Goal: Task Accomplishment & Management: Use online tool/utility

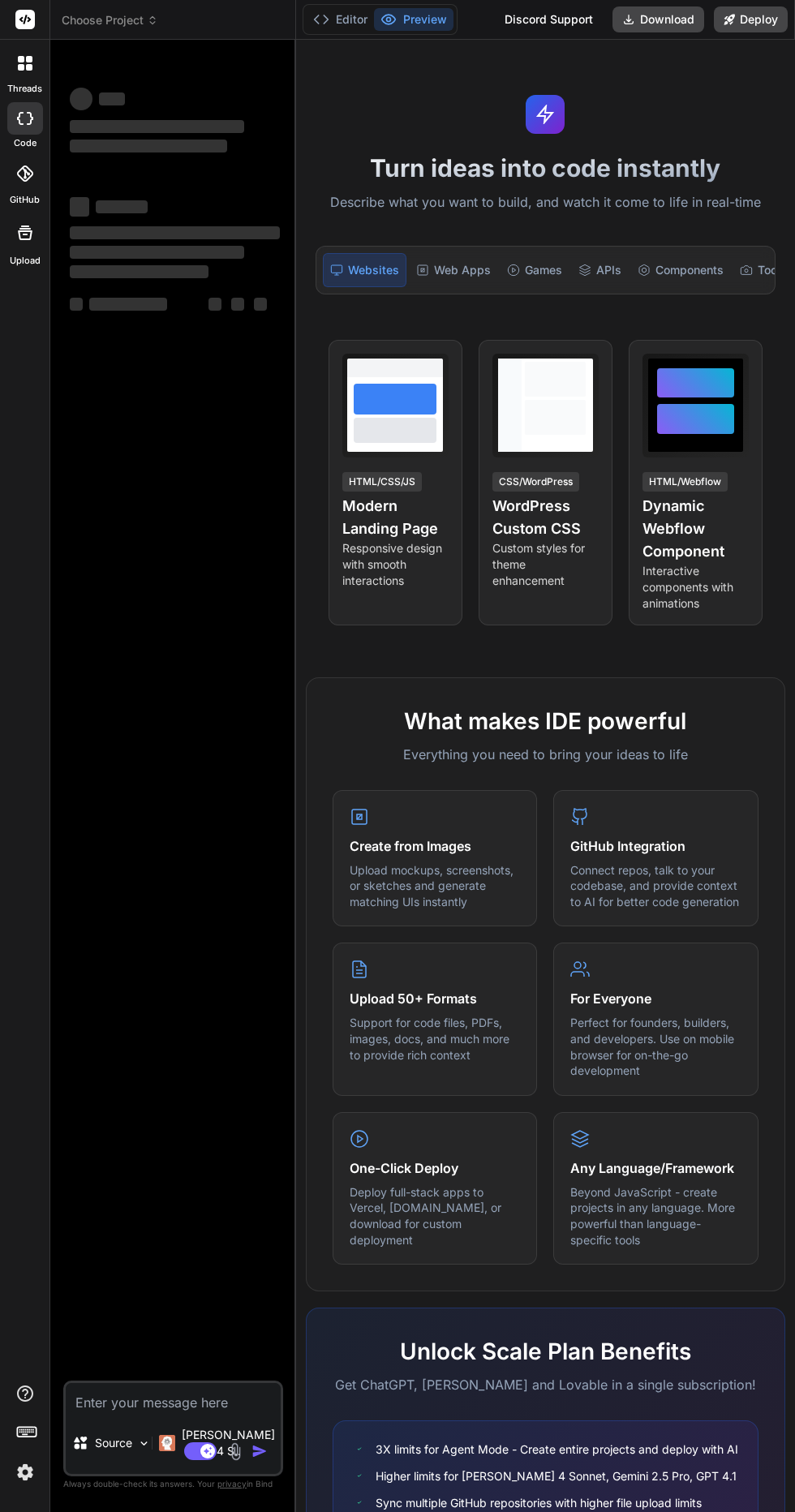
type textarea "x"
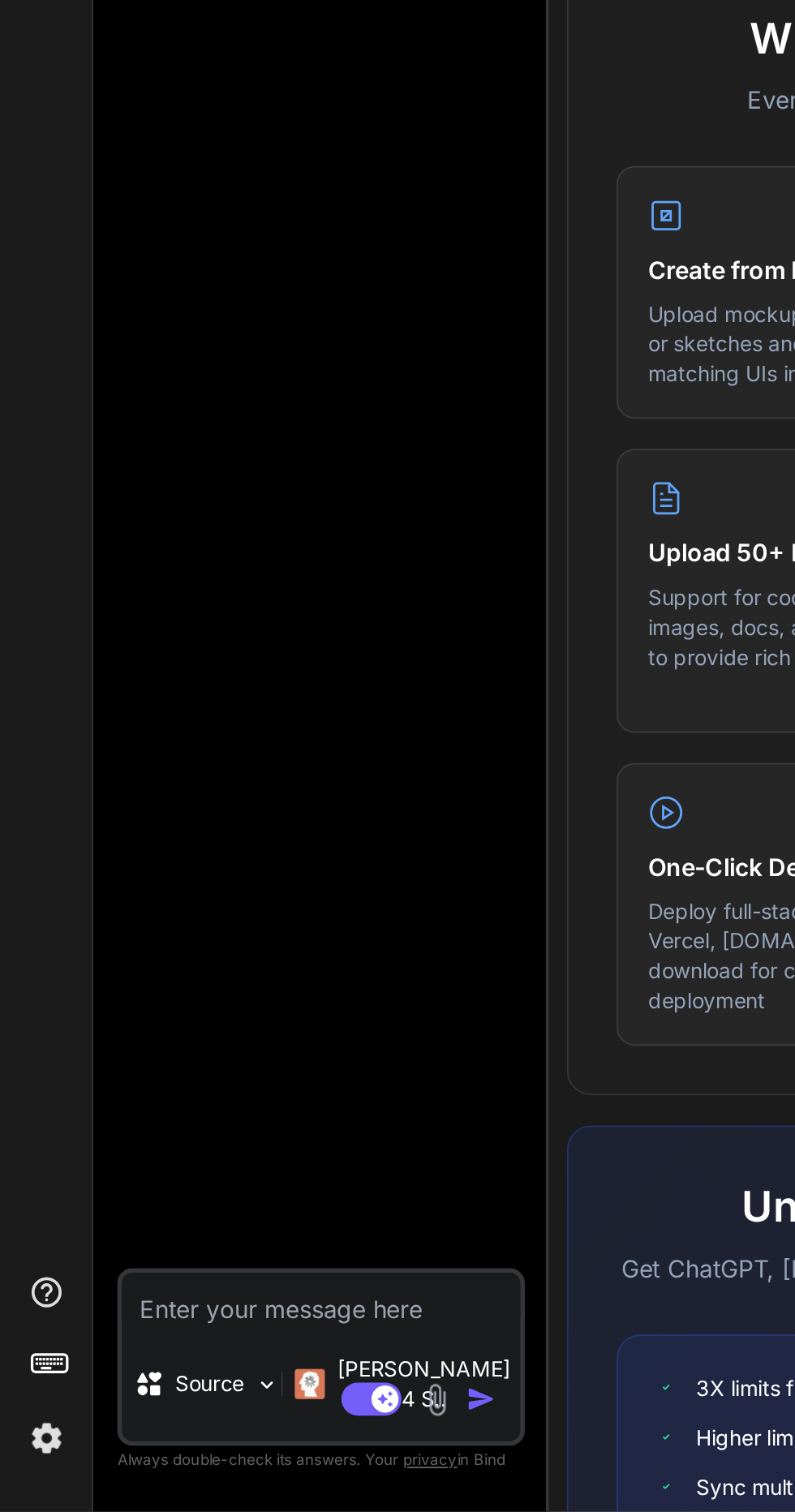
scroll to position [137, 0]
click at [30, 1461] on img at bounding box center [25, 1472] width 28 height 28
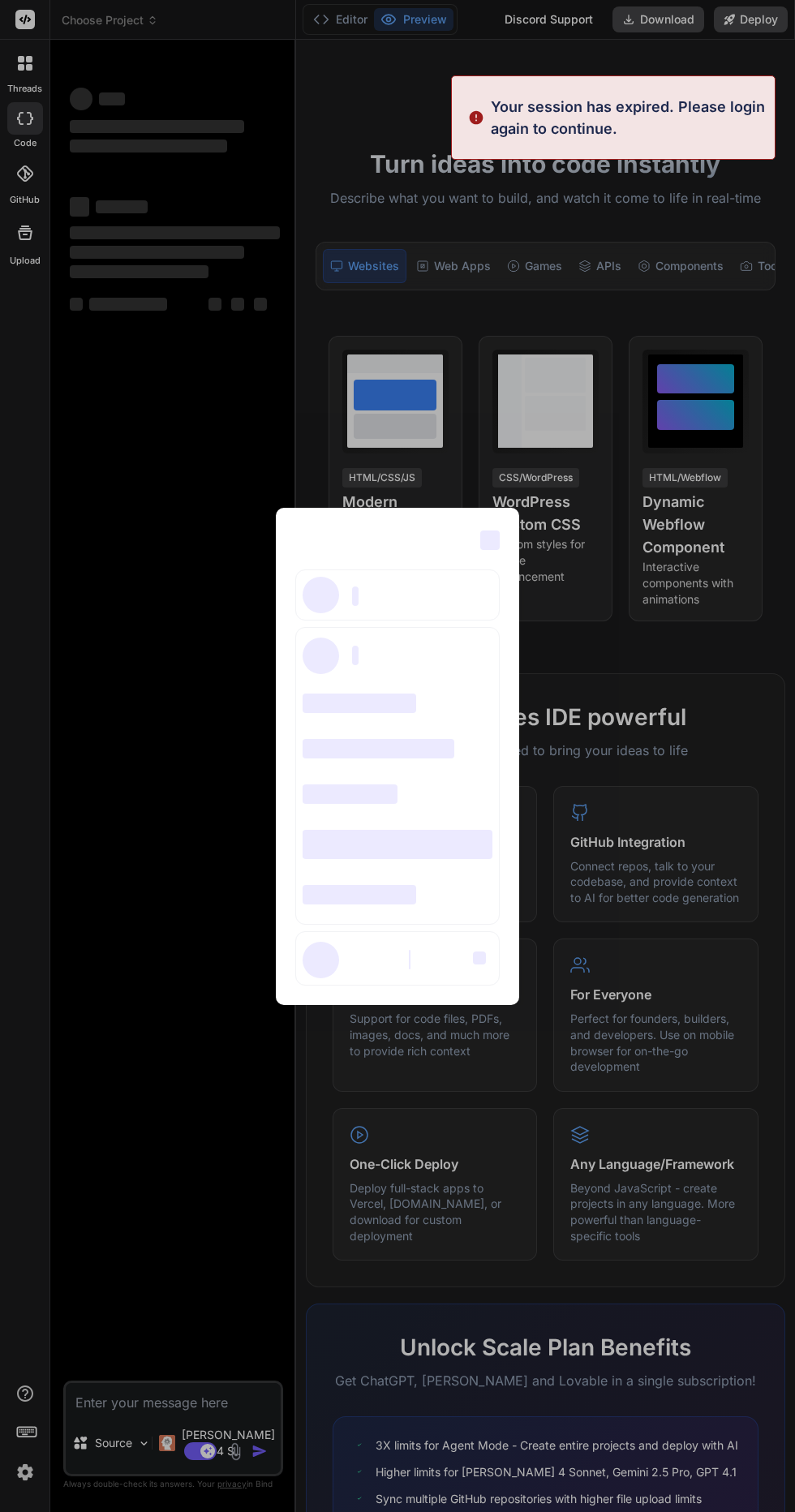
scroll to position [0, 0]
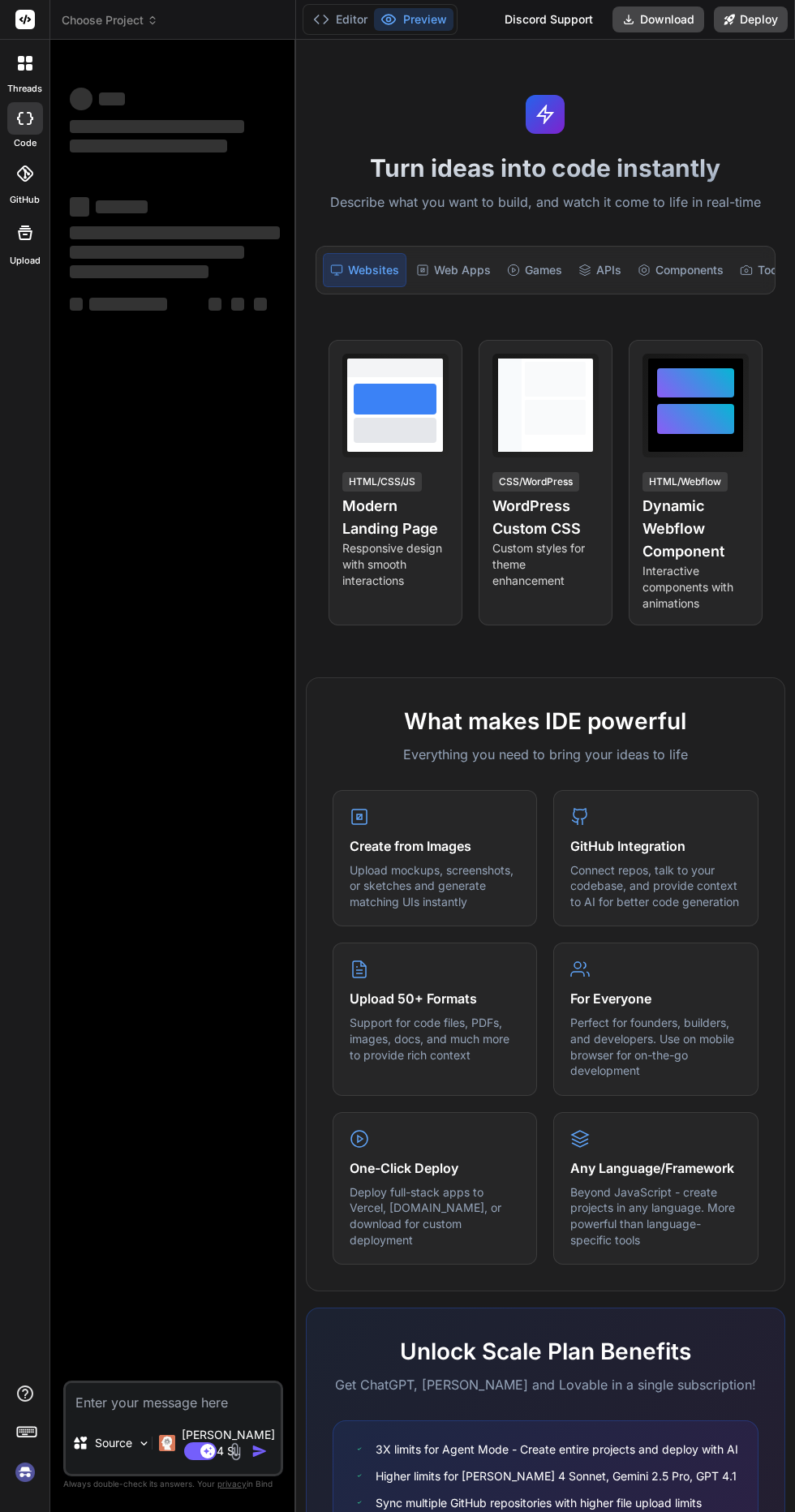
click at [24, 19] on icon at bounding box center [25, 19] width 13 height 10
click at [32, 41] on div "threads" at bounding box center [24, 67] width 49 height 56
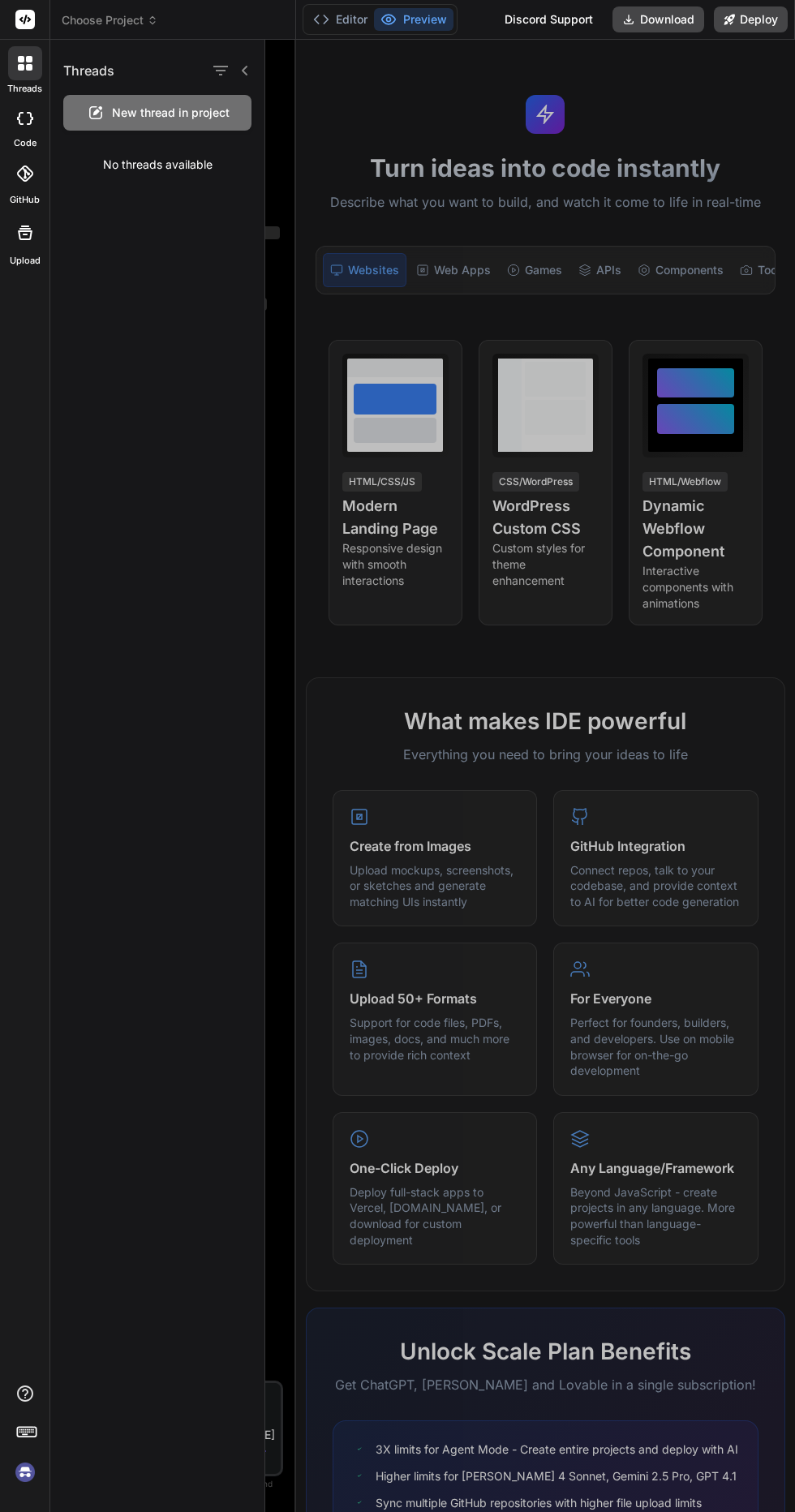
click at [24, 1486] on img at bounding box center [25, 1472] width 28 height 28
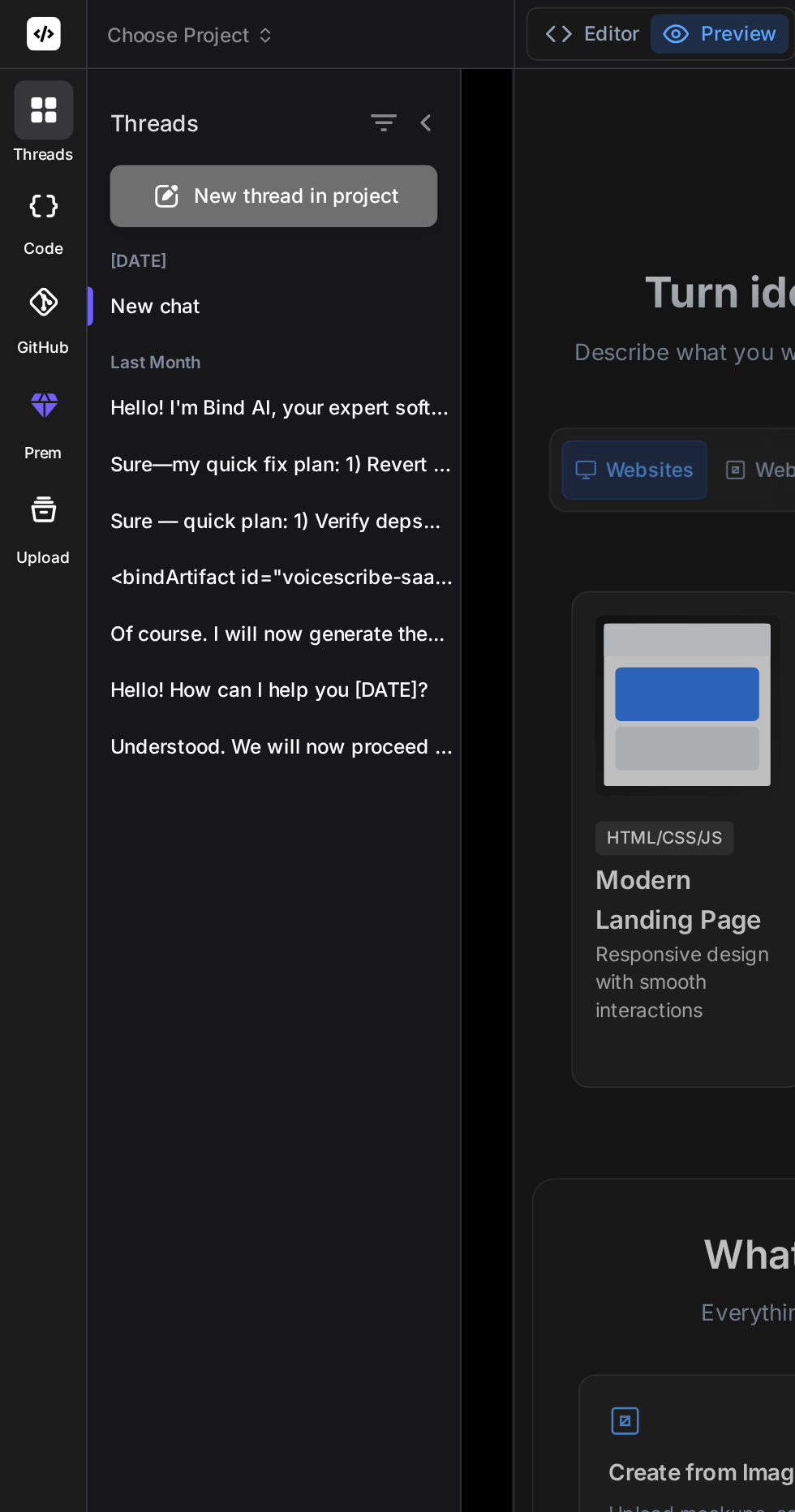
scroll to position [8, 0]
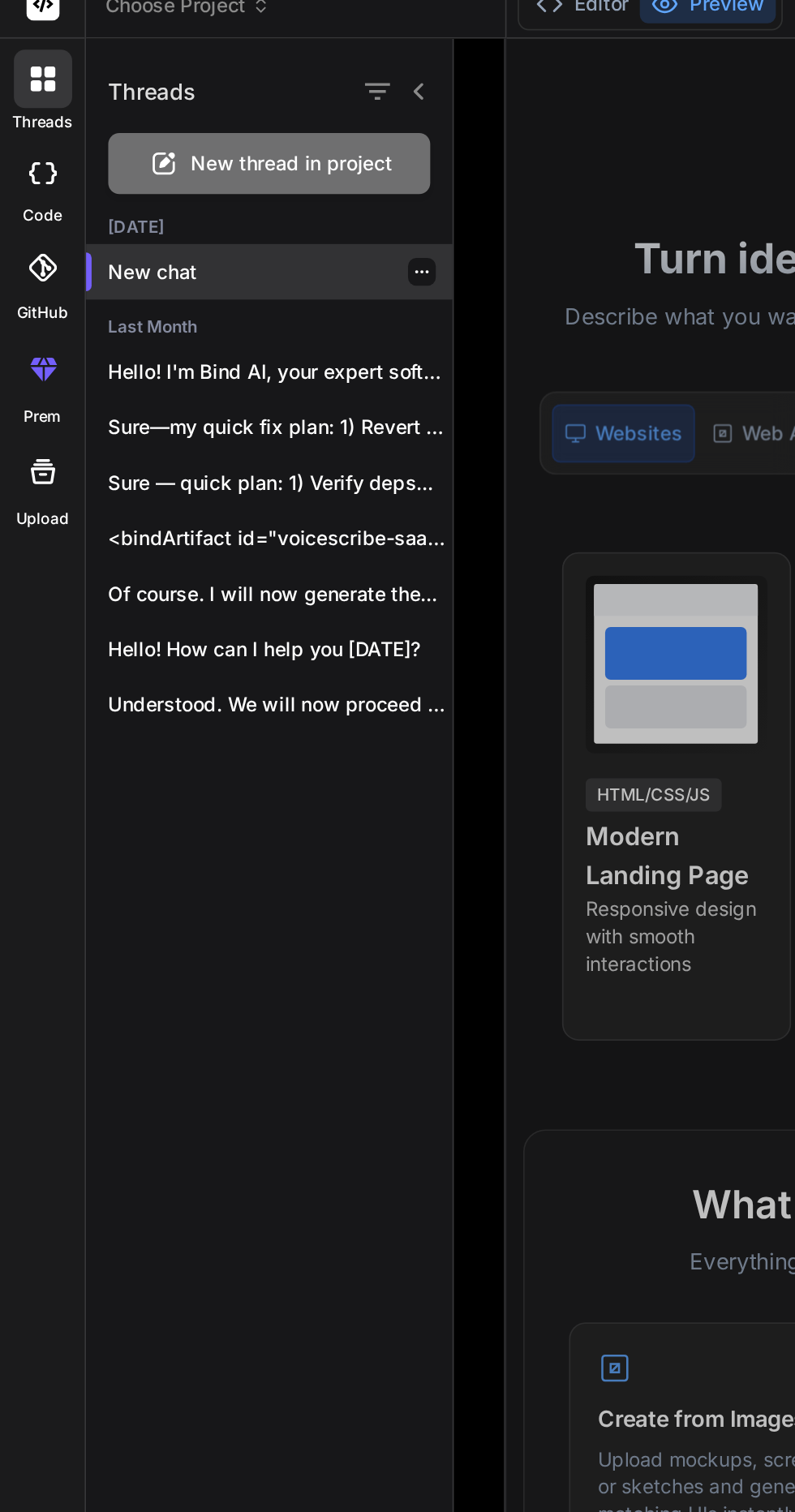
click at [107, 176] on p "New chat" at bounding box center [164, 175] width 201 height 16
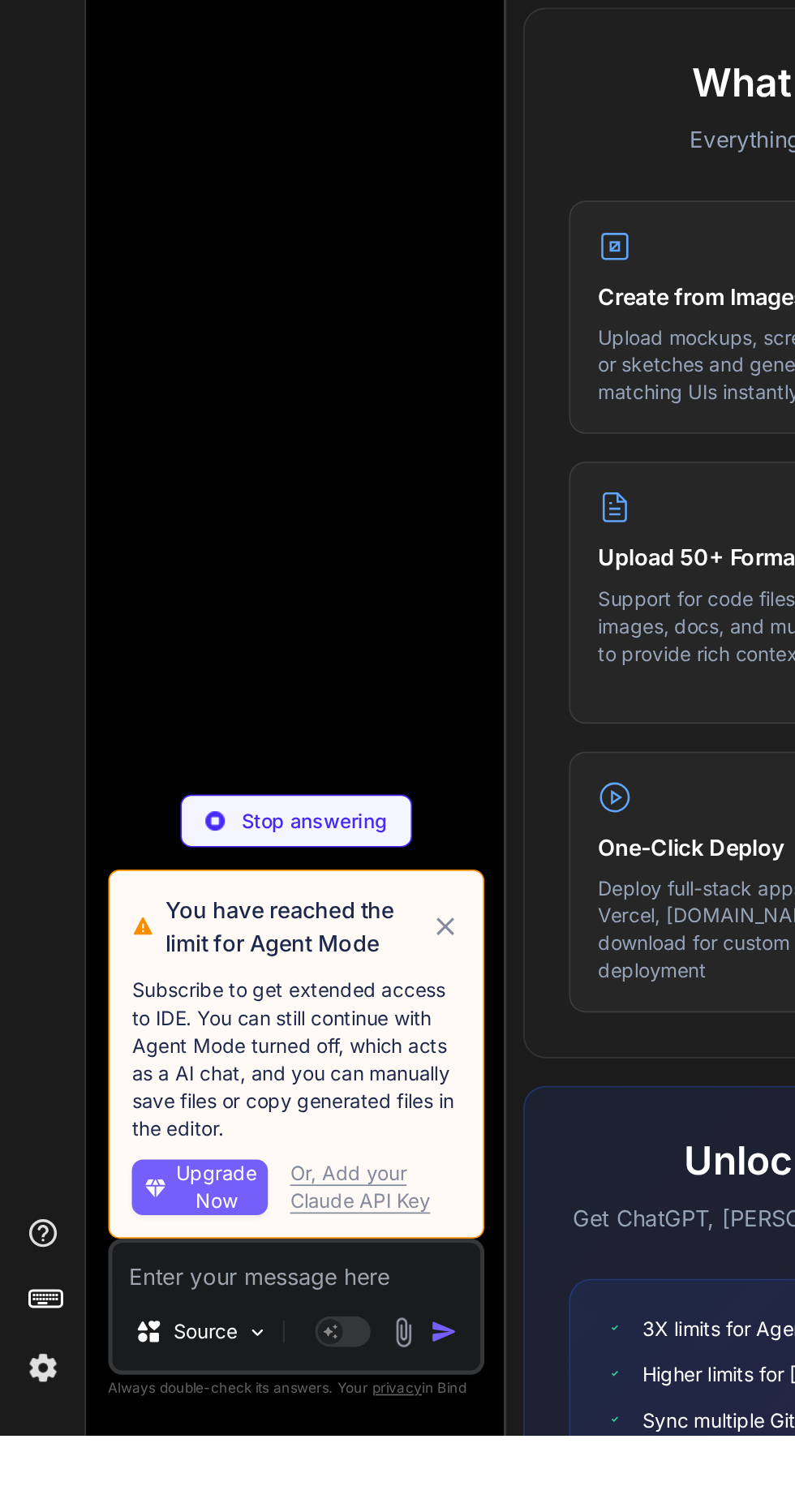
scroll to position [0, 0]
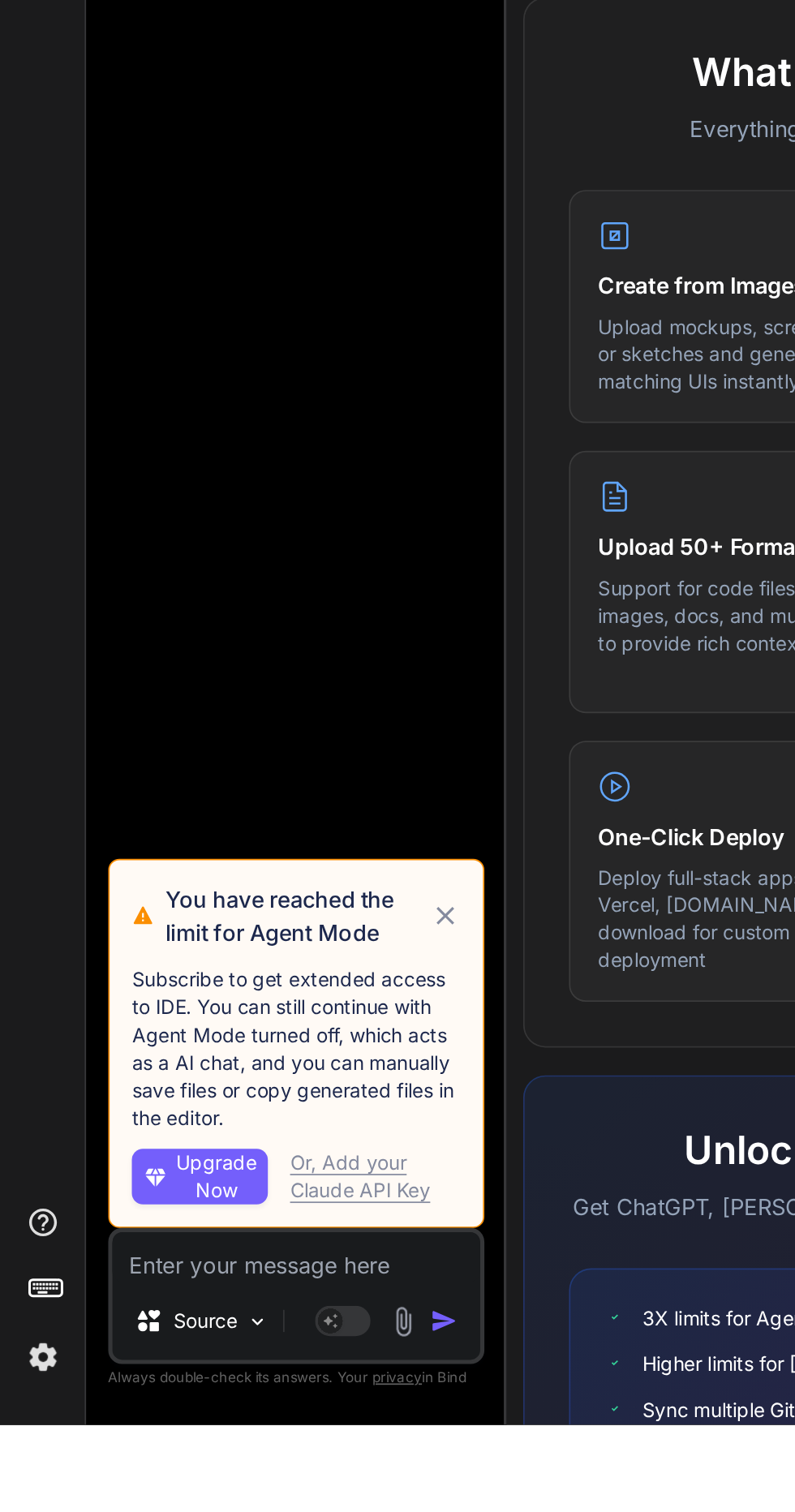
click at [197, 1383] on div "Or, Add your Claude API Key" at bounding box center [220, 1367] width 100 height 33
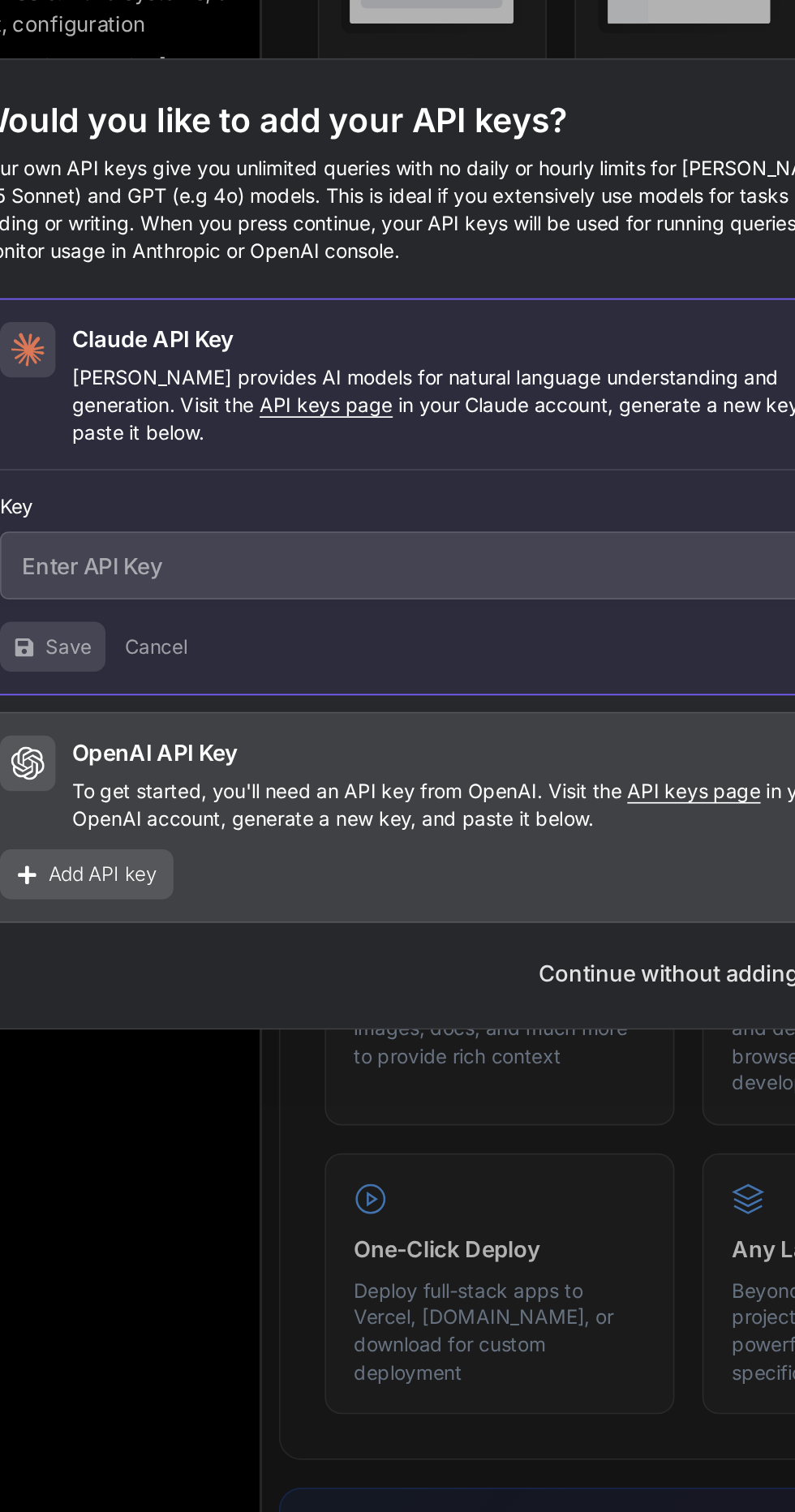
scroll to position [56, 0]
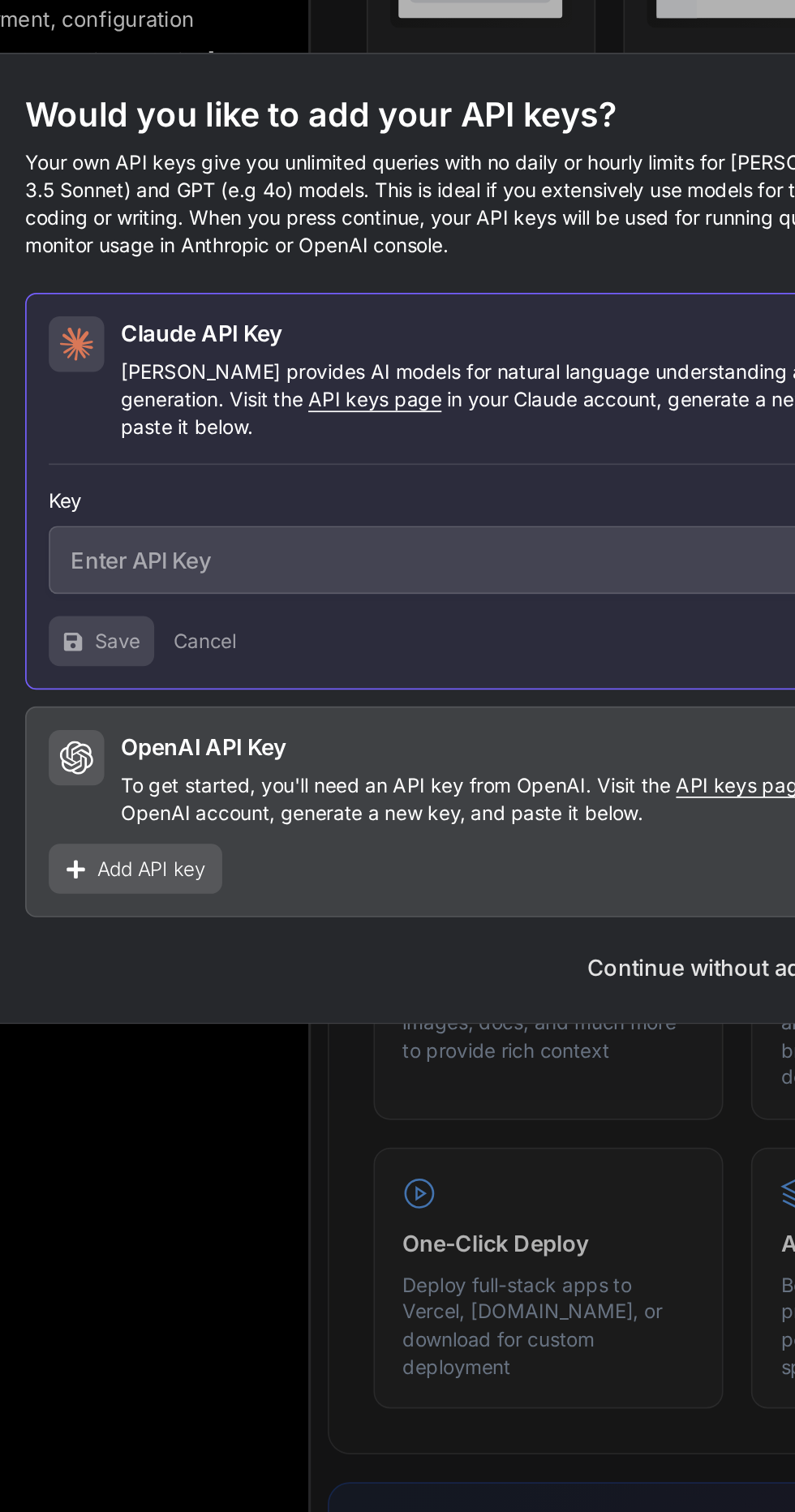
click at [391, 905] on p "To get started, you'll need an API key from OpenAI. Visit the API keys page in …" at bounding box center [418, 908] width 467 height 33
click at [193, 944] on span "Add API key" at bounding box center [203, 949] width 64 height 16
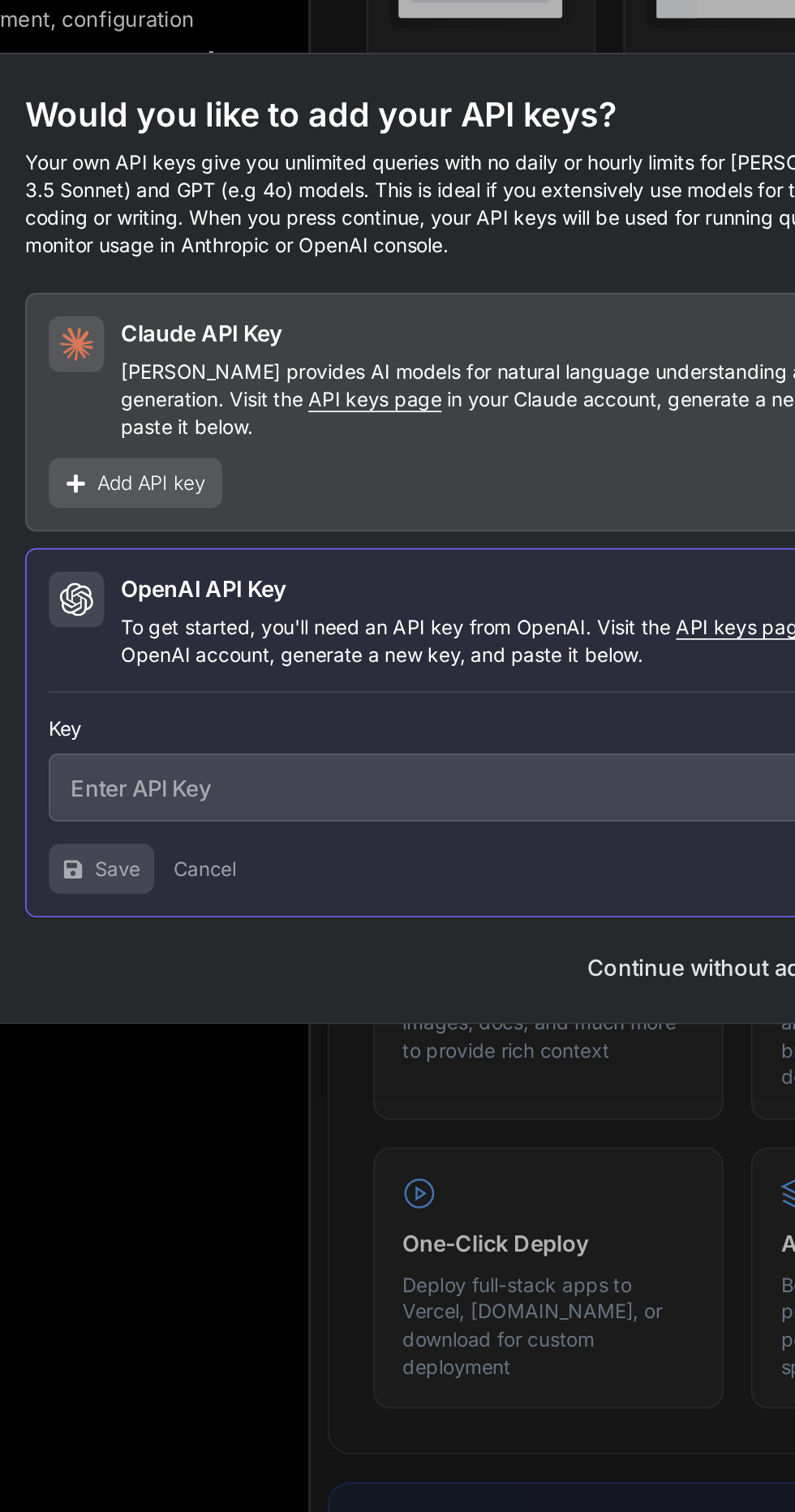
click at [295, 893] on input "text" at bounding box center [397, 901] width 510 height 39
type textarea "x"
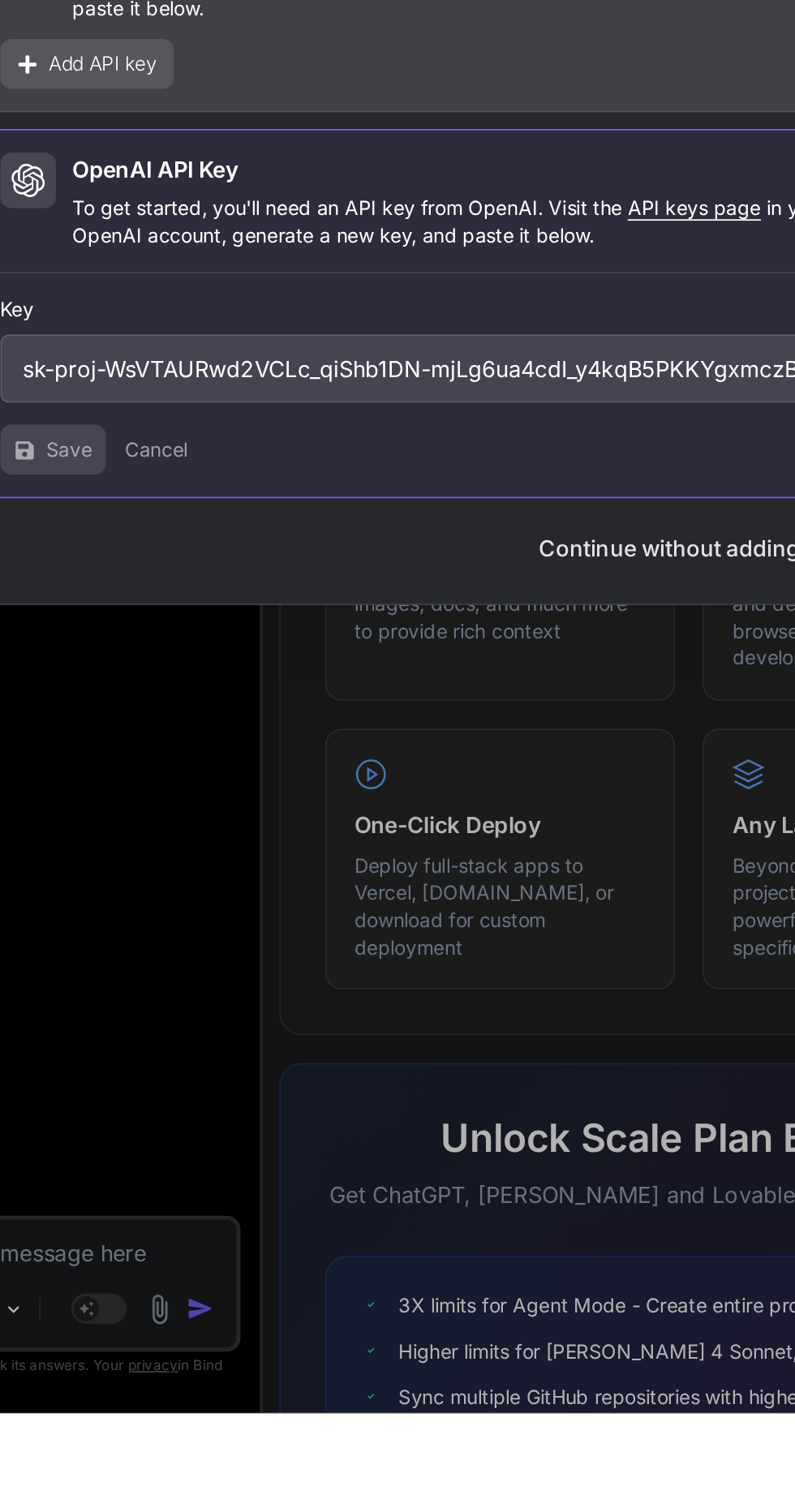
scroll to position [0, 774]
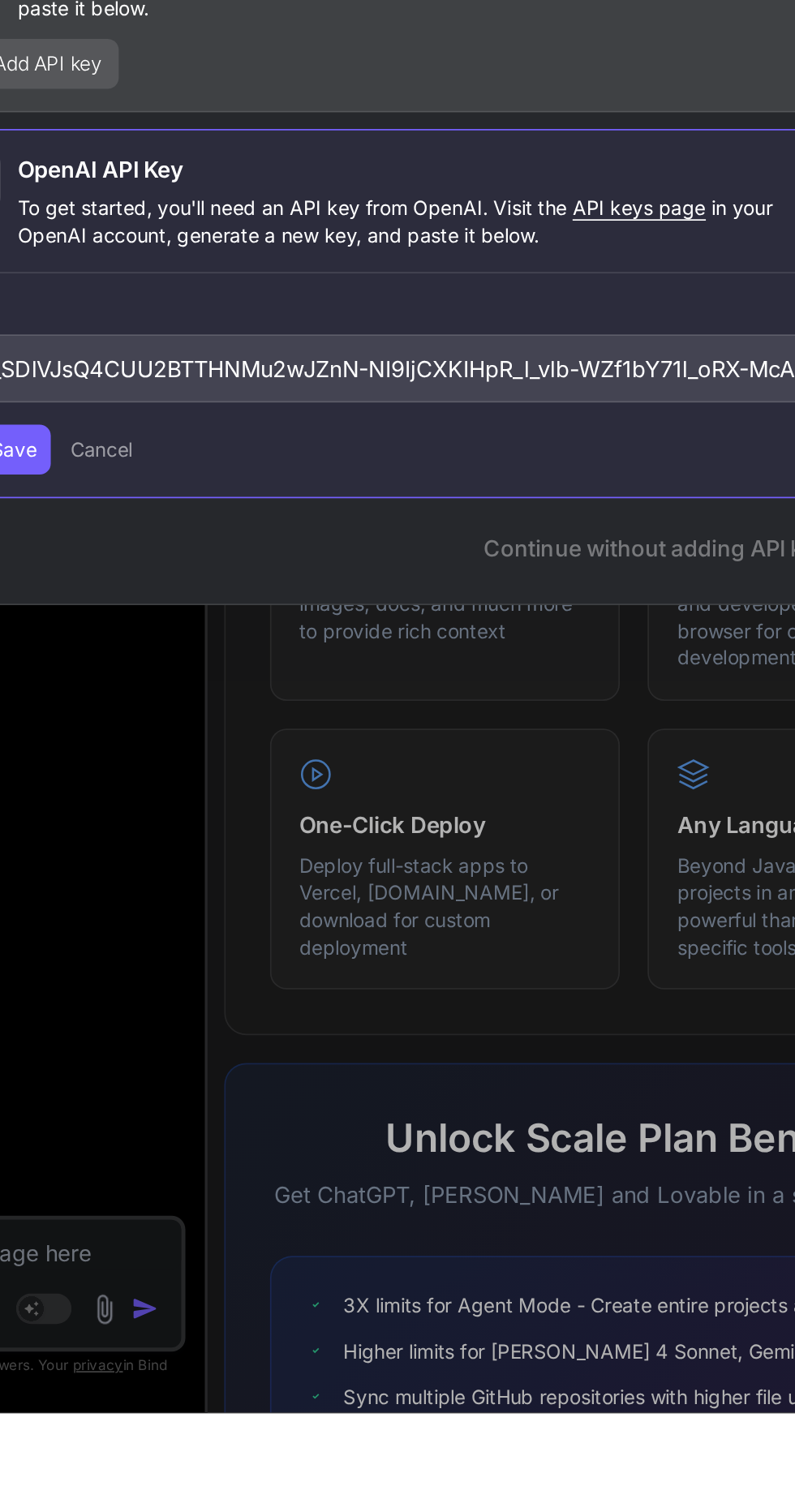
type input "sk-proj-WsVTAURwd2VCLc_qiShb1DN-mjLg6ua4cdI_y4kqB5PKKYgxmczBkCwmnQ_0gMjhwMK4kvL…"
click at [199, 946] on button "Save" at bounding box center [173, 949] width 62 height 29
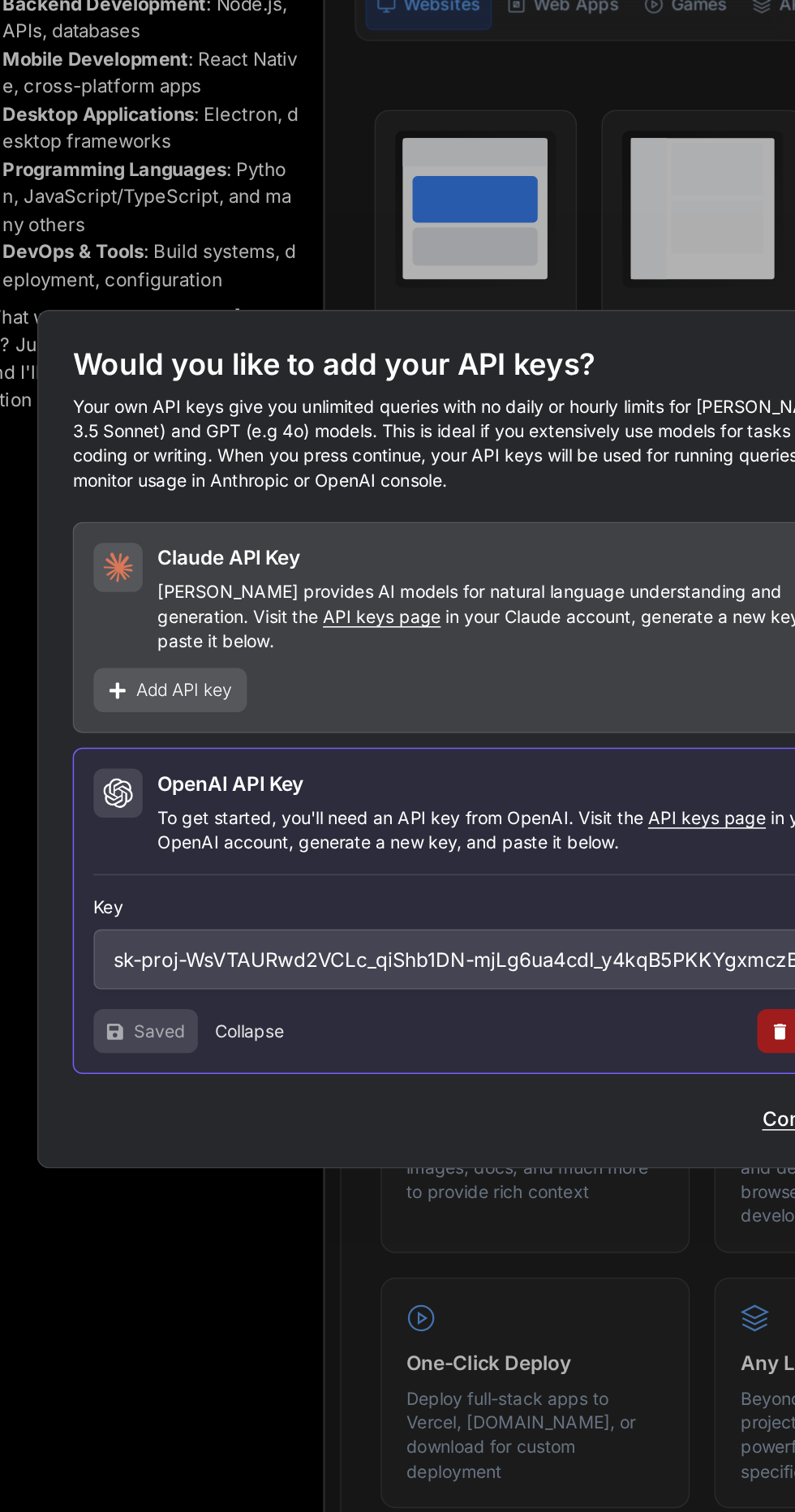
scroll to position [70, 0]
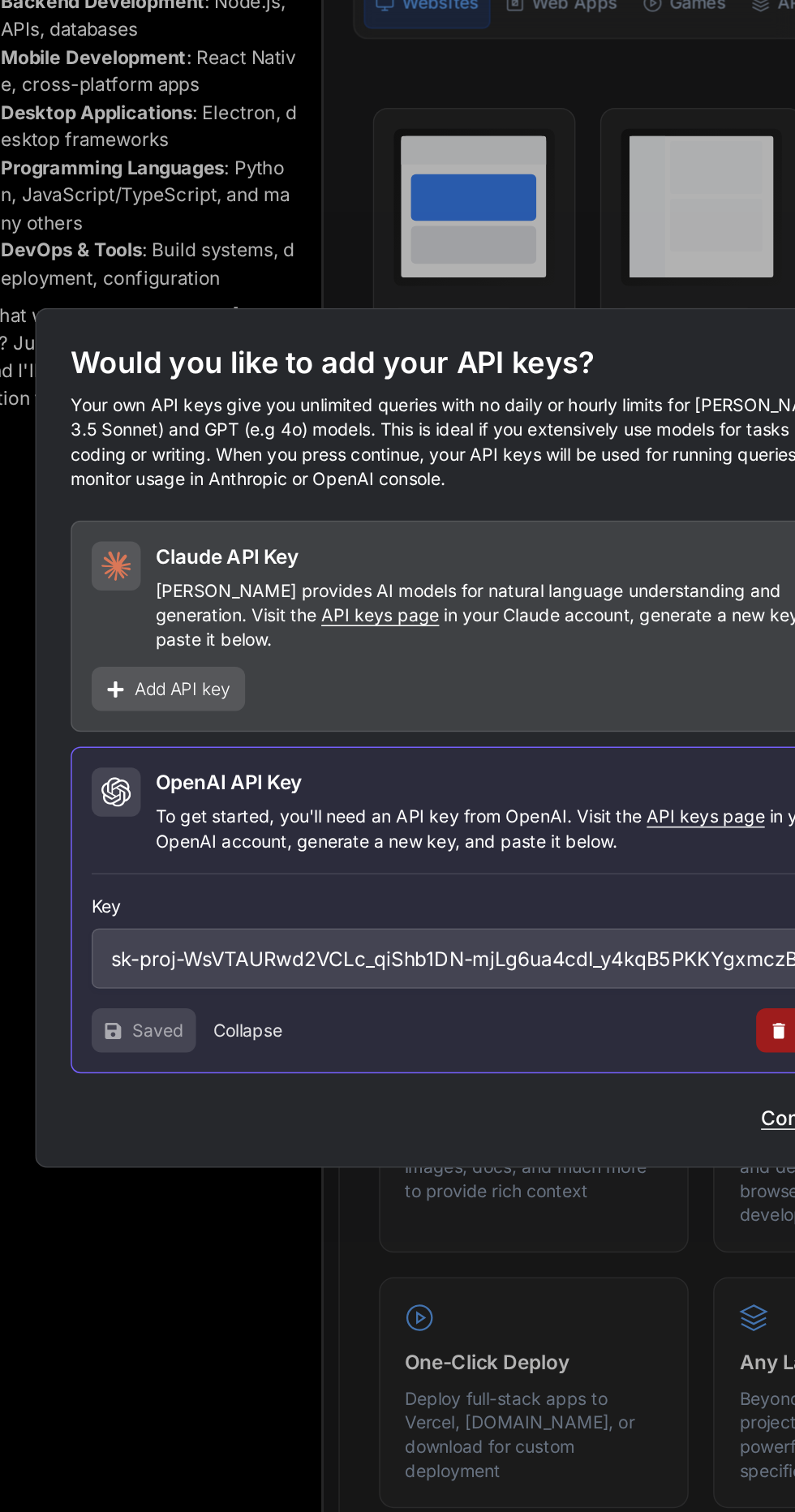
click at [260, 941] on button "Collapse" at bounding box center [246, 949] width 45 height 16
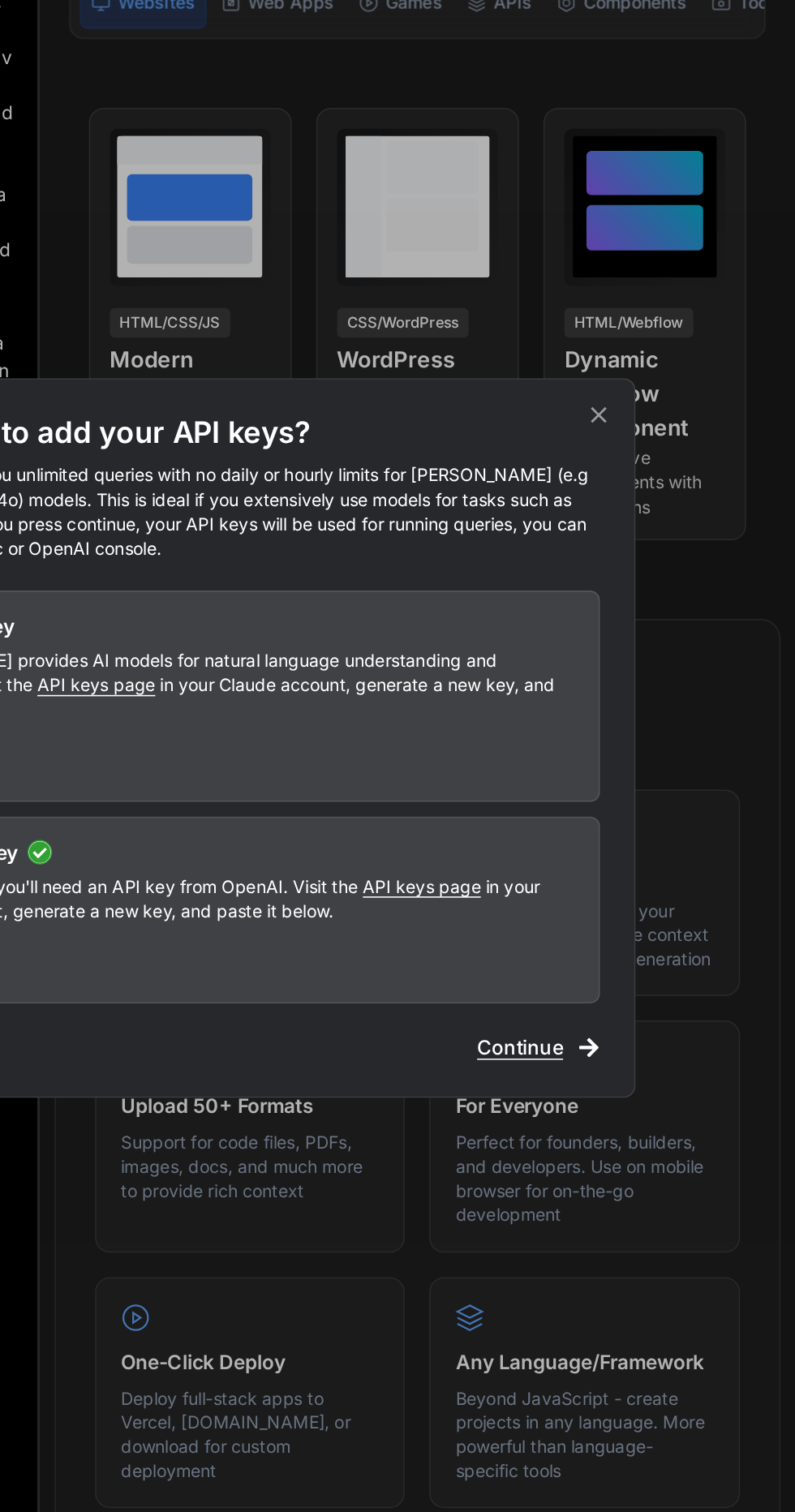
click at [668, 550] on icon at bounding box center [665, 542] width 18 height 18
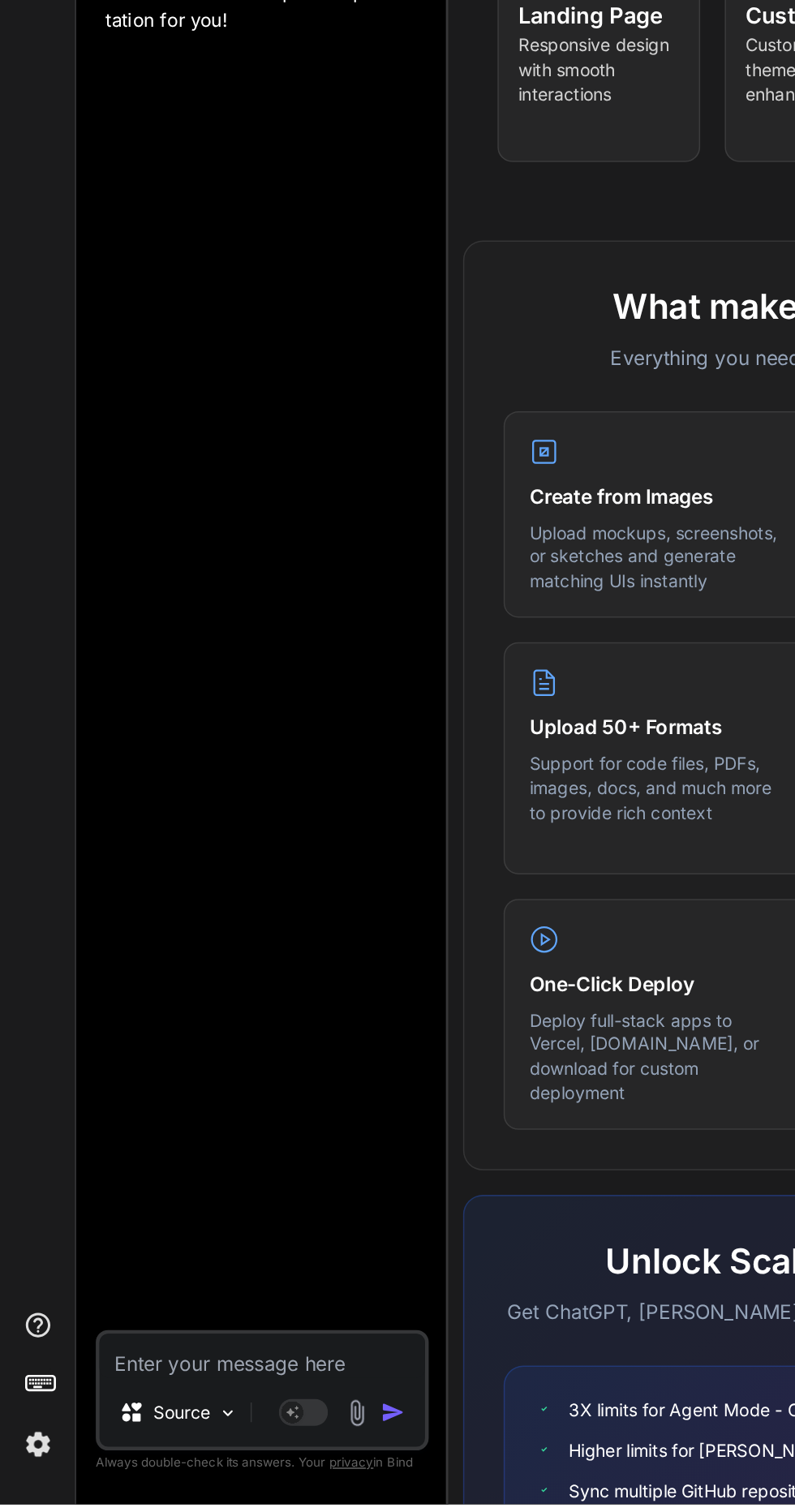
scroll to position [0, 0]
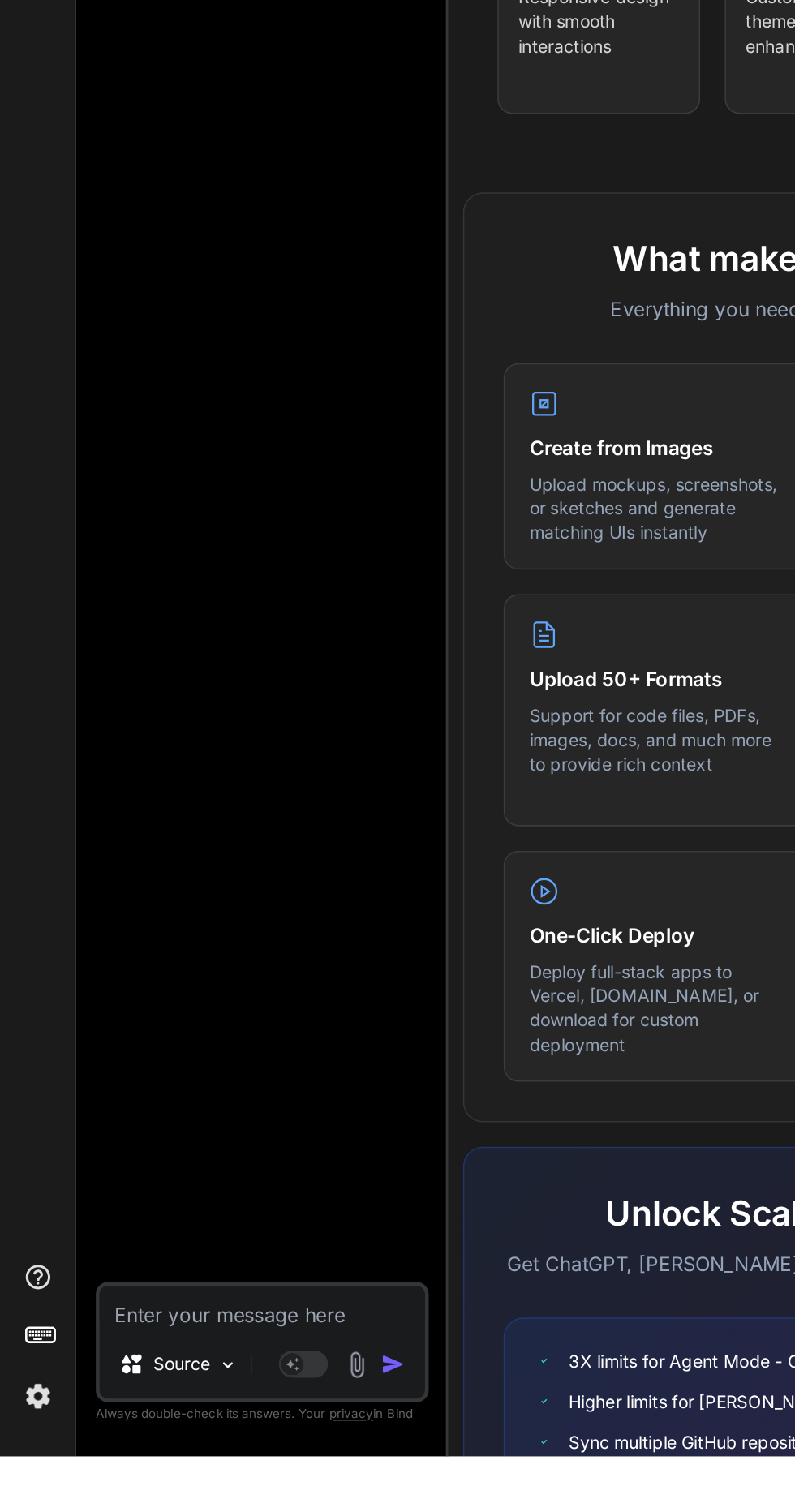
click at [172, 1428] on textarea at bounding box center [172, 1414] width 215 height 29
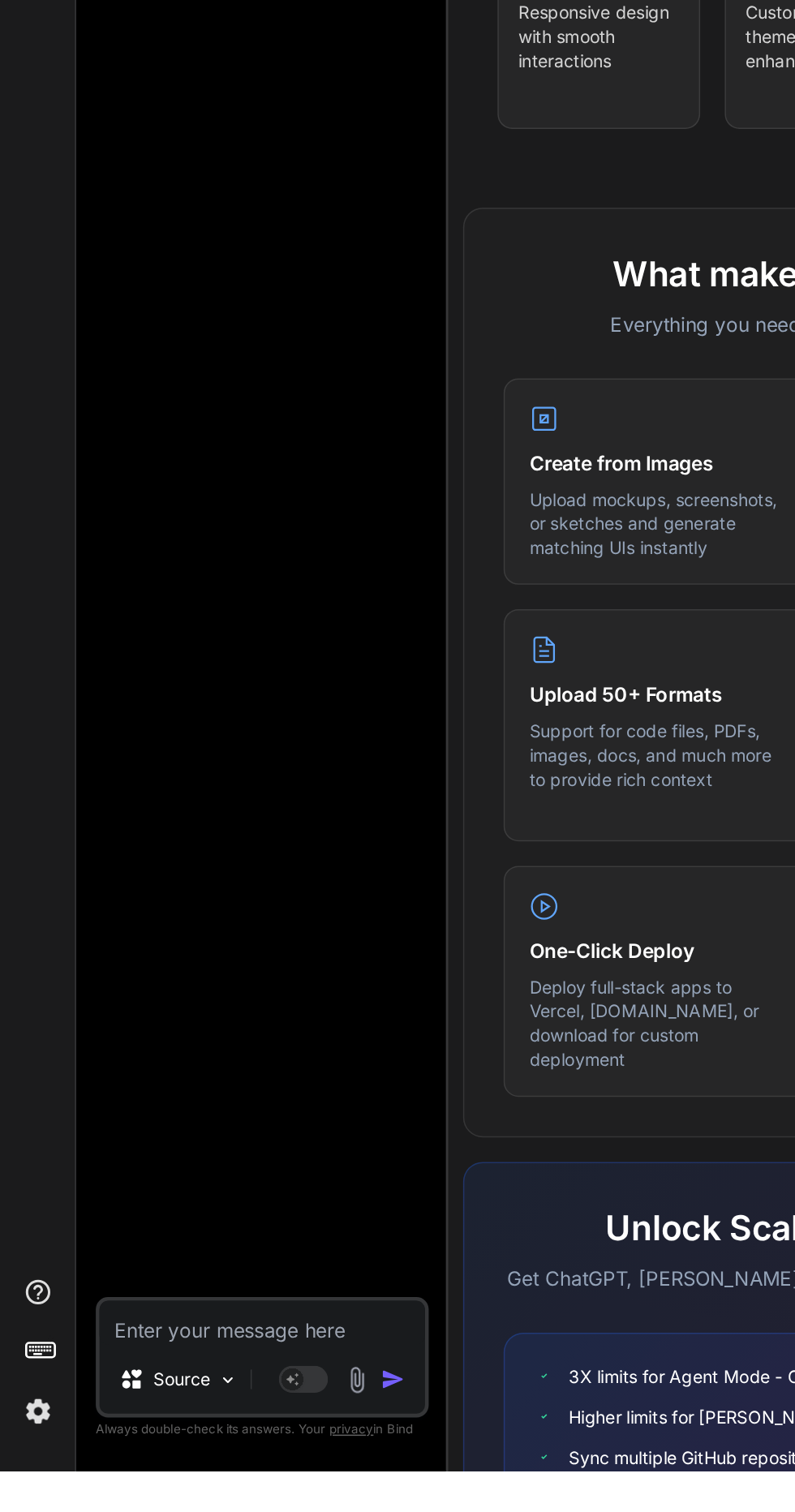
scroll to position [108, 0]
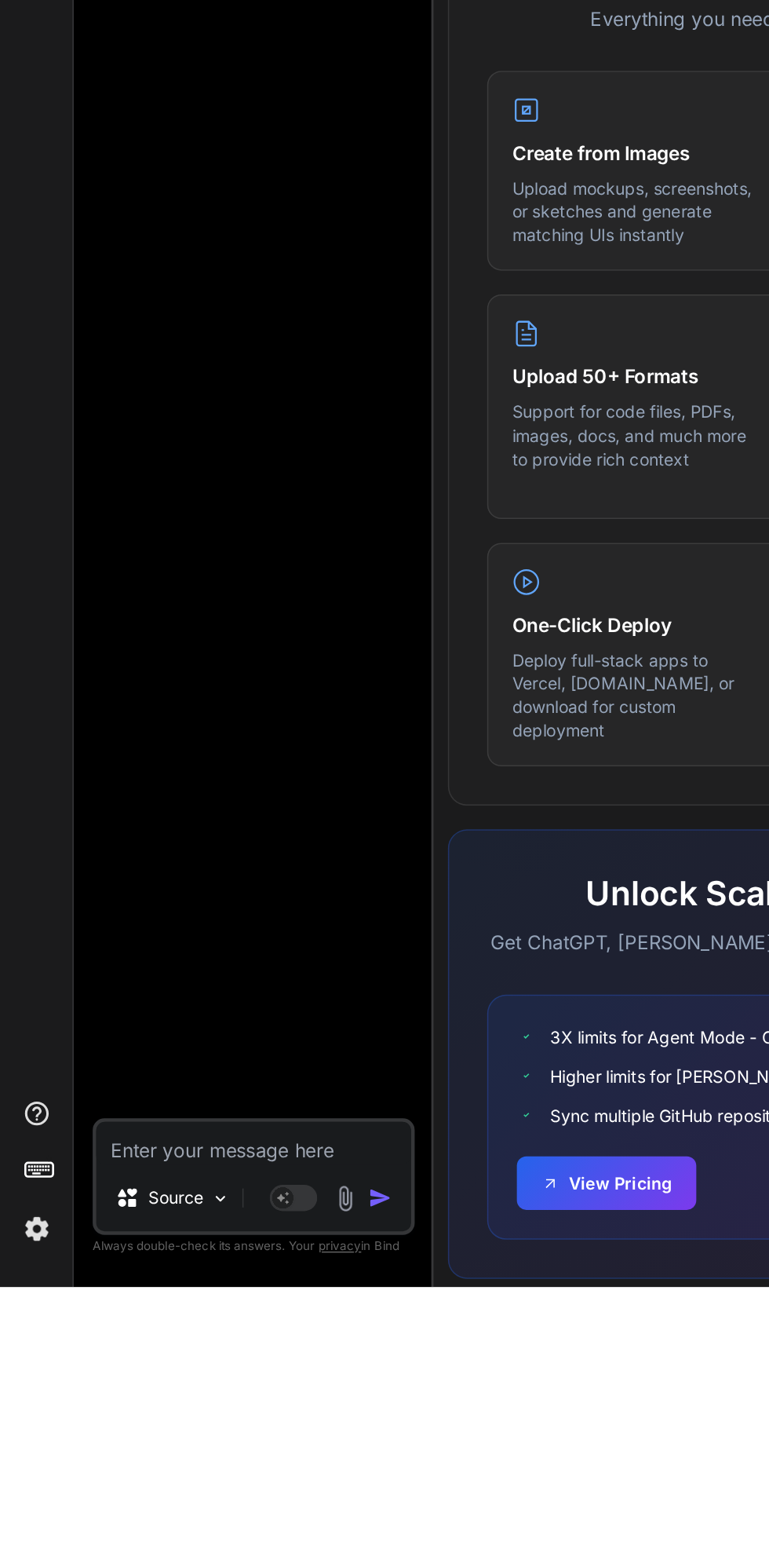
type textarea "x"
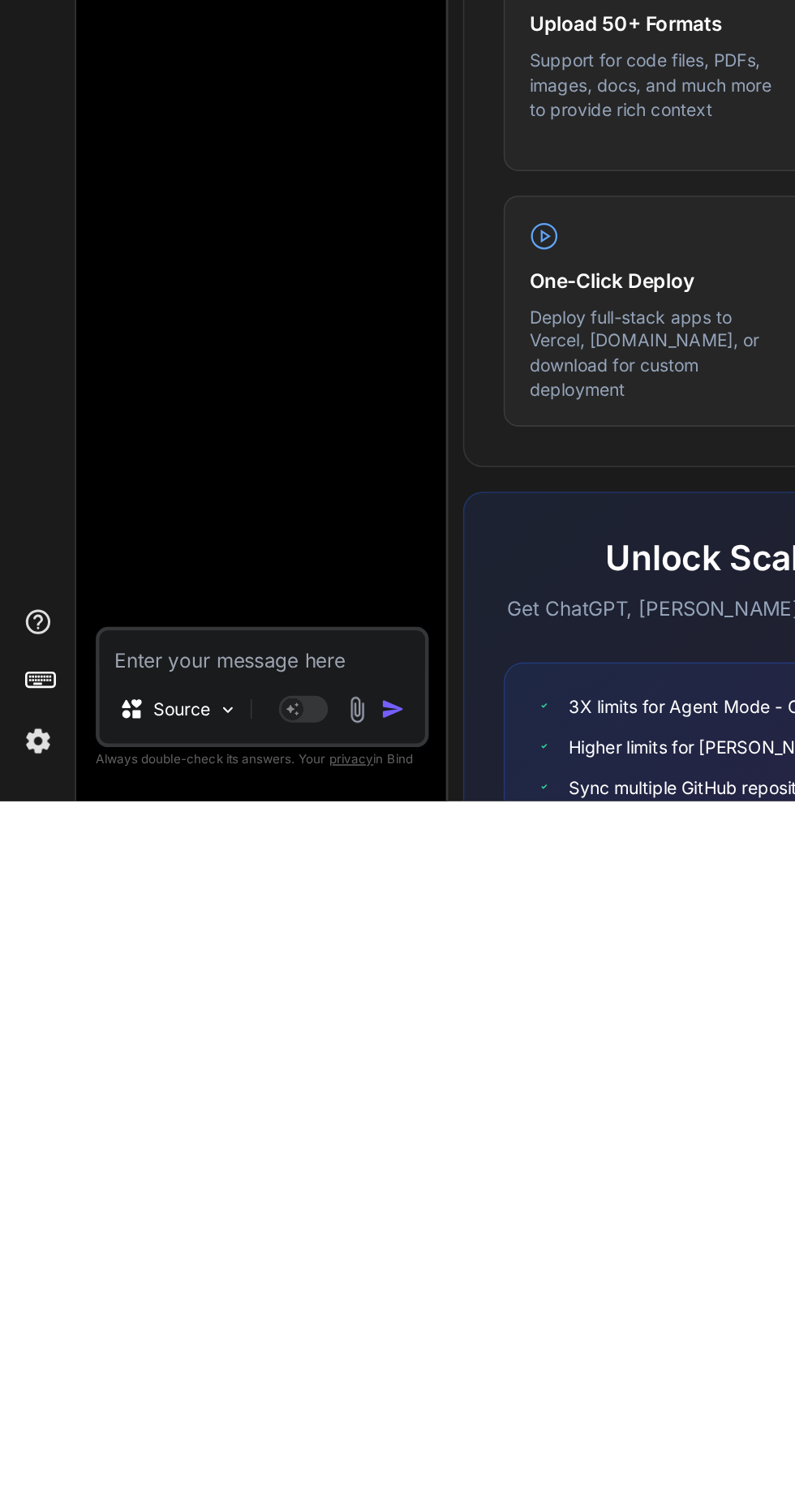
type textarea "Objective: Build a secure, scalable, multi-tenant SaaS web application for Aust…"
type textarea "x"
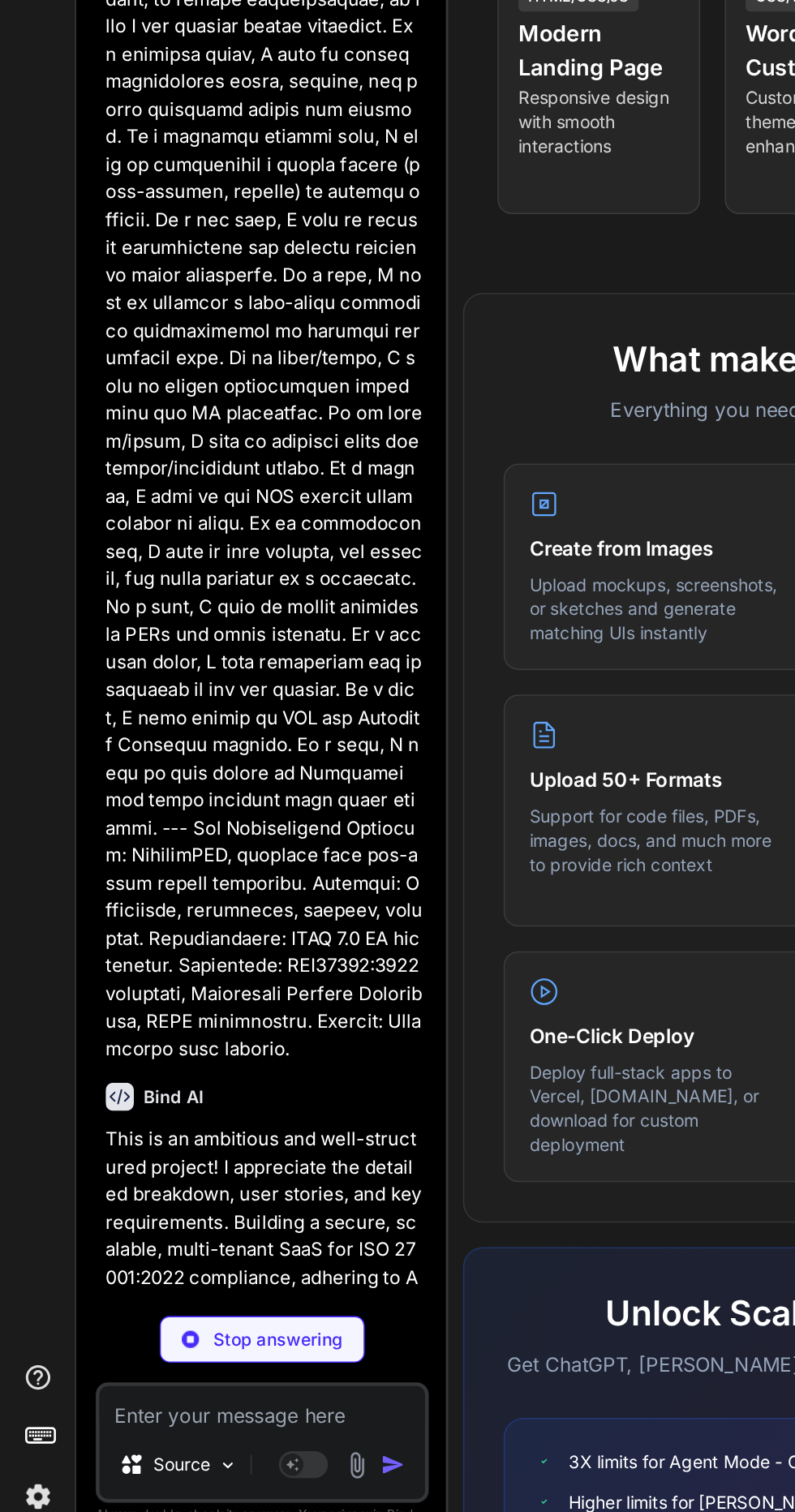
scroll to position [1822, 0]
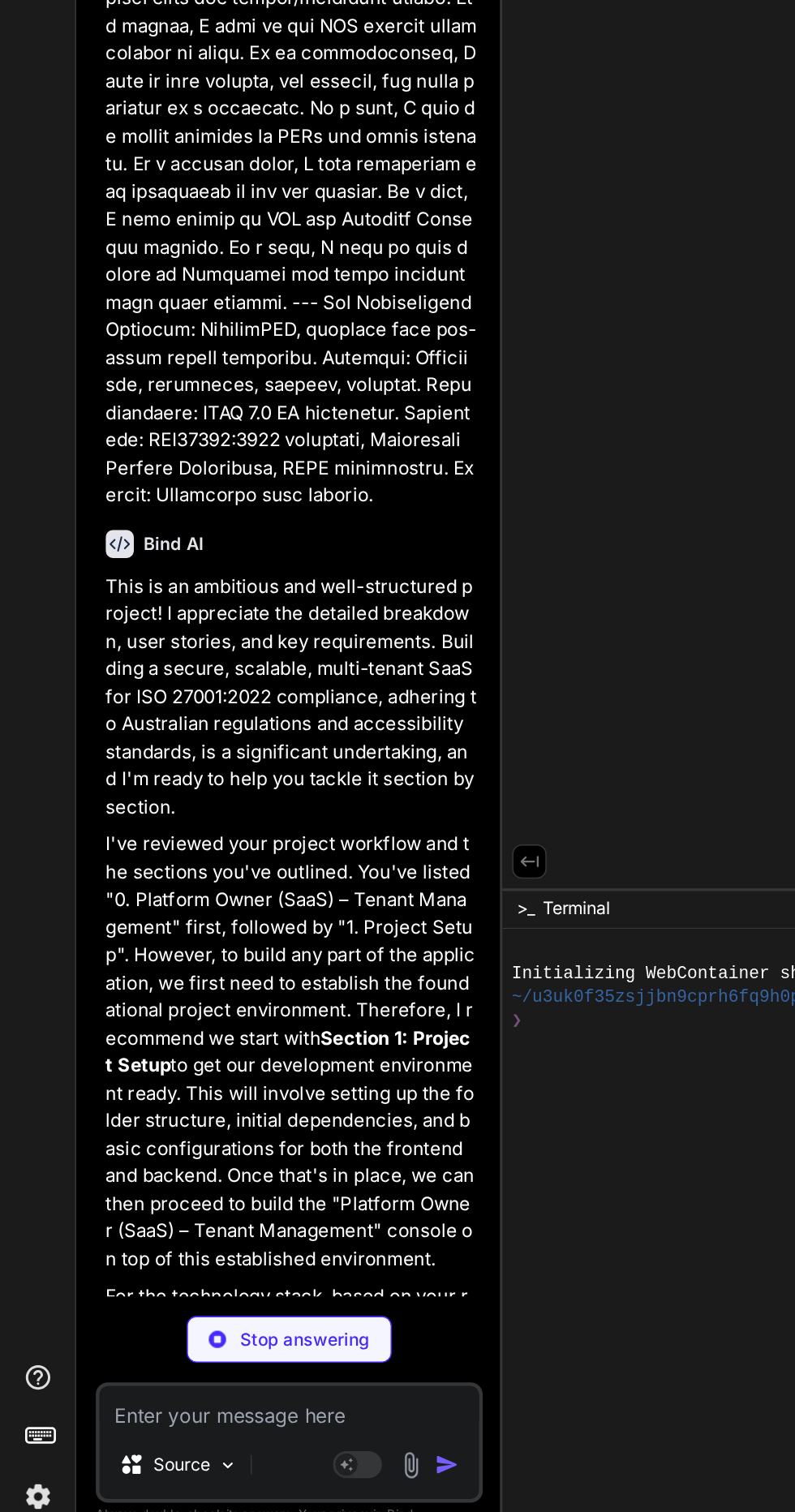
type textarea "x"
type textarea ""@vitejs/plugin-react": "^4.2.1", "eslint": "^8.57.0", "eslint-plugin-react": "…"
type textarea "x"
type textarea "})"
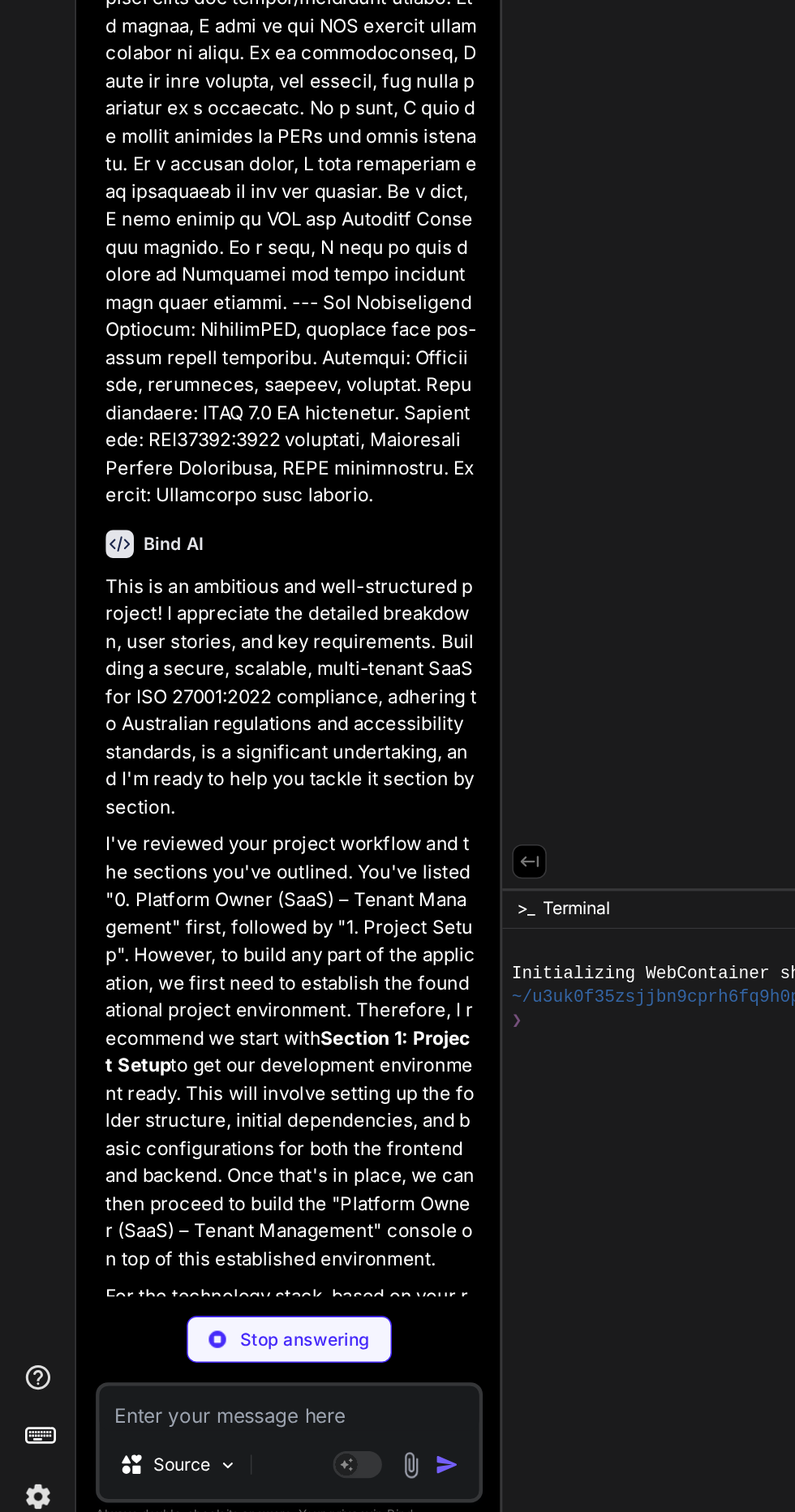
type textarea "x"
type textarea "title> </head> <body> <div id="root"></div> <script type="module" src="/src/mai…"
type textarea "x"
type textarea ")"
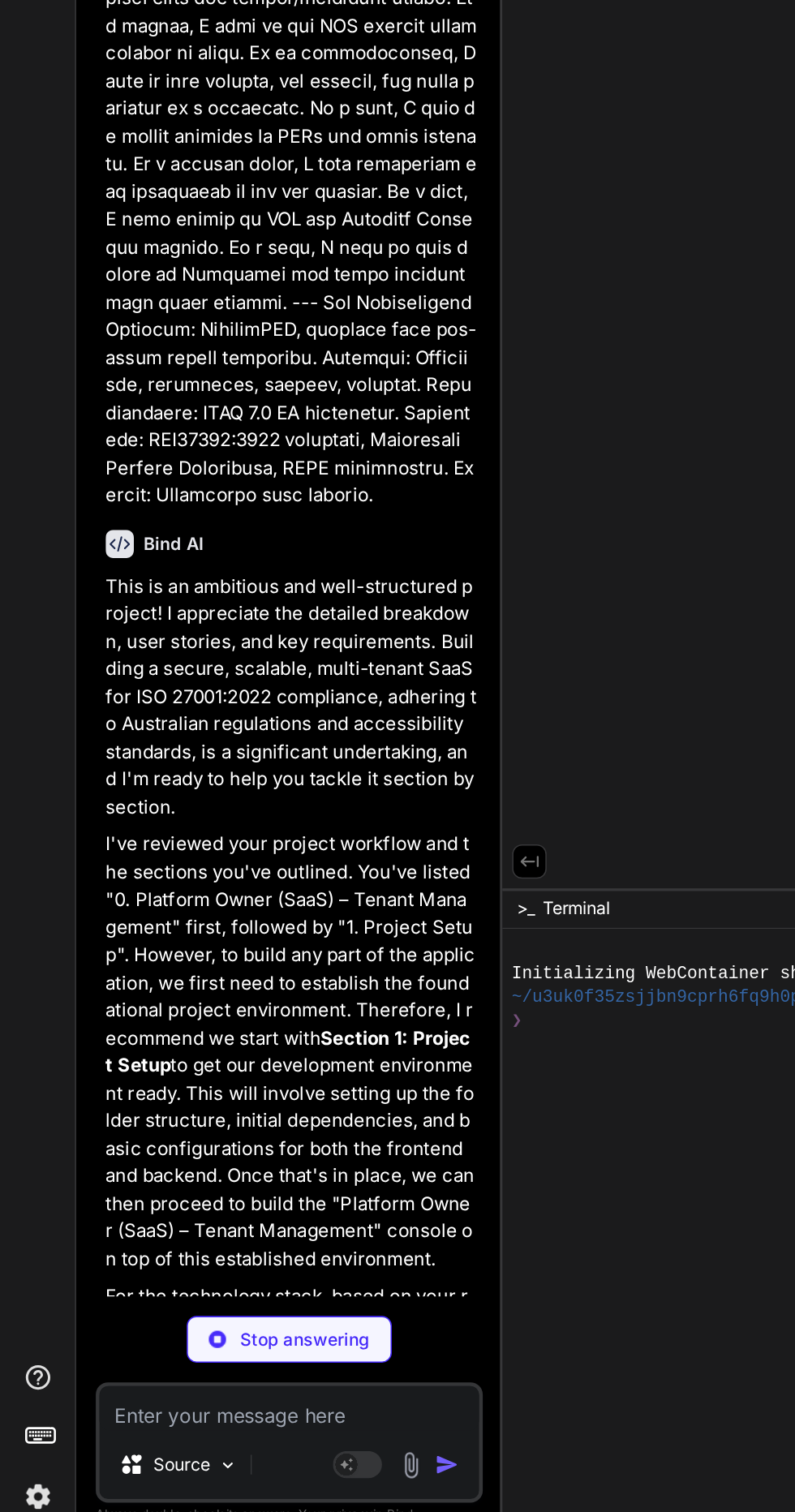
type textarea "x"
type textarea "</> ) } export default App"
type textarea "x"
type textarea "} a:hover { color: #747bff; } button { background-color: #f9f9f9; } }"
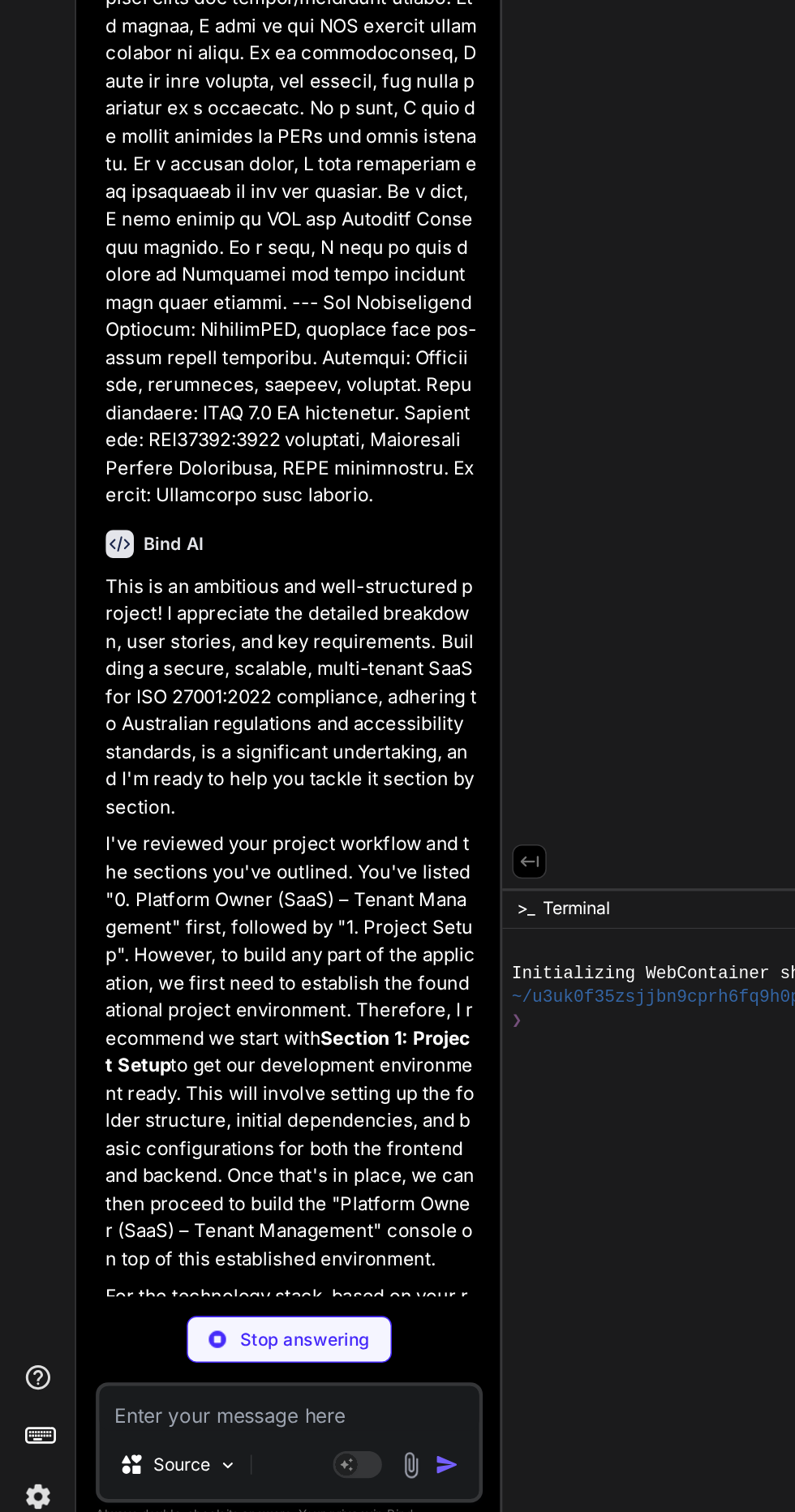
scroll to position [0, 475]
type textarea "x"
type textarea ".card { padding: 2em; } .read-the-docs { color: #888; }"
type textarea "x"
type textarea ""keywords": [], "author": "Bind AI", "license": "ISC", "dependencies": { "cors"…"
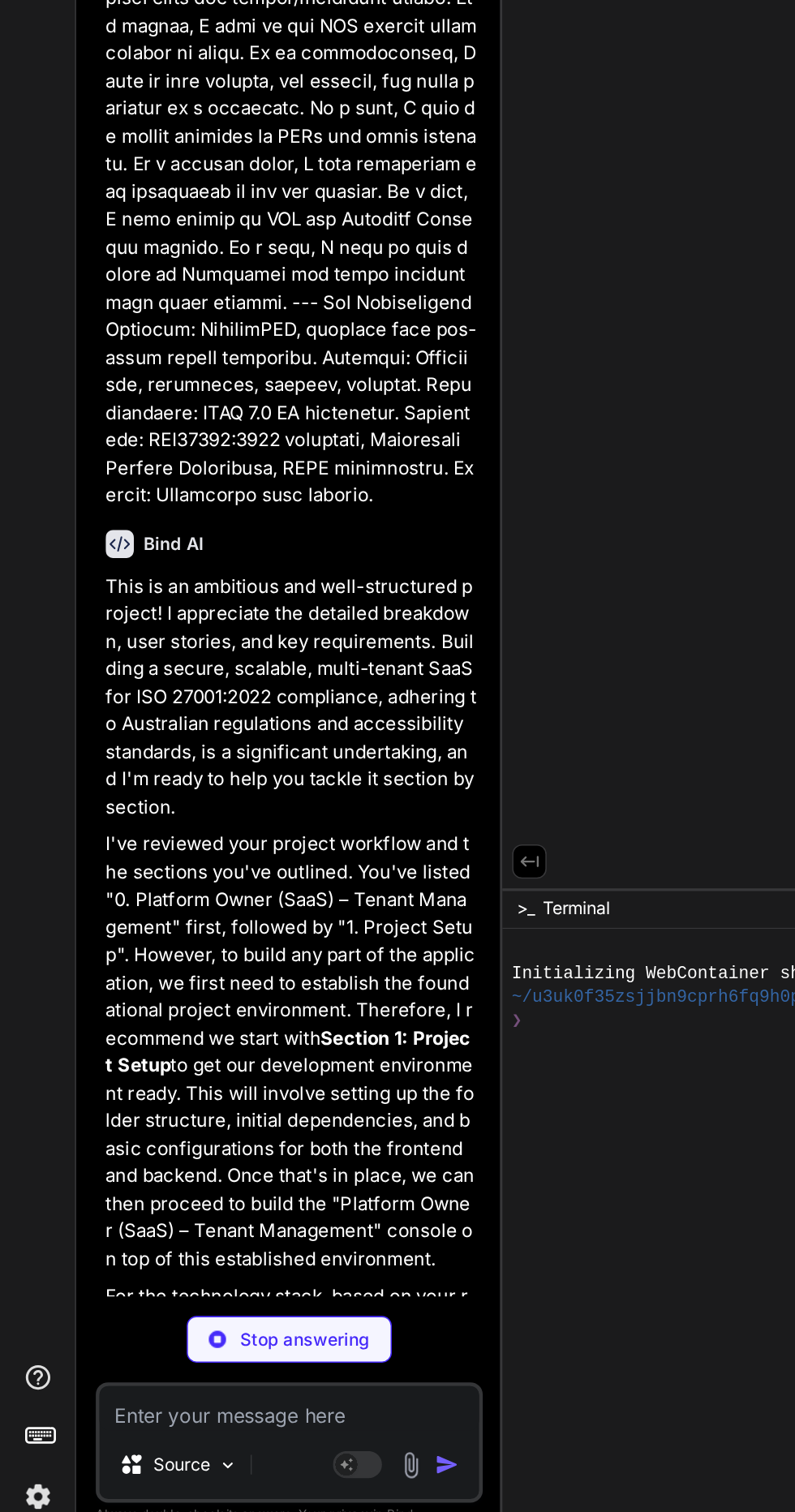
scroll to position [0, 684]
type textarea "x"
type textarea "// Start the server app.listen(PORT, () => { console.log(`Backend server is hum…"
type textarea "x"
type textarea "PORT=3001 # Add other environment variables here as needed (e.g., DATABASE_URL,…"
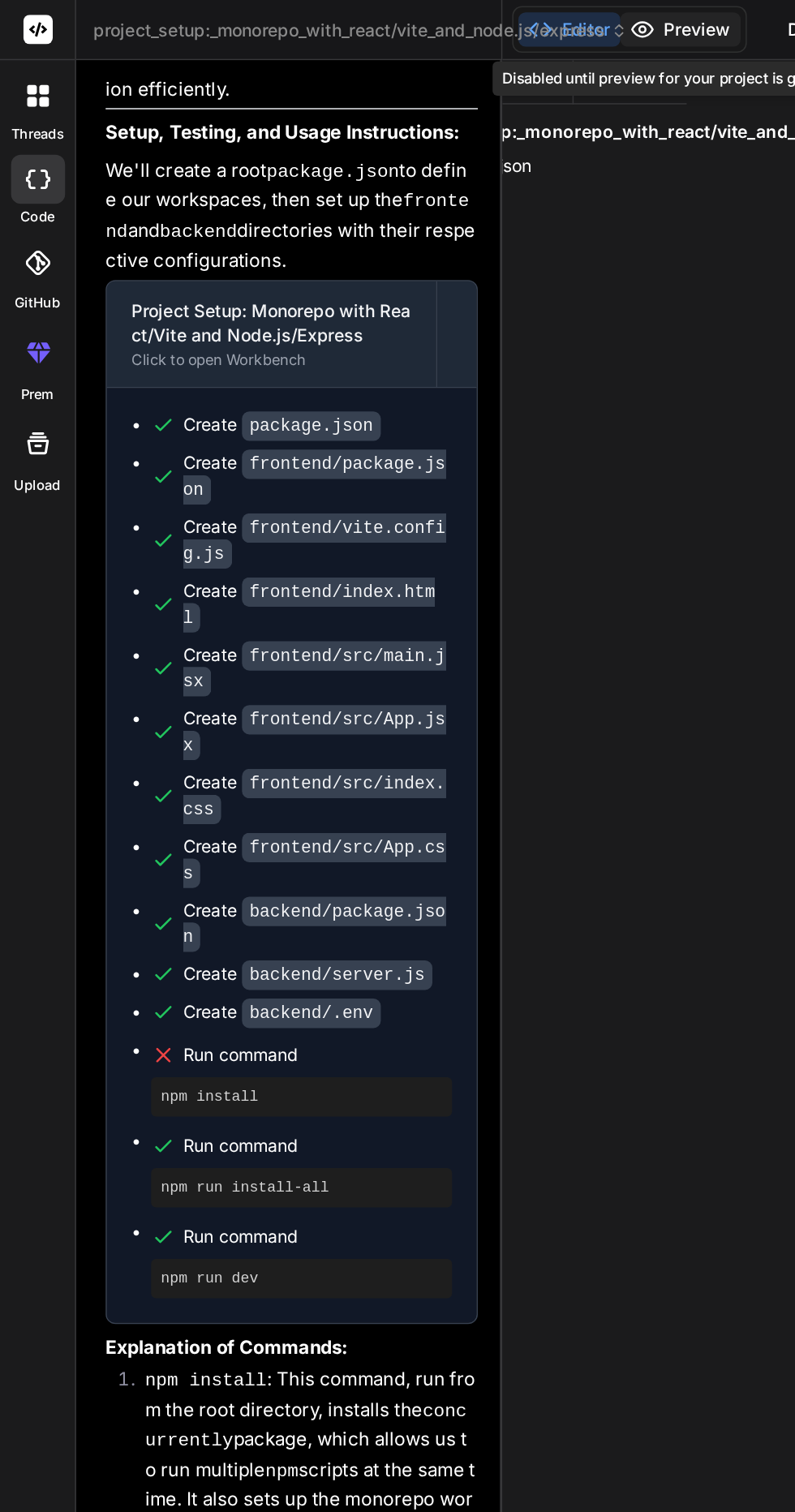
scroll to position [0, 0]
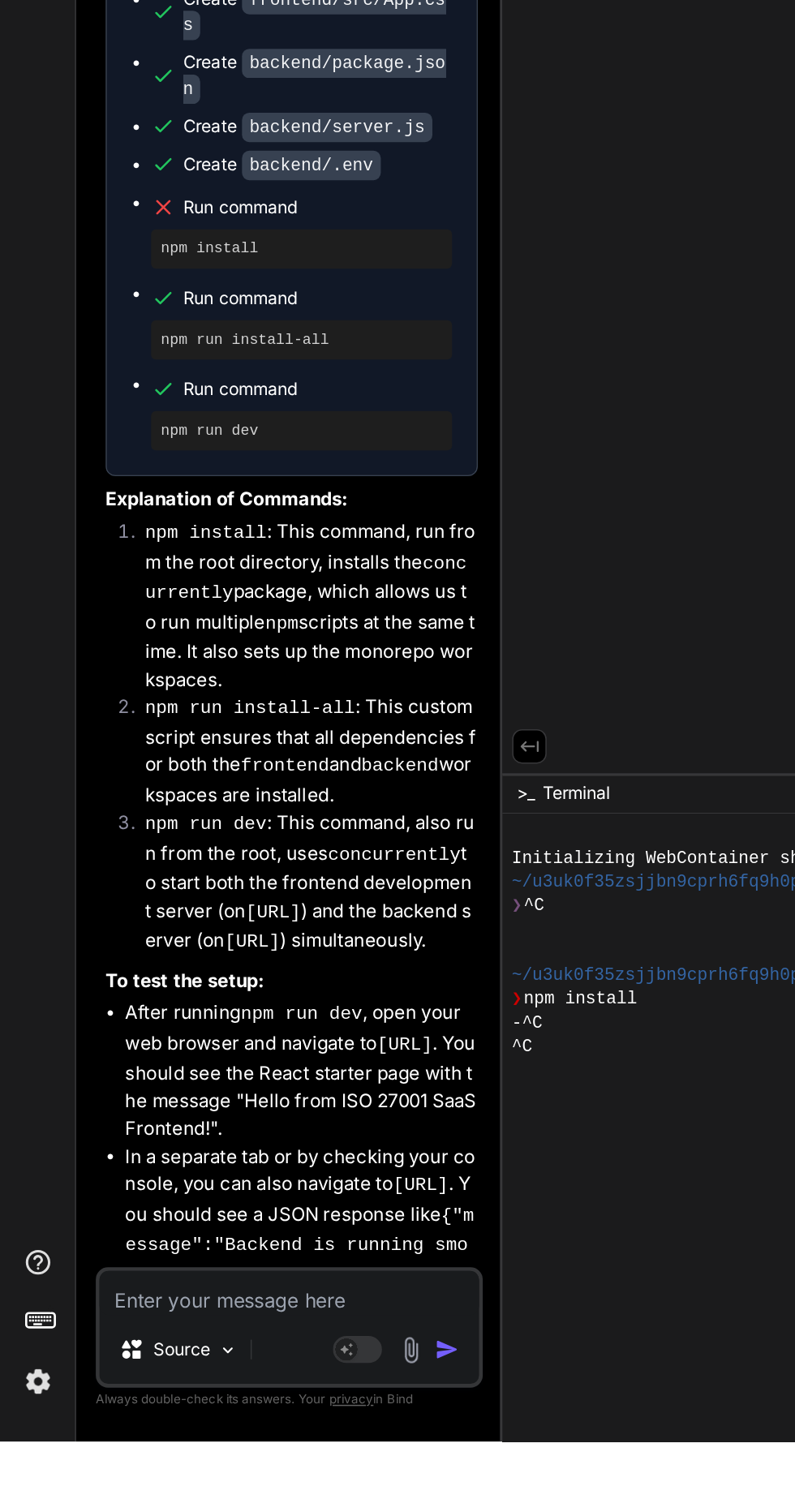
click at [152, 1428] on textarea at bounding box center [191, 1414] width 251 height 29
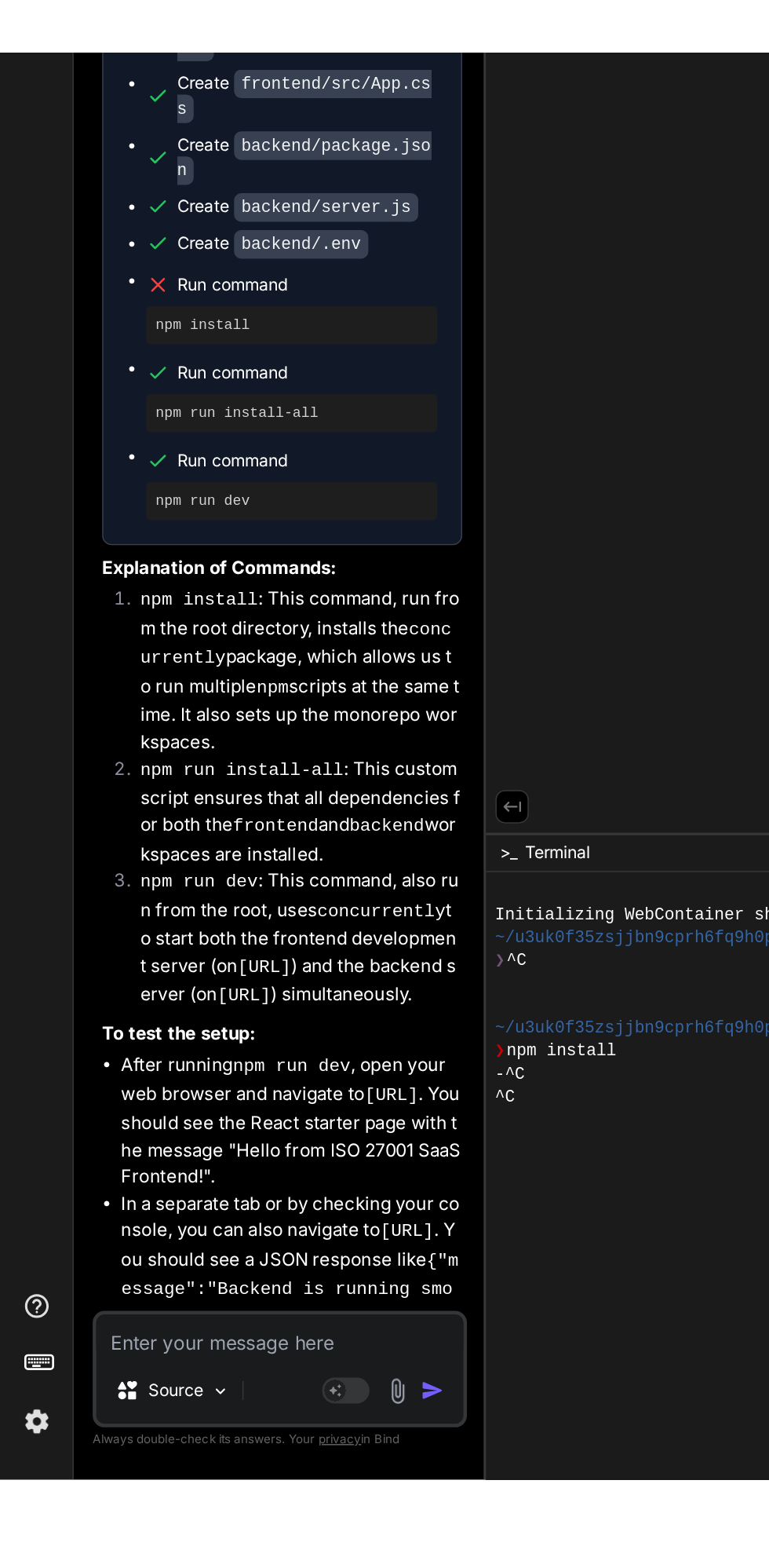
scroll to position [67, 0]
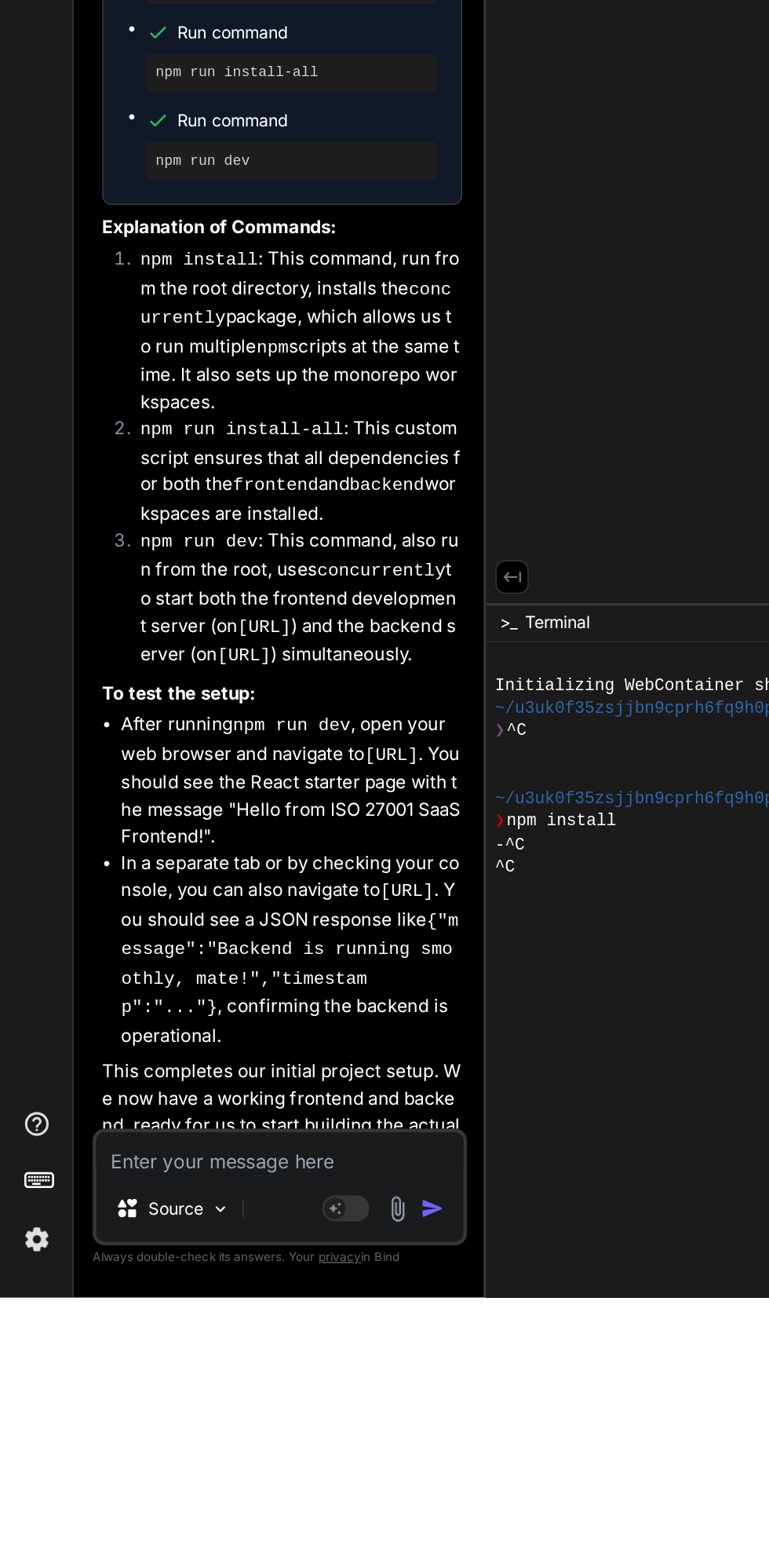
type textarea "x"
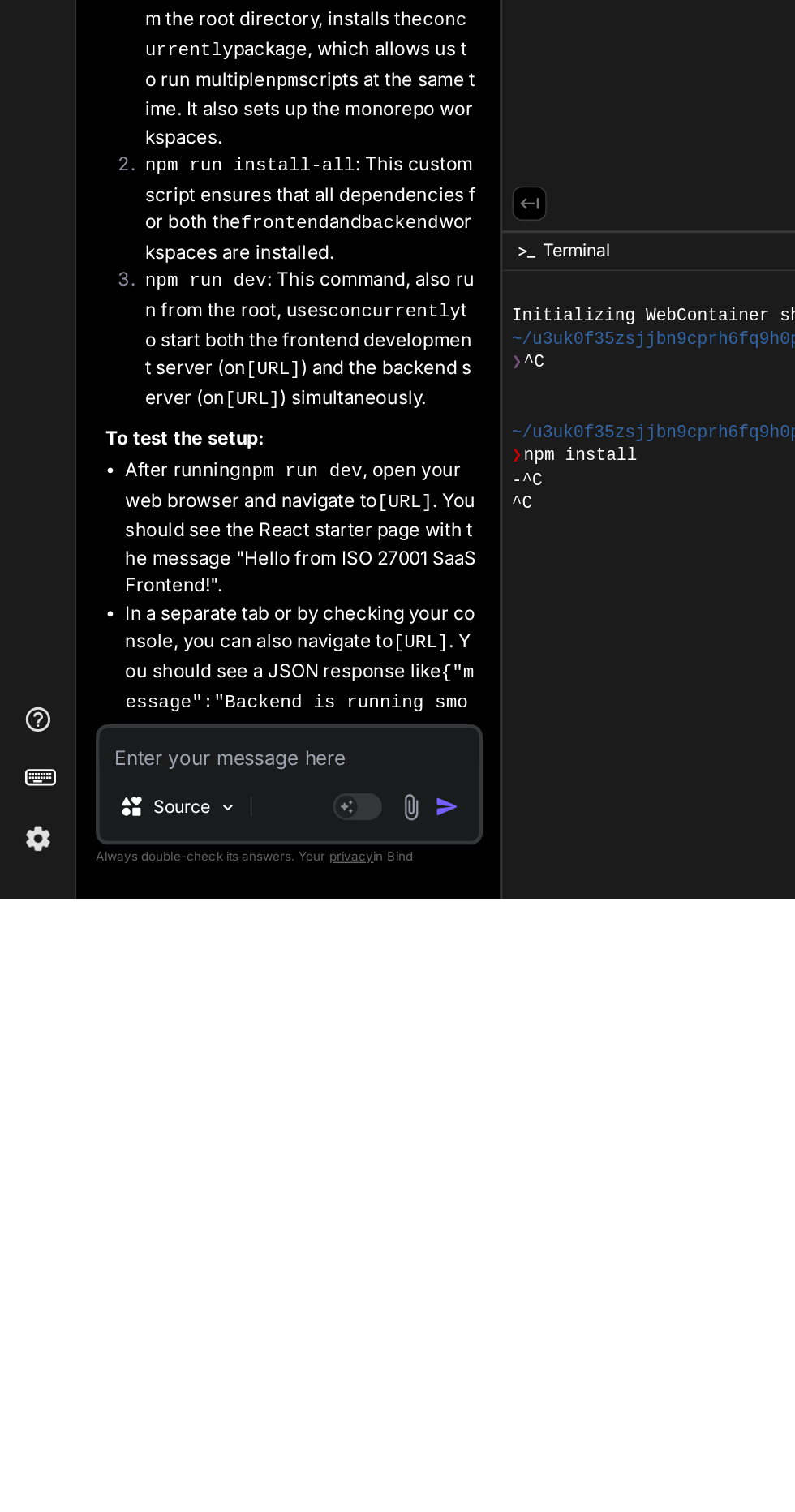
scroll to position [108, 0]
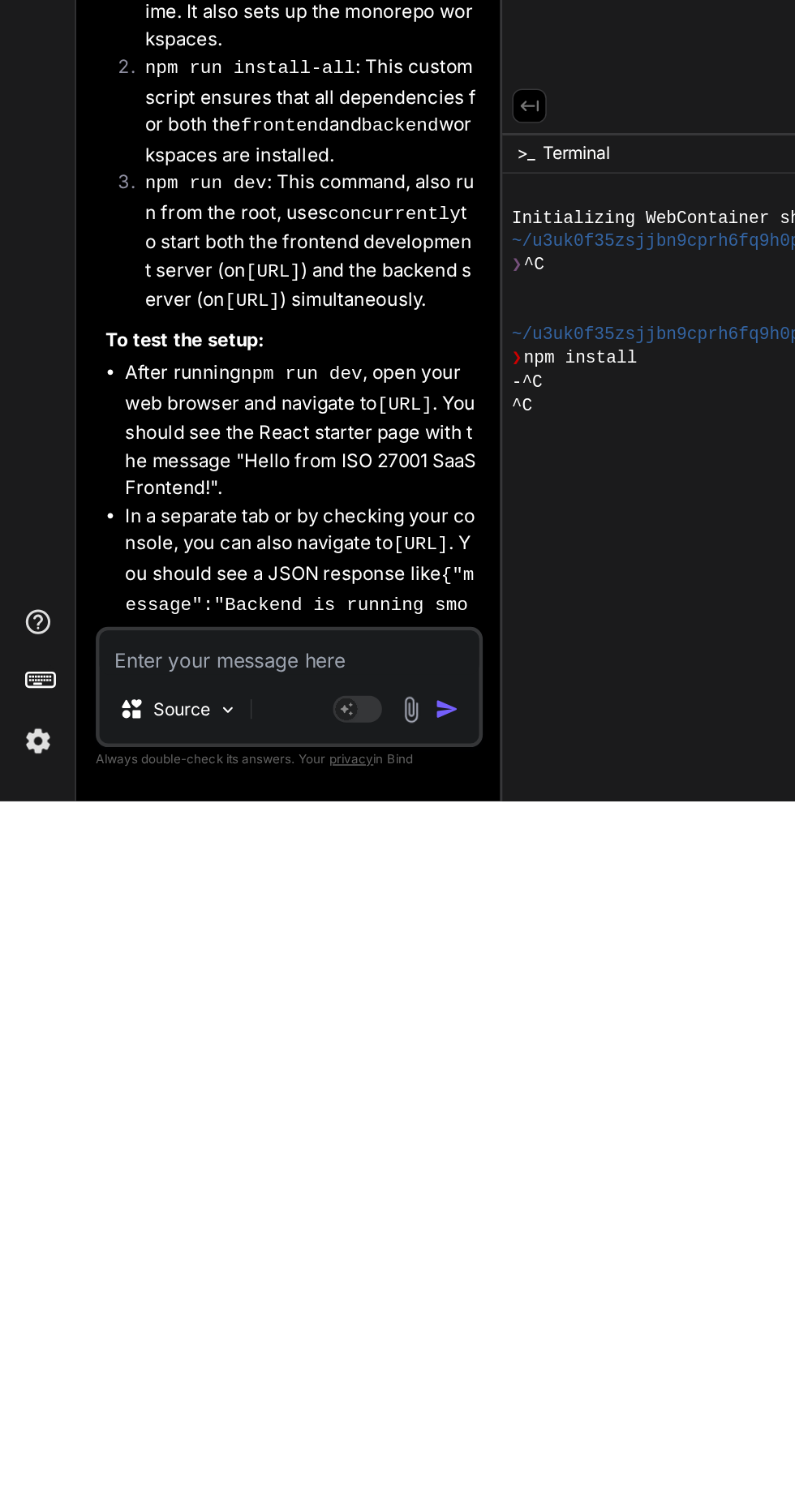
type textarea "N"
type textarea "x"
type textarea "Np"
type textarea "x"
type textarea "Npm"
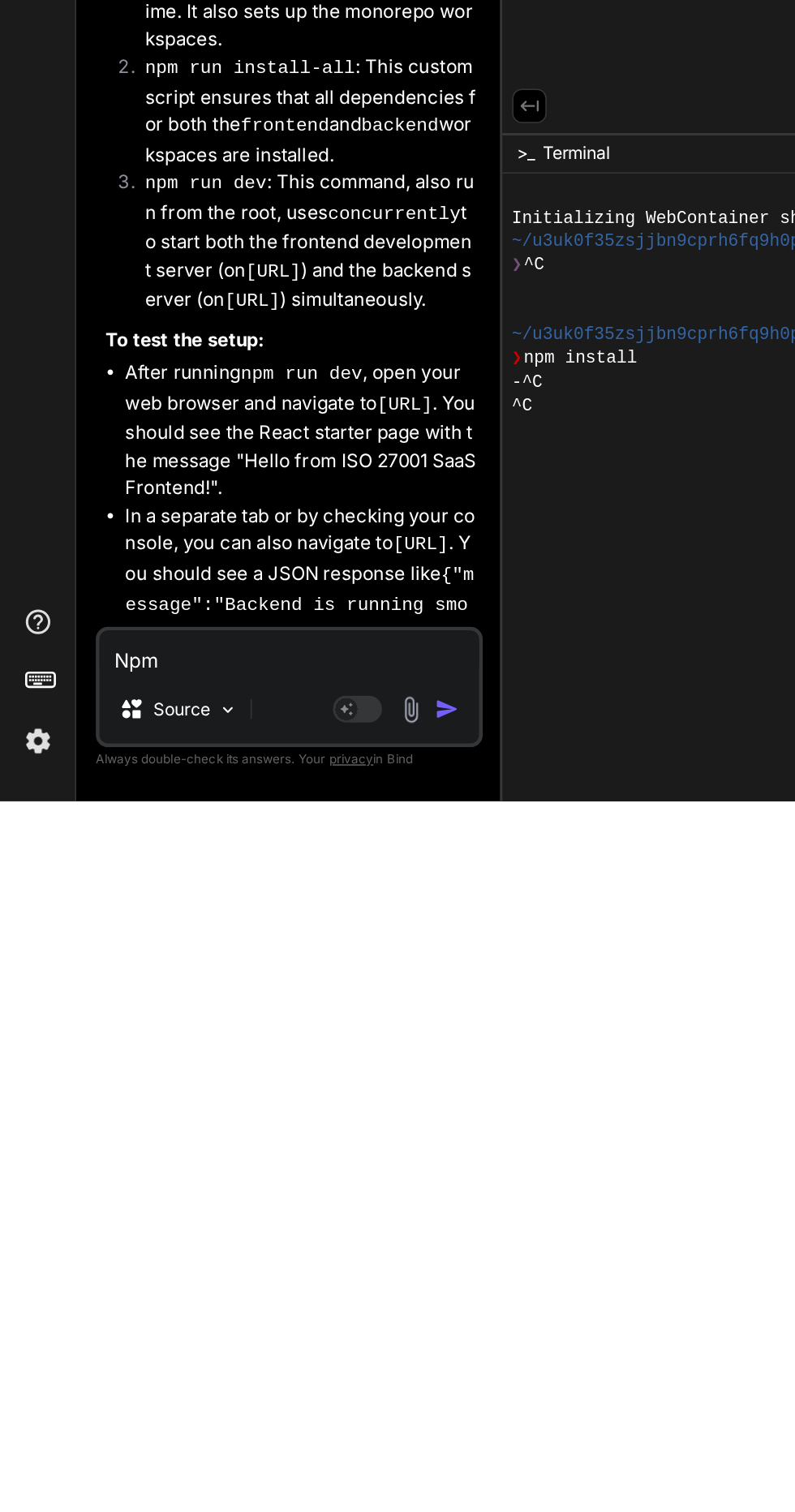
type textarea "x"
type textarea "Npm"
type textarea "x"
type textarea "Npm i"
type textarea "x"
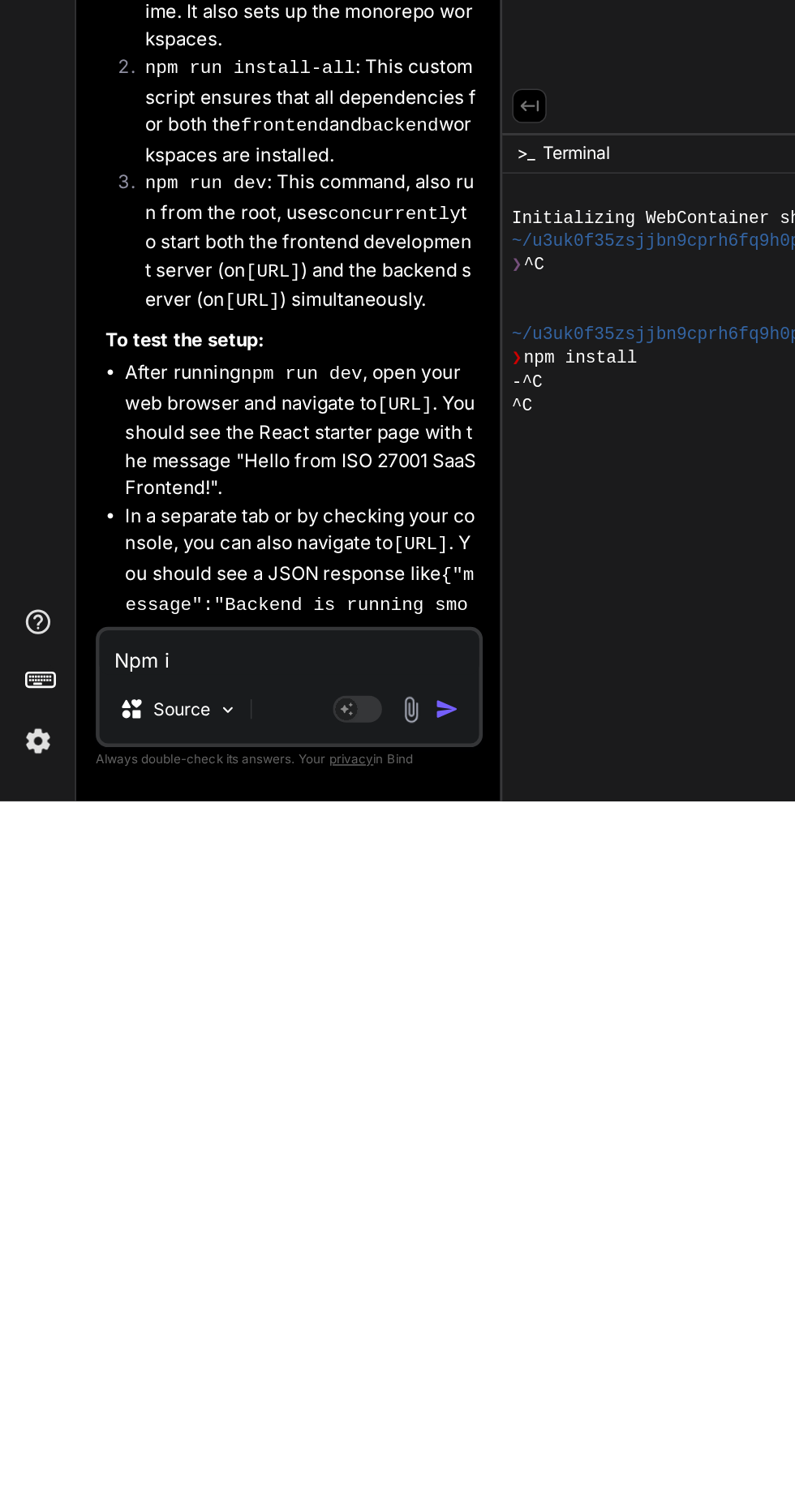
type textarea "Npm in"
type textarea "x"
type textarea "Npm ins"
type textarea "x"
type textarea "Npm inst"
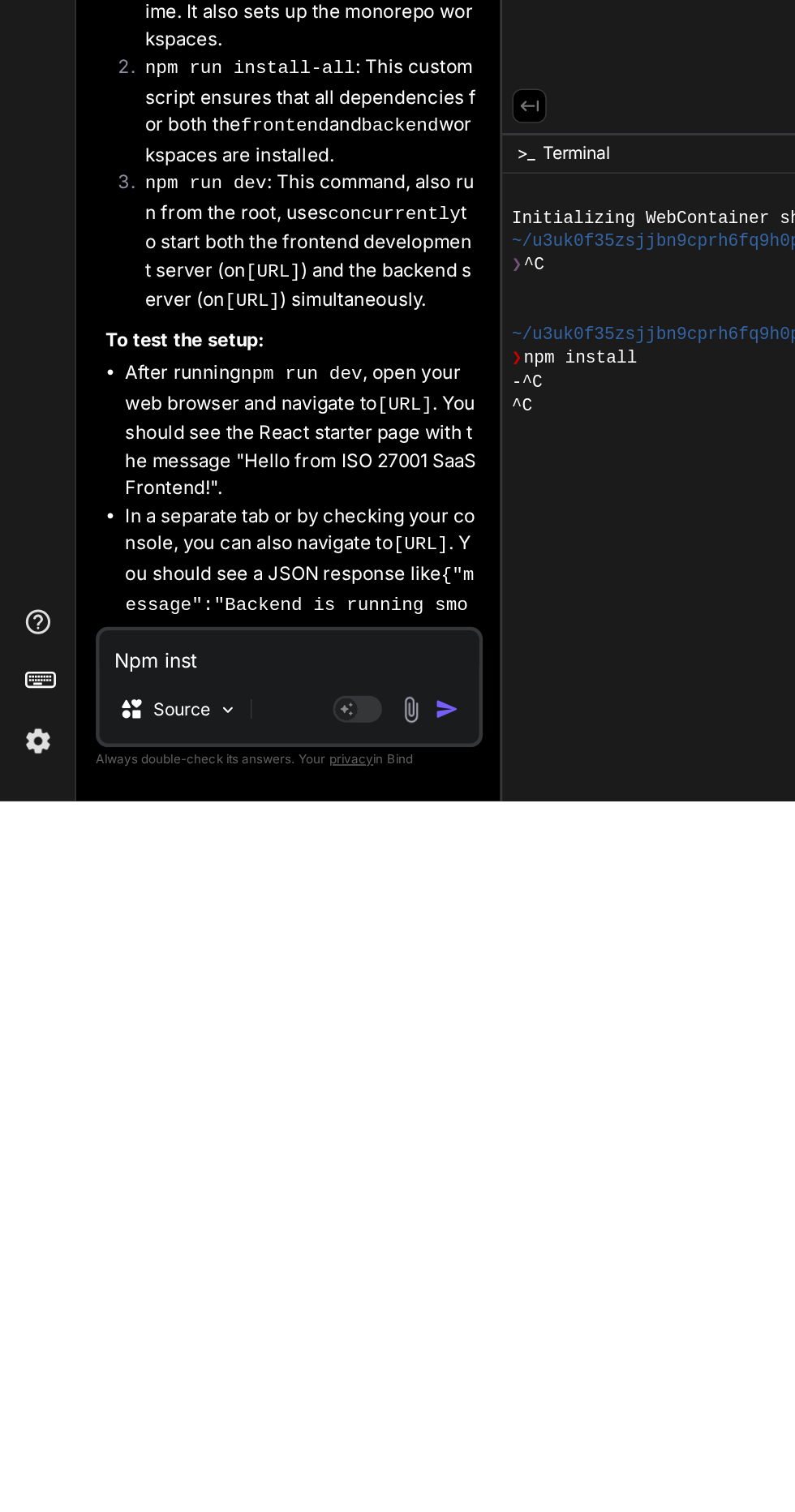
type textarea "x"
type textarea "Npm insta"
type textarea "x"
type textarea "Npm instal"
type textarea "x"
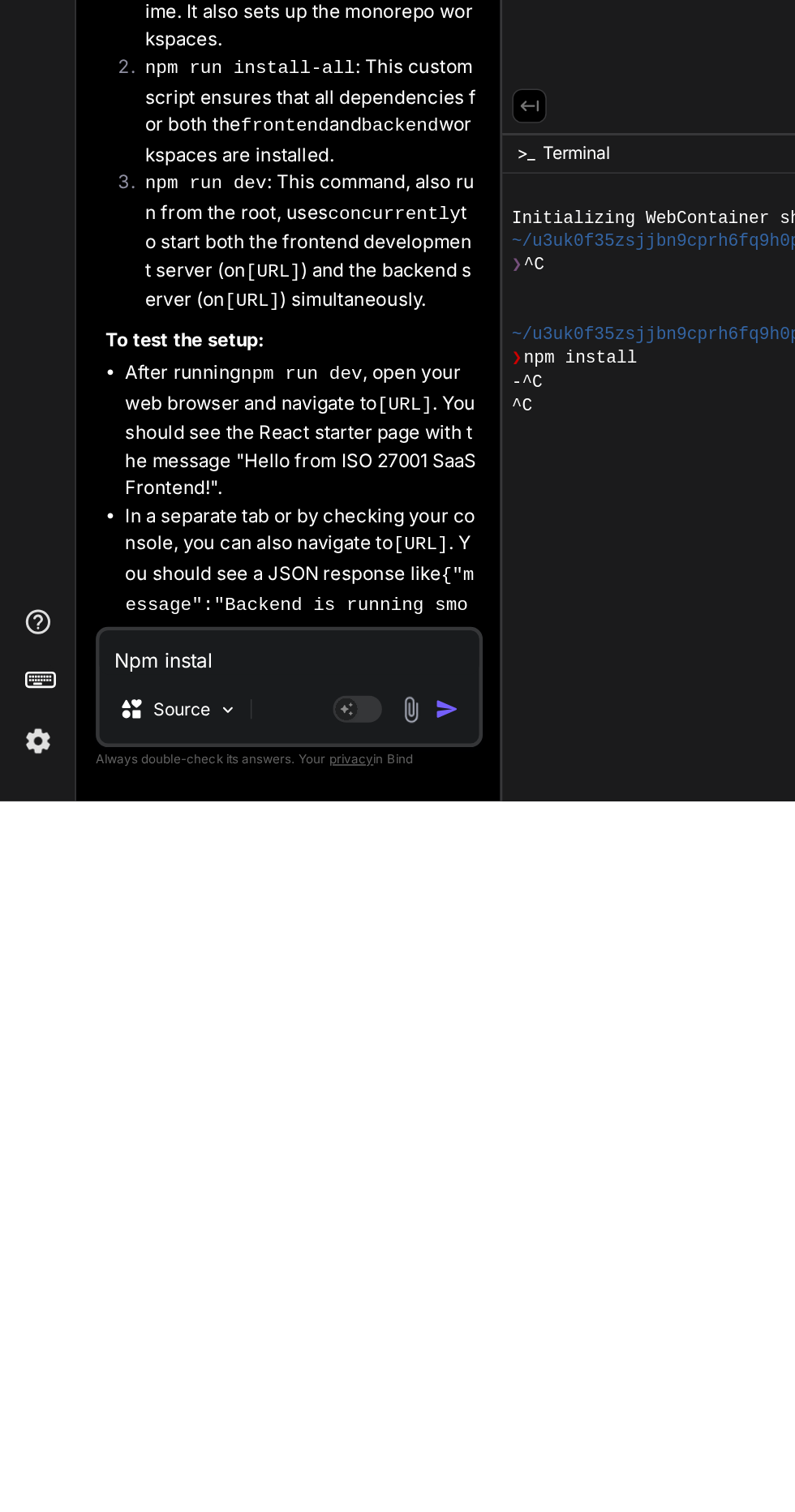
type textarea "Npm install"
type textarea "x"
type textarea "Npm install"
type textarea "x"
type textarea "Npm install c"
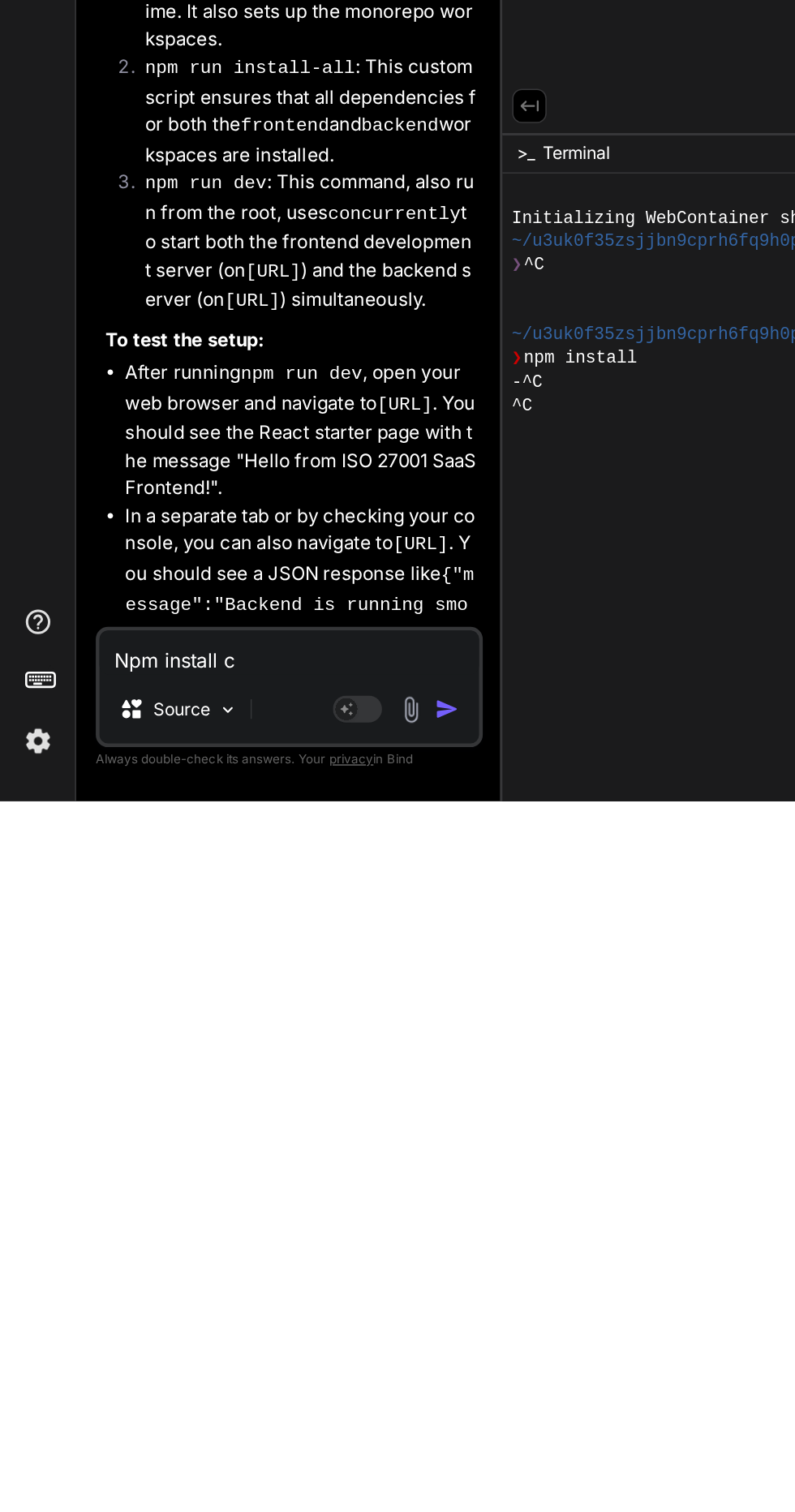
type textarea "x"
type textarea "Npm install co"
type textarea "x"
type textarea "Npm install com"
type textarea "x"
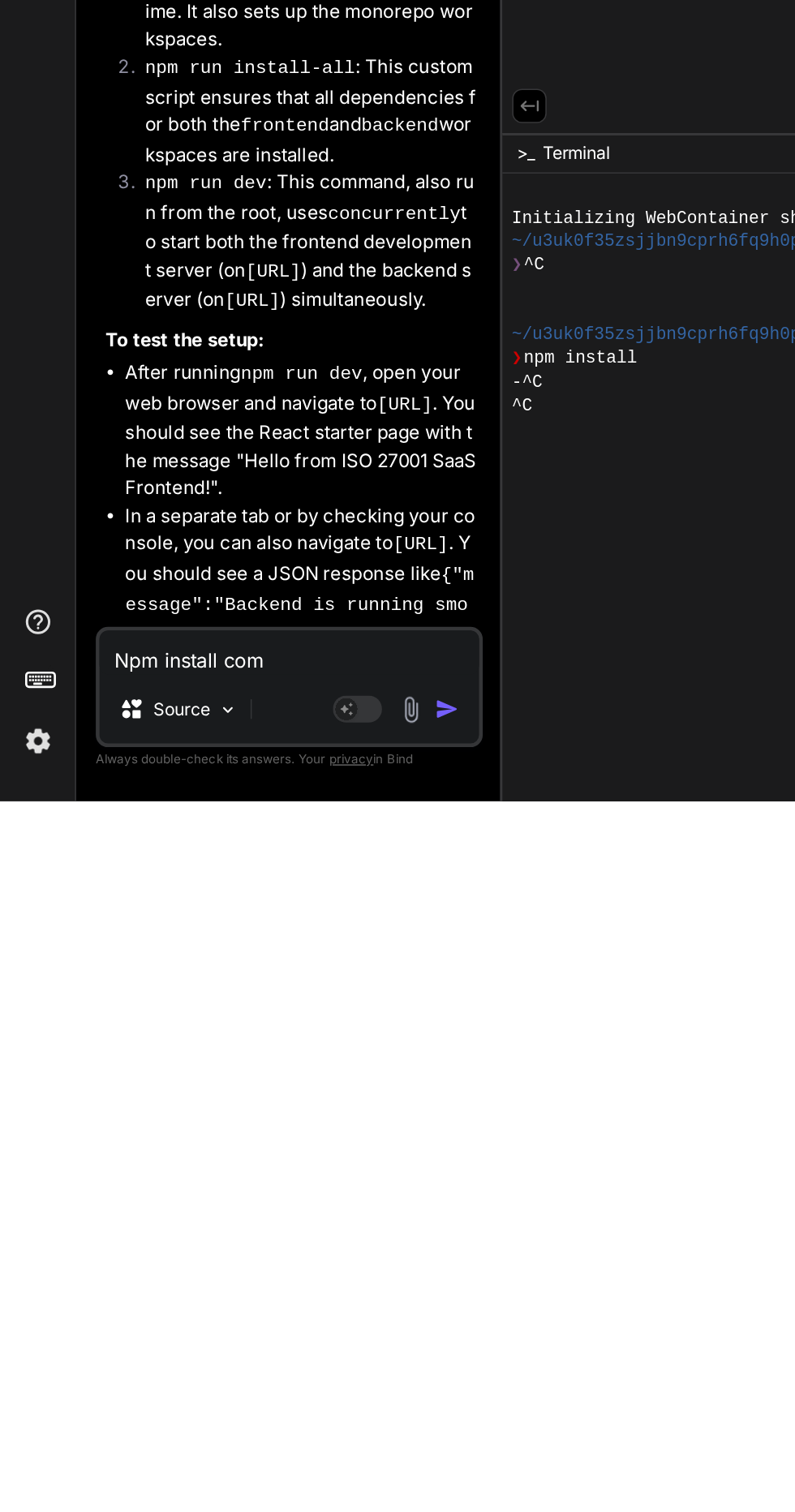
type textarea "Npm install comm"
type textarea "x"
type textarea "Npm install comma"
type textarea "x"
type textarea "Npm install comman"
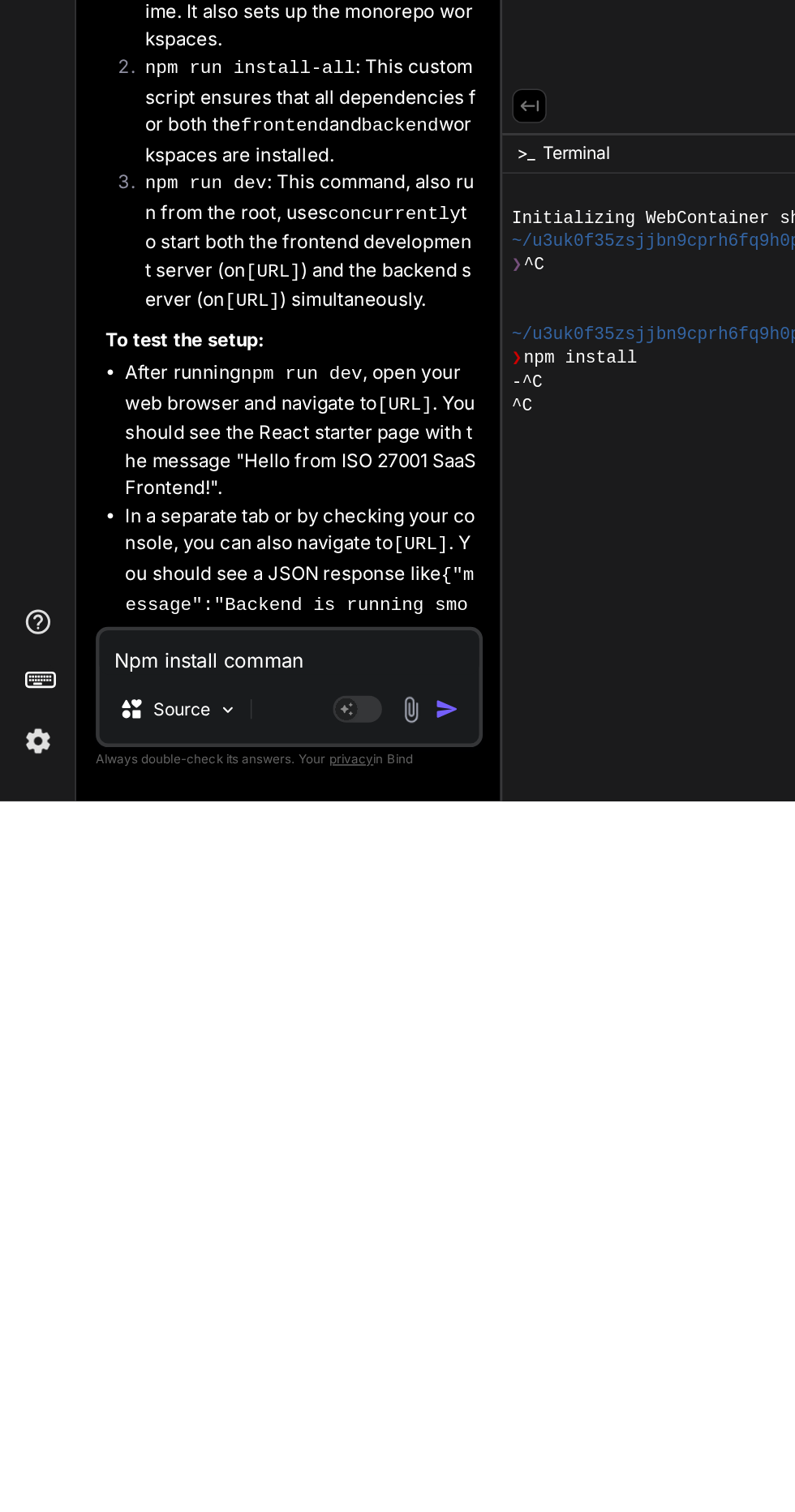
type textarea "x"
type textarea "Npm install command"
type textarea "x"
type textarea "Npm install command"
type textarea "x"
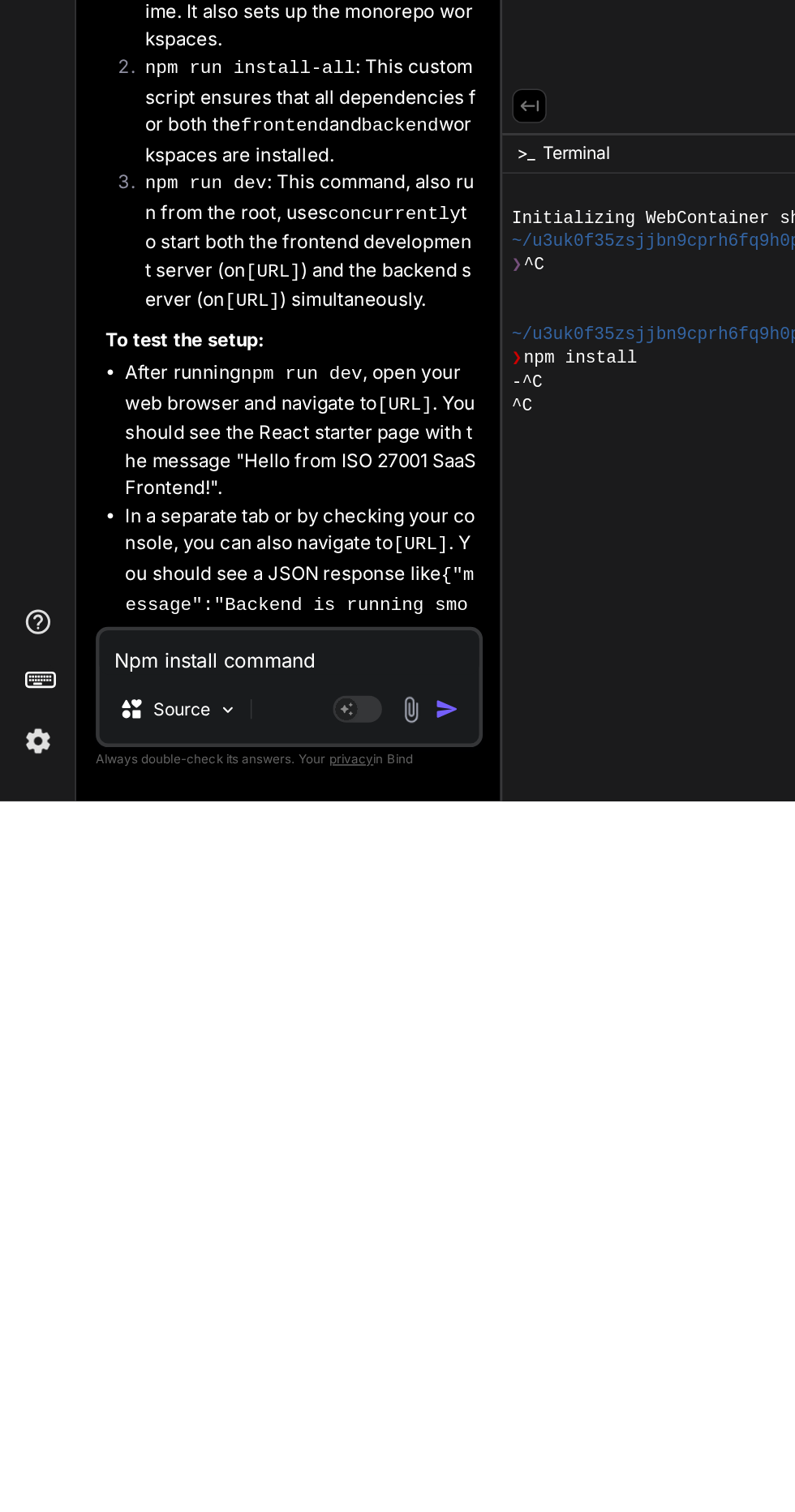
type textarea "Npm install command f"
type textarea "x"
type textarea "Npm install command fa"
type textarea "x"
type textarea "Npm install command fal"
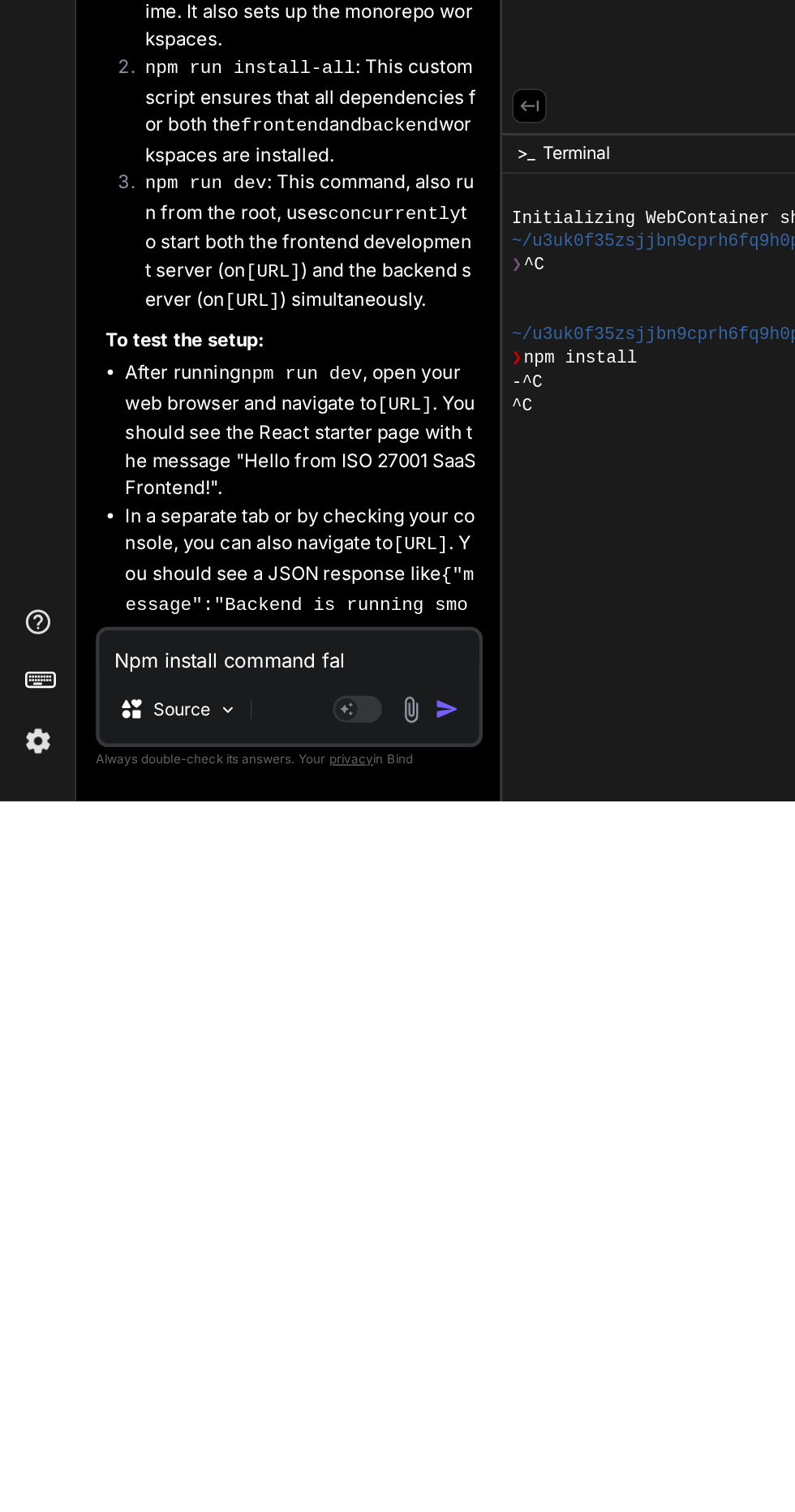
type textarea "x"
type textarea "Npm install command fals"
type textarea "x"
type textarea "Npm install command fals"
type textarea "x"
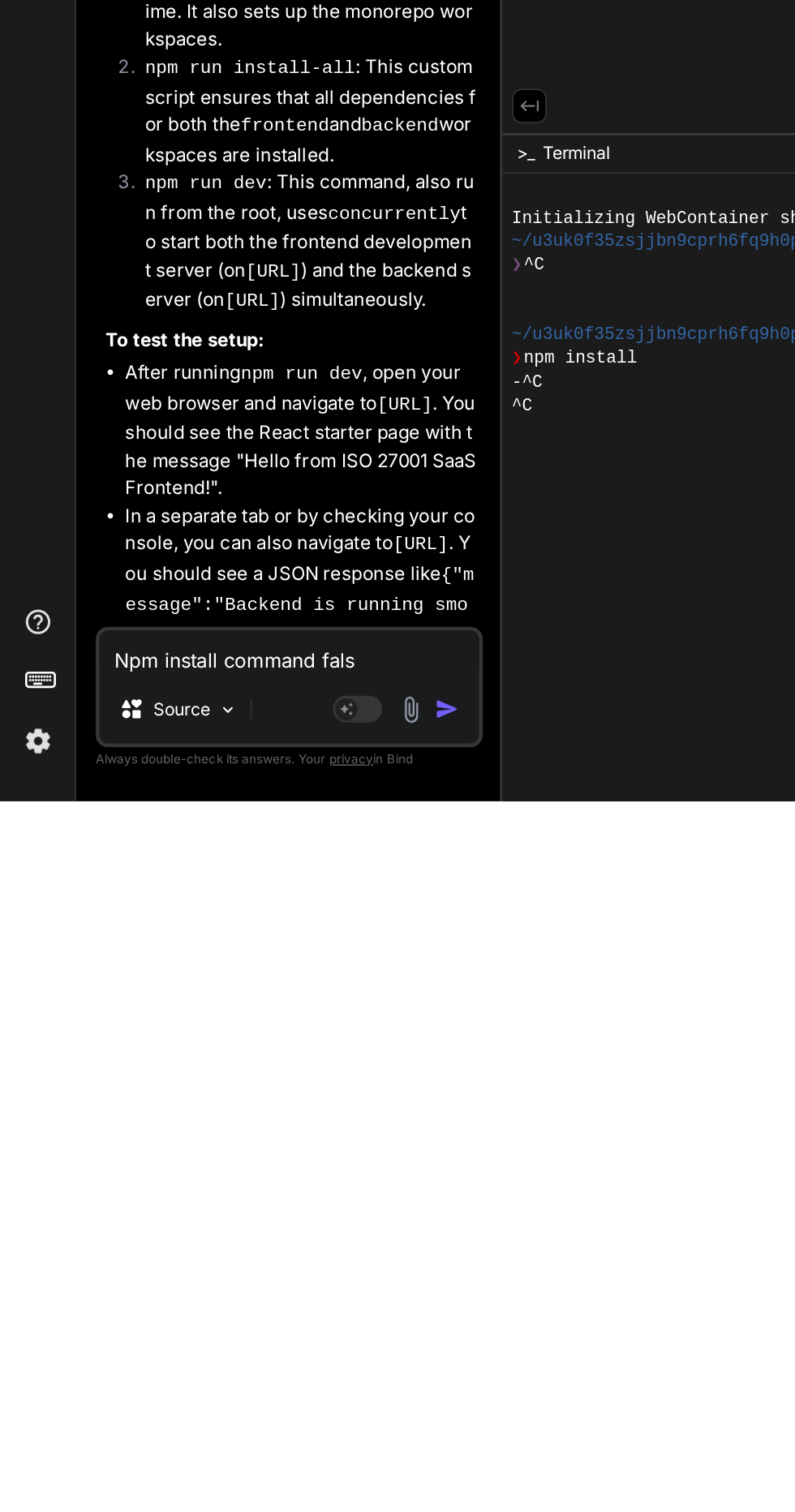
type textarea "Npm install command fals t"
type textarea "x"
type textarea "Npm install command fals to"
type textarea "x"
type textarea "Npm install command fals to"
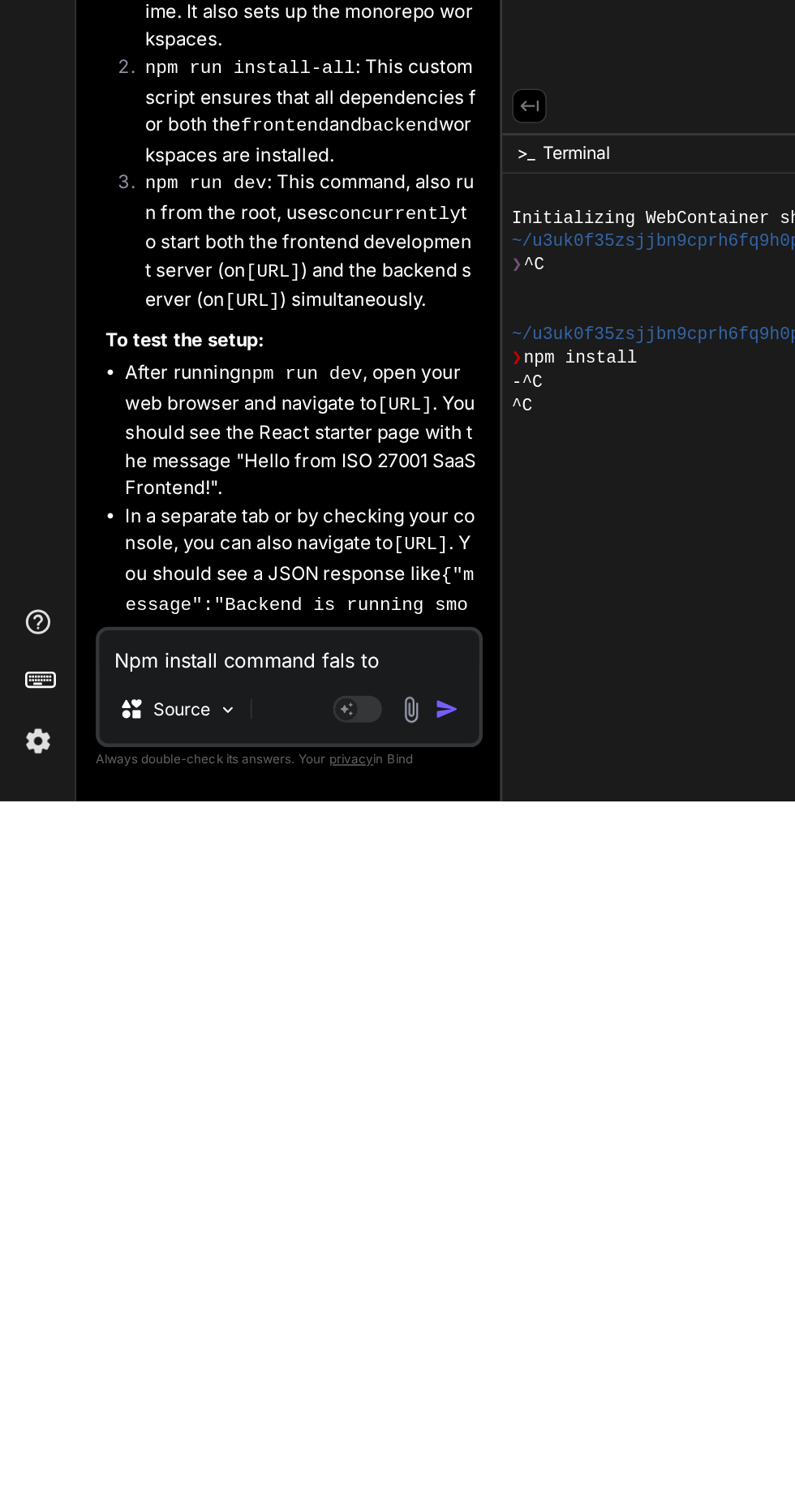
type textarea "x"
type textarea "Npm install command fals to r"
type textarea "x"
type textarea "Npm install command fals to ru"
type textarea "x"
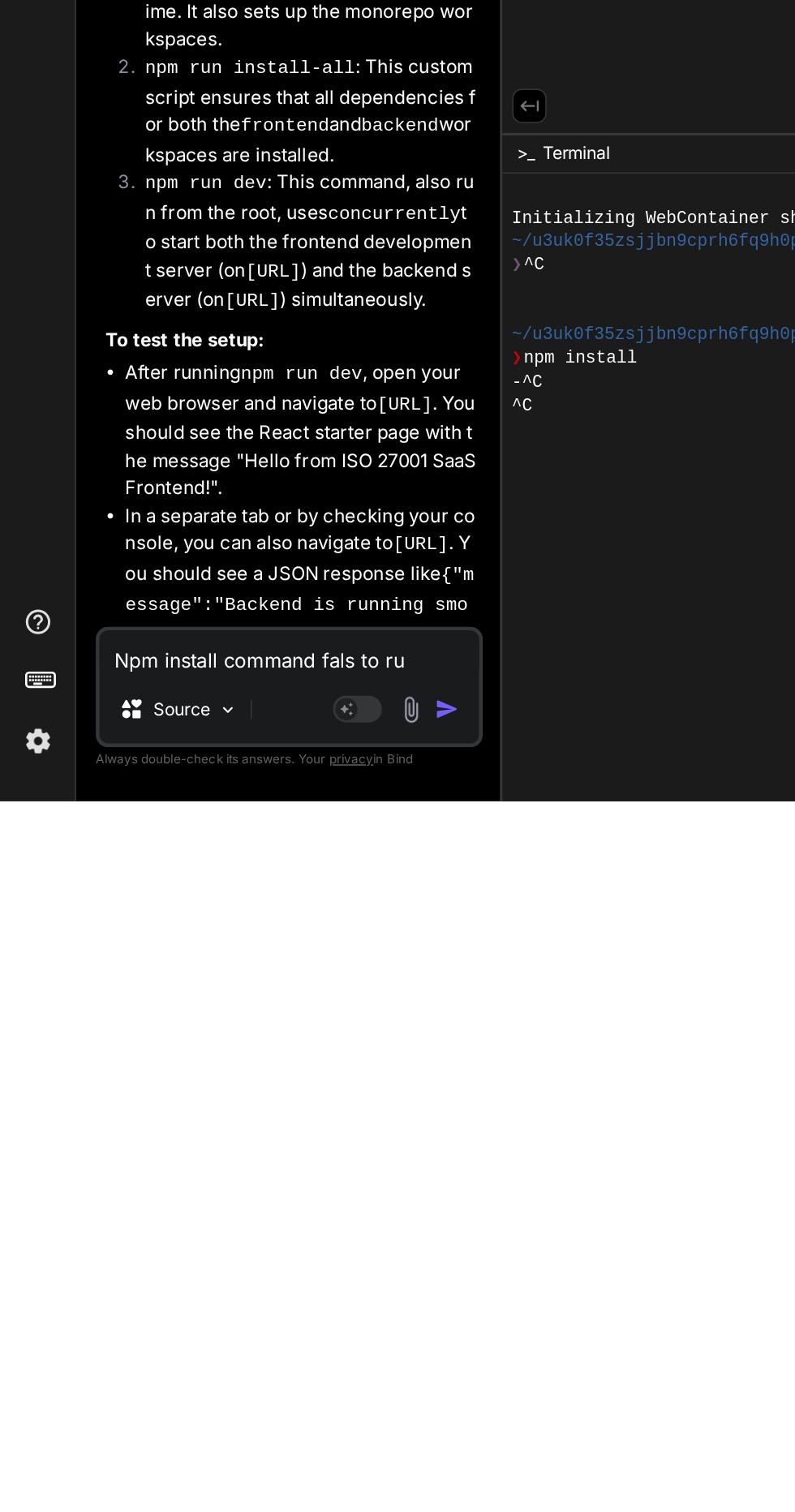
type textarea "Npm install command fals to run"
type textarea "x"
type textarea "Npm install command fals to run"
type textarea "x"
type textarea "Npm install command fals to run"
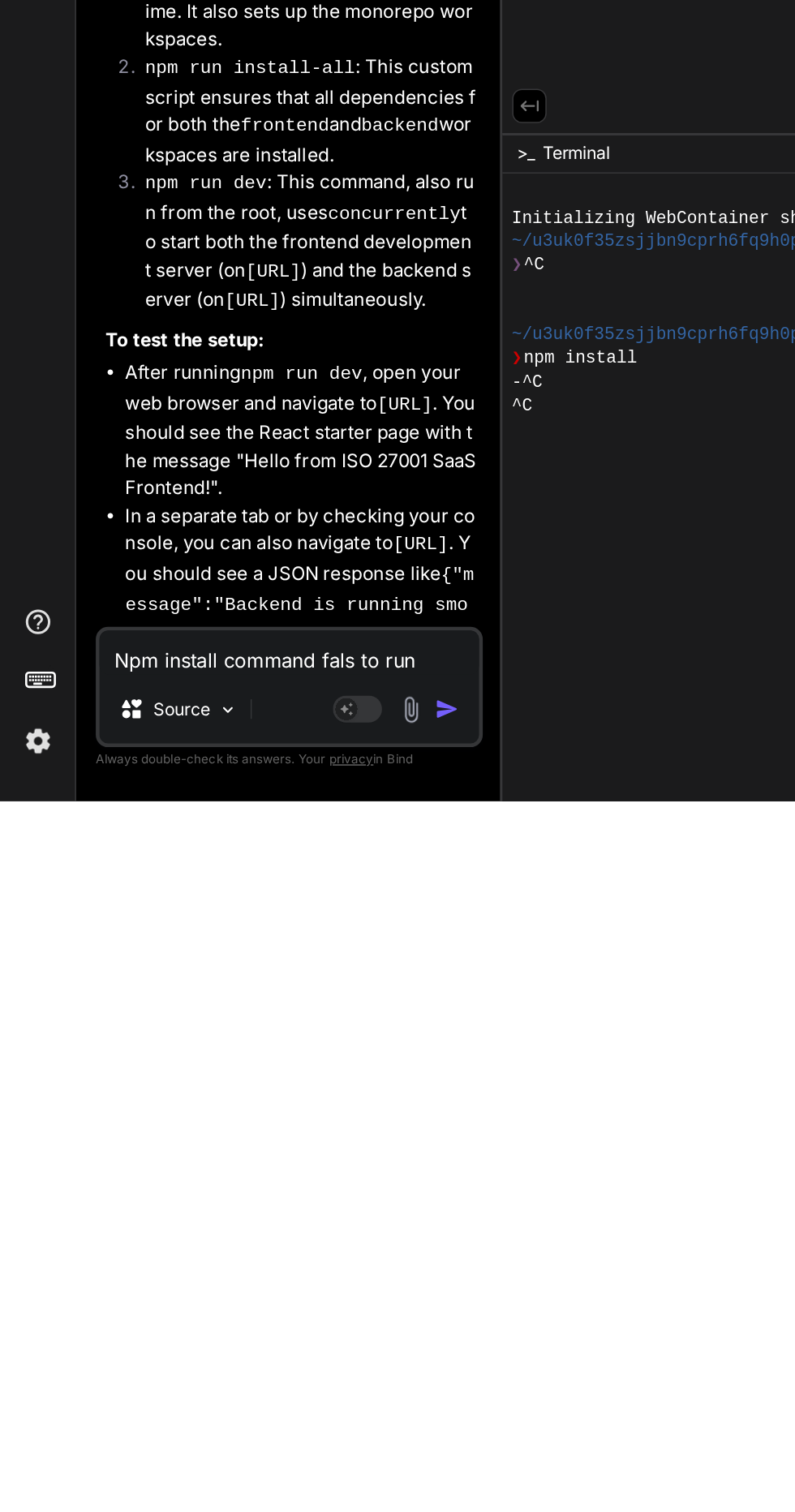
click at [299, 1450] on img "button" at bounding box center [295, 1450] width 16 height 16
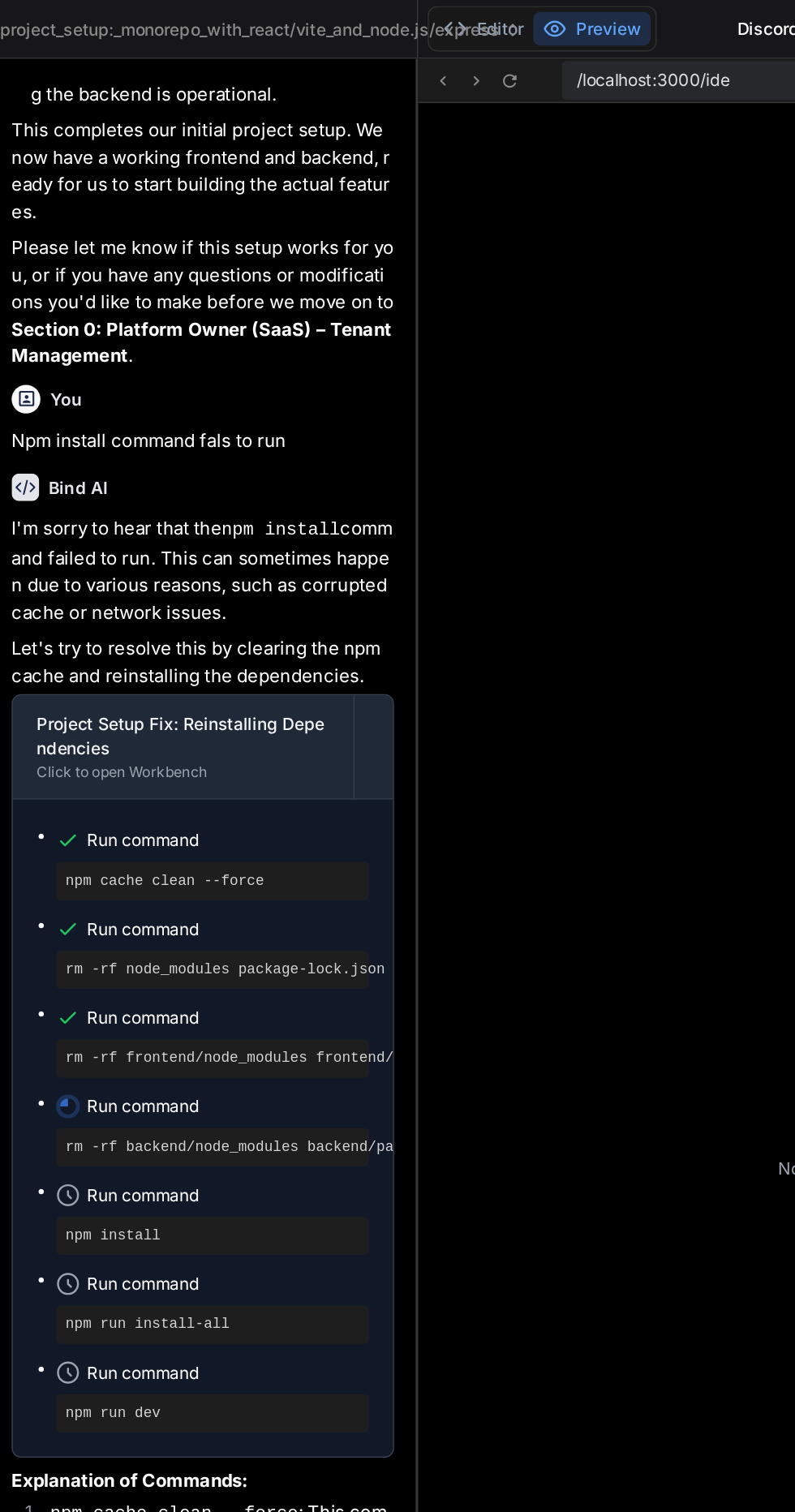
scroll to position [0, 0]
click at [406, 54] on icon at bounding box center [407, 55] width 13 height 13
click at [406, 55] on icon at bounding box center [407, 55] width 13 height 13
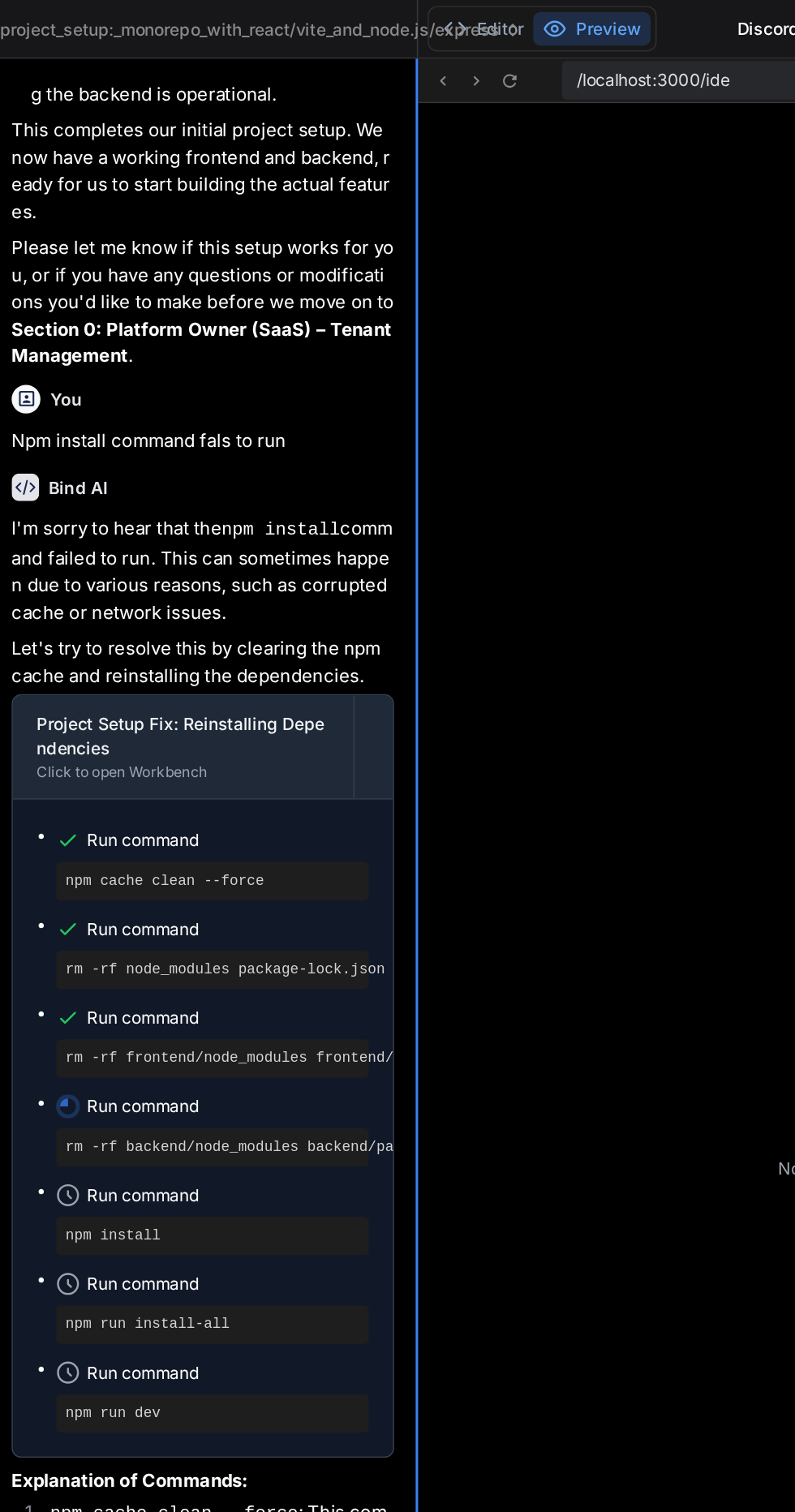
click at [343, 45] on div at bounding box center [344, 775] width 2 height 1473
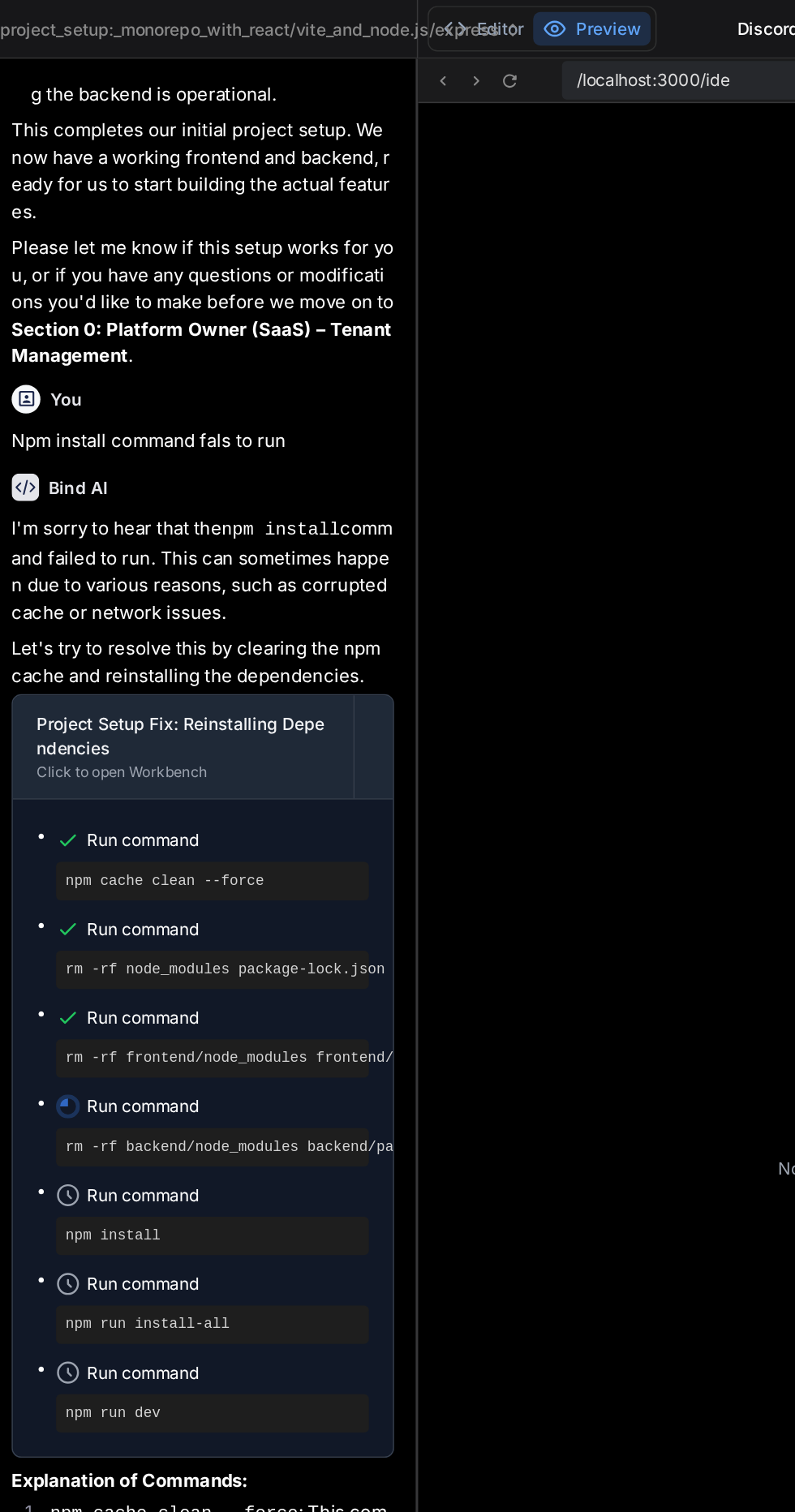
click at [364, 18] on span "project_setup:_monorepo_with_react/vite_and_node.js/express" at bounding box center [238, 20] width 353 height 16
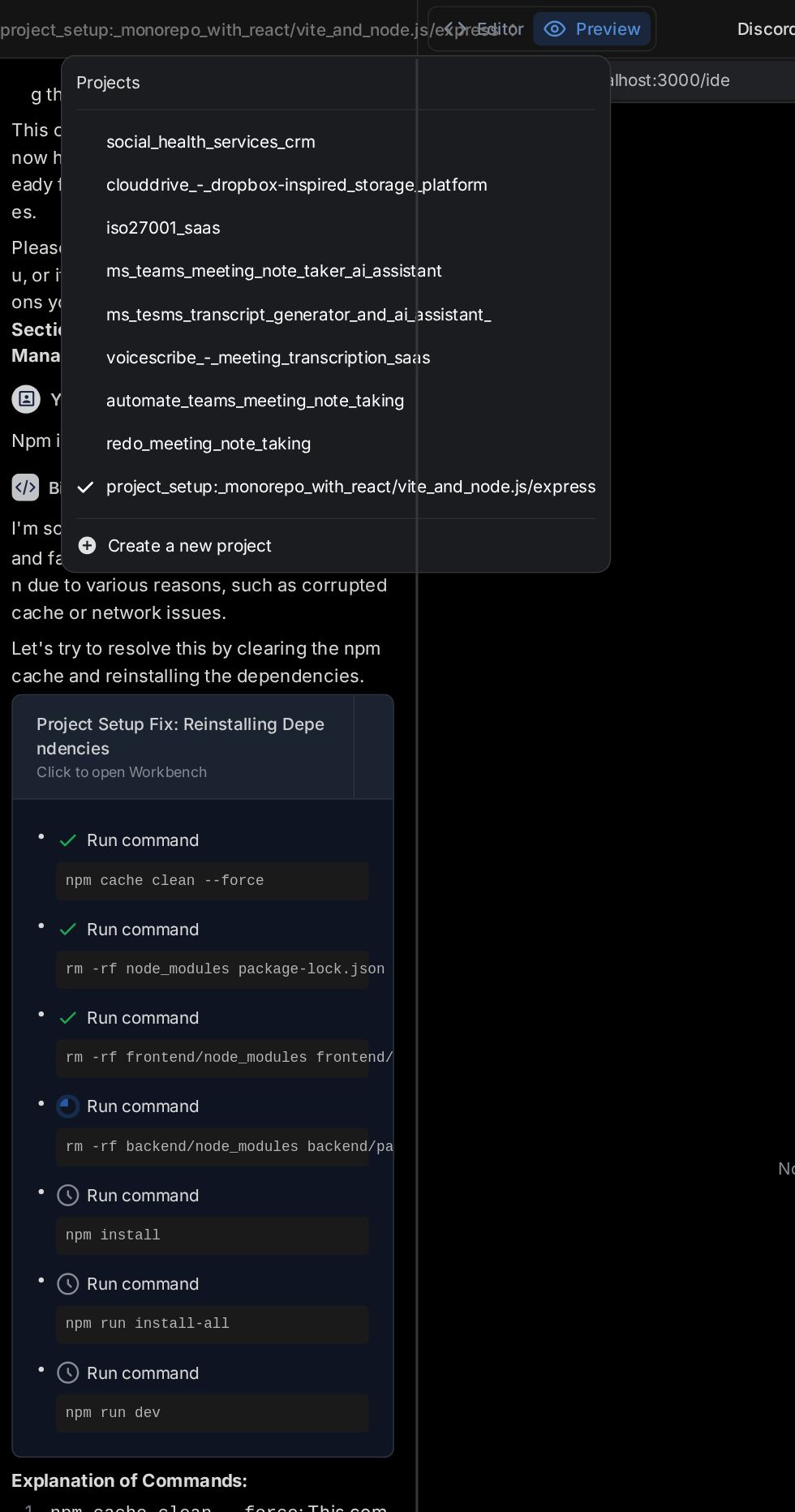
click at [420, 570] on div at bounding box center [397, 756] width 795 height 1512
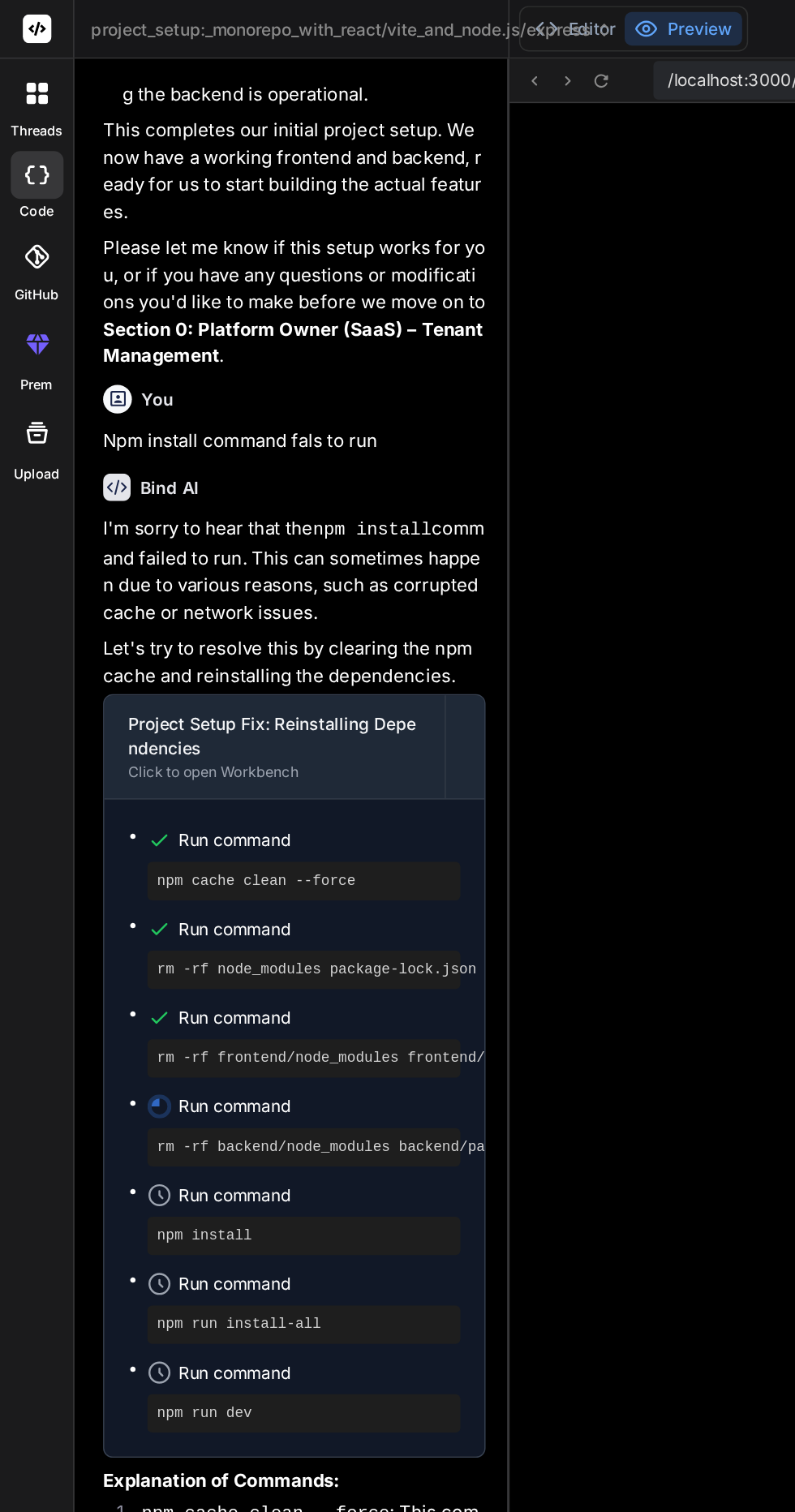
click at [29, 25] on rect at bounding box center [25, 19] width 19 height 19
click at [13, 16] on div at bounding box center [24, 19] width 49 height 39
click at [14, 14] on div at bounding box center [24, 19] width 49 height 39
click at [407, 54] on icon at bounding box center [407, 55] width 13 height 13
click at [406, 57] on icon at bounding box center [407, 55] width 13 height 13
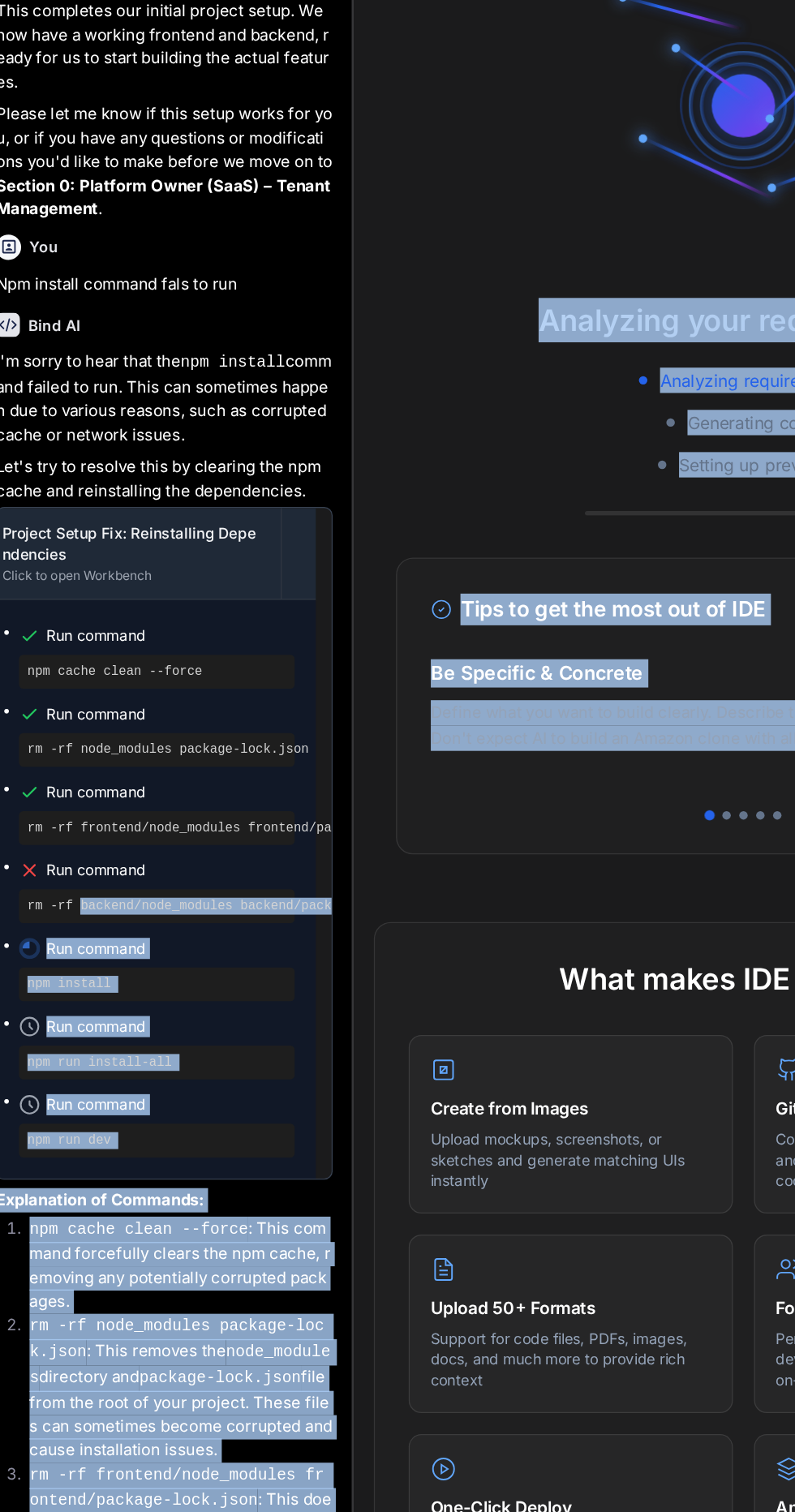
scroll to position [0, 100]
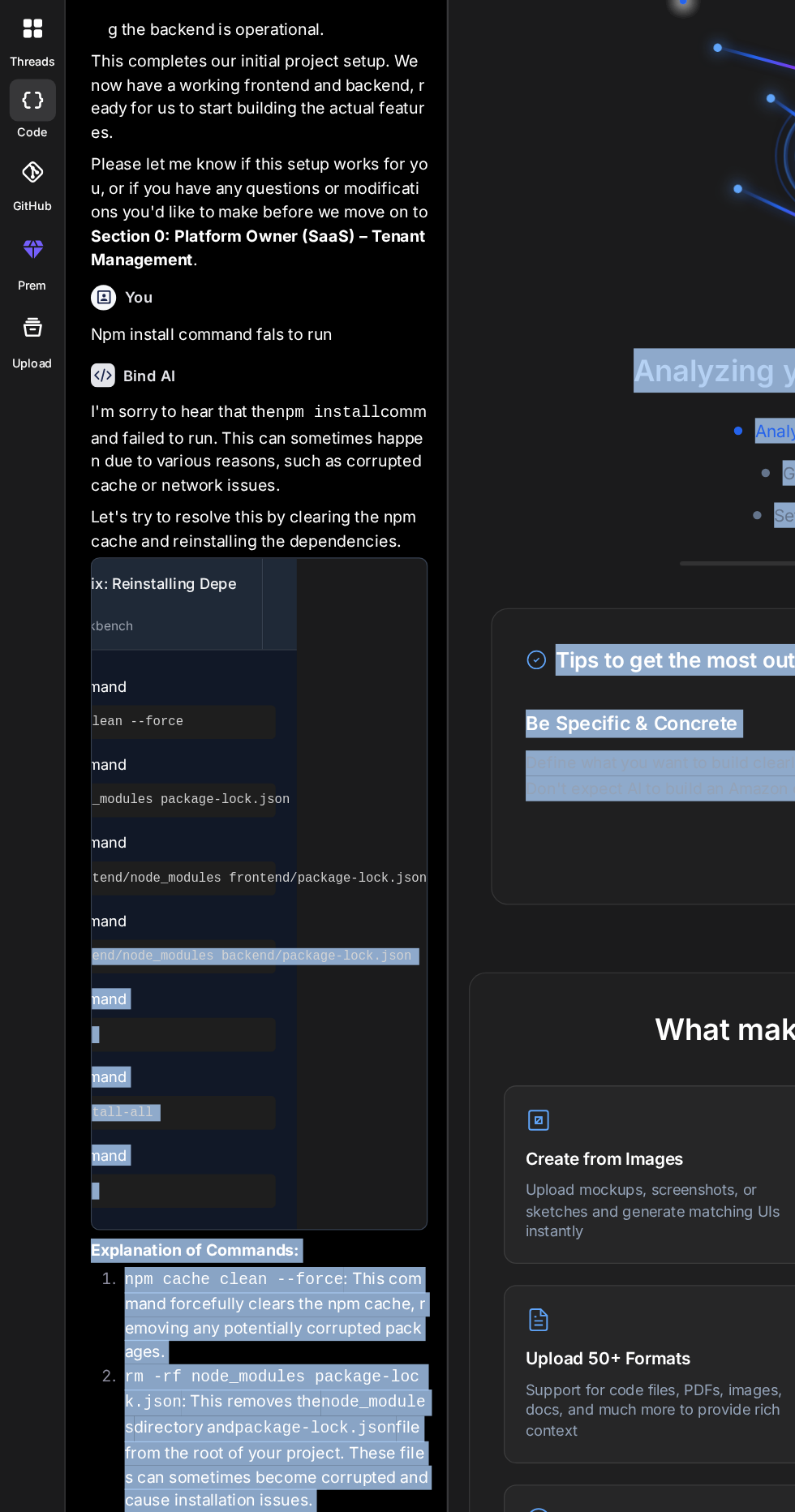
click at [229, 858] on div "Project Setup Fix: Reinstalling Dependencies Click to open Workbench Run comman…" at bounding box center [199, 728] width 259 height 517
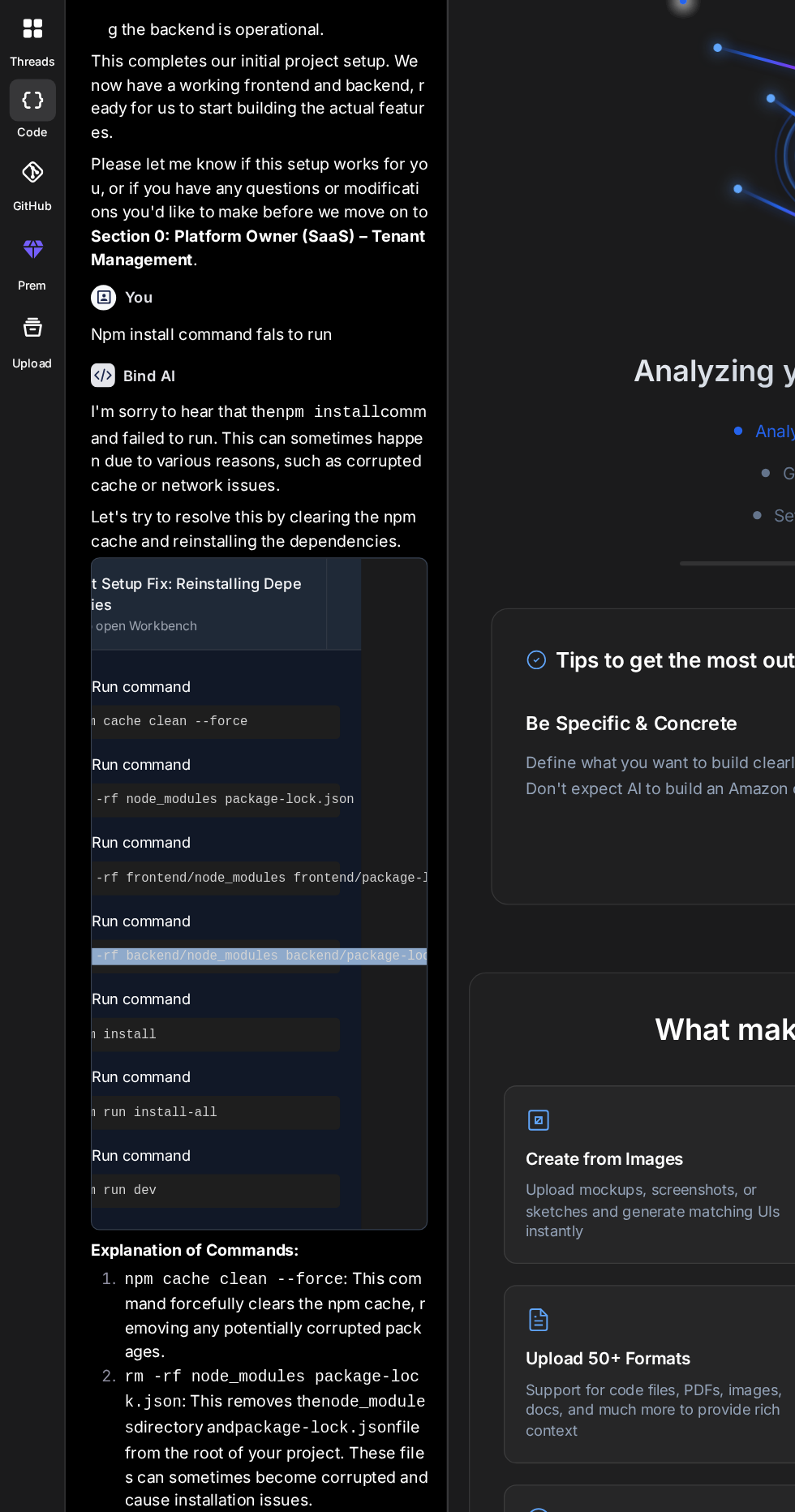
scroll to position [0, 36]
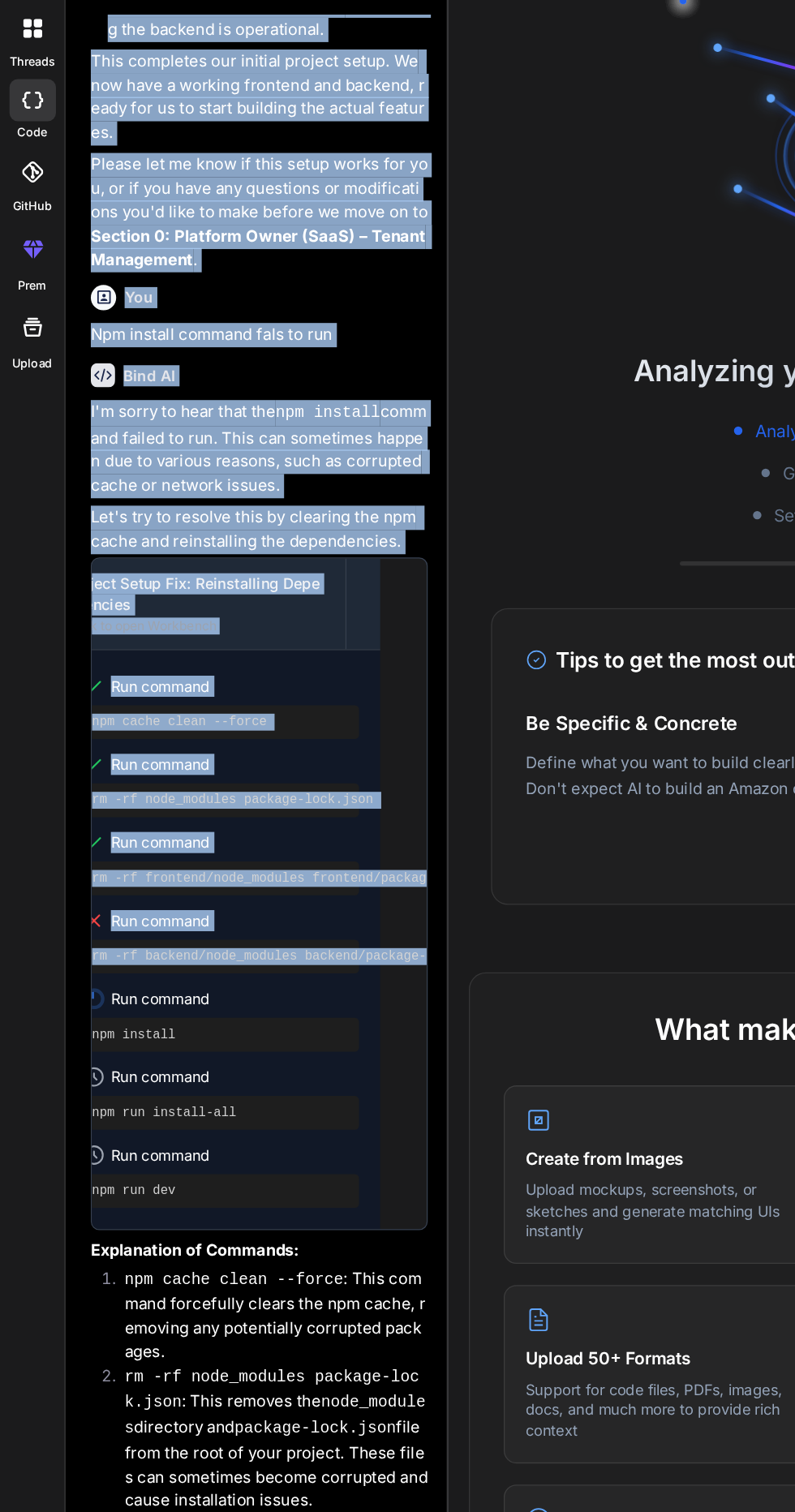
click at [102, 764] on div "rm -rf backend/node_modules backend/package-lock.json" at bounding box center [171, 776] width 212 height 26
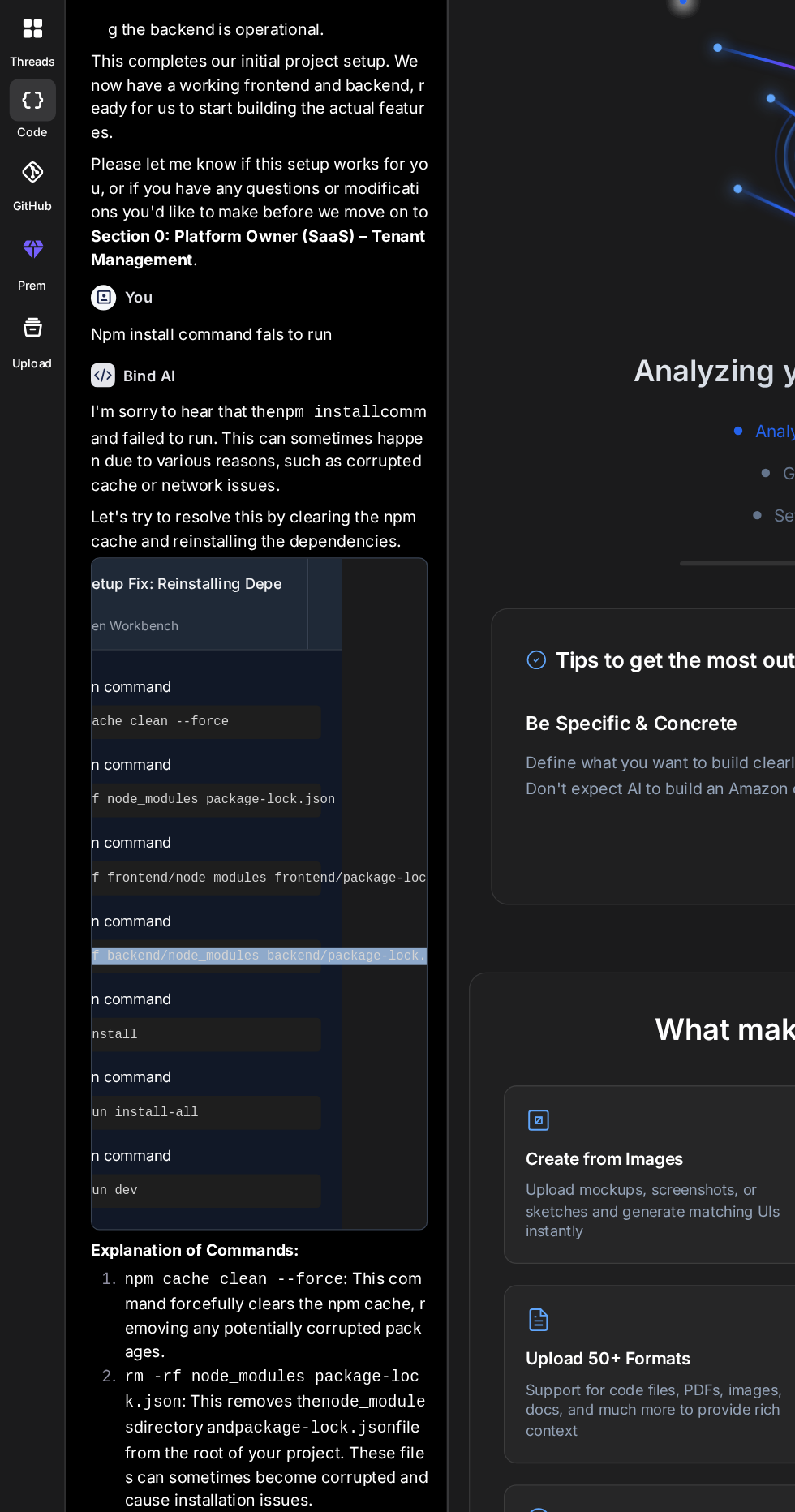
scroll to position [0, 88]
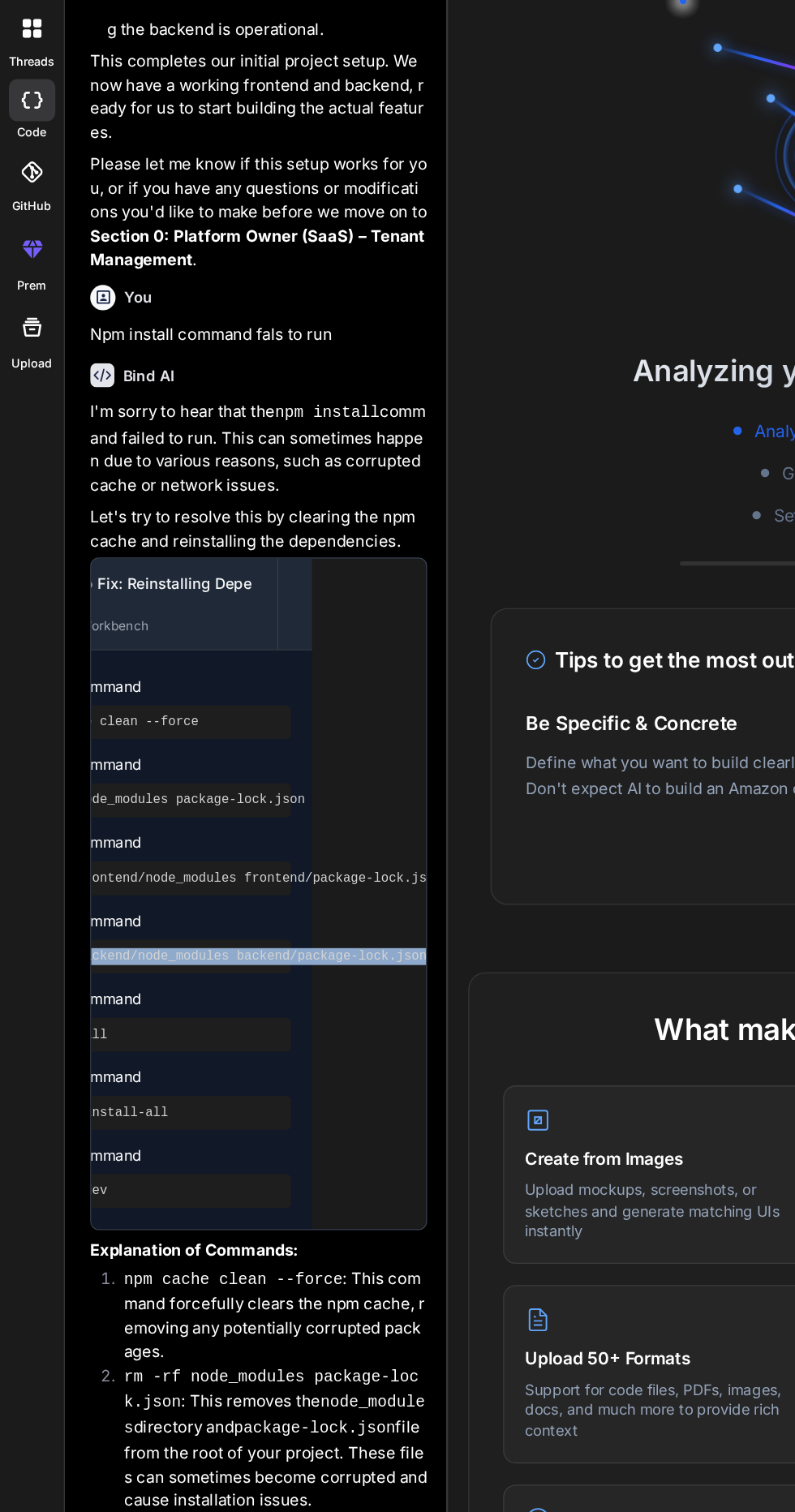
copy pre "rm -rf backend/node_modules backend/package-lock.json"
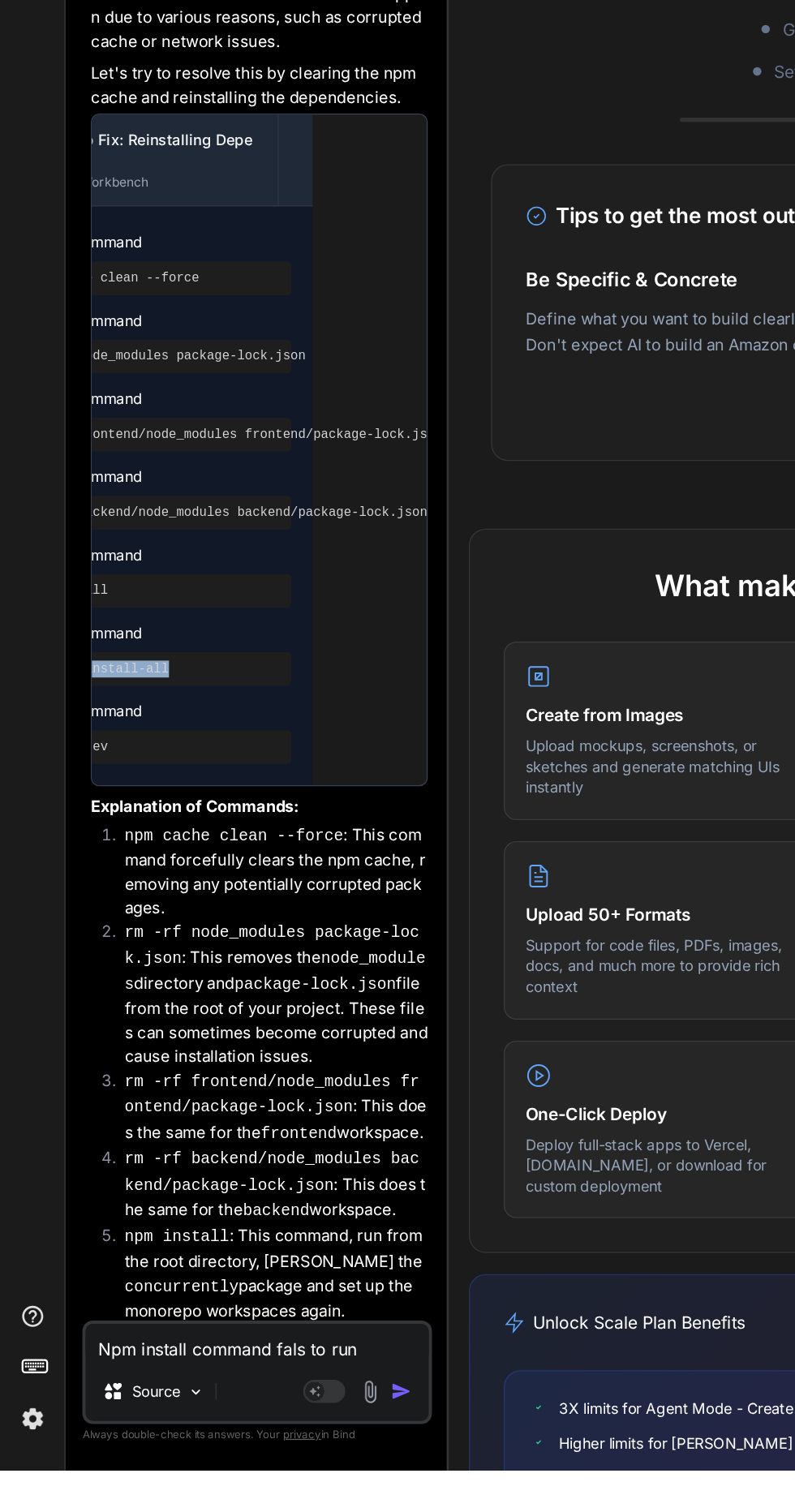
scroll to position [0, 36]
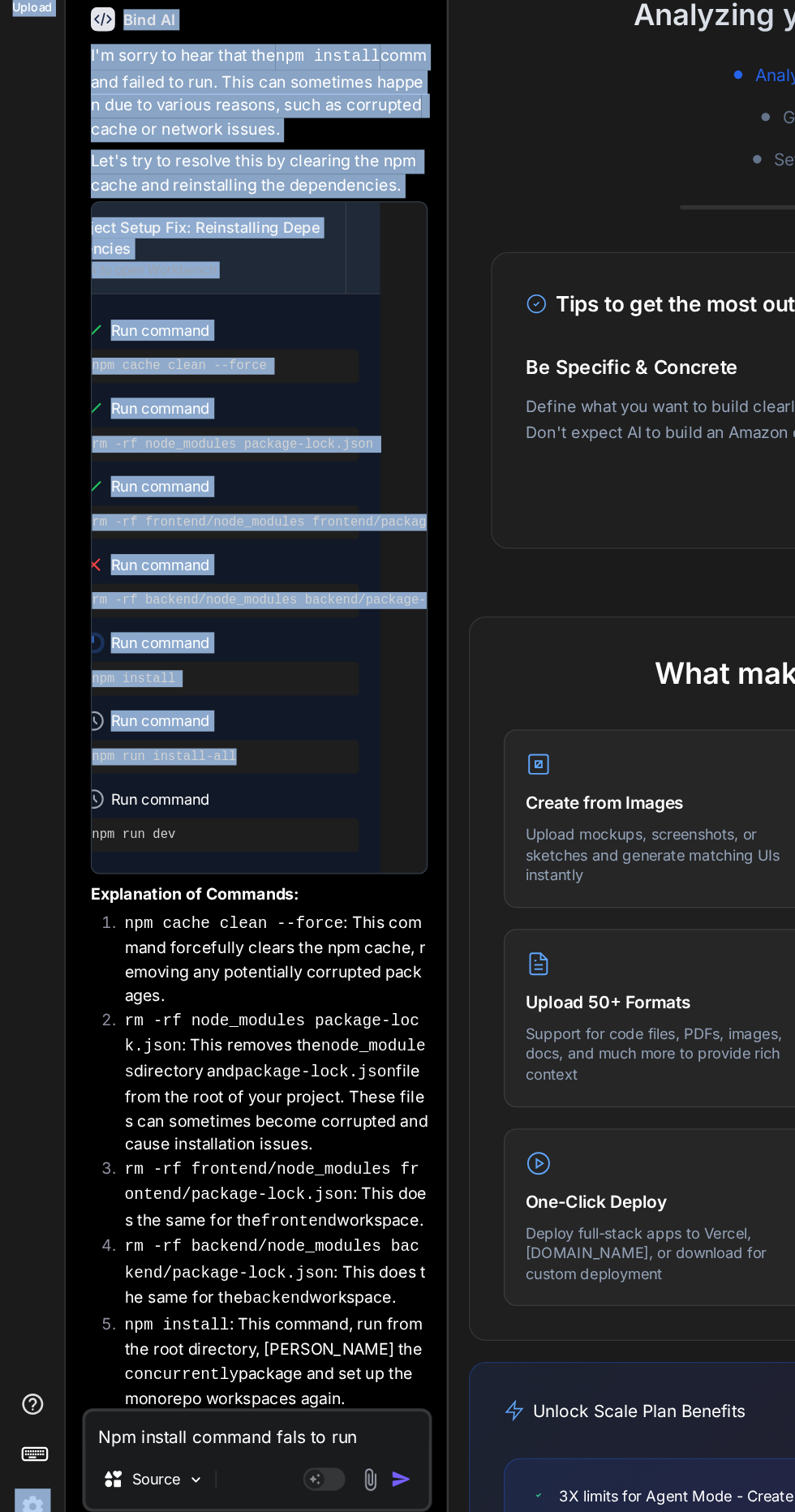
click at [260, 921] on span "Run command" at bounding box center [180, 928] width 191 height 16
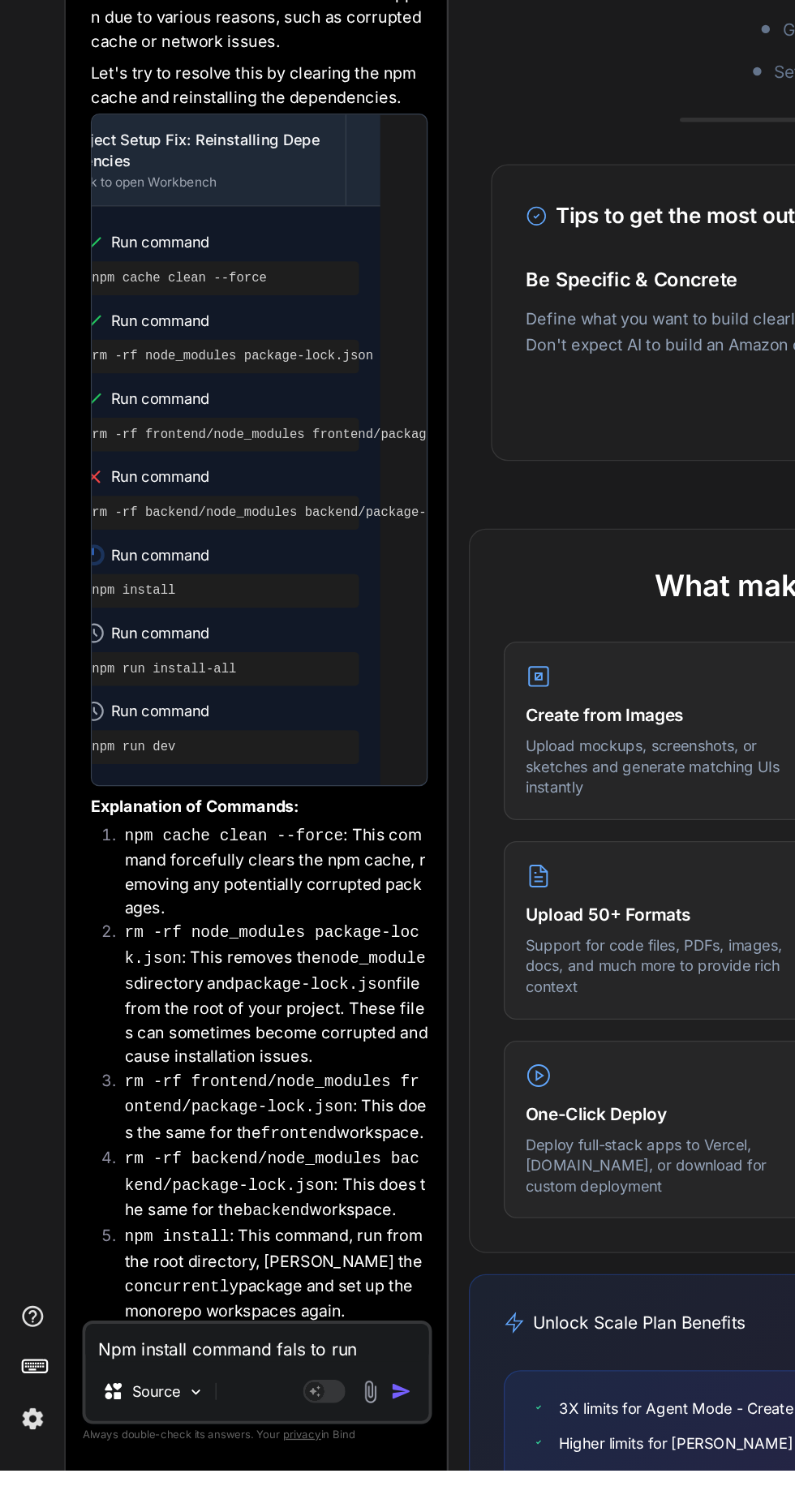
click at [162, 1428] on textarea "Npm install command fals to run" at bounding box center [198, 1414] width 264 height 29
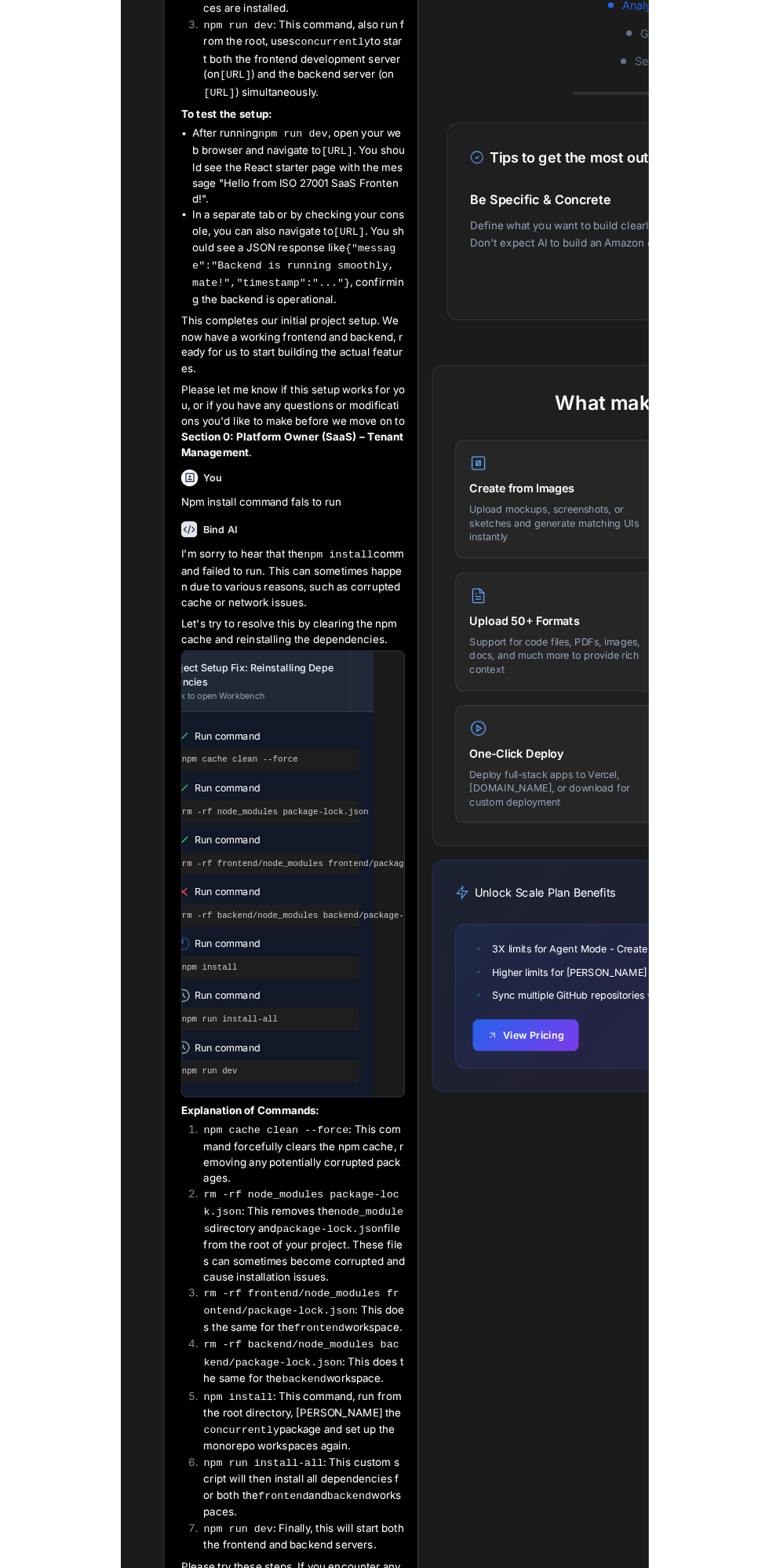
scroll to position [67, 0]
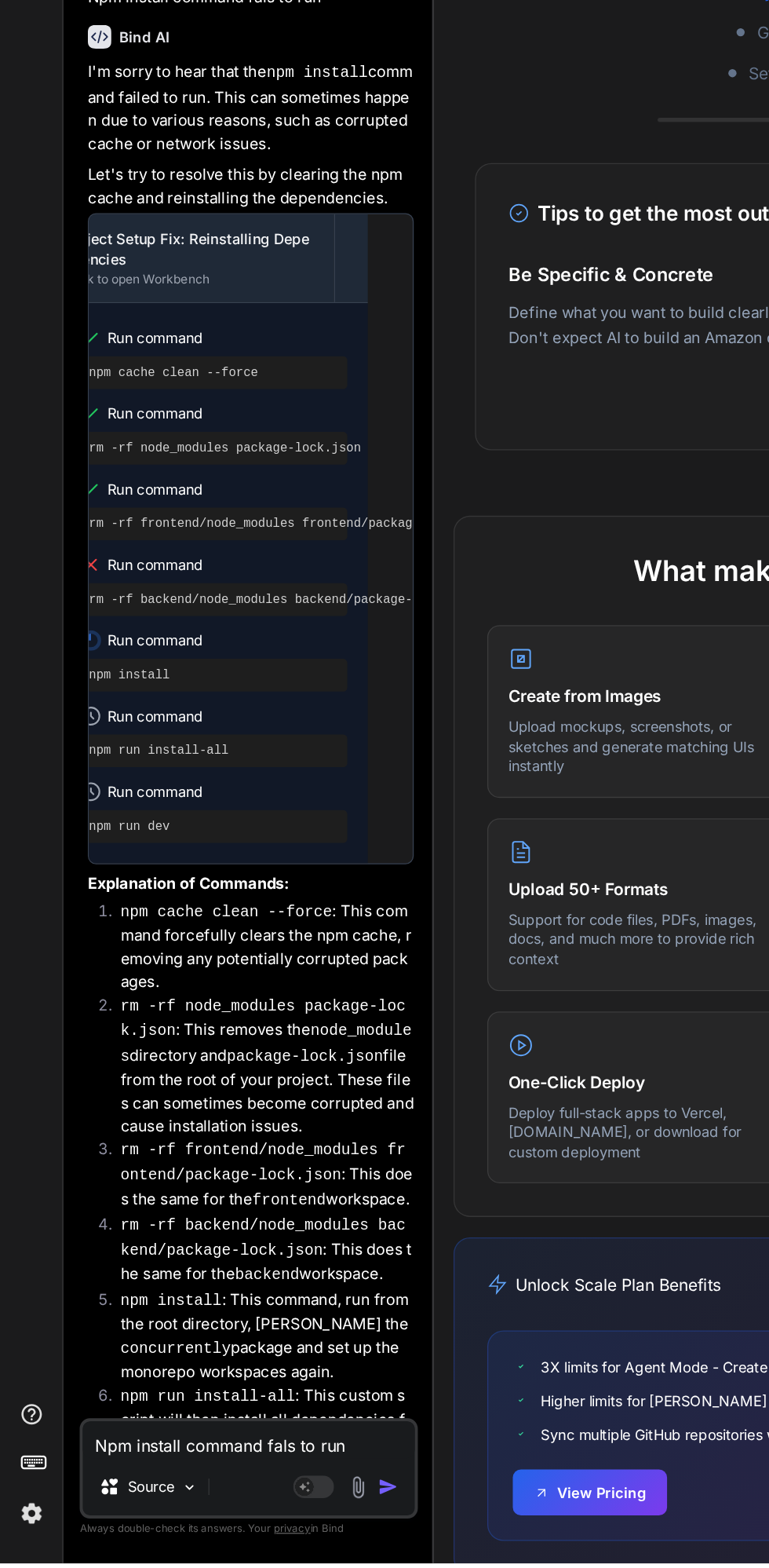
type textarea "x"
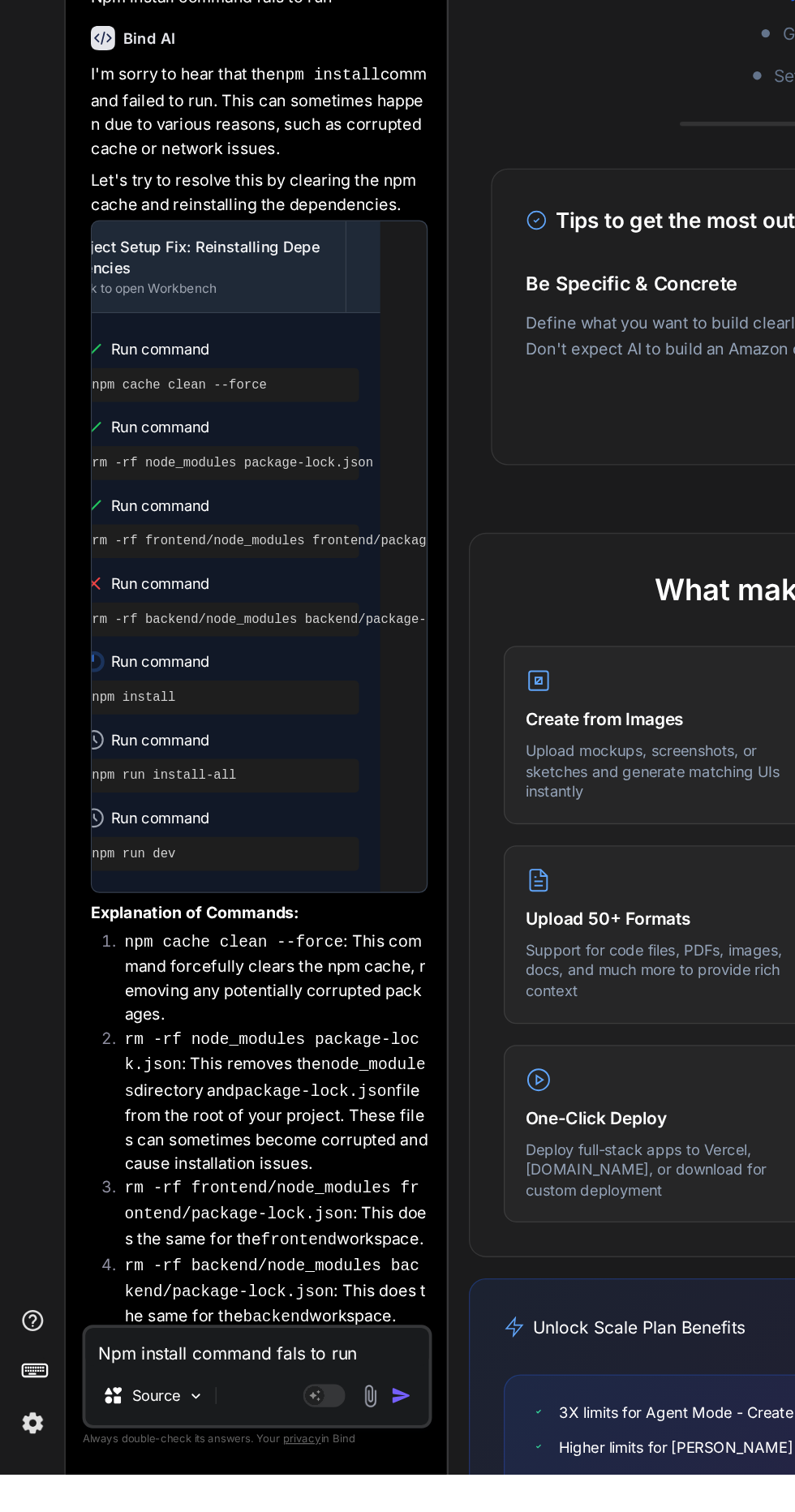
scroll to position [5432, 0]
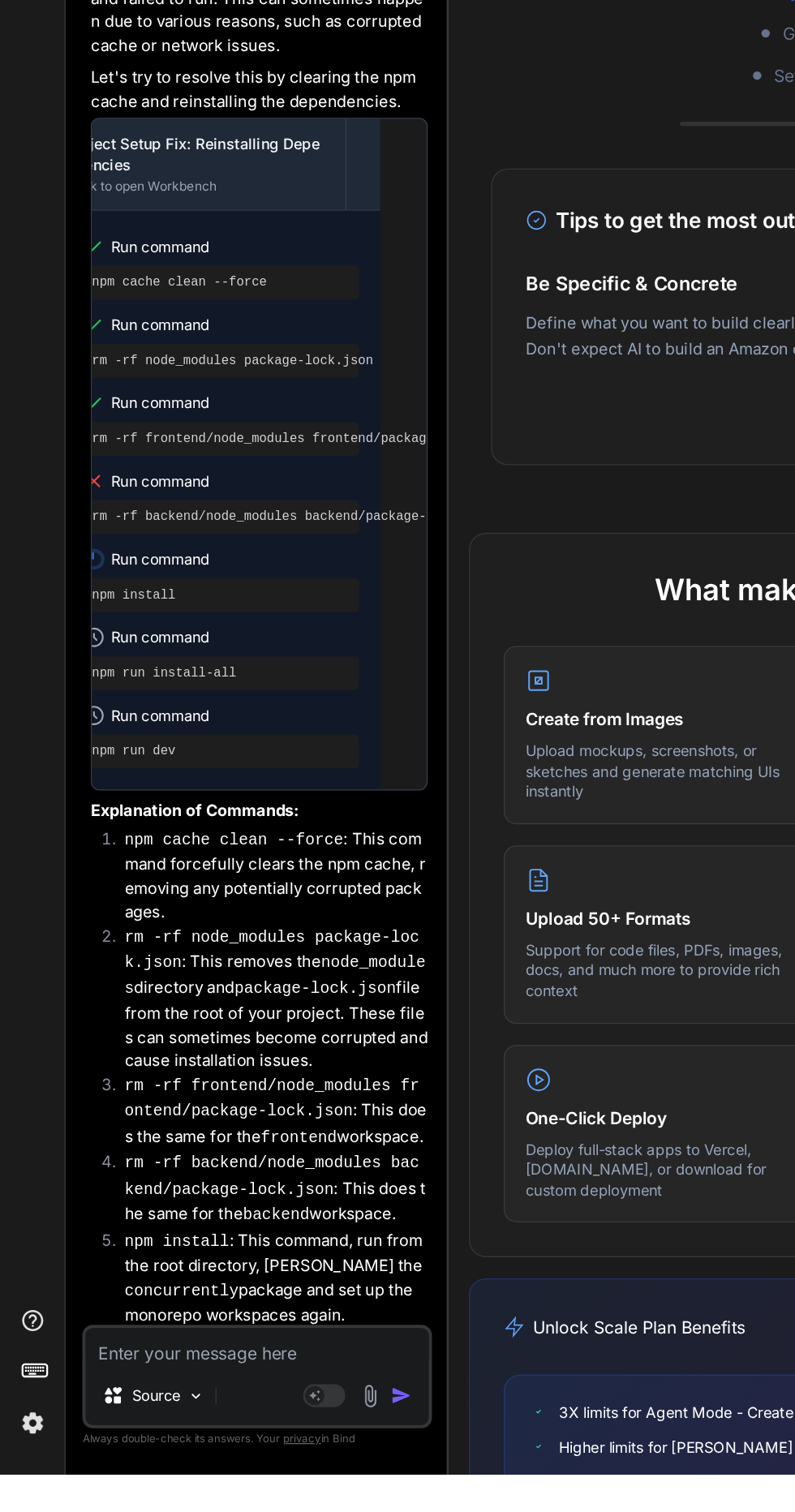
type textarea "E"
type textarea "x"
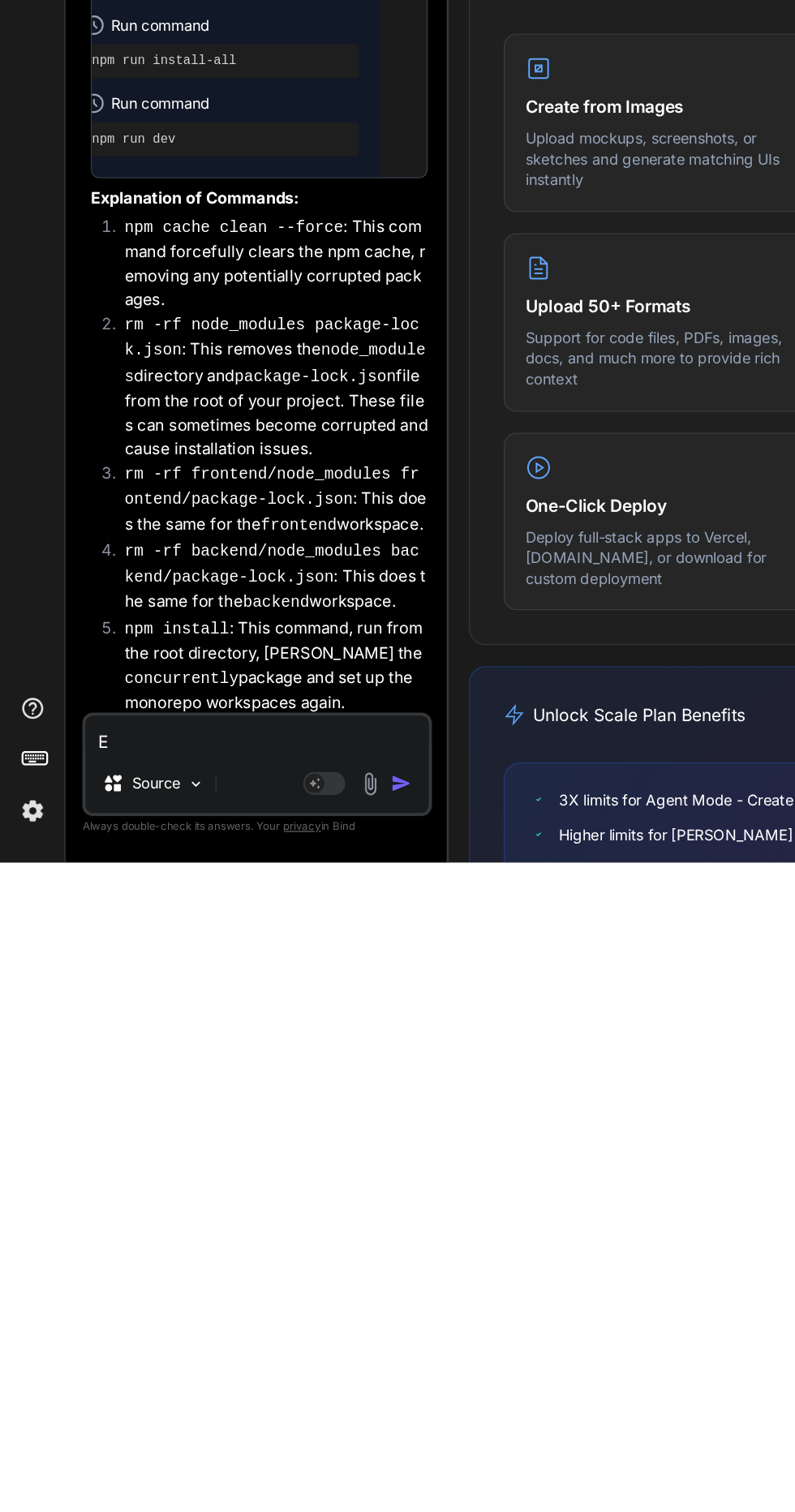
type textarea "Ex"
type textarea "x"
type textarea "Exe"
type textarea "x"
type textarea "Exec"
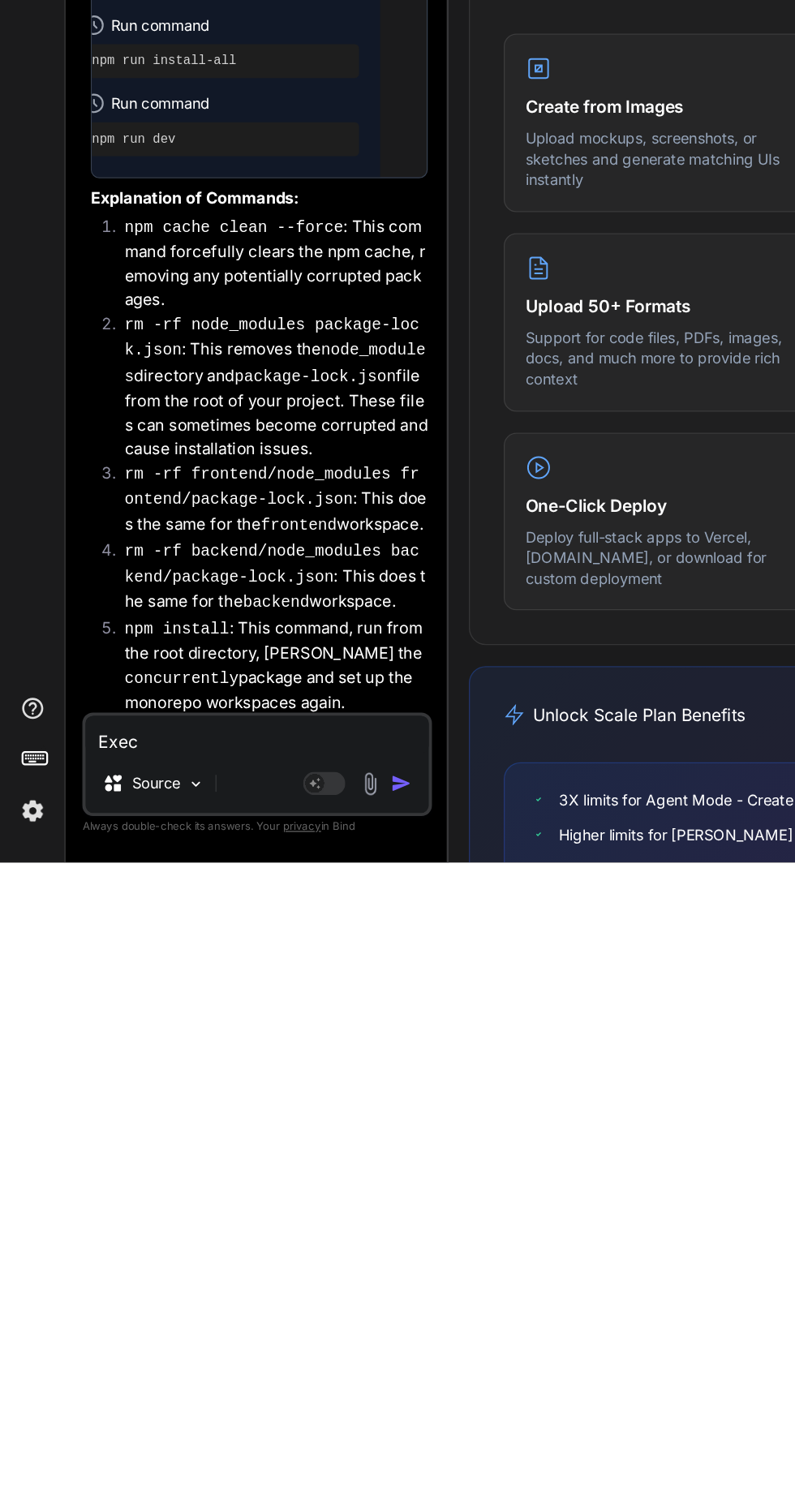
type textarea "x"
type textarea "Execu"
type textarea "x"
type textarea "Execution"
type textarea "x"
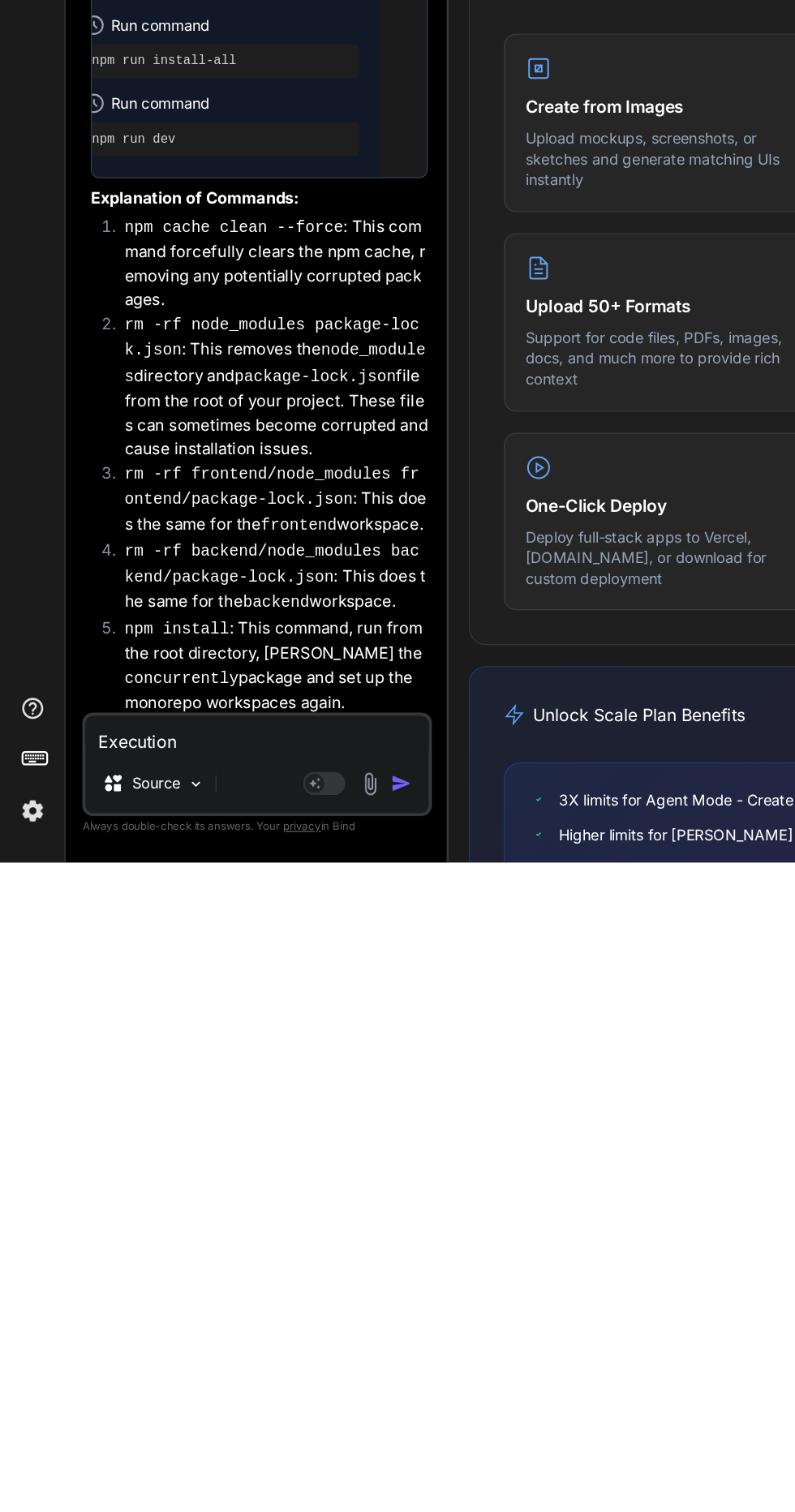
type textarea "Execution p"
type textarea "x"
type textarea "Execution pf"
type textarea "x"
type textarea "Execution pf"
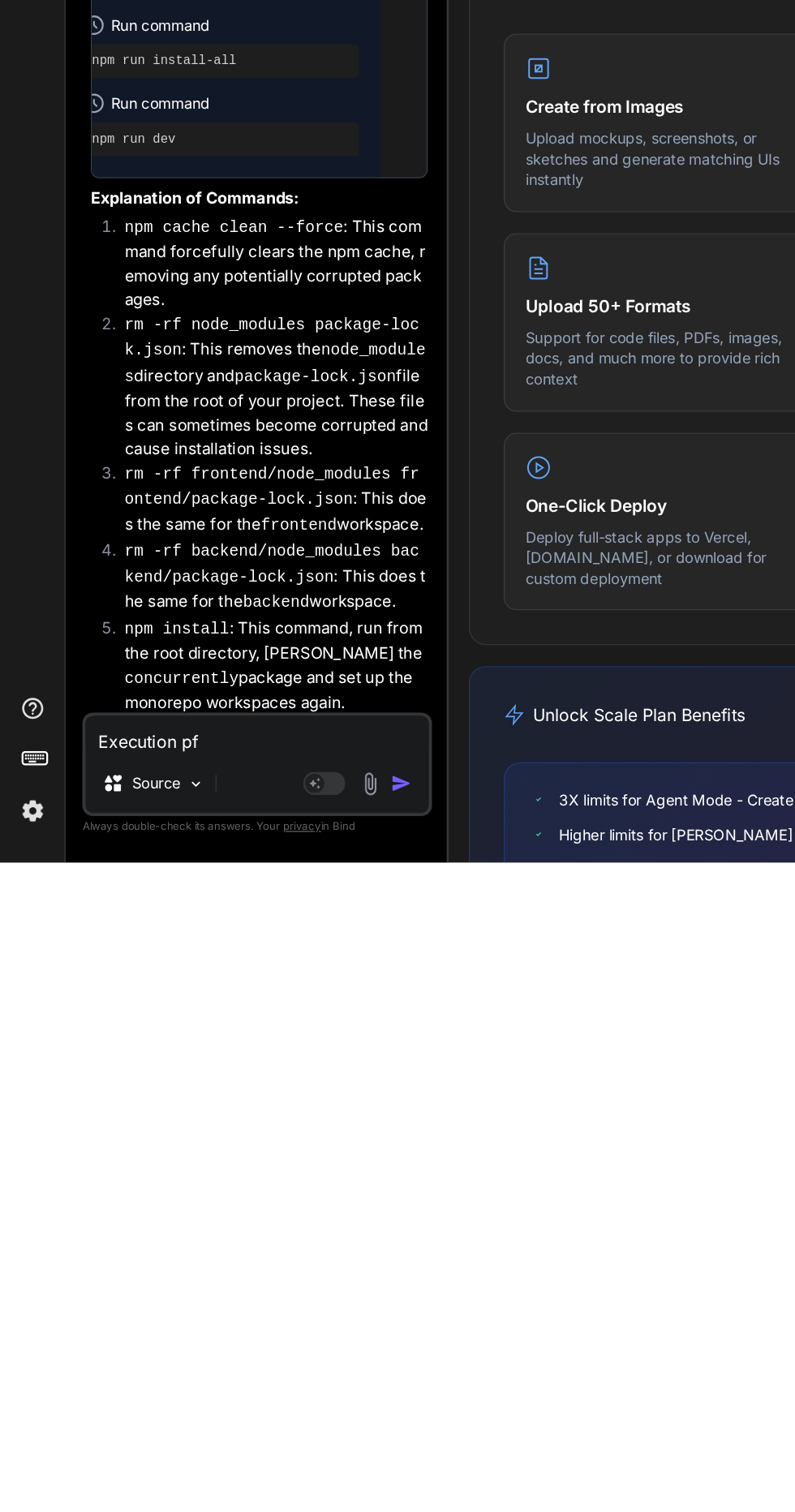
type textarea "x"
type textarea "Execution pf t"
type textarea "x"
type textarea "Execution pf th"
type textarea "x"
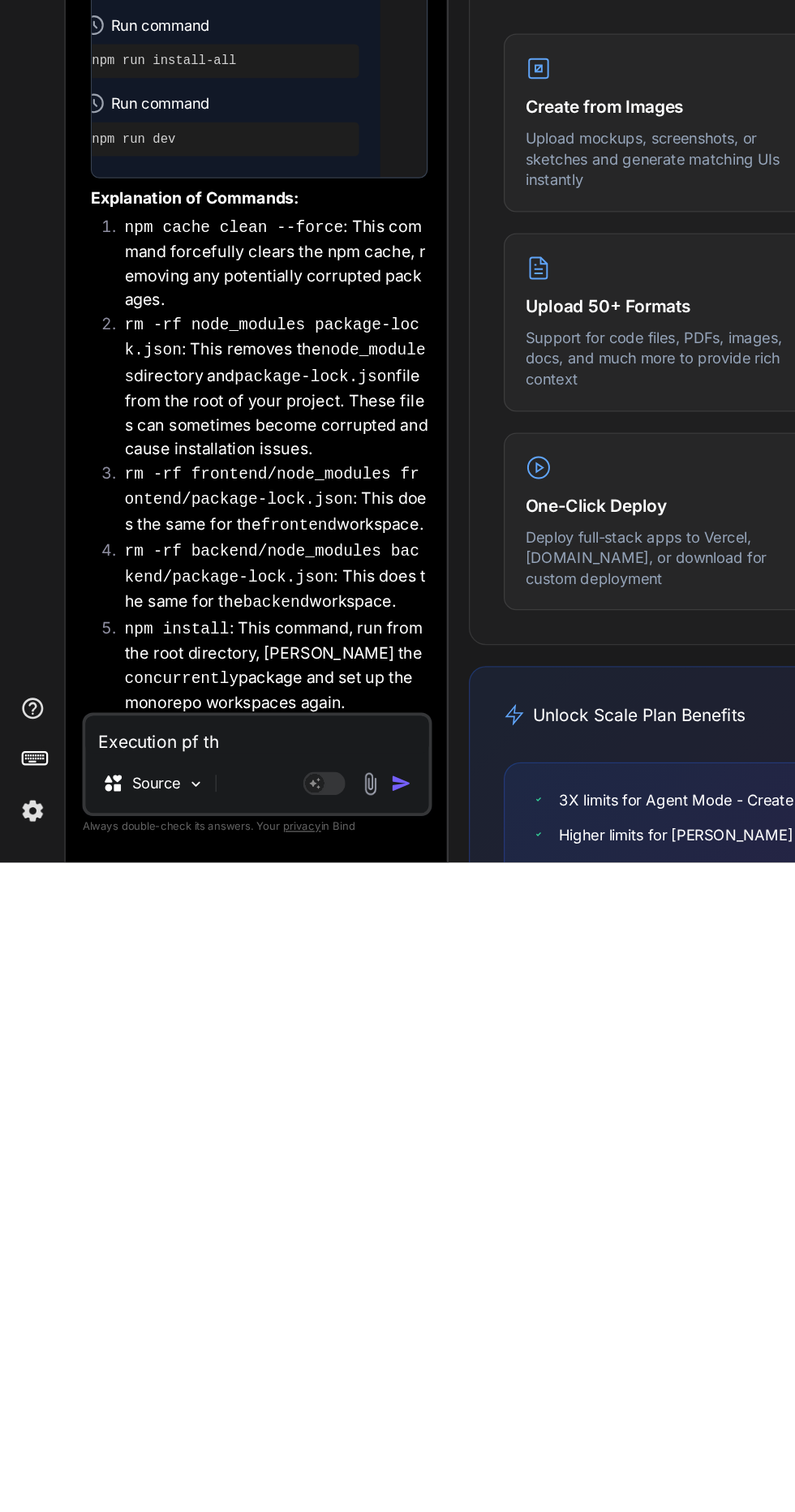
type textarea "Execution pf thi"
type textarea "x"
type textarea "Execution pf this"
type textarea "x"
type textarea "Execution pf this"
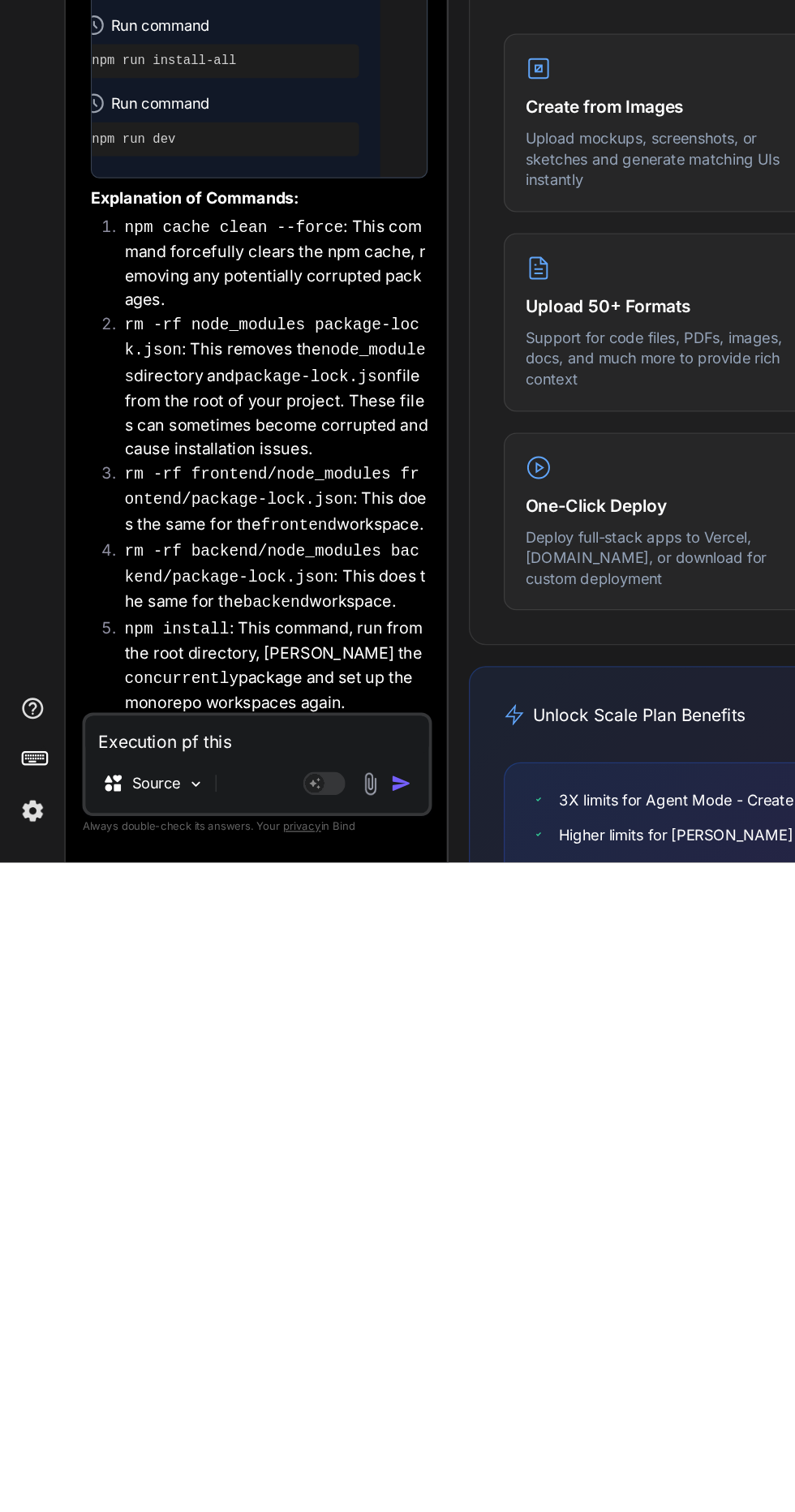
type textarea "x"
type textarea "Execution pf this c"
type textarea "x"
type textarea "Execution pf this co"
type textarea "x"
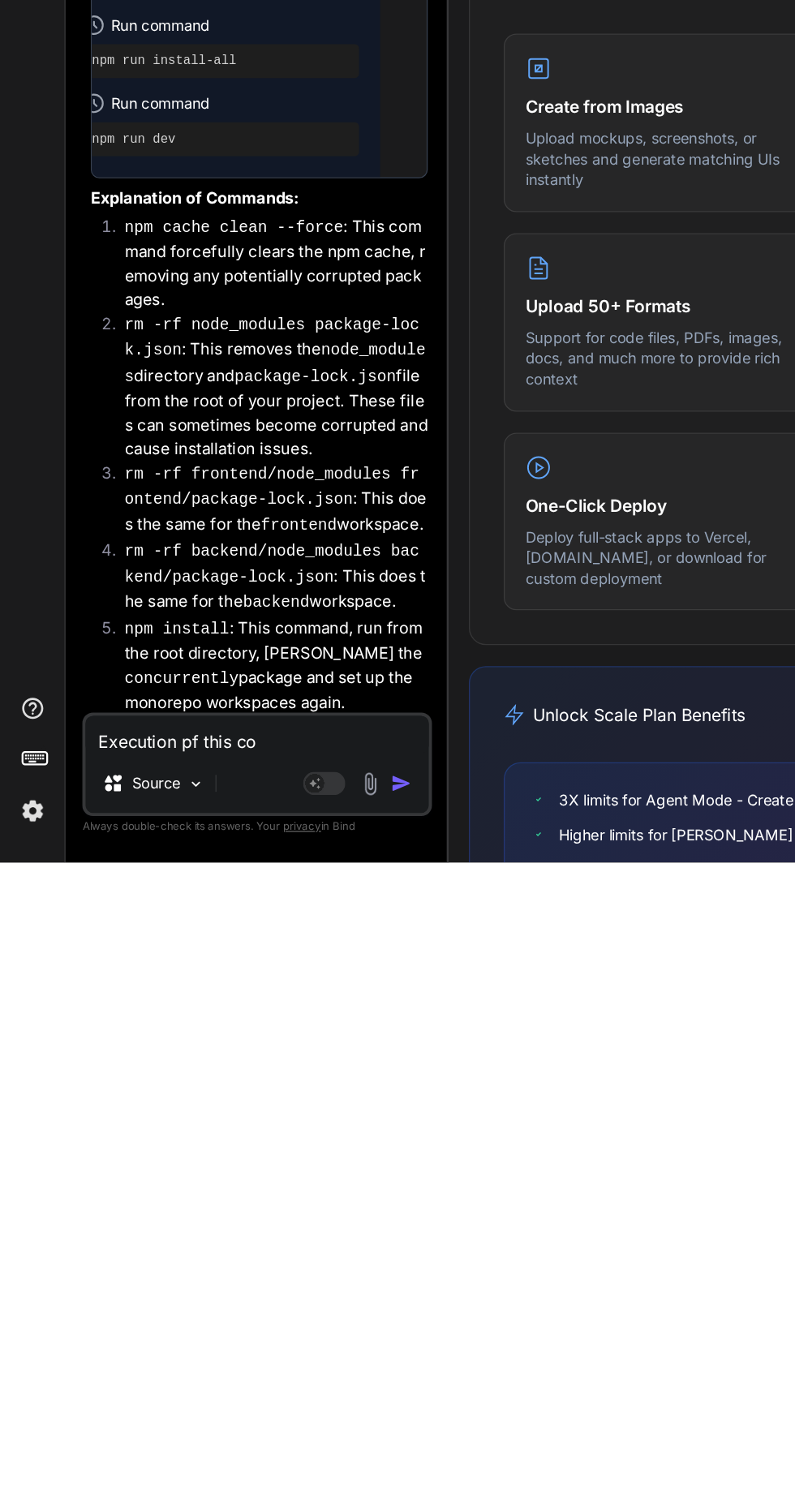
type textarea "Execution pf this com"
type textarea "x"
type textarea "Execution pf this comm"
type textarea "x"
type textarea "Execution pf this comma"
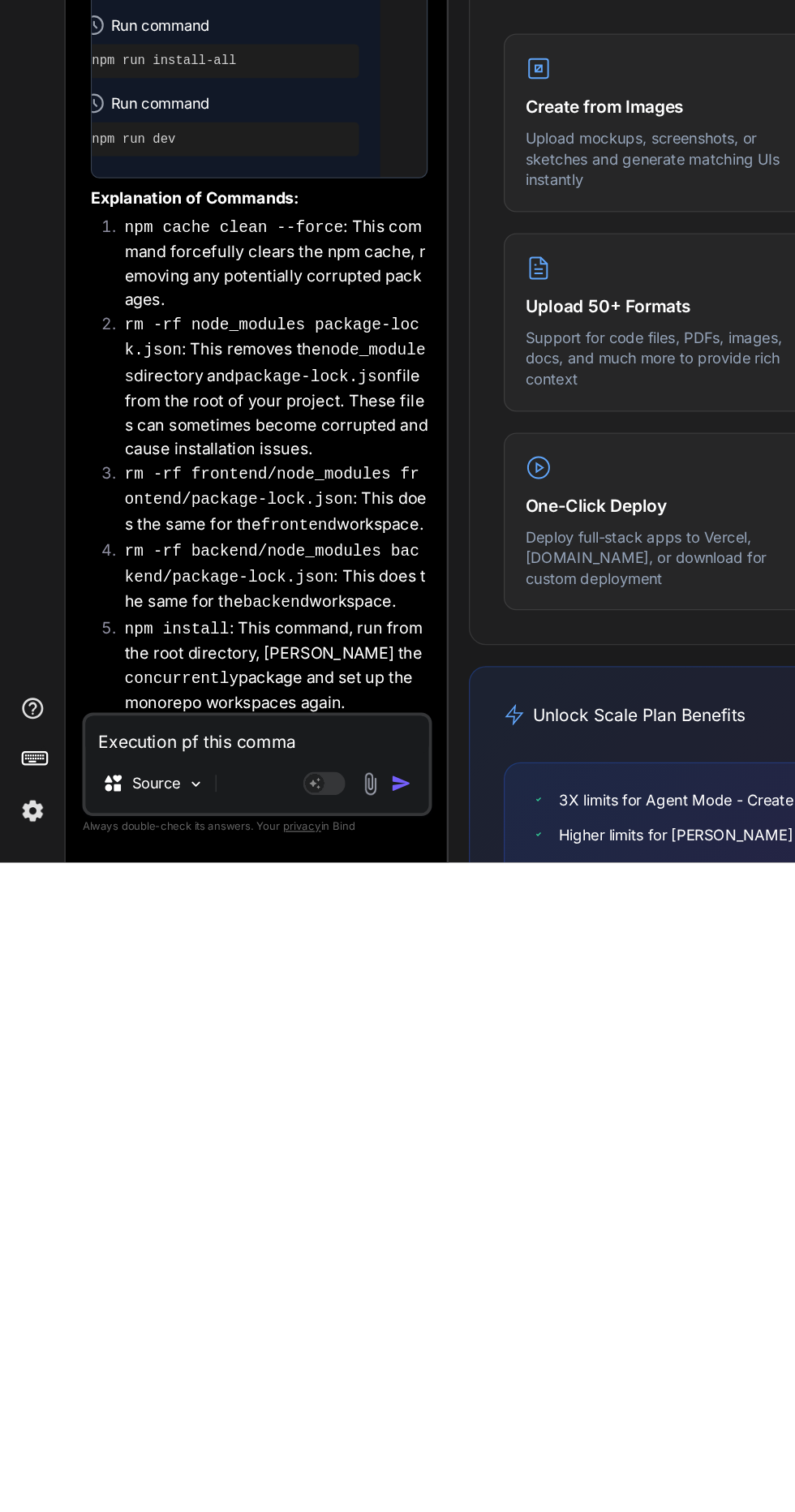
type textarea "x"
type textarea "Execution pf this comman"
type textarea "x"
type textarea "Execution pf this command"
type textarea "x"
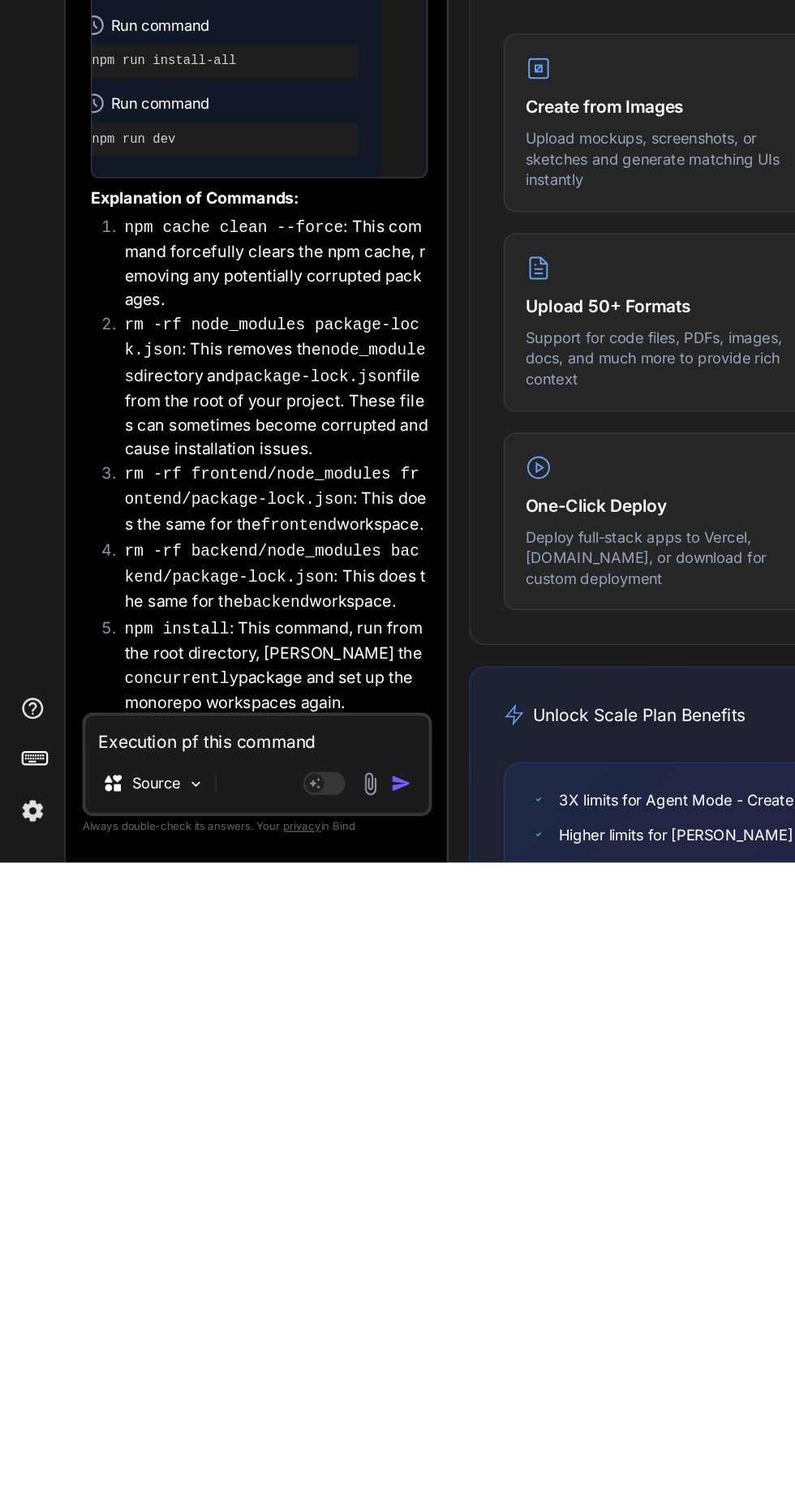
type textarea "Execution pf this command"
type textarea "x"
type textarea "Execution pf this command f"
type textarea "x"
type textarea "Execution pf this command fa"
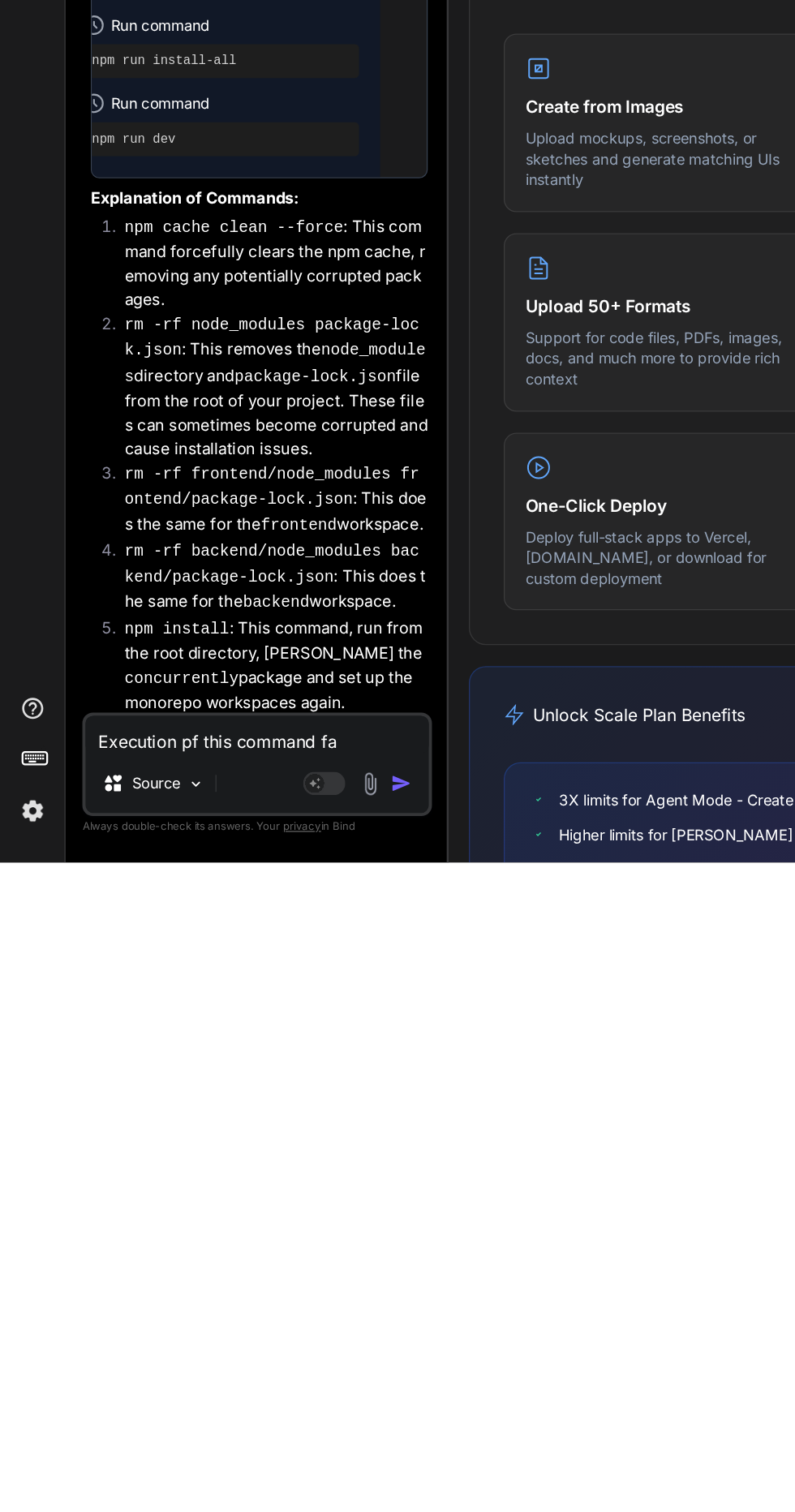
type textarea "x"
type textarea "Execution pf this command fai"
type textarea "x"
type textarea "Execution pf this command fail"
type textarea "x"
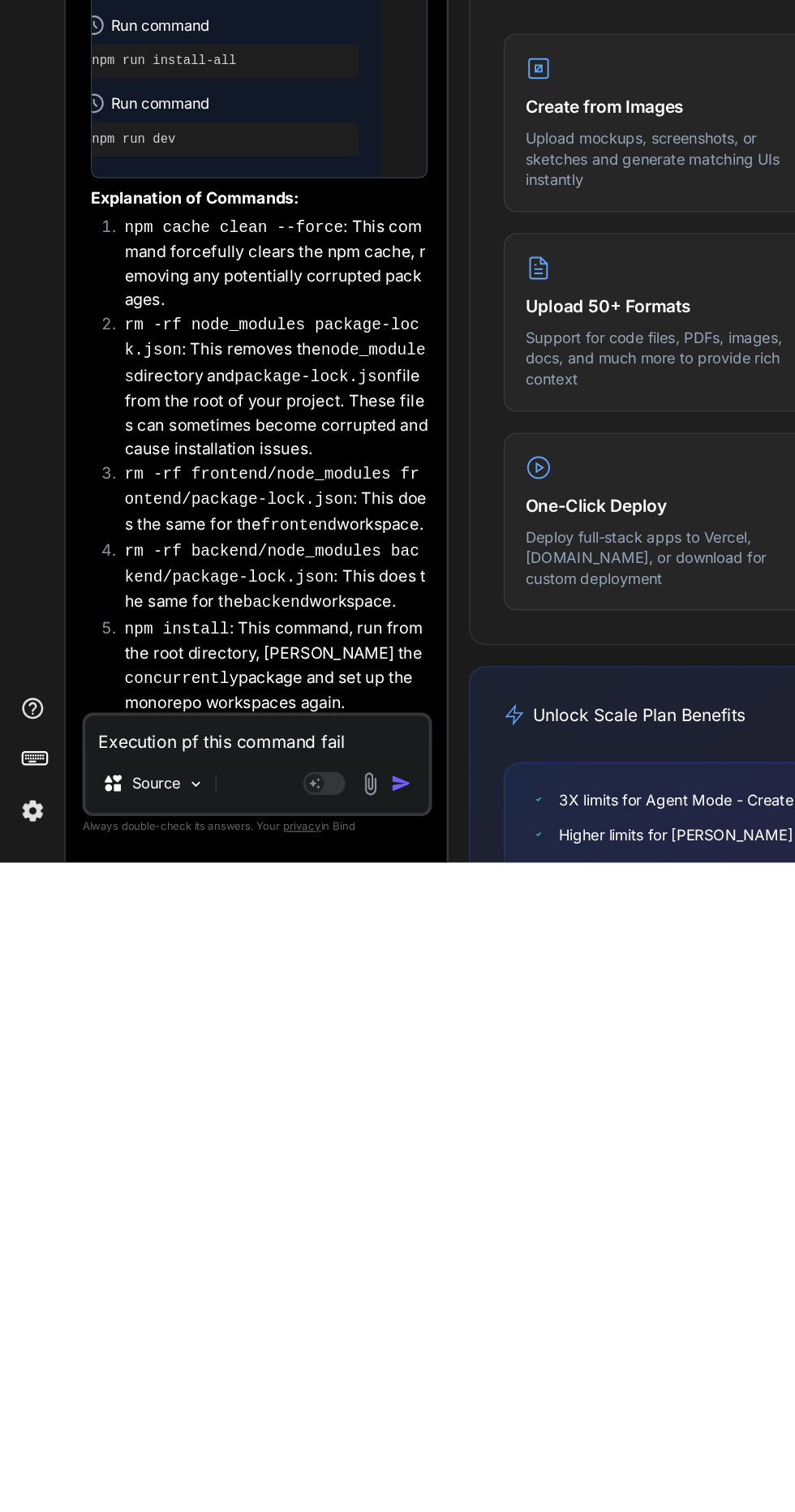
type textarea "Execution pf this command faile"
type textarea "x"
type textarea "Execution pf this command failed"
type textarea "x"
type textarea "Execution pf this command failed"
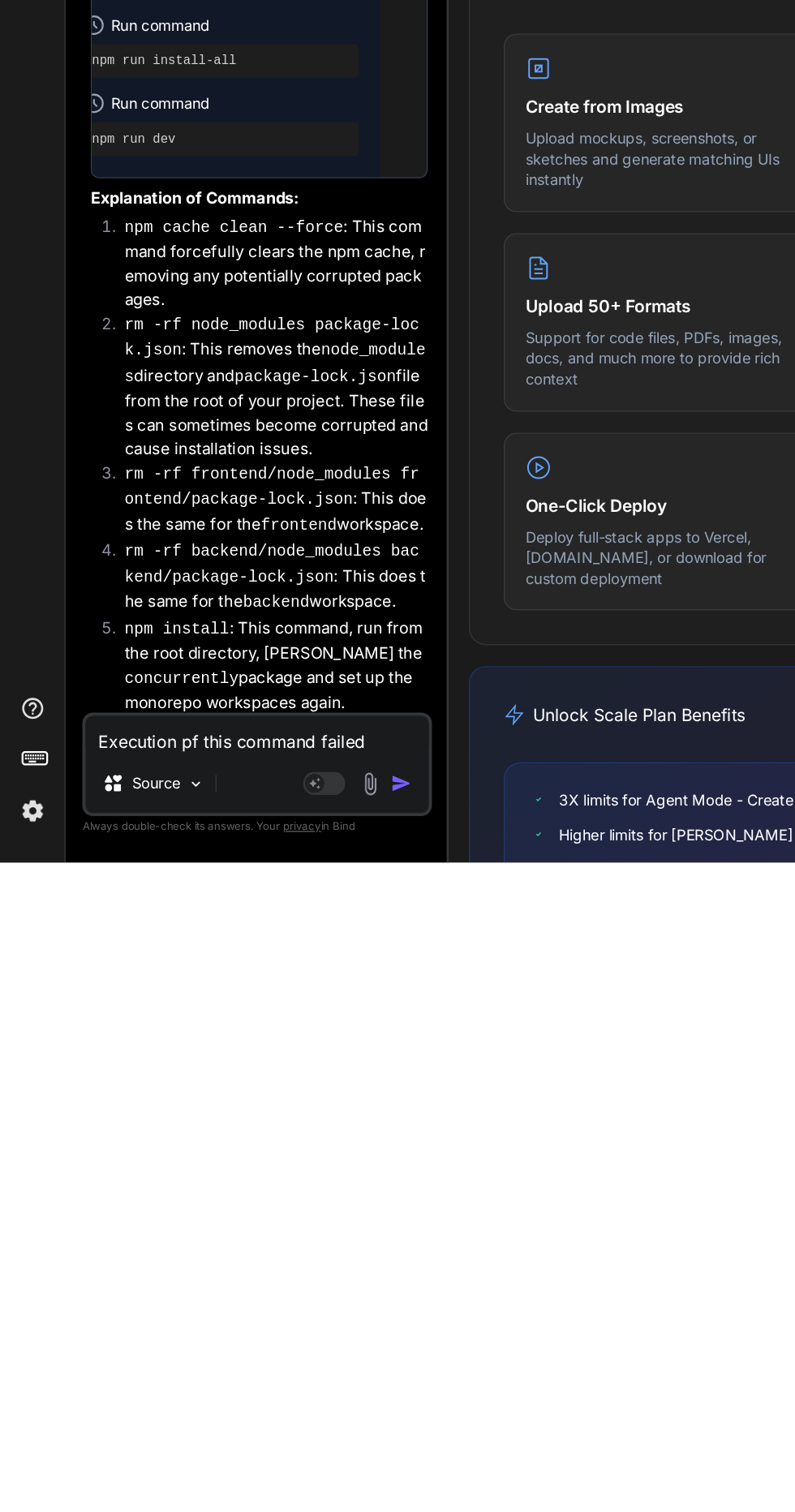
type textarea "x"
type textarea "Execution pf this command failed a"
type textarea "x"
type textarea "Execution pf this command failed an"
type textarea "x"
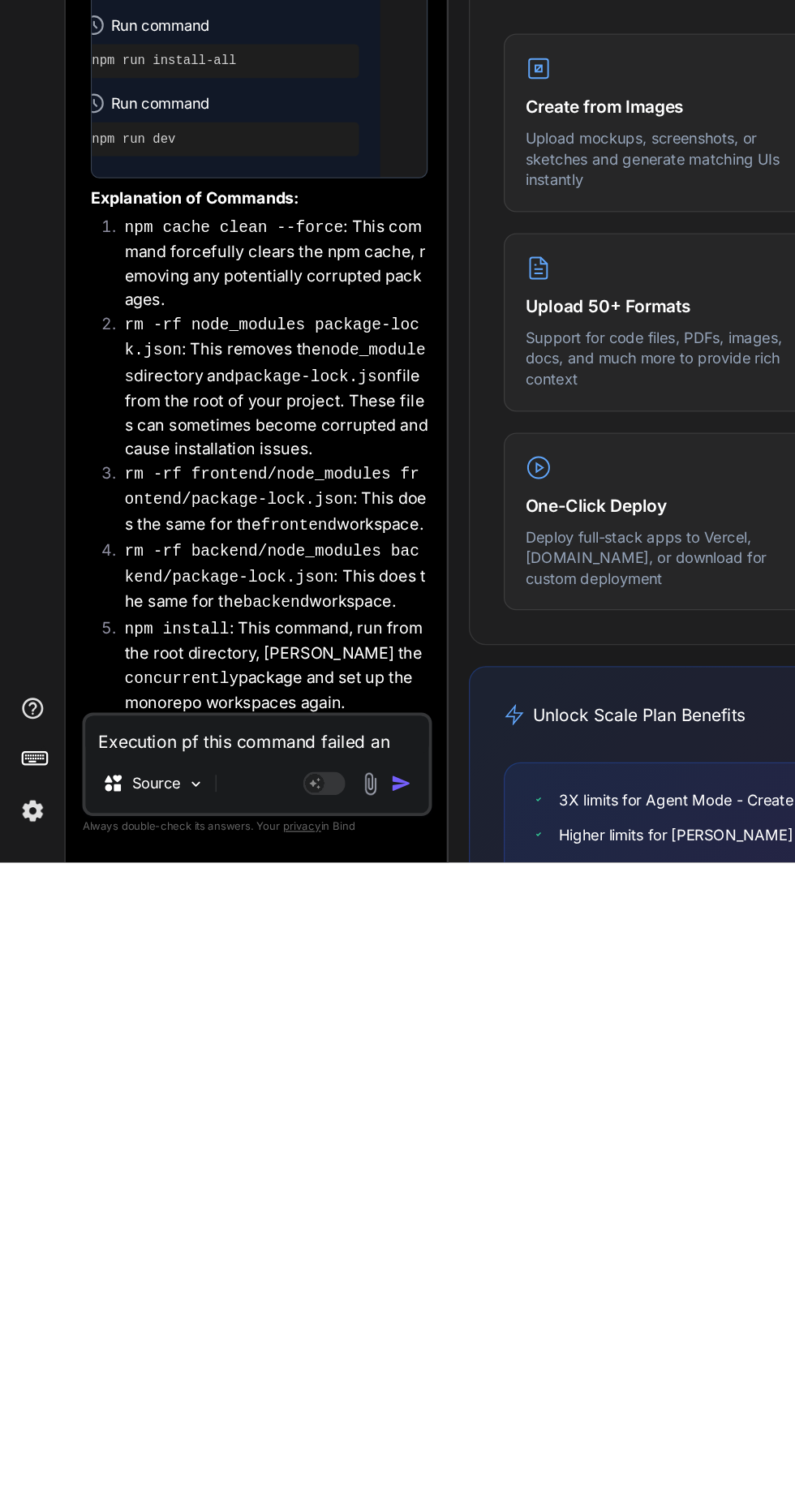
type textarea "Execution pf this command failed and"
type textarea "x"
type textarea "Execution pf this command failed and"
type textarea "x"
type textarea "Execution pf this command failed and n"
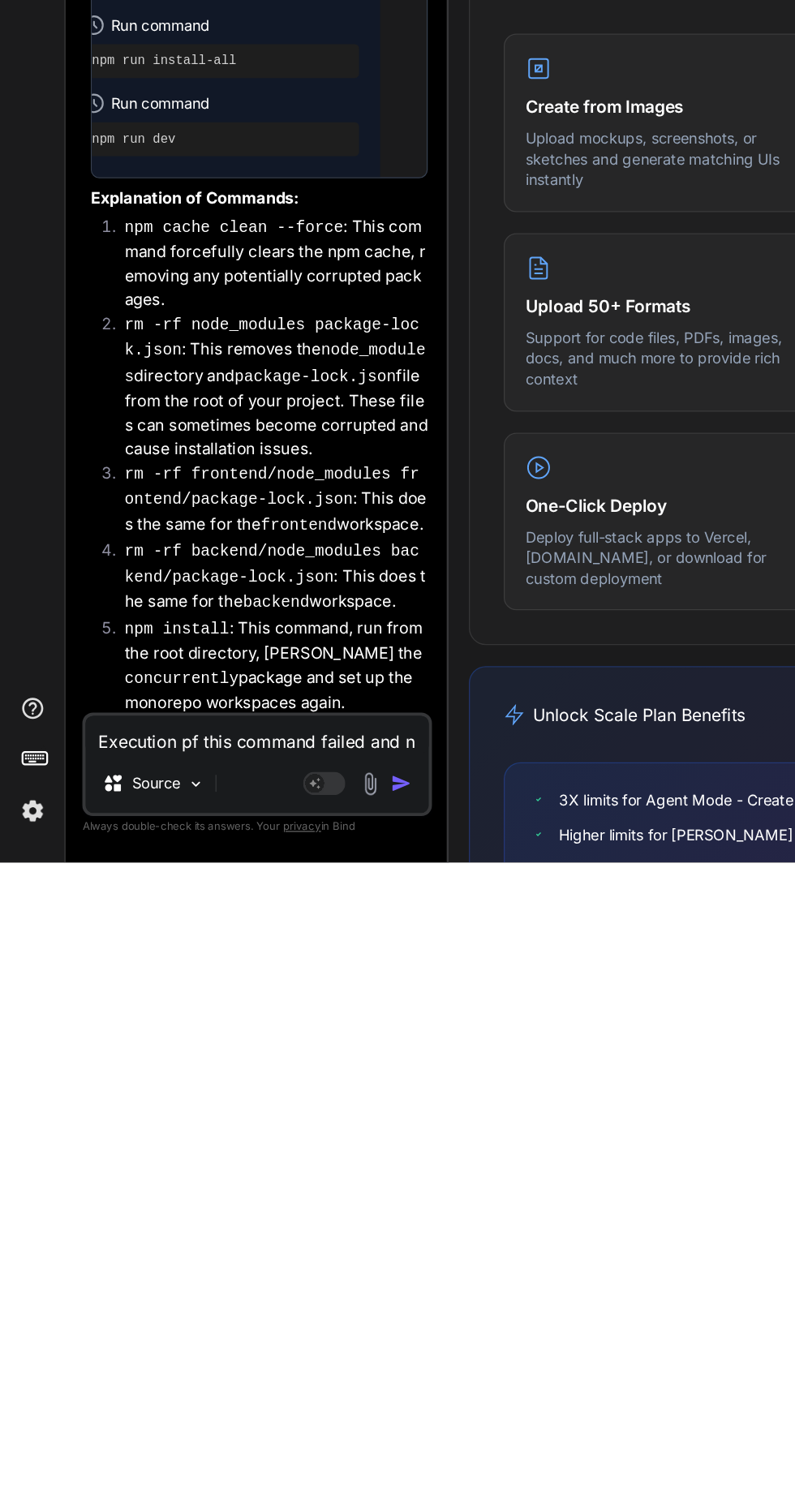
type textarea "x"
type textarea "Execution pf this command failed and no"
type textarea "x"
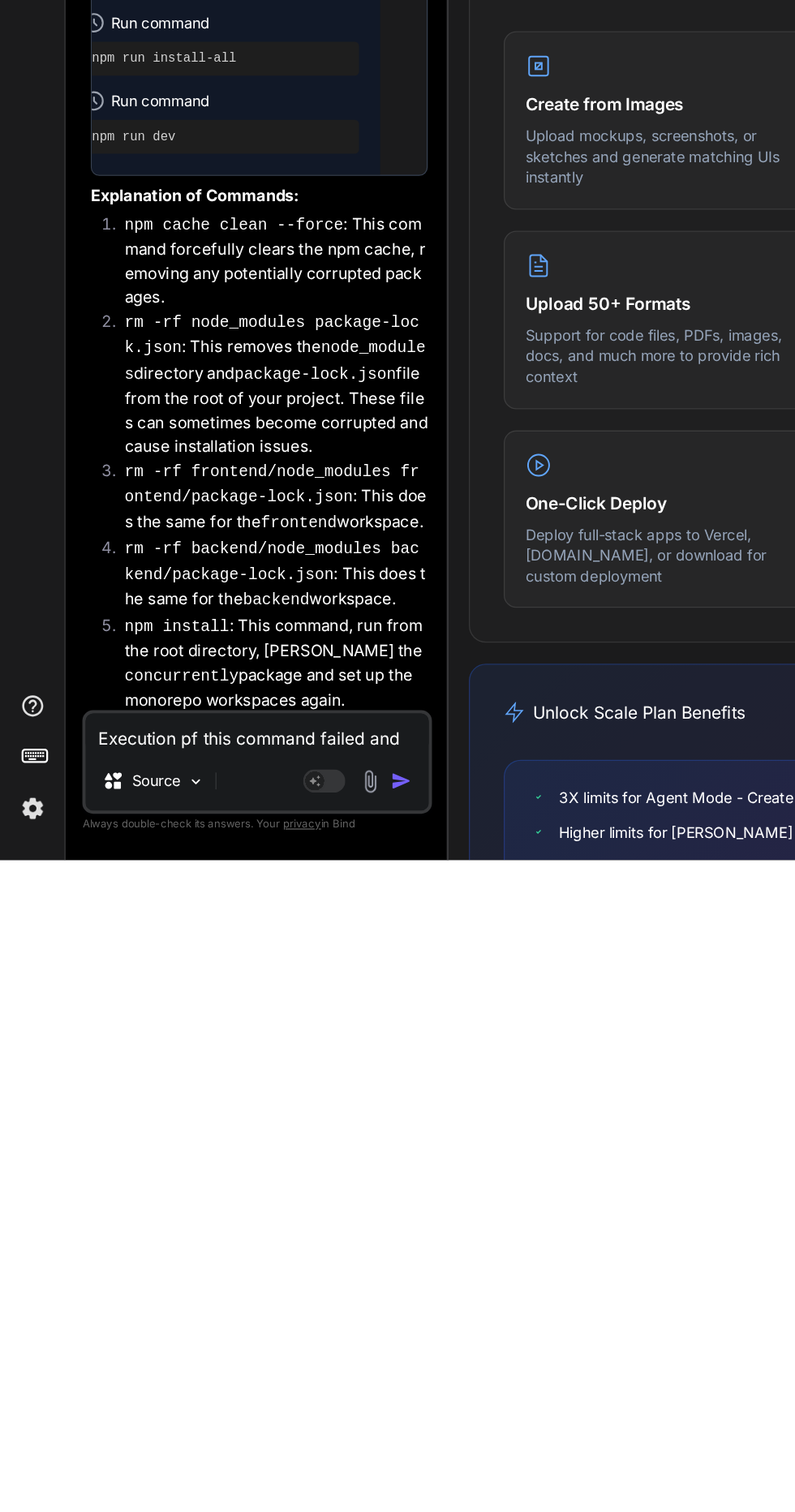
type textarea "Execution pf this command failed and now"
type textarea "x"
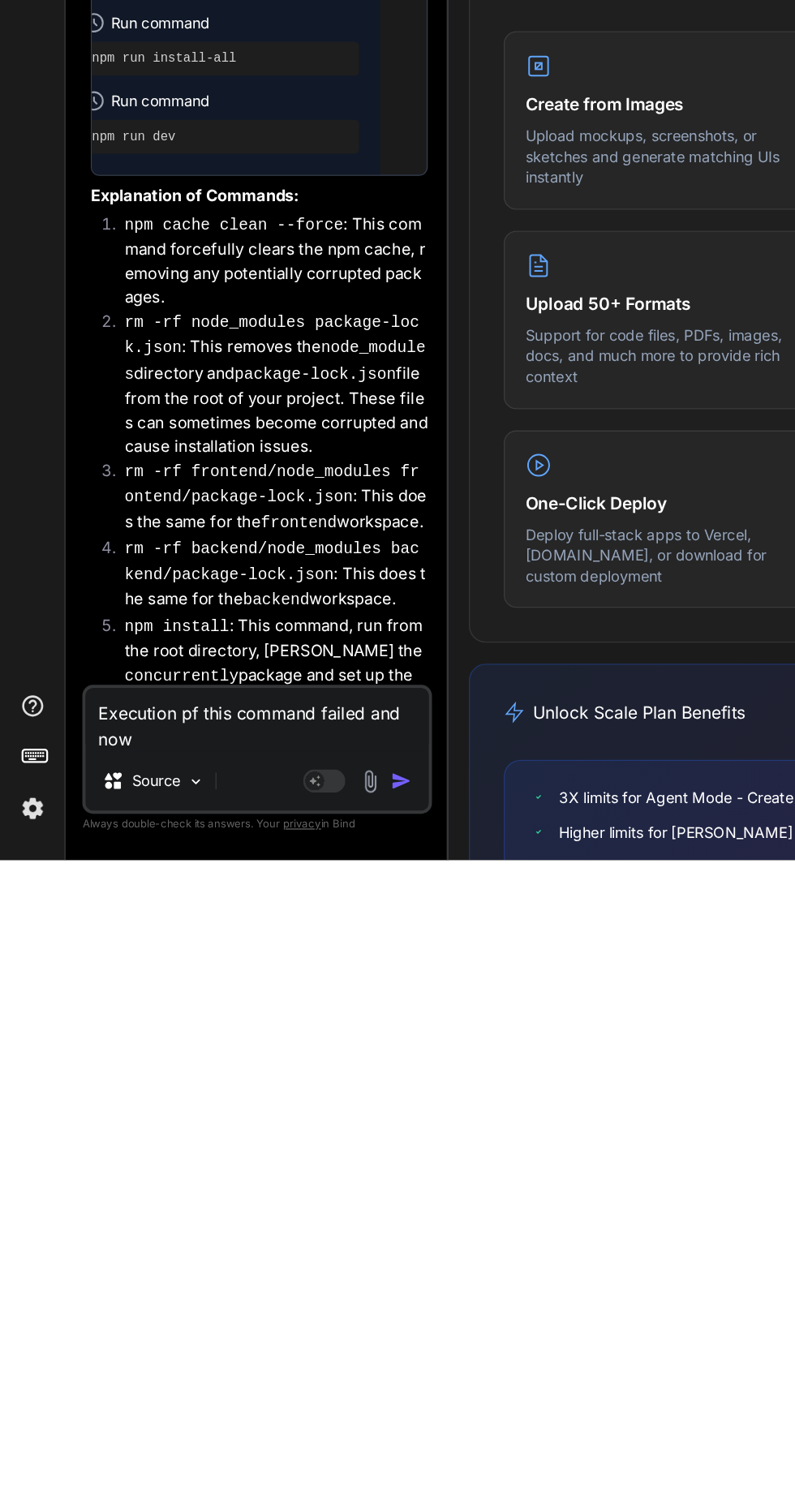
type textarea "Execution pf this command failed and now"
type textarea "x"
type textarea "Execution pf this command failed and now i"
type textarea "x"
type textarea "Execution pf this command failed and now it"
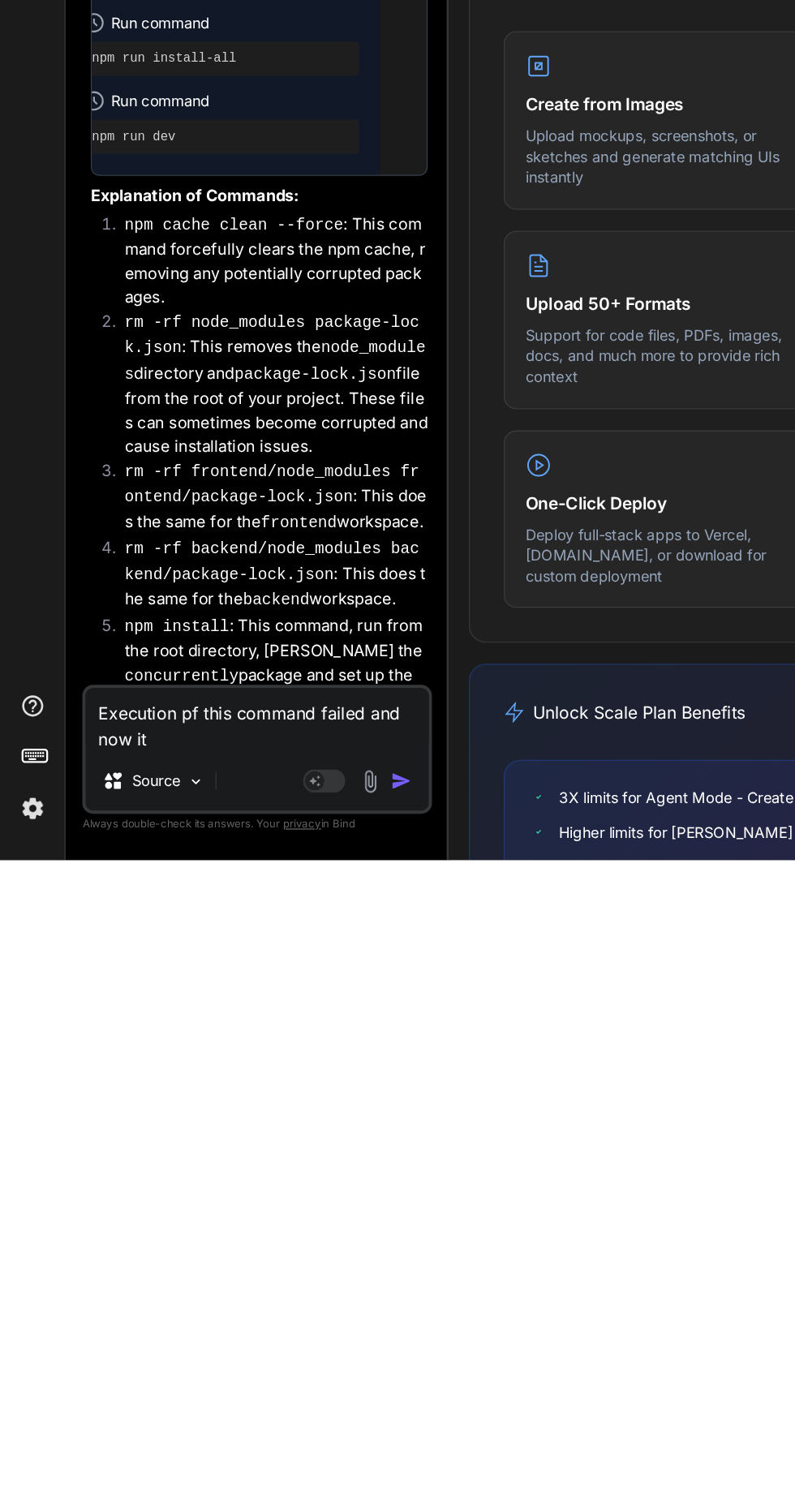
type textarea "x"
type textarea "Execution pf this command failed and now it"
type textarea "x"
type textarea "Execution pf this command failed and now it i"
type textarea "x"
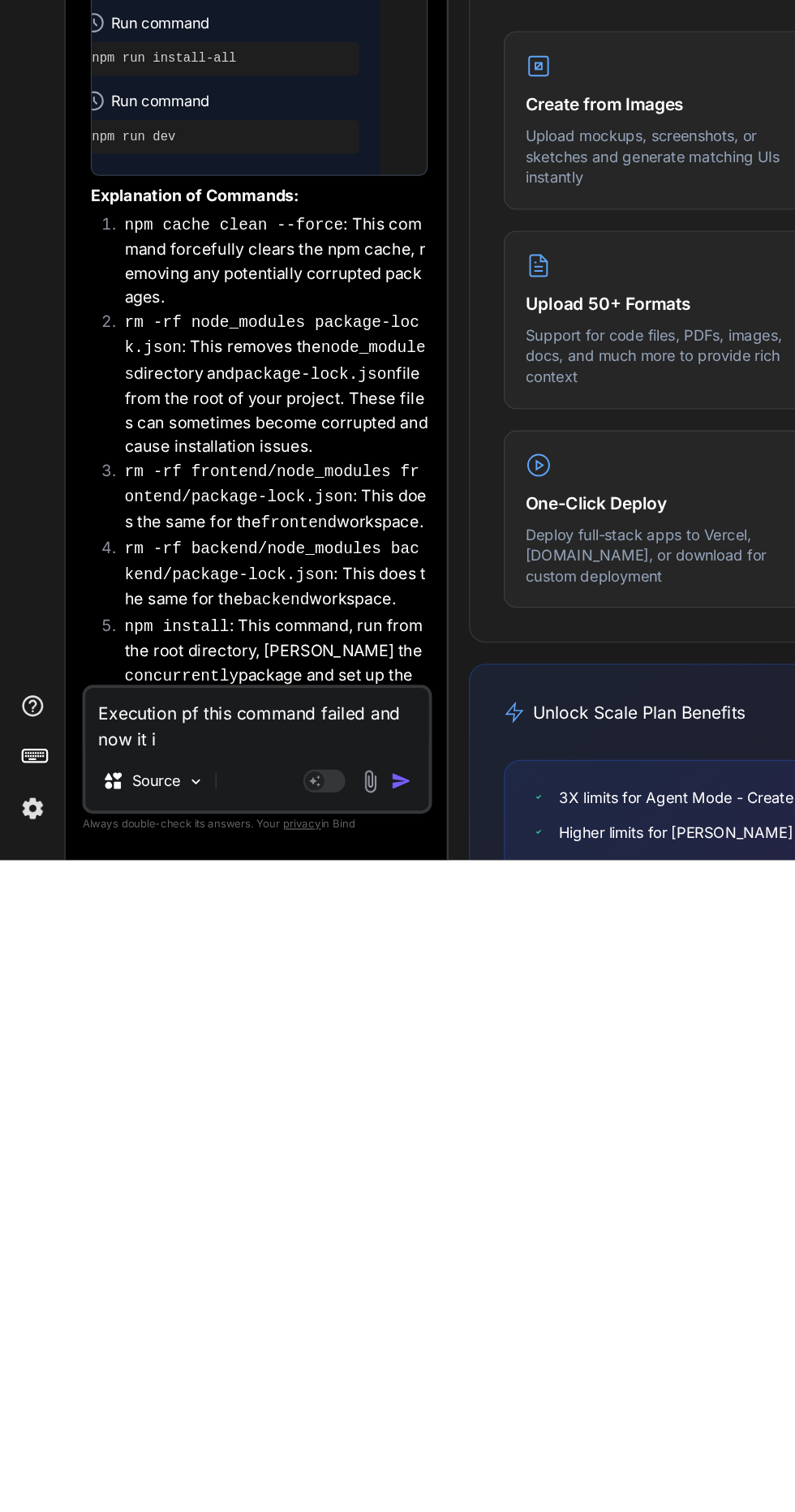
type textarea "Execution pf this command failed and now it is"
type textarea "x"
type textarea "Execution pf this command failed and now it is"
type textarea "x"
type textarea "Execution pf this command failed and now it is s"
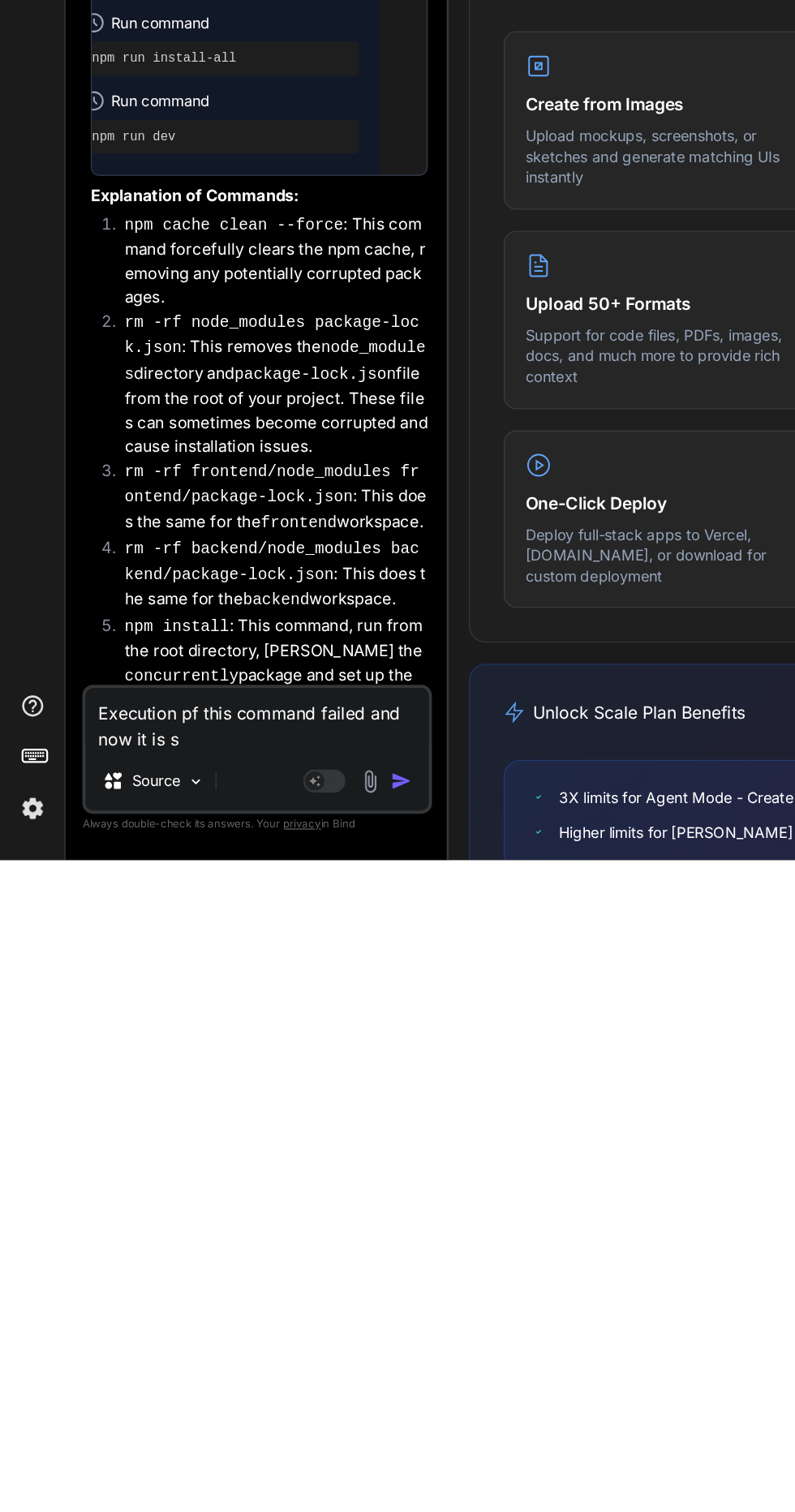
type textarea "x"
type textarea "Execution pf this command failed and now it is st"
type textarea "x"
type textarea "Execution pf this command failed and now it is stu"
type textarea "x"
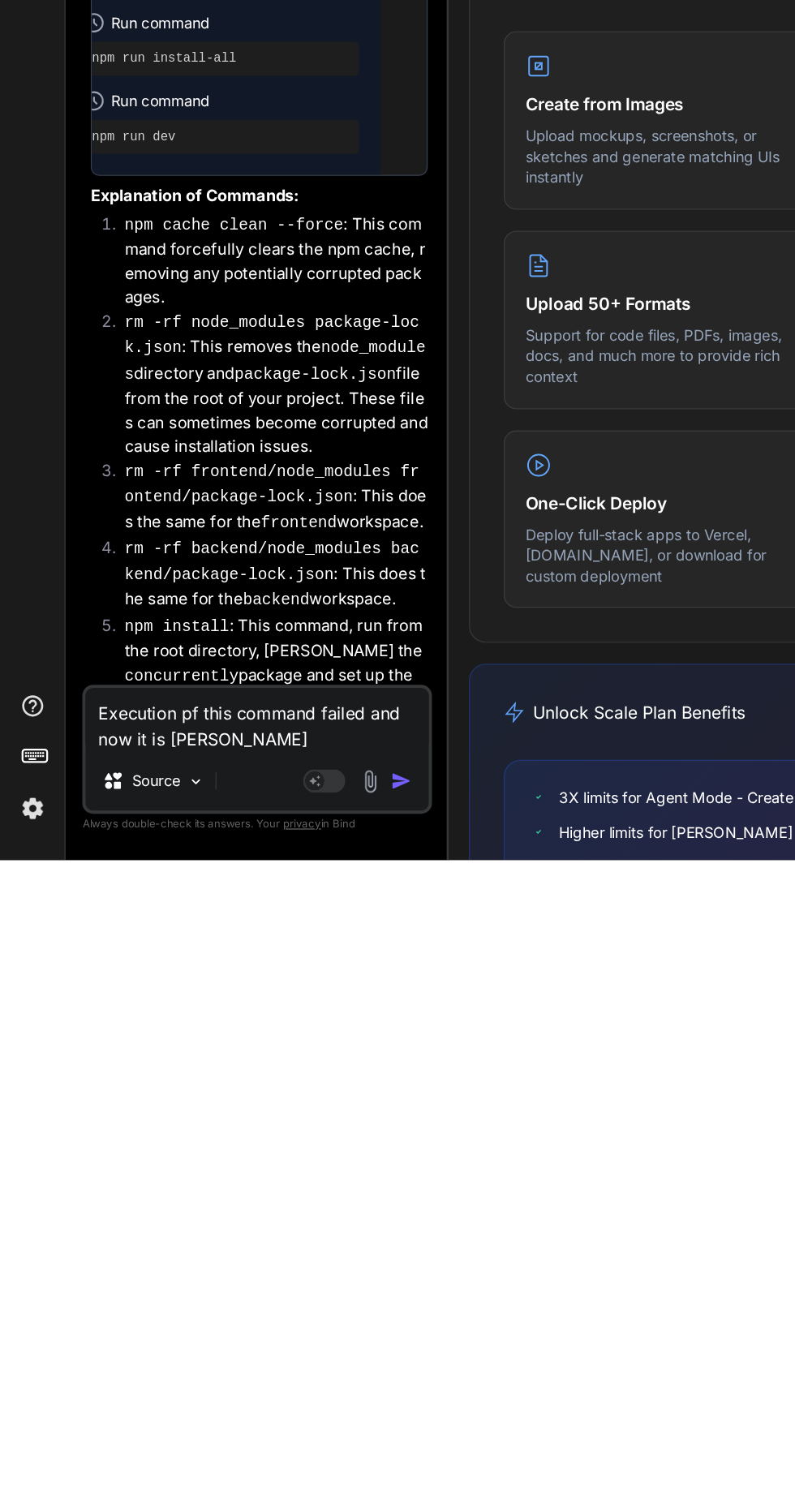
type textarea "Execution pf this command failed and now it is stuck"
type textarea "x"
type textarea "Execution pf this command failed and now it is stuck o"
type textarea "x"
type textarea "Execution pf this command failed and now it is stuck on"
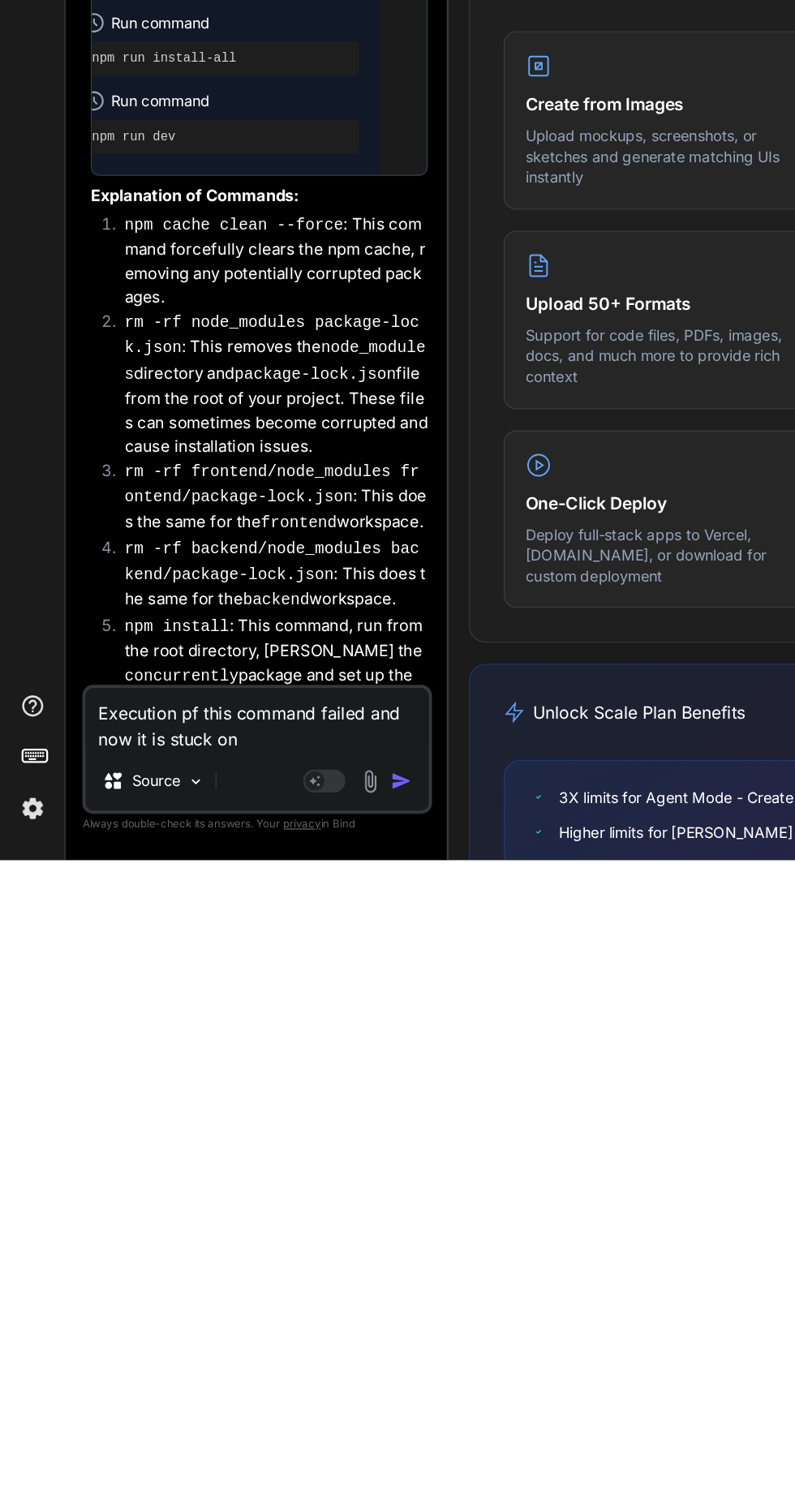
type textarea "x"
type textarea "Execution pf this command failed and now it is stuck on"
type textarea "x"
type textarea "Execution pf this command failed and now it is stuck on e"
type textarea "x"
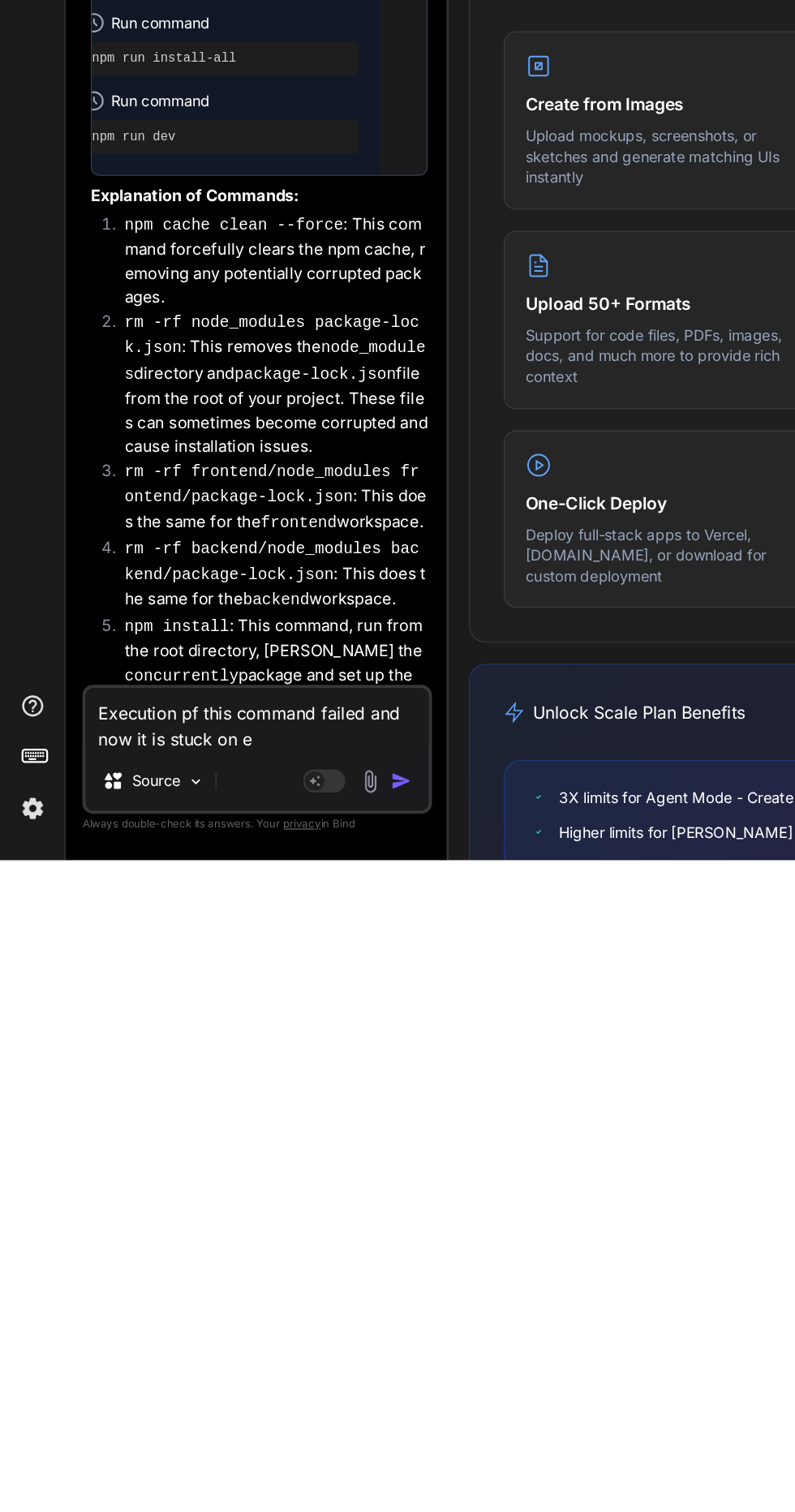
type textarea "Execution pf this command failed and now it is stuck on ex"
type textarea "x"
type textarea "Execution pf this command failed and now it is stuck on exe"
type textarea "x"
click at [280, 1428] on textarea "Execution pf this command failed and now it is stuck on execution of" at bounding box center [198, 1404] width 264 height 49
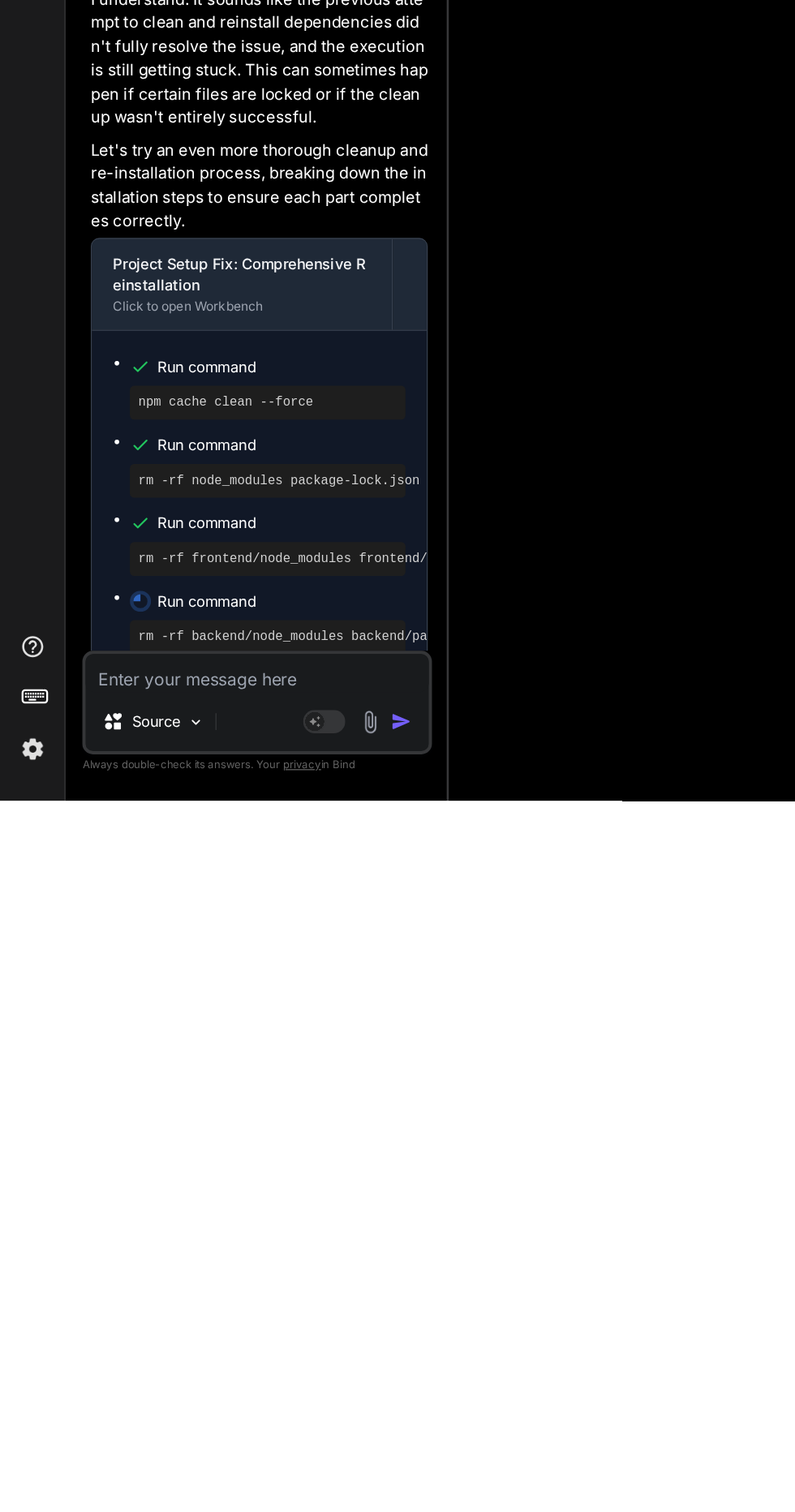
scroll to position [6262, 0]
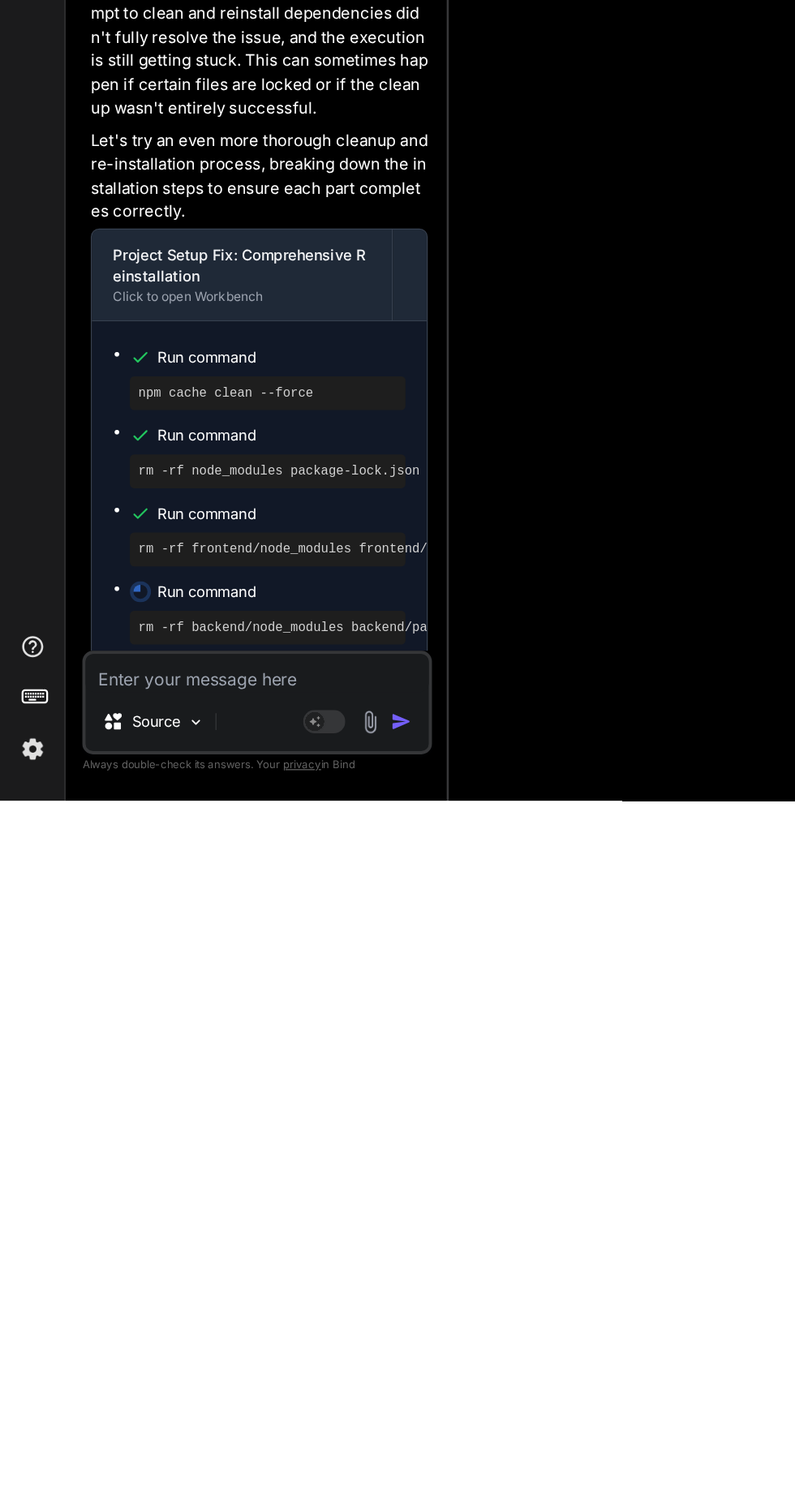
paste textarea "rm -rf backend/node_modules backend/package-lock.json"
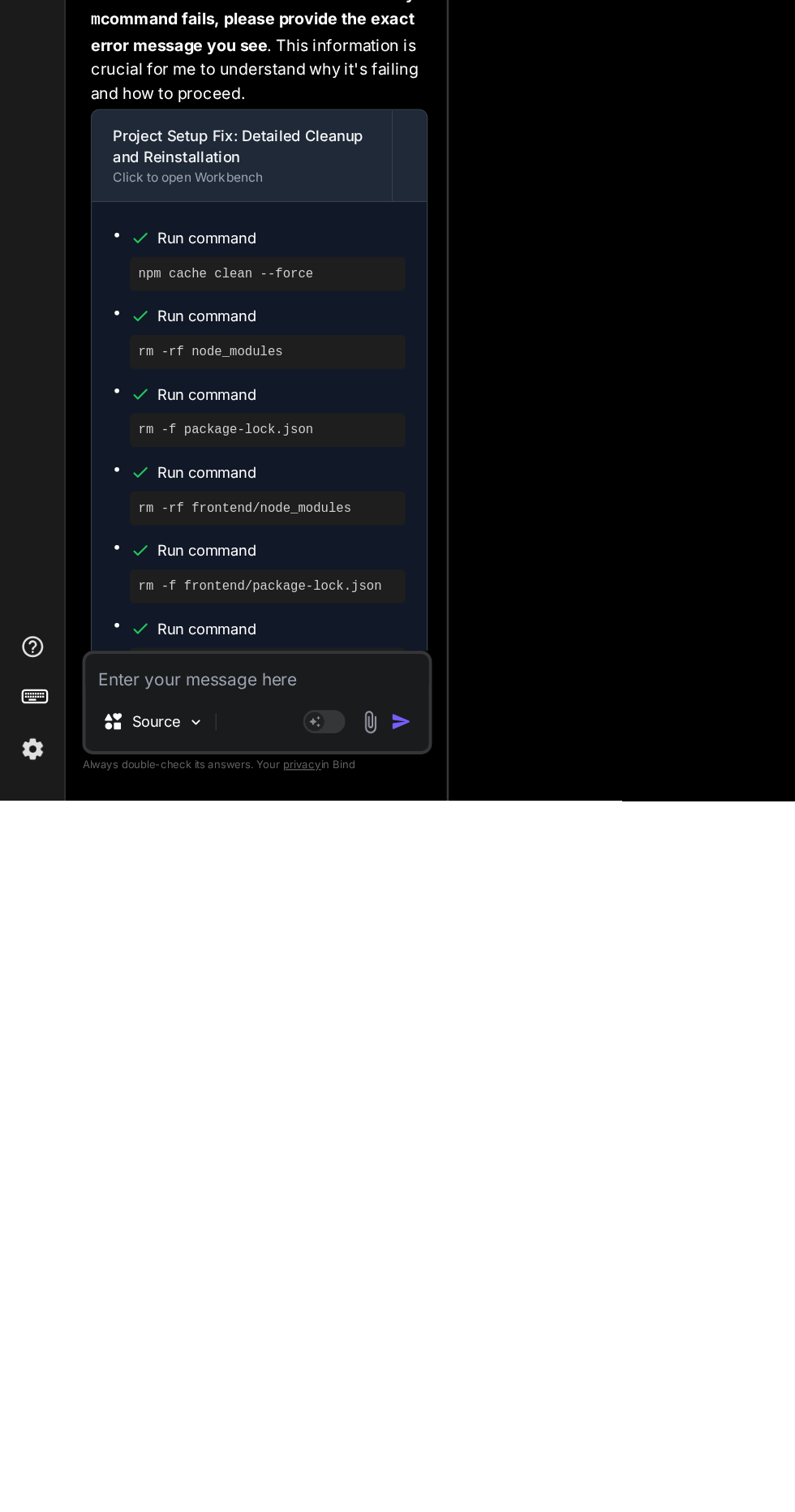
scroll to position [116, 0]
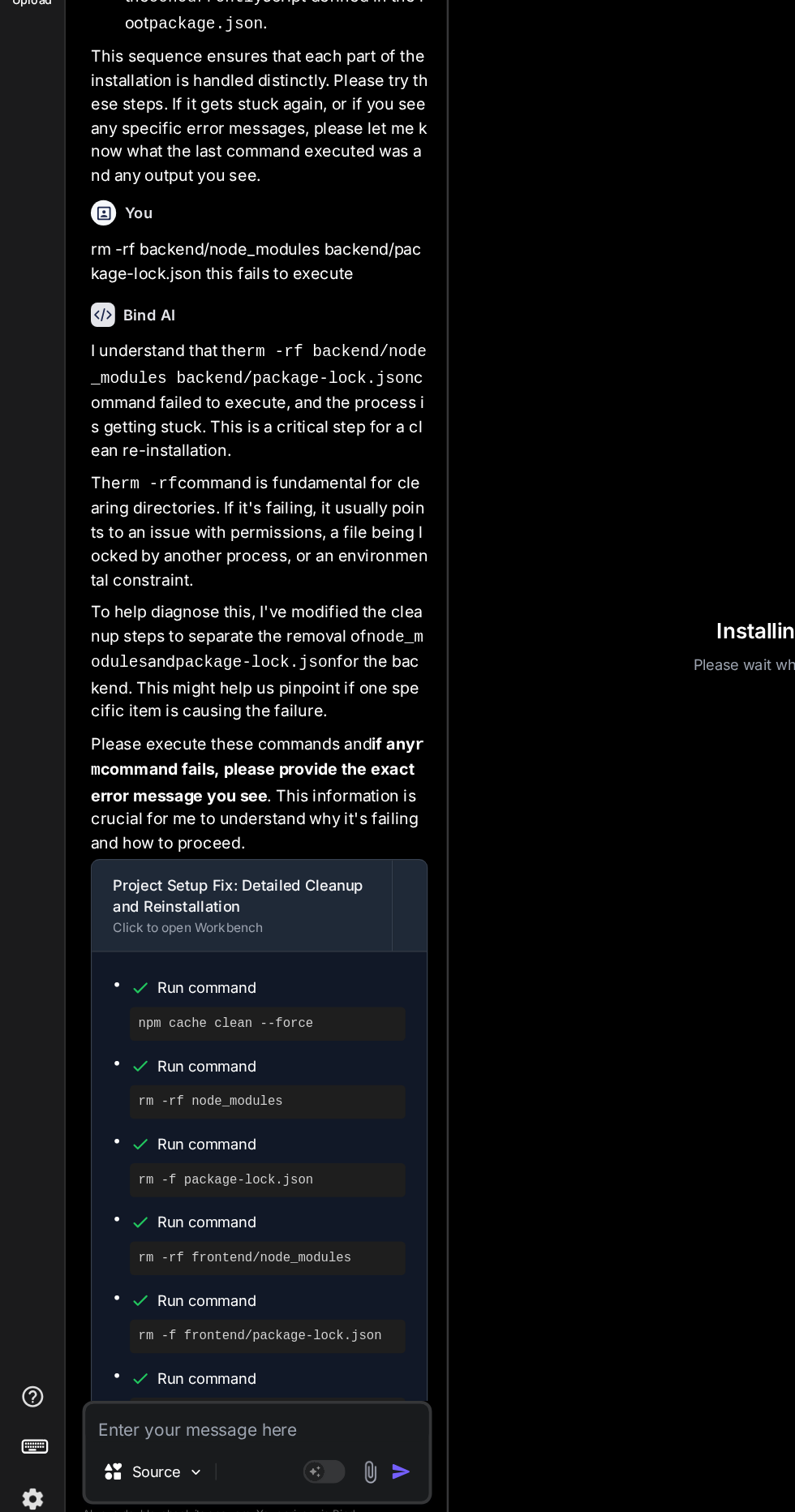
copy pre "rm -f backend/package-lock.json"
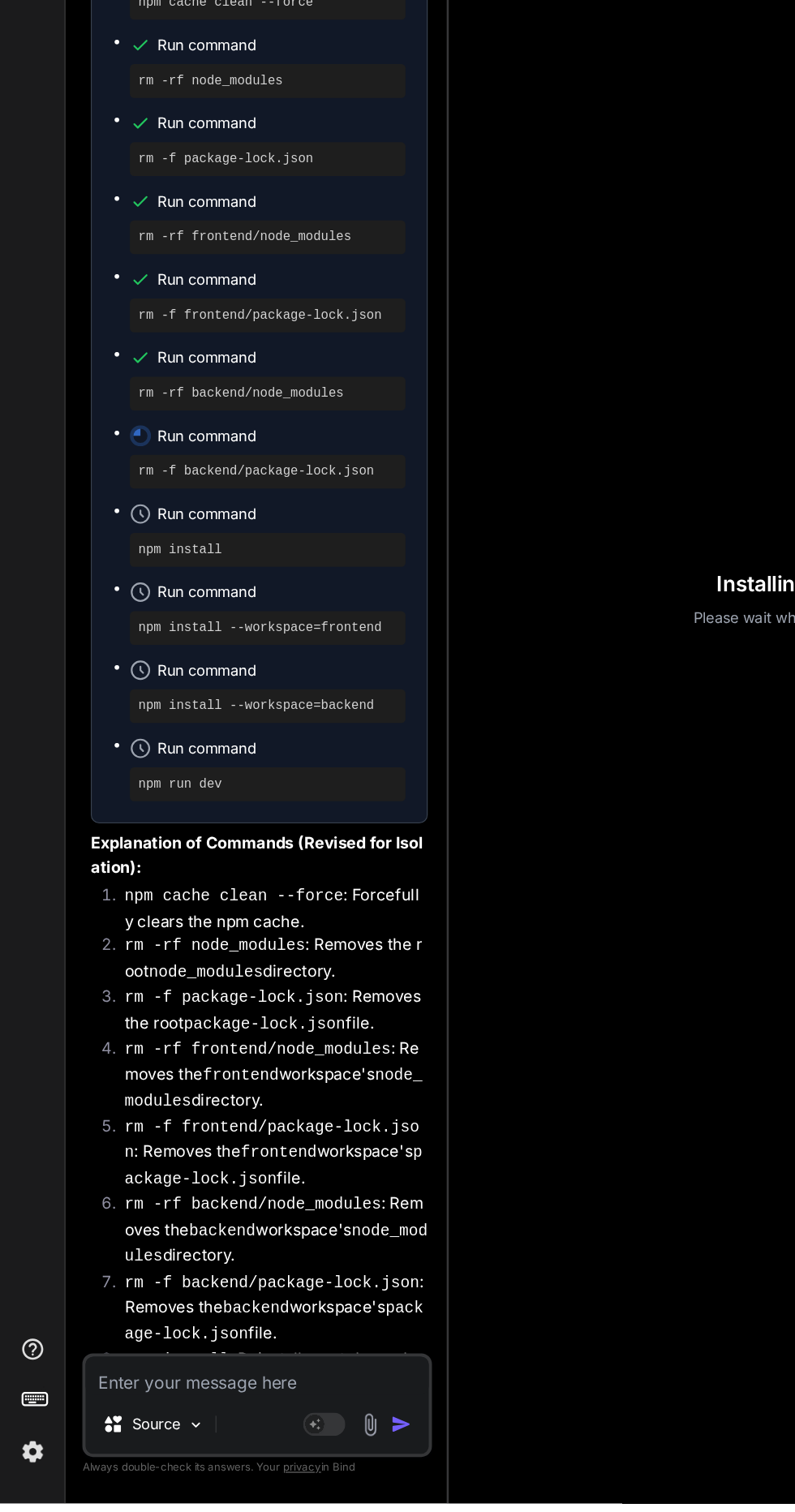
scroll to position [69, 0]
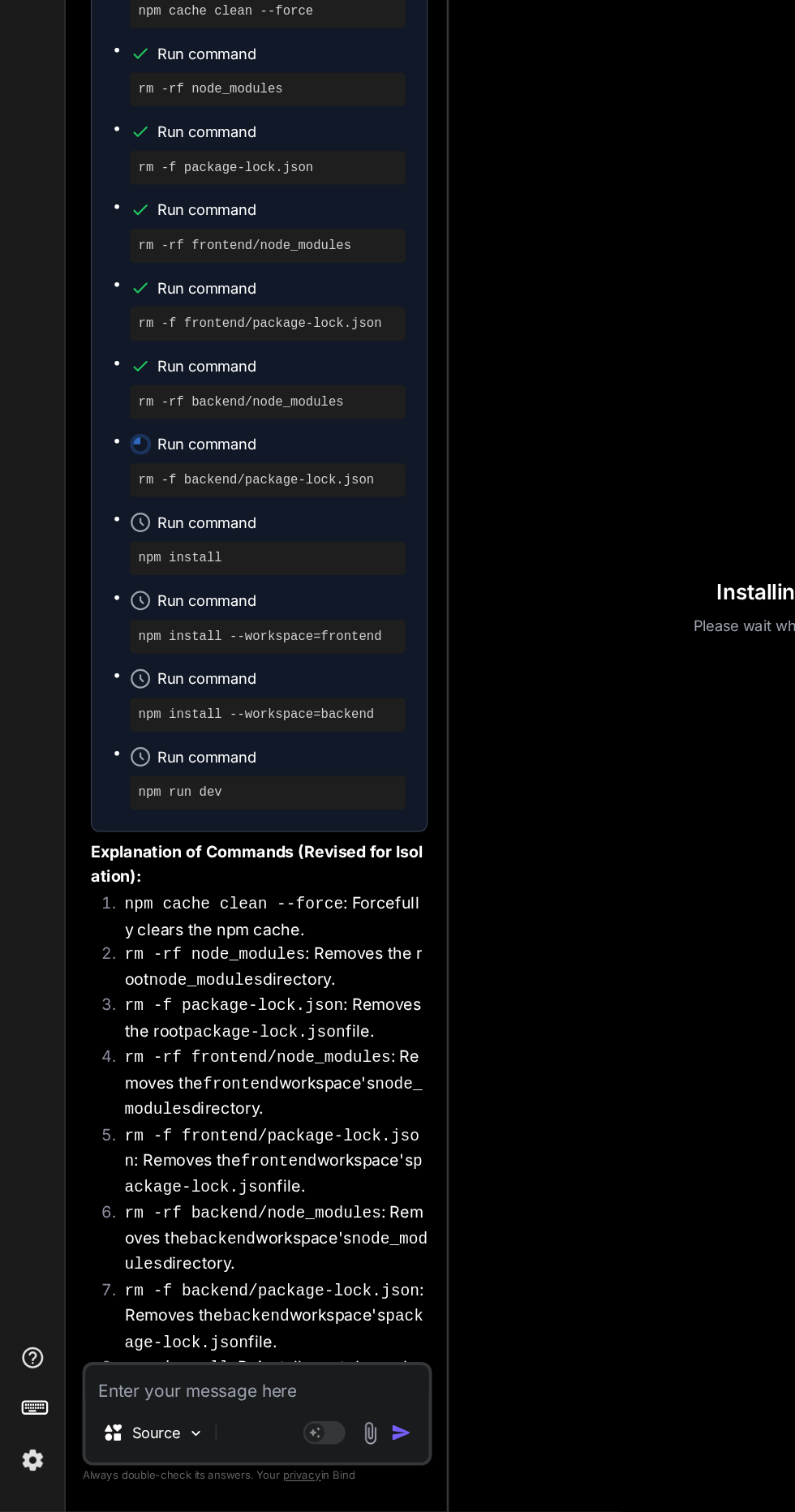
paste textarea "rm -f backend/package-lock.json"
click at [272, 1428] on textarea "rm -f backend/package-lock.json" at bounding box center [198, 1414] width 264 height 29
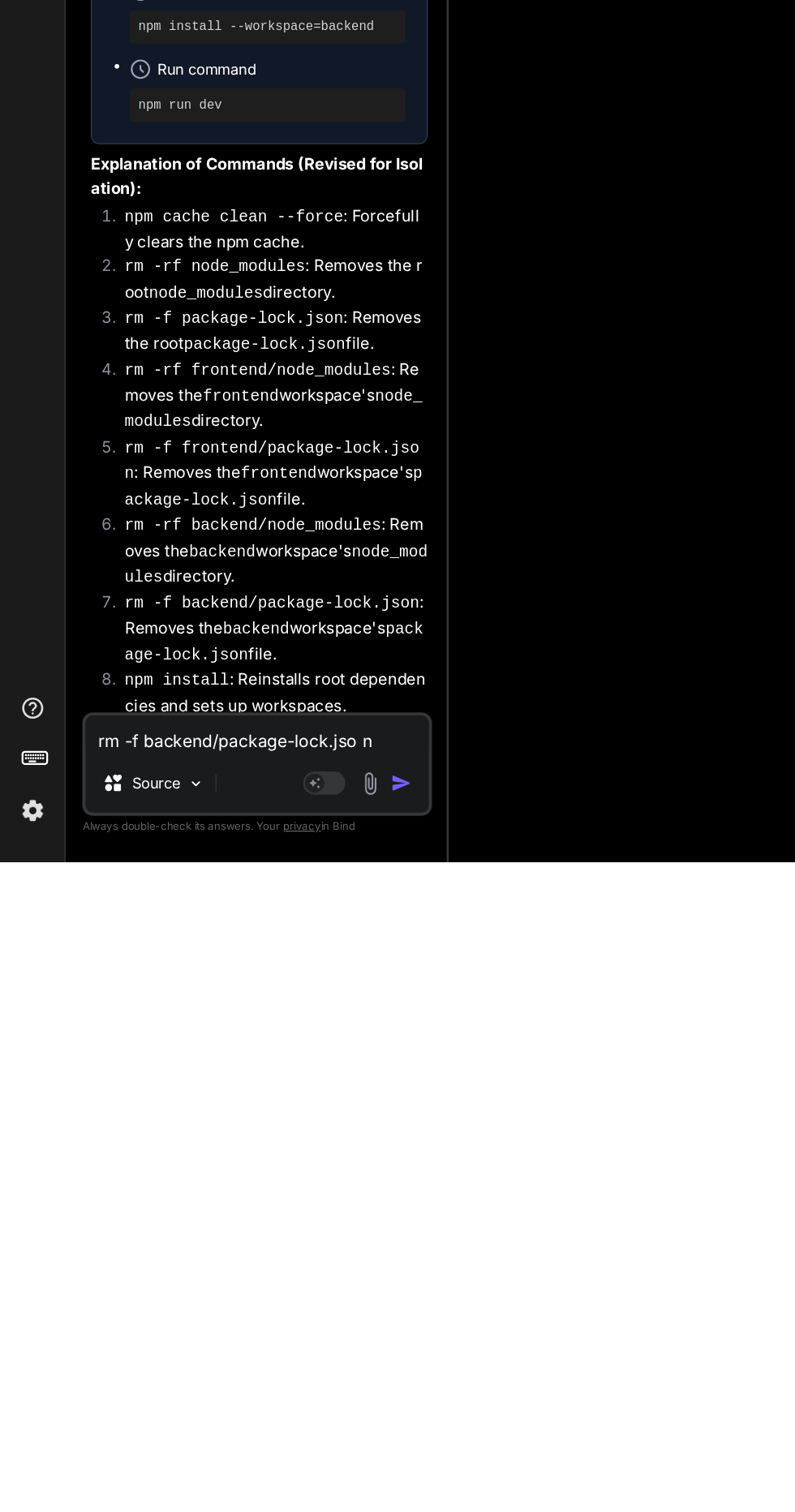
scroll to position [108, 0]
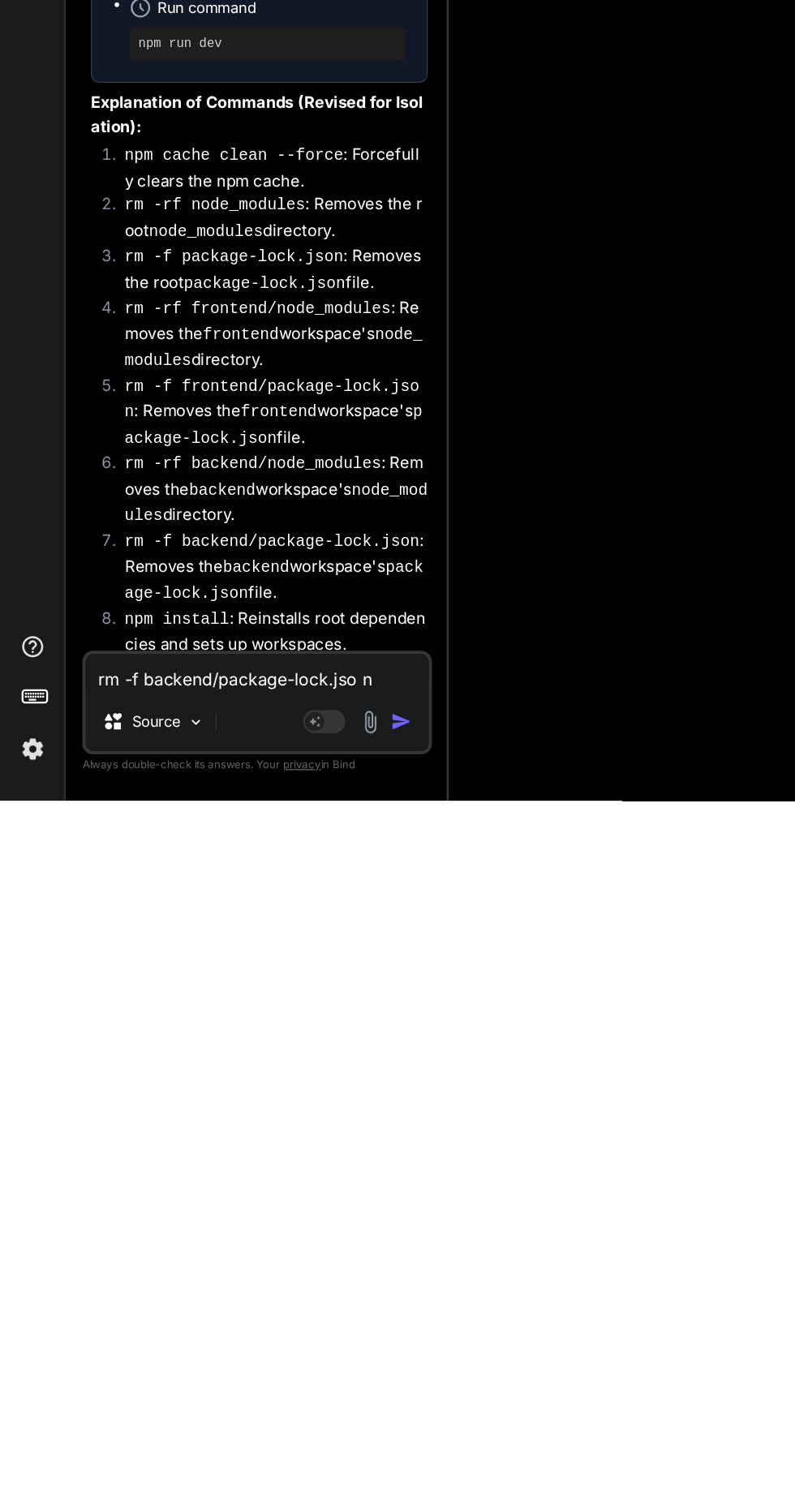
click at [302, 1417] on textarea "rm -f backend/package-lock.jso n" at bounding box center [198, 1414] width 264 height 29
click at [306, 1448] on img "button" at bounding box center [308, 1450] width 16 height 16
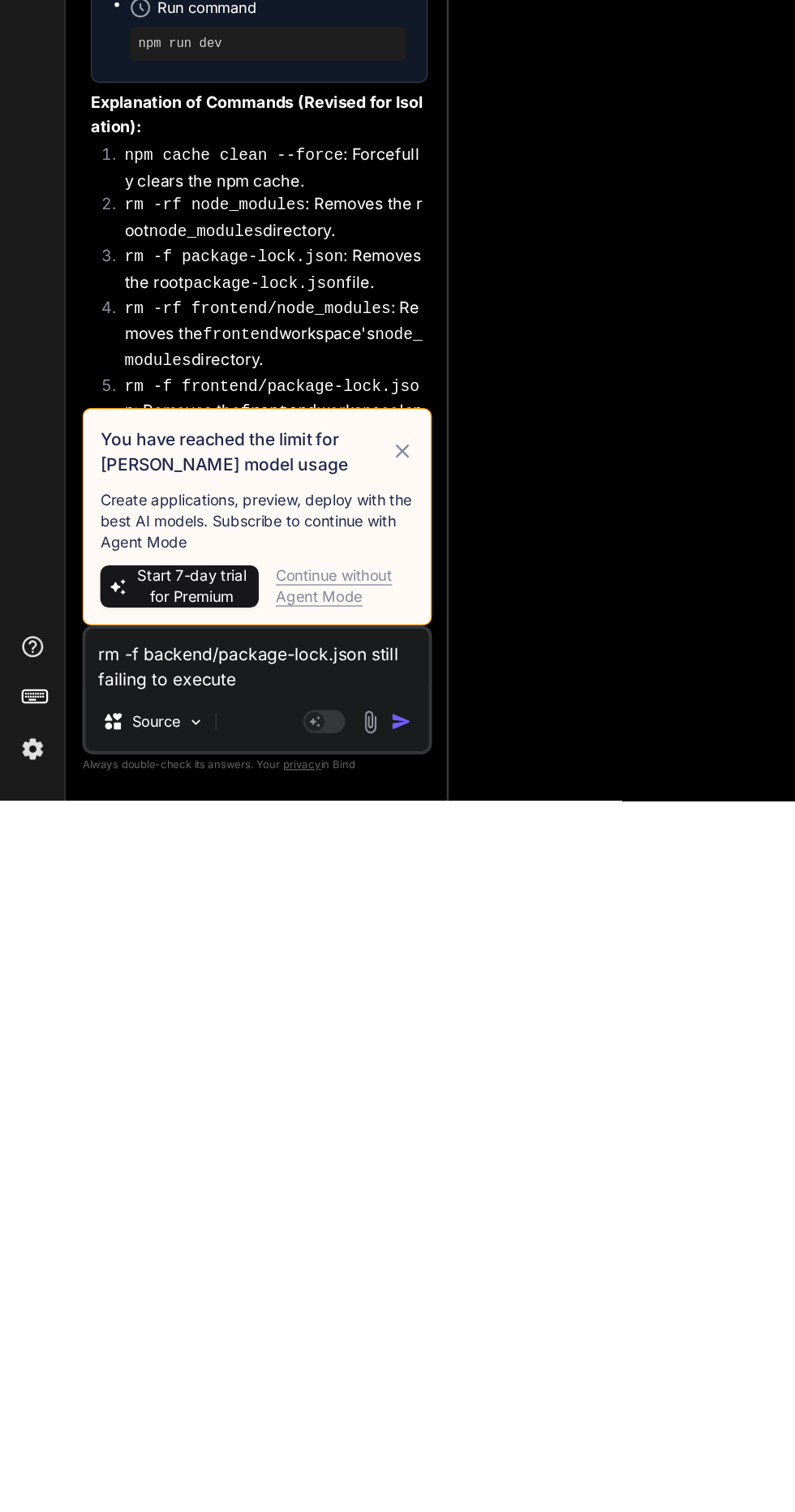
scroll to position [116, 0]
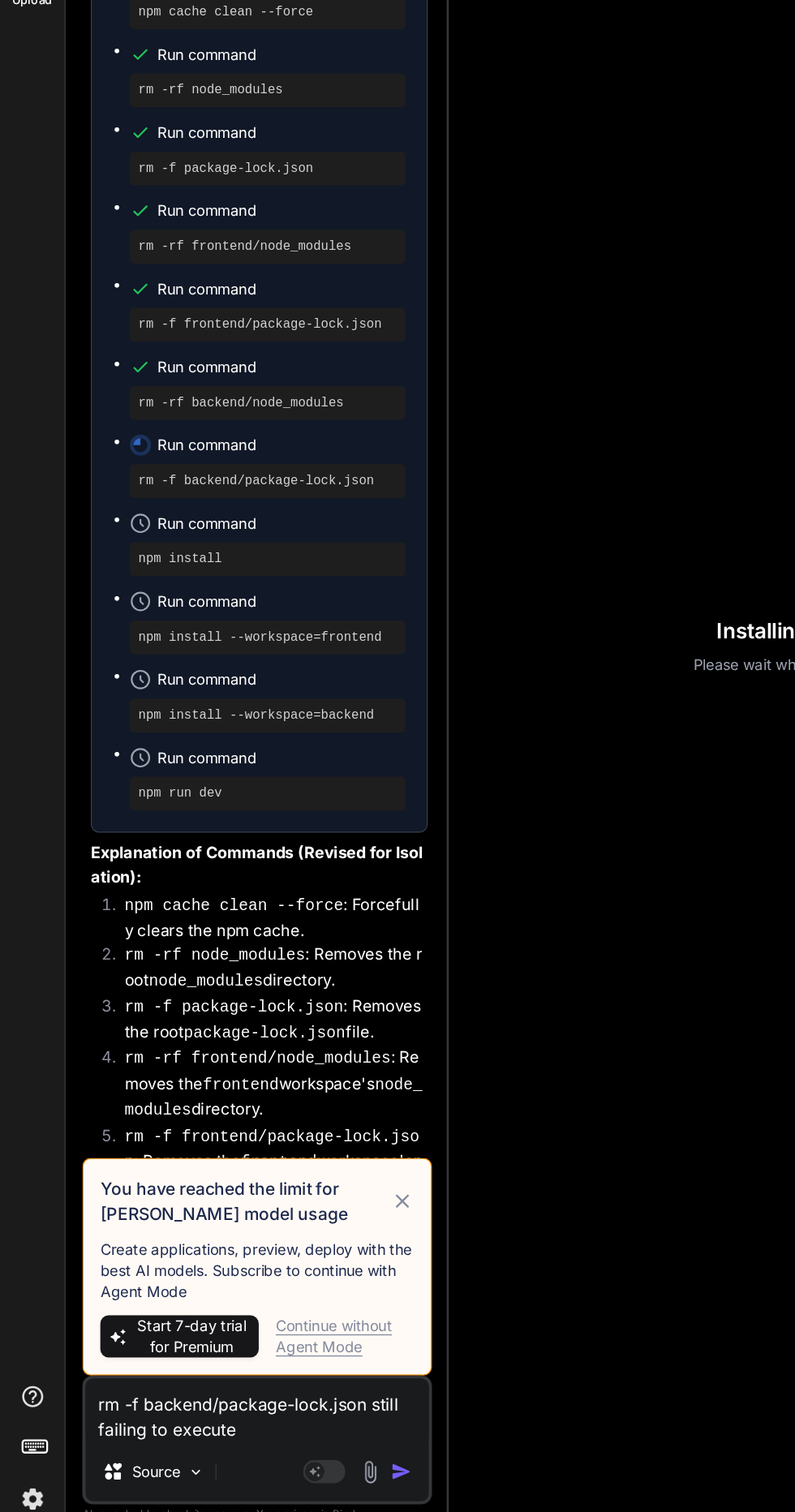
click at [263, 1364] on div "Continue without Agent Mode" at bounding box center [265, 1347] width 106 height 33
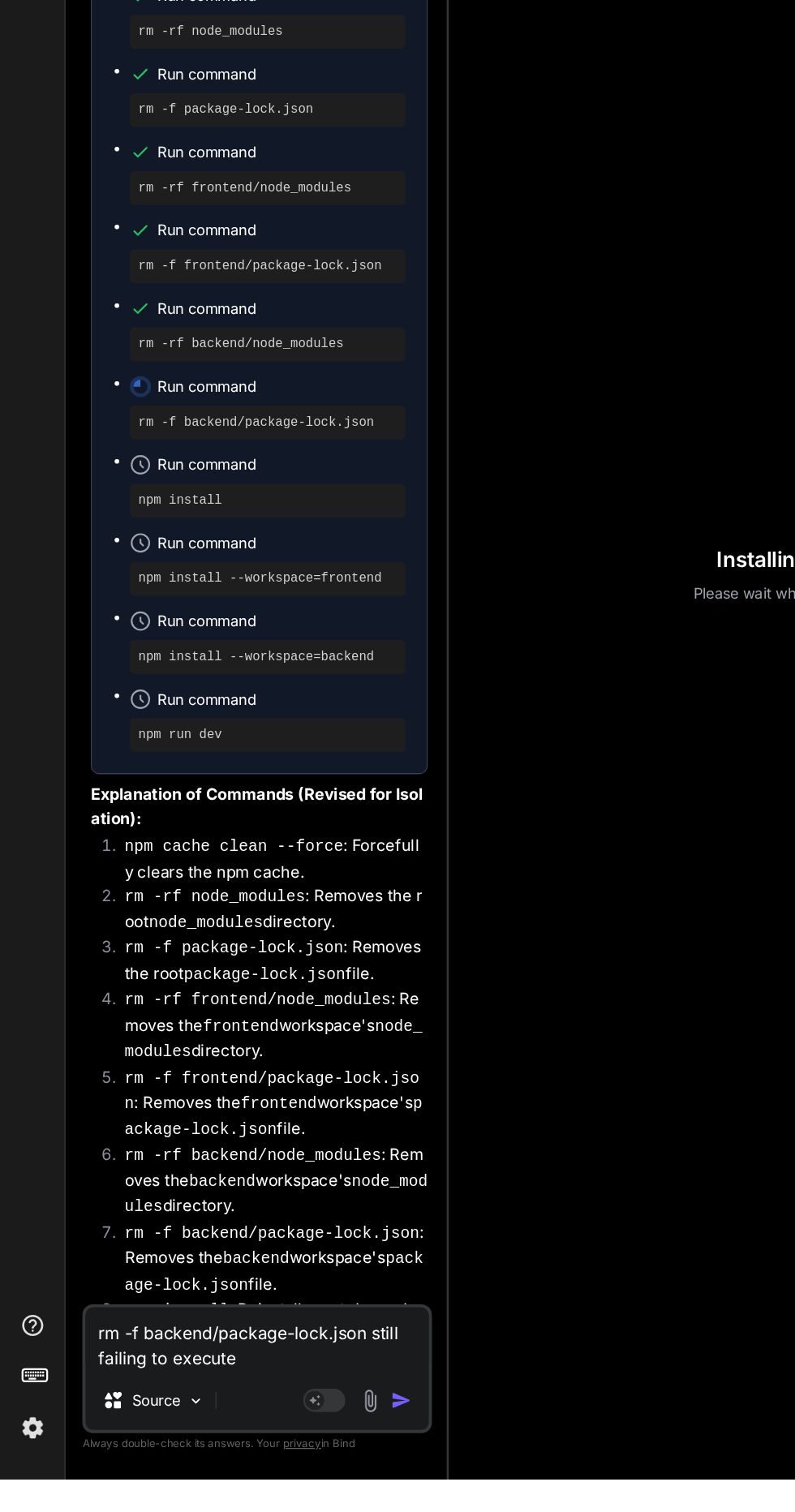
scroll to position [0, 0]
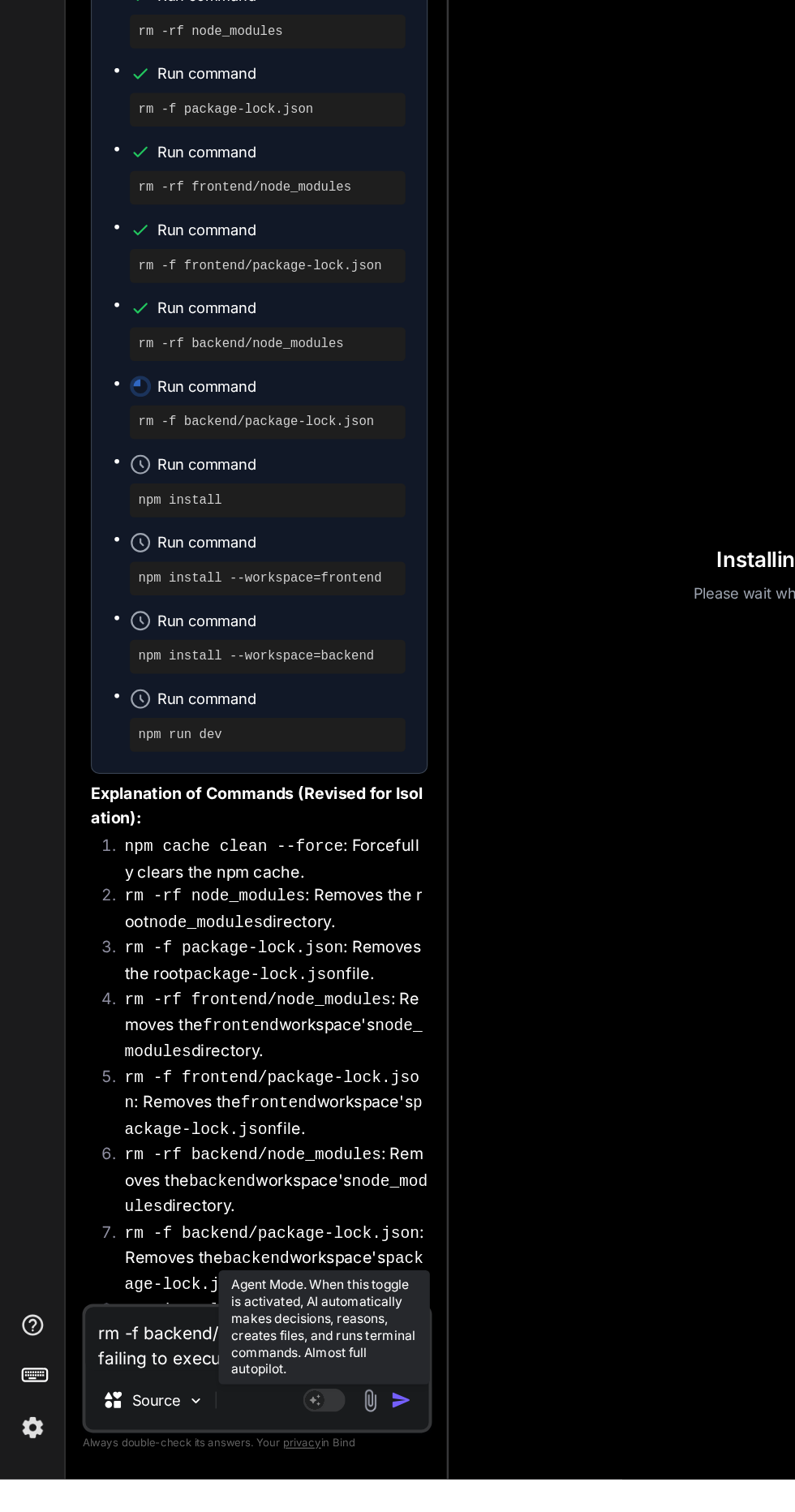
click at [254, 1460] on rect at bounding box center [250, 1450] width 33 height 18
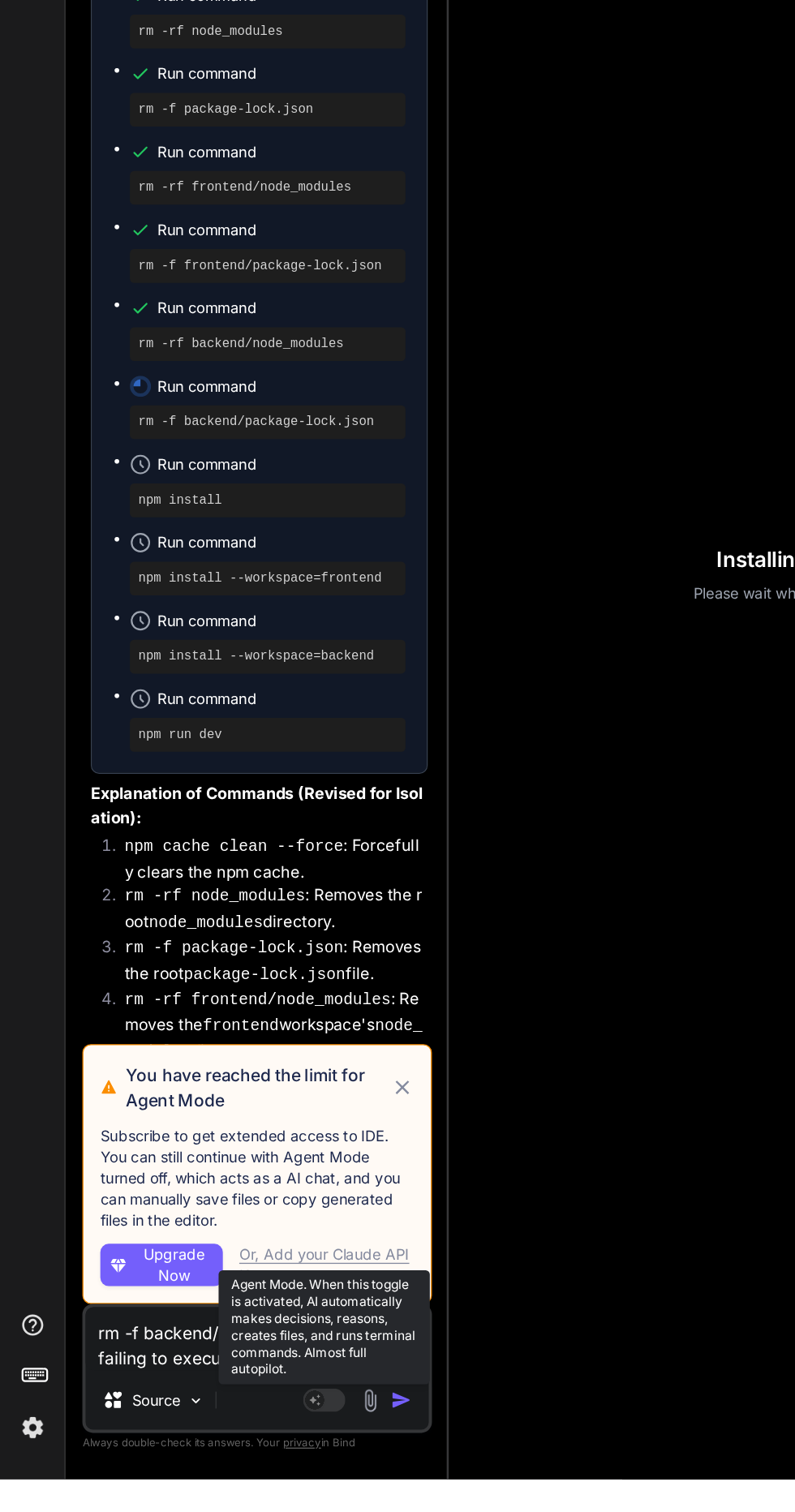
scroll to position [8949, 0]
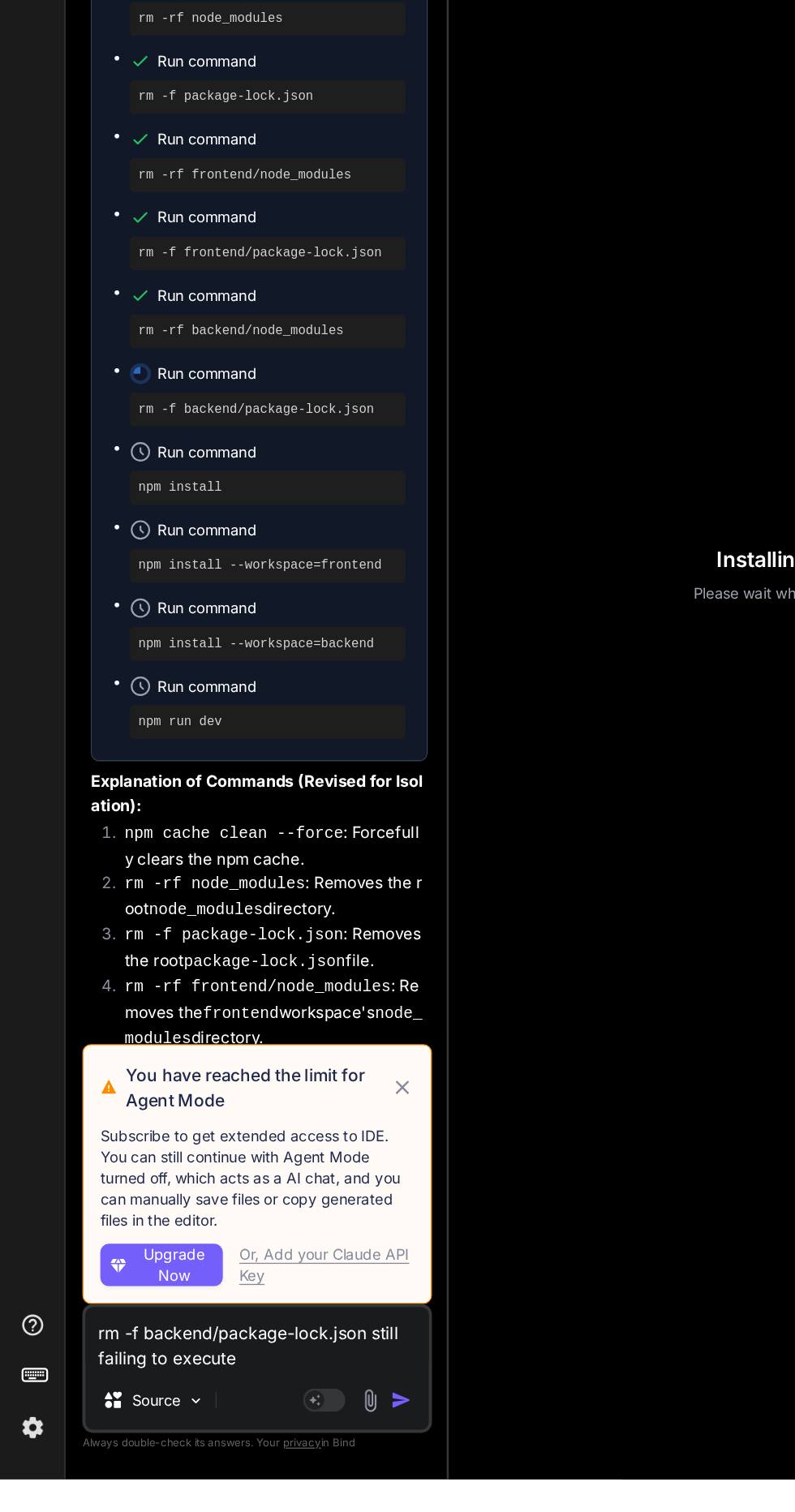
click at [308, 1221] on icon at bounding box center [309, 1211] width 18 height 19
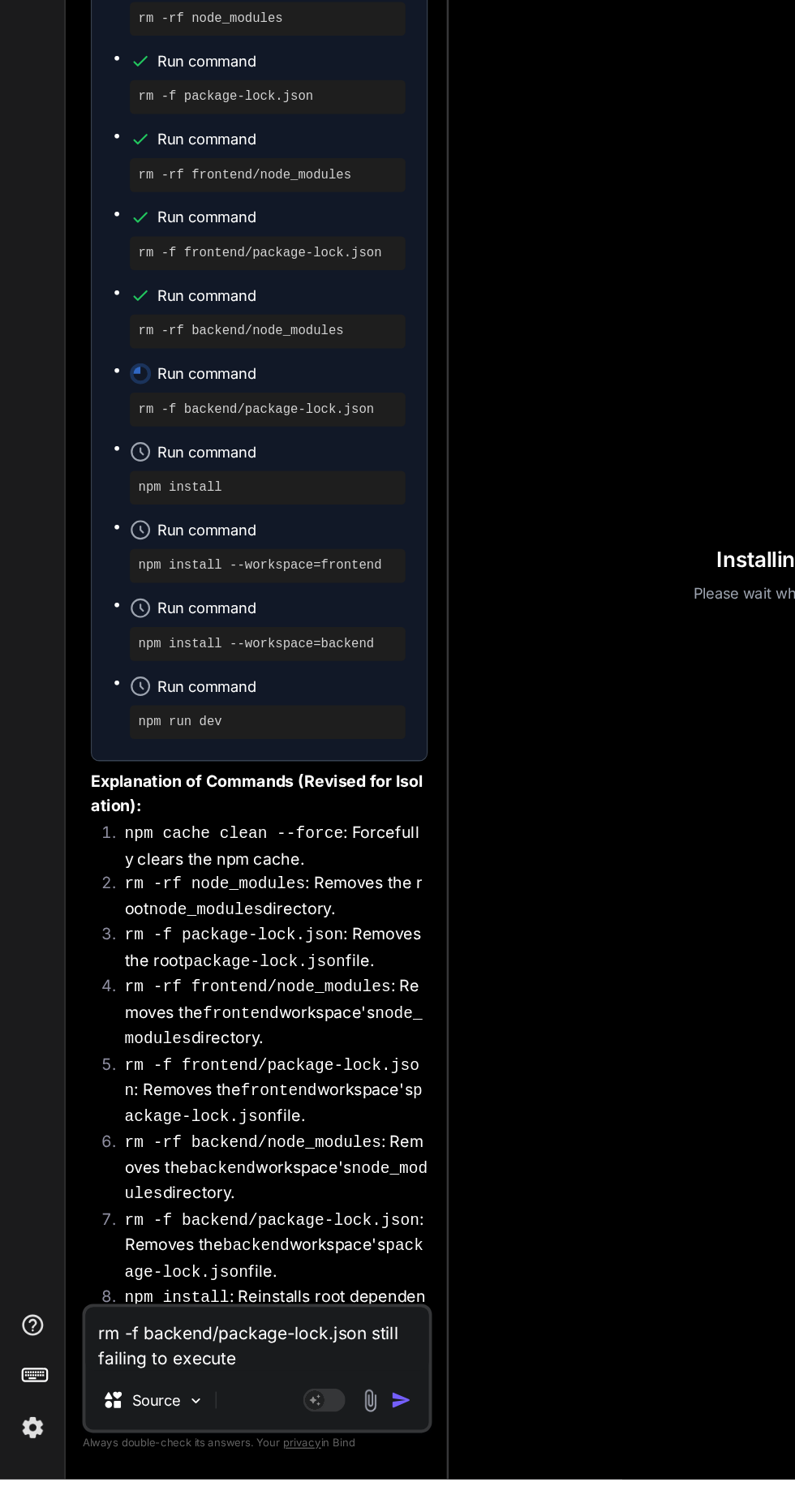
scroll to position [8938, 0]
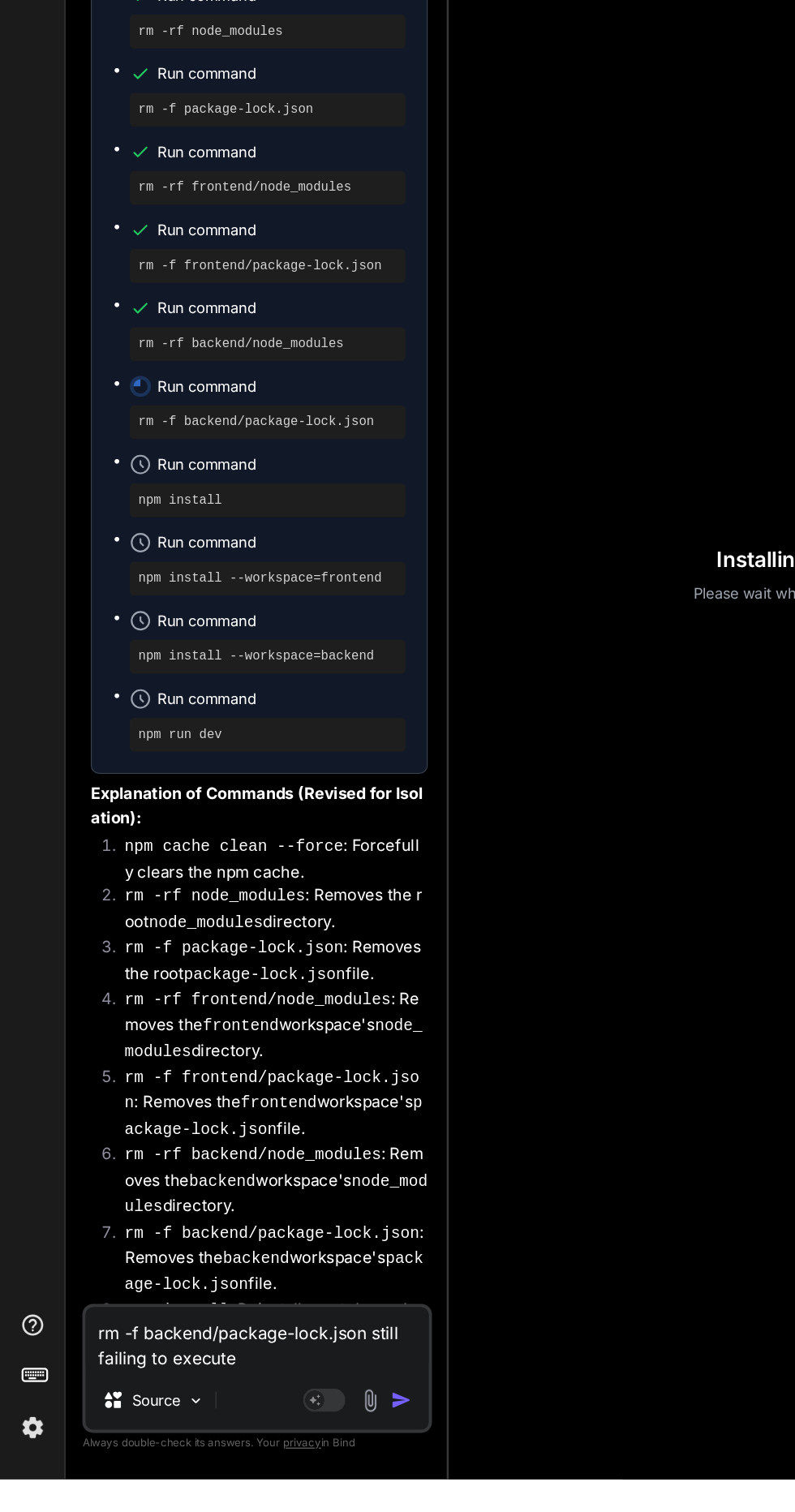
click at [306, 1459] on img "button" at bounding box center [308, 1450] width 16 height 16
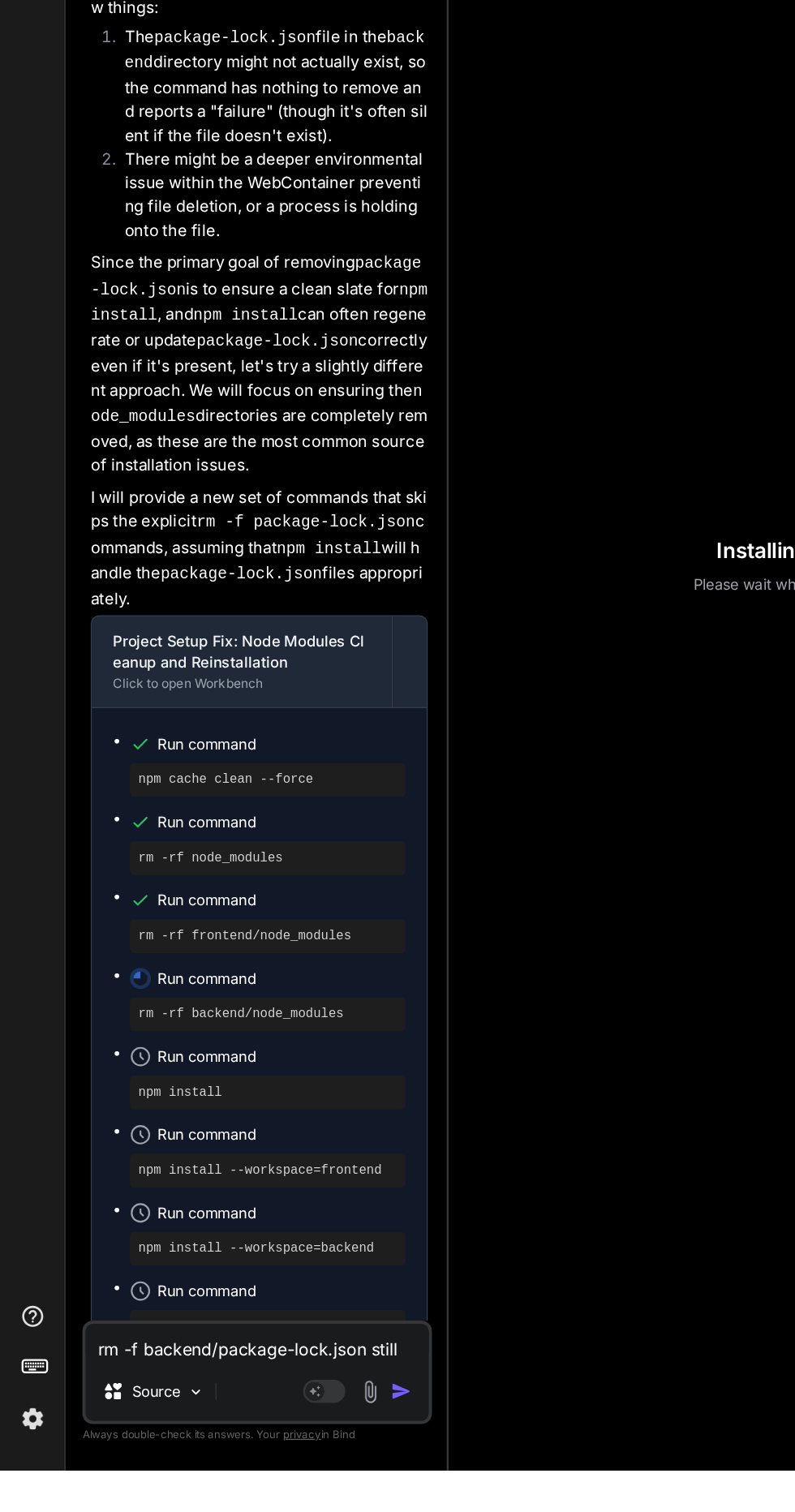
scroll to position [10412, 0]
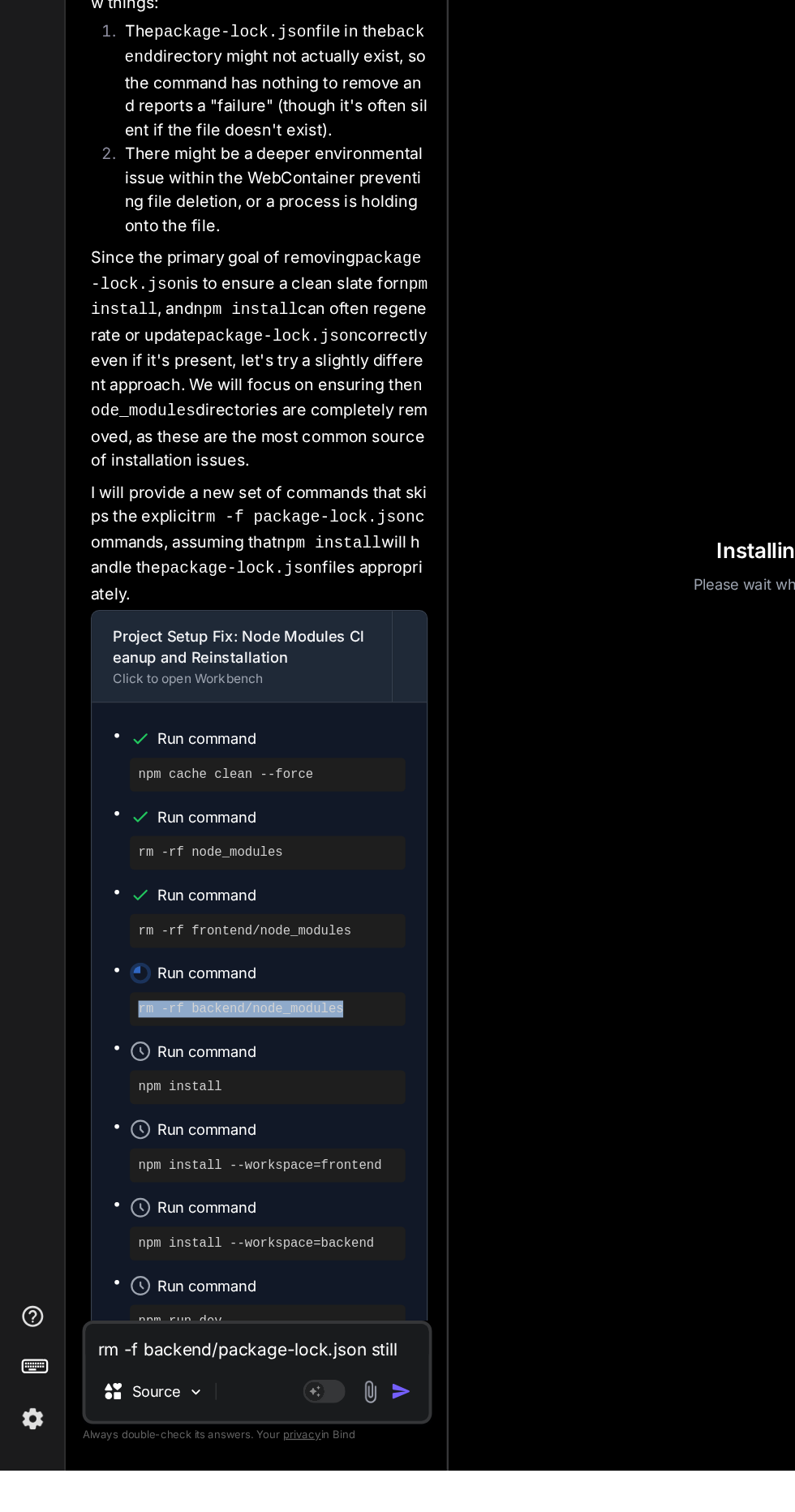
copy pre "rm -rf backend/node_modules"
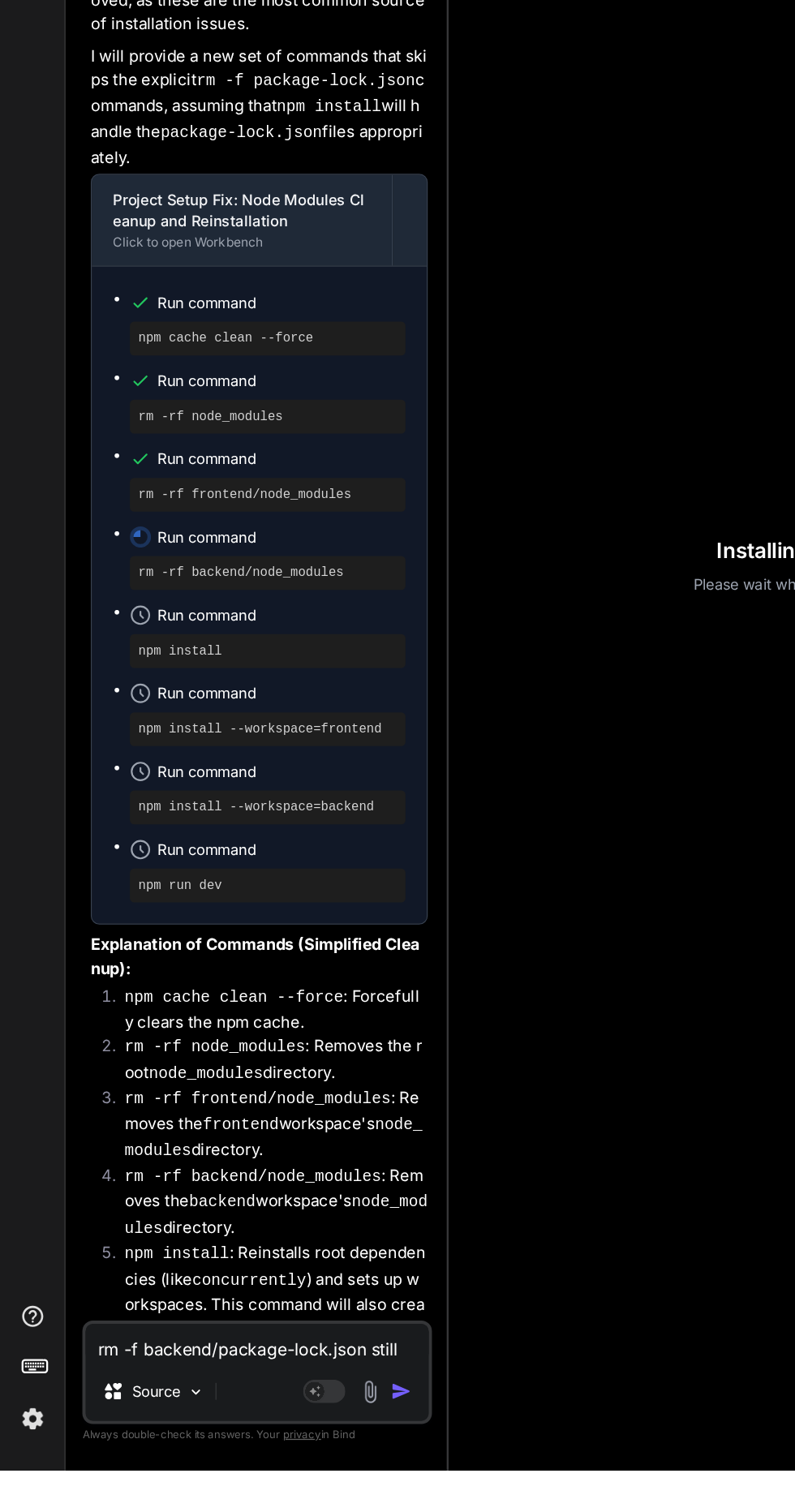
scroll to position [10776, 0]
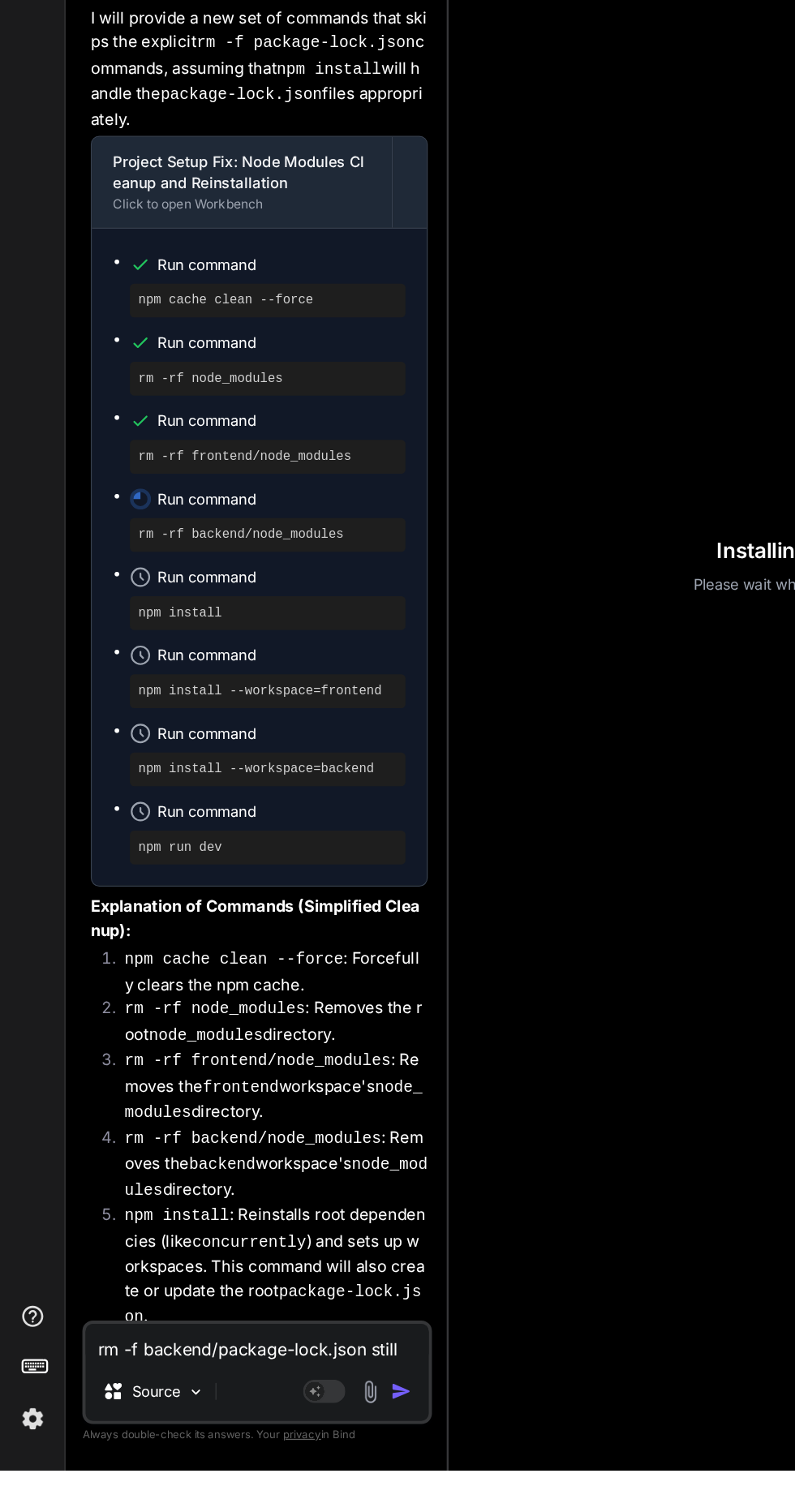
click at [174, 1428] on textarea "rm -f backend/package-lock.json still failing to execute" at bounding box center [198, 1414] width 264 height 29
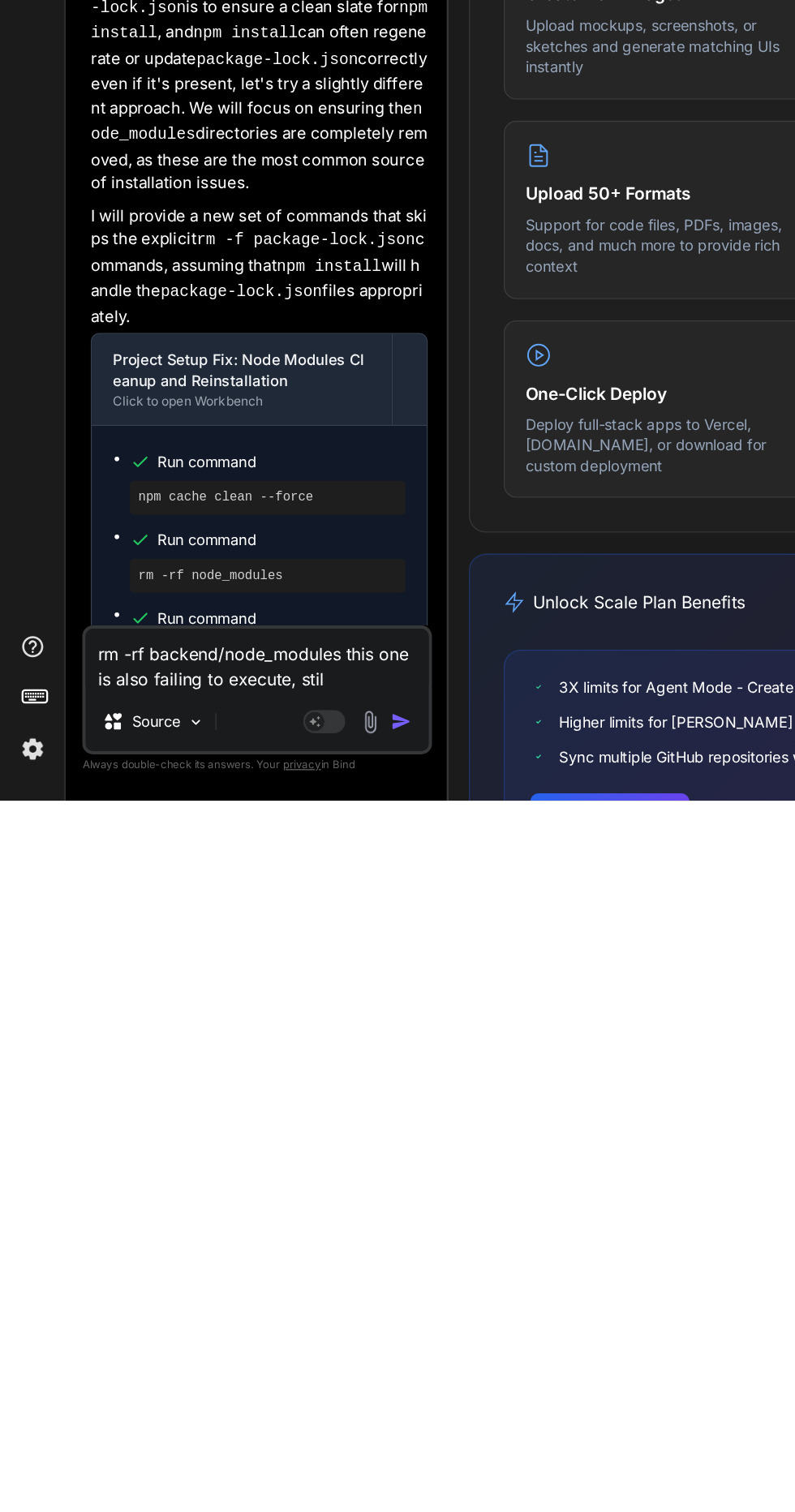
scroll to position [0, 0]
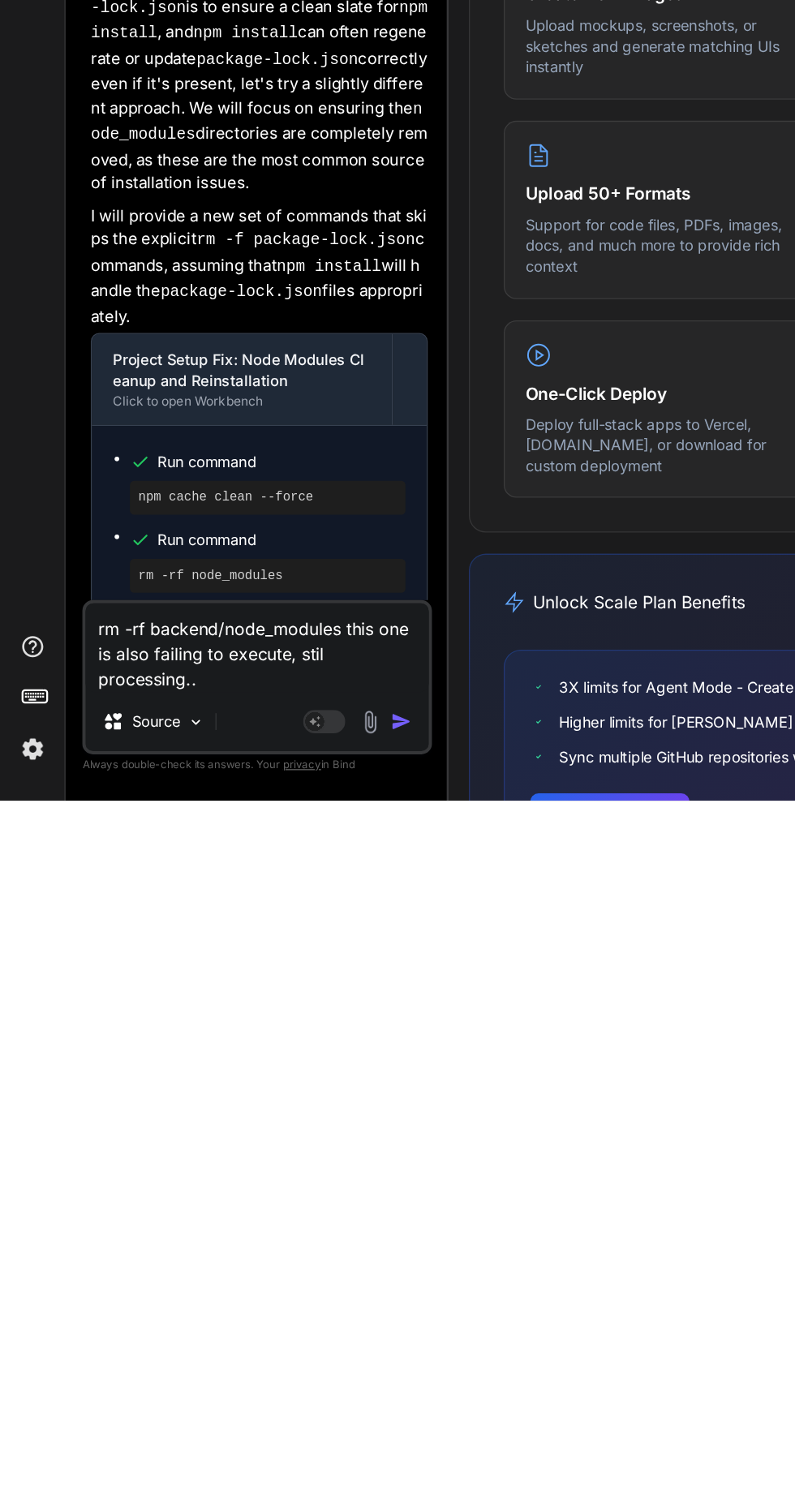
click at [172, 1392] on textarea "rm -rf backend/node_modules this one is also failing to execute, stil processin…" at bounding box center [198, 1394] width 264 height 68
click at [157, 1395] on textarea "rm -rf backend/node_modules this one is also failing to execute, stil processin…" at bounding box center [198, 1394] width 264 height 68
click at [185, 1418] on textarea "rm -rf backend/node_modules this one is also failied to execute, stil processin…" at bounding box center [198, 1394] width 264 height 68
click at [320, 1446] on button "button" at bounding box center [312, 1450] width 23 height 16
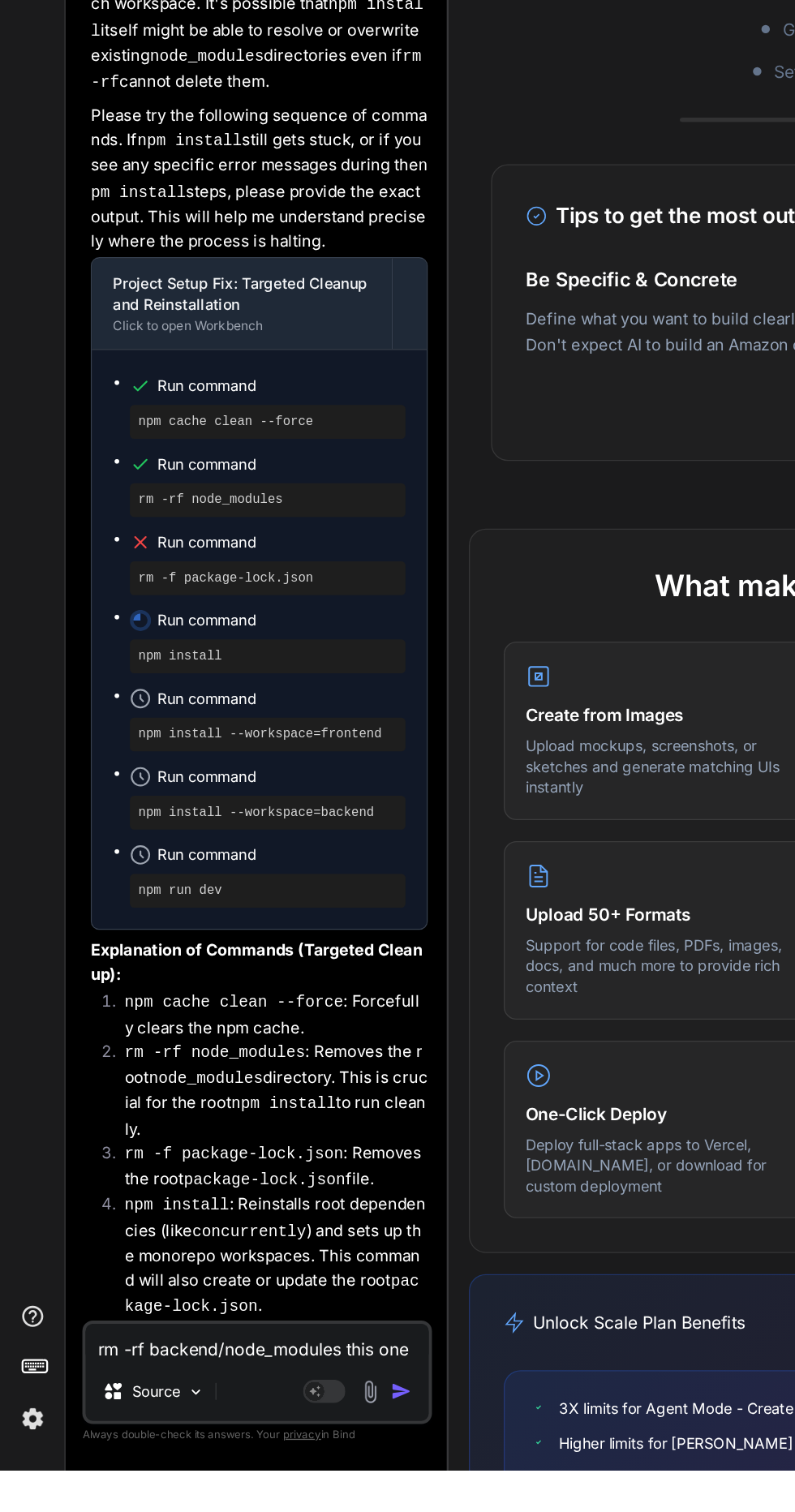
click at [197, 1428] on textarea "rm -rf backend/node_modules this one is also failied to execute, stil processin…" at bounding box center [198, 1414] width 264 height 29
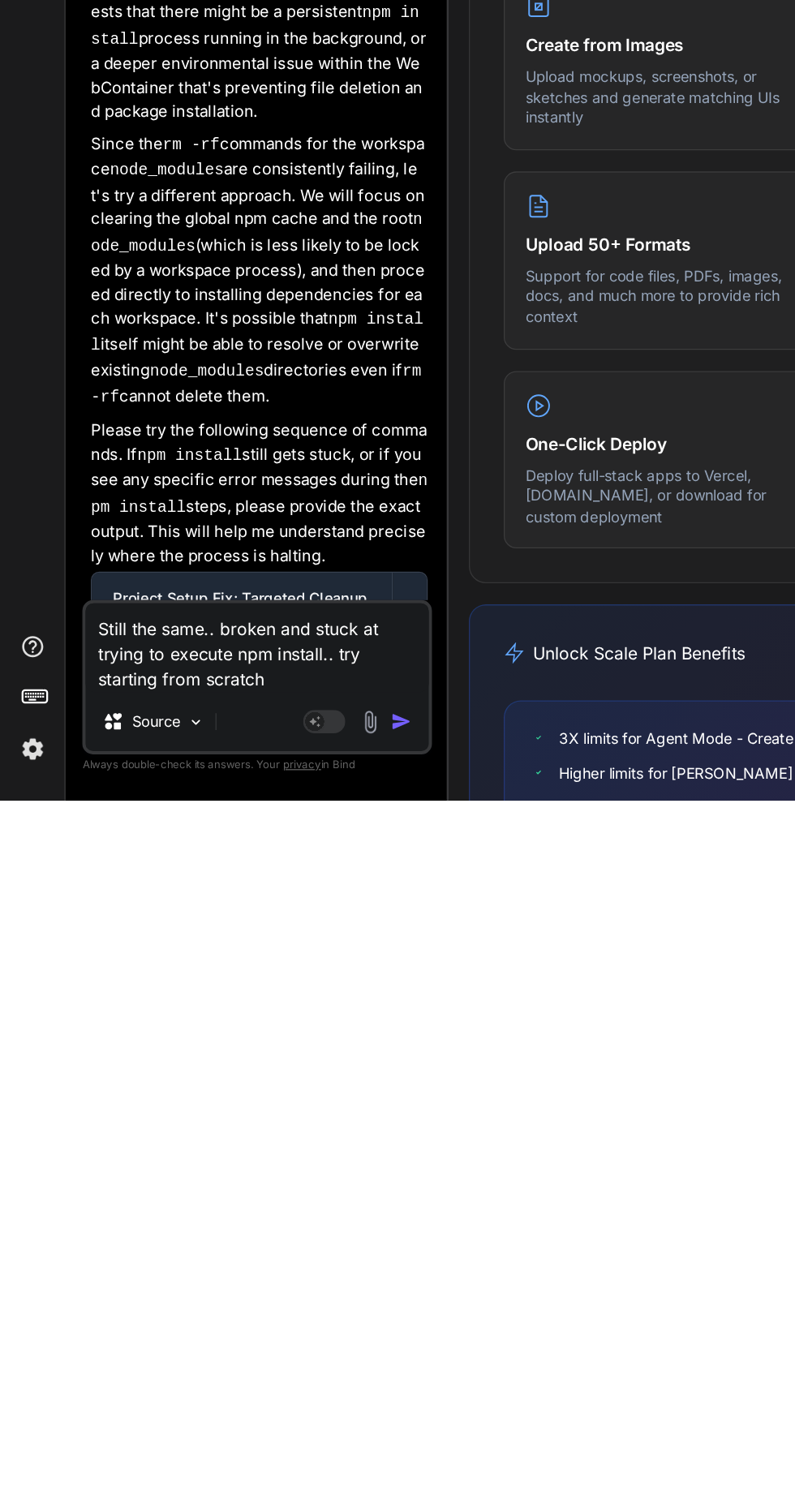
click at [318, 1447] on button "button" at bounding box center [312, 1450] width 23 height 16
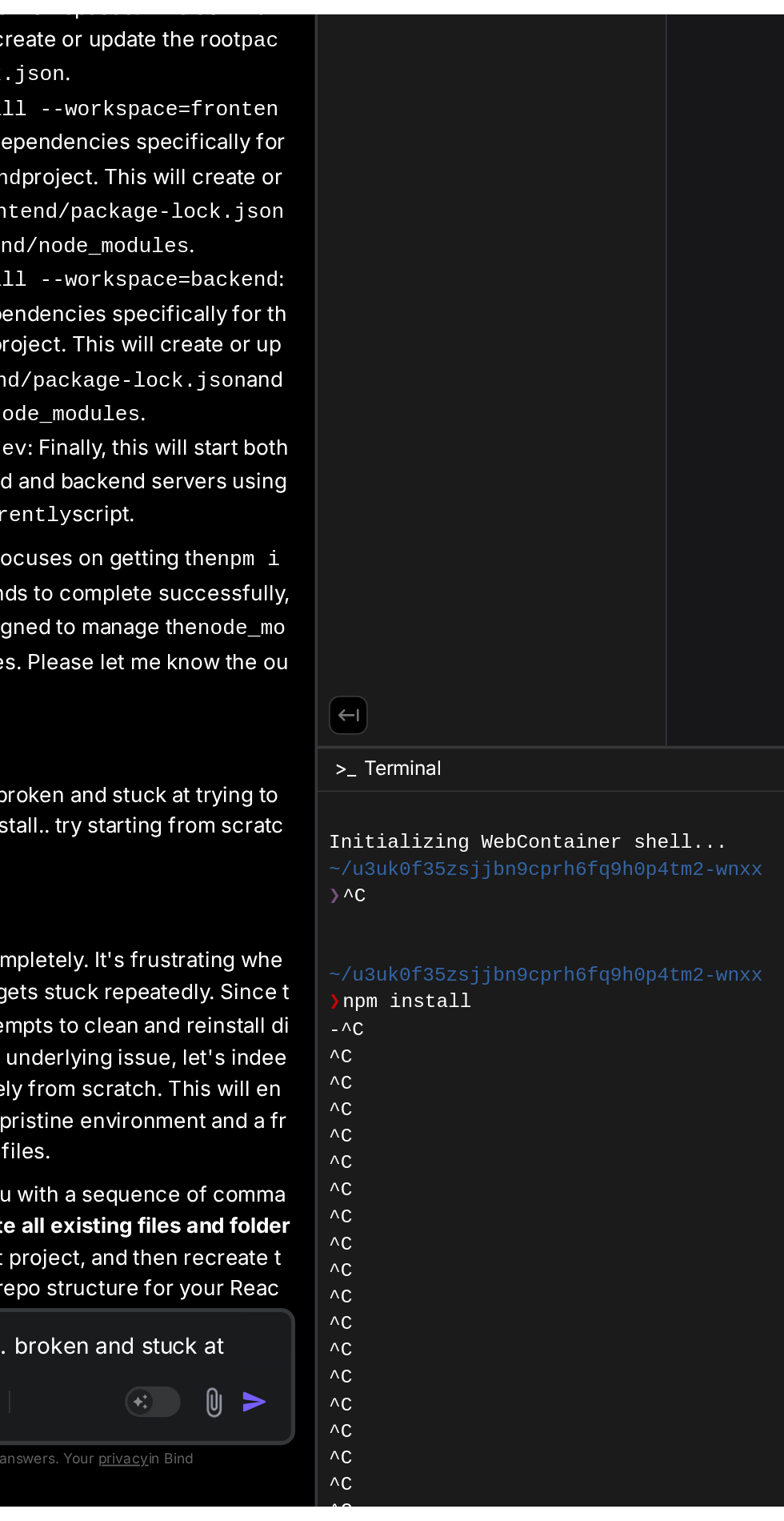
scroll to position [32, 0]
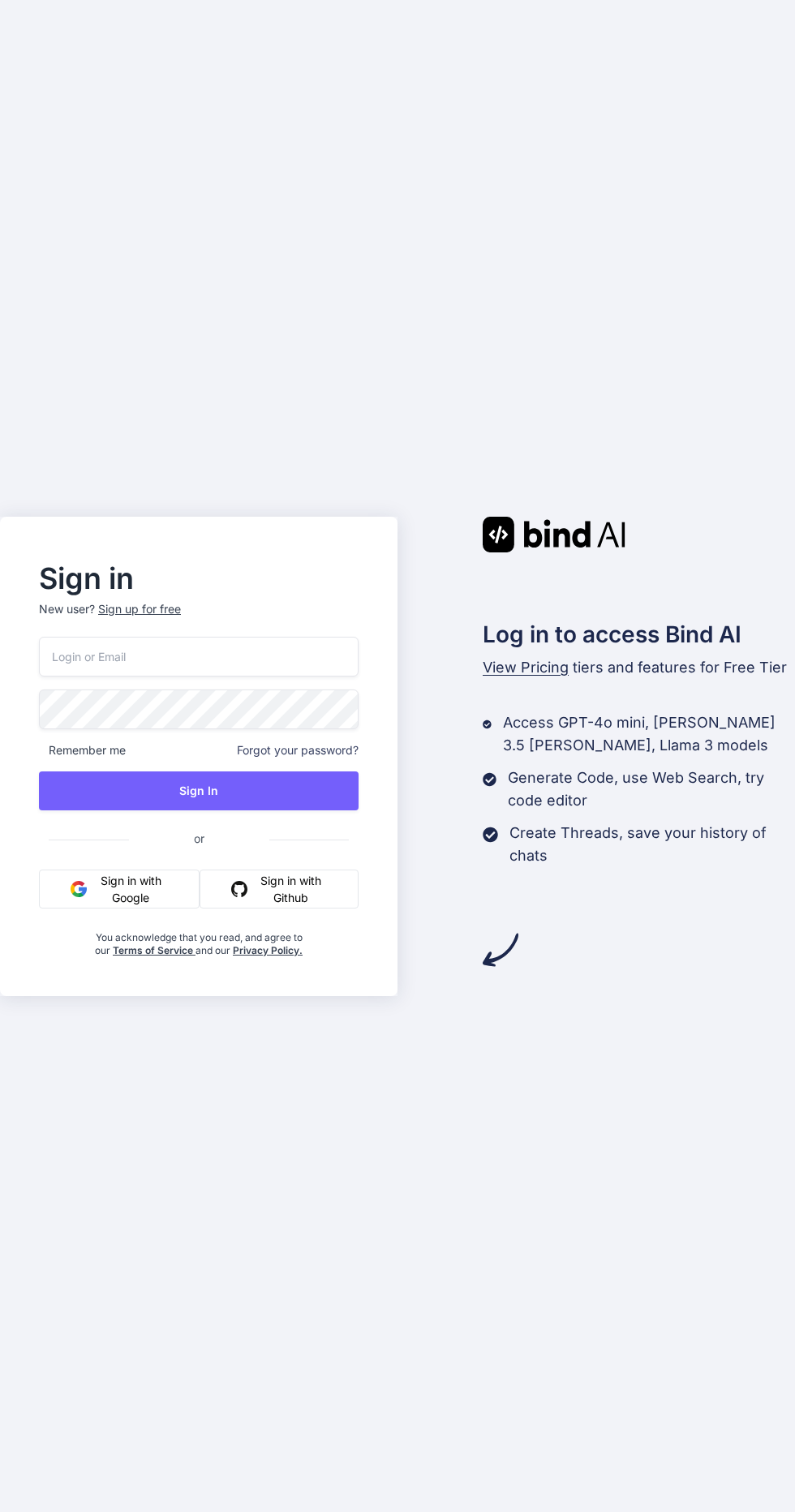
click at [85, 676] on input "email" at bounding box center [199, 656] width 320 height 39
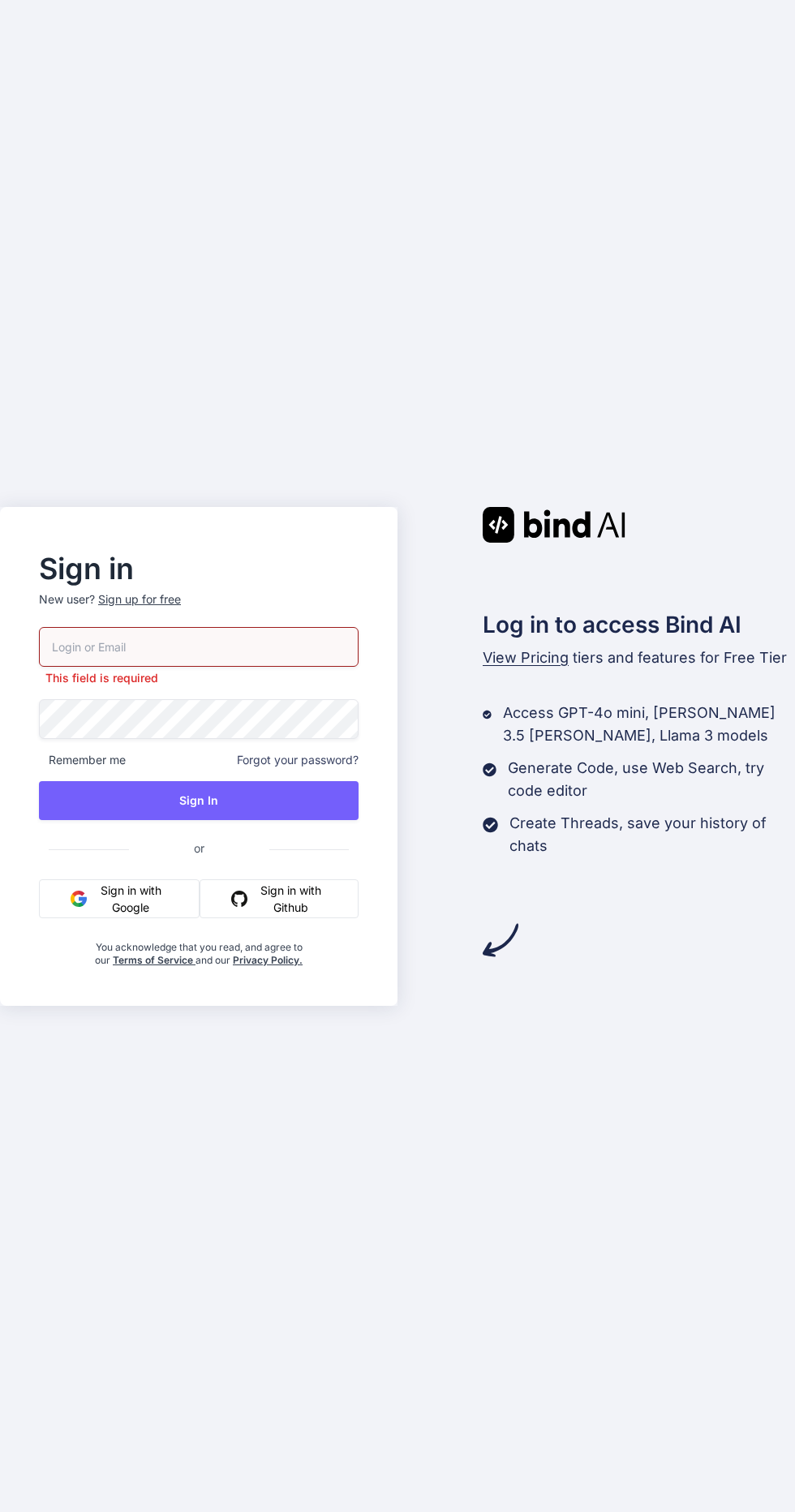
type input "australiaadil.random@gmail.com"
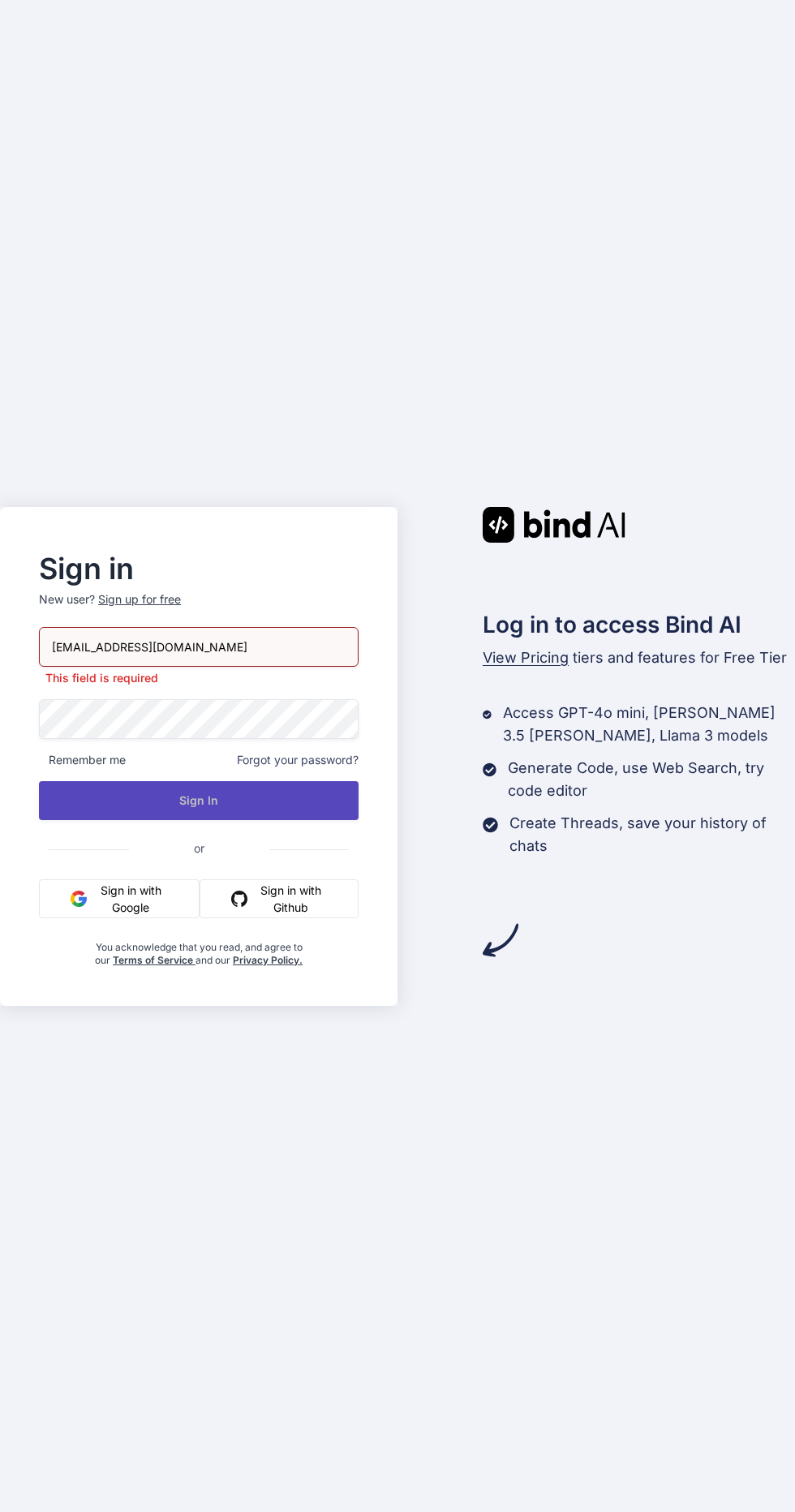
click at [87, 821] on button "Sign In" at bounding box center [199, 800] width 320 height 39
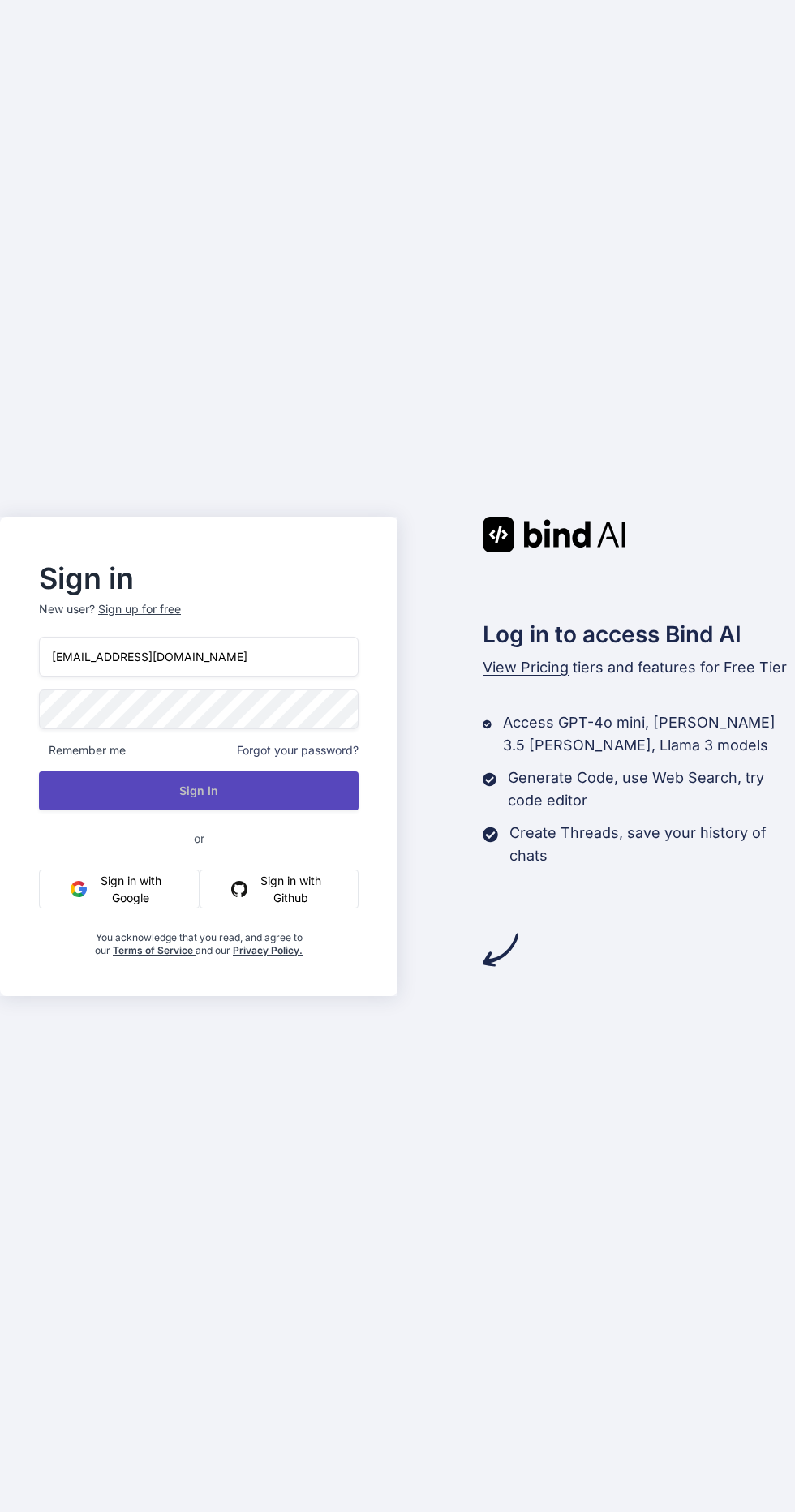
click at [202, 810] on button "Sign In" at bounding box center [199, 791] width 320 height 39
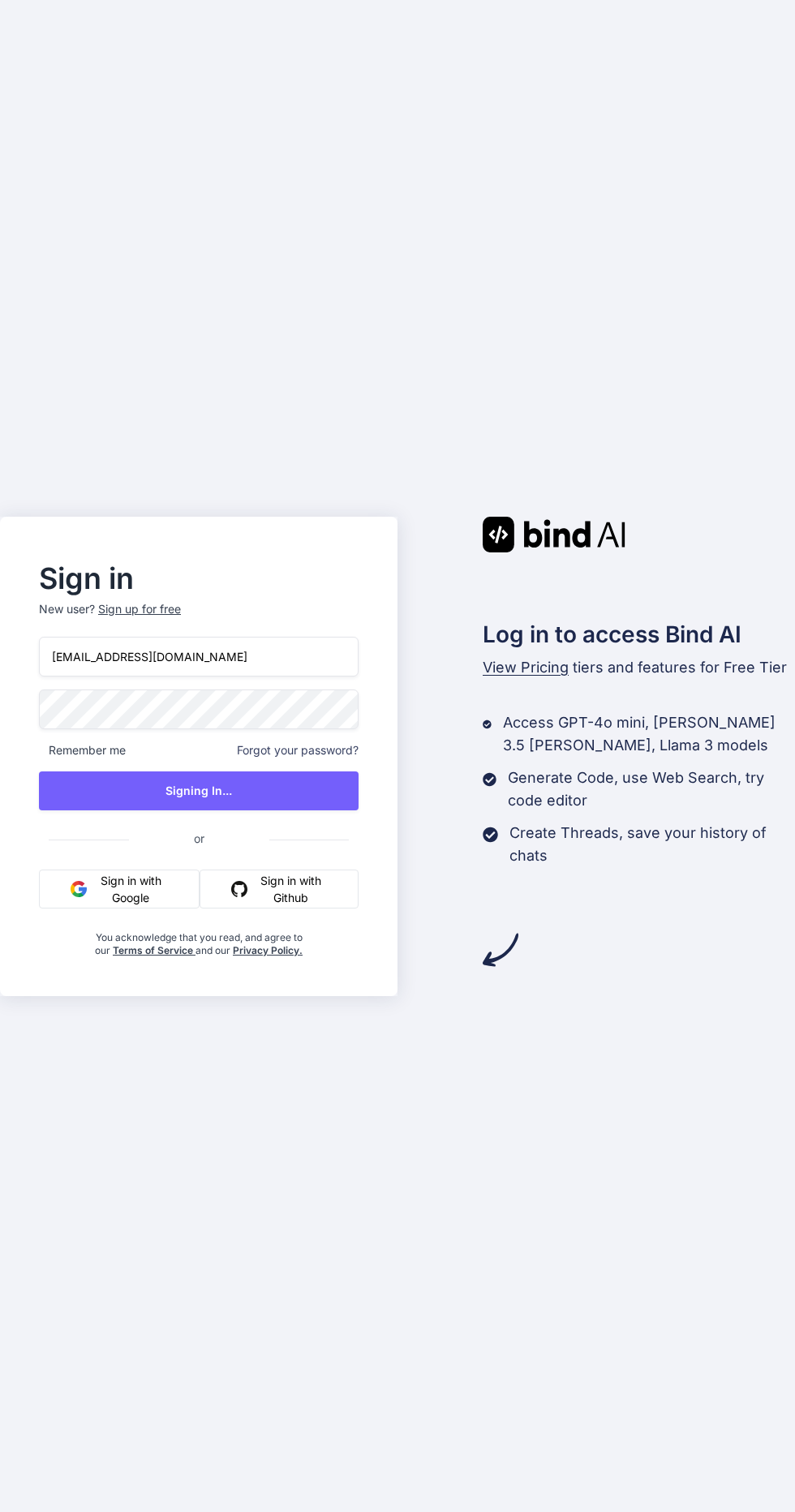
click at [749, 48] on div "Sign in New user? Sign up for free australiaadil.random@gmail.com Remember me F…" at bounding box center [397, 756] width 795 height 1512
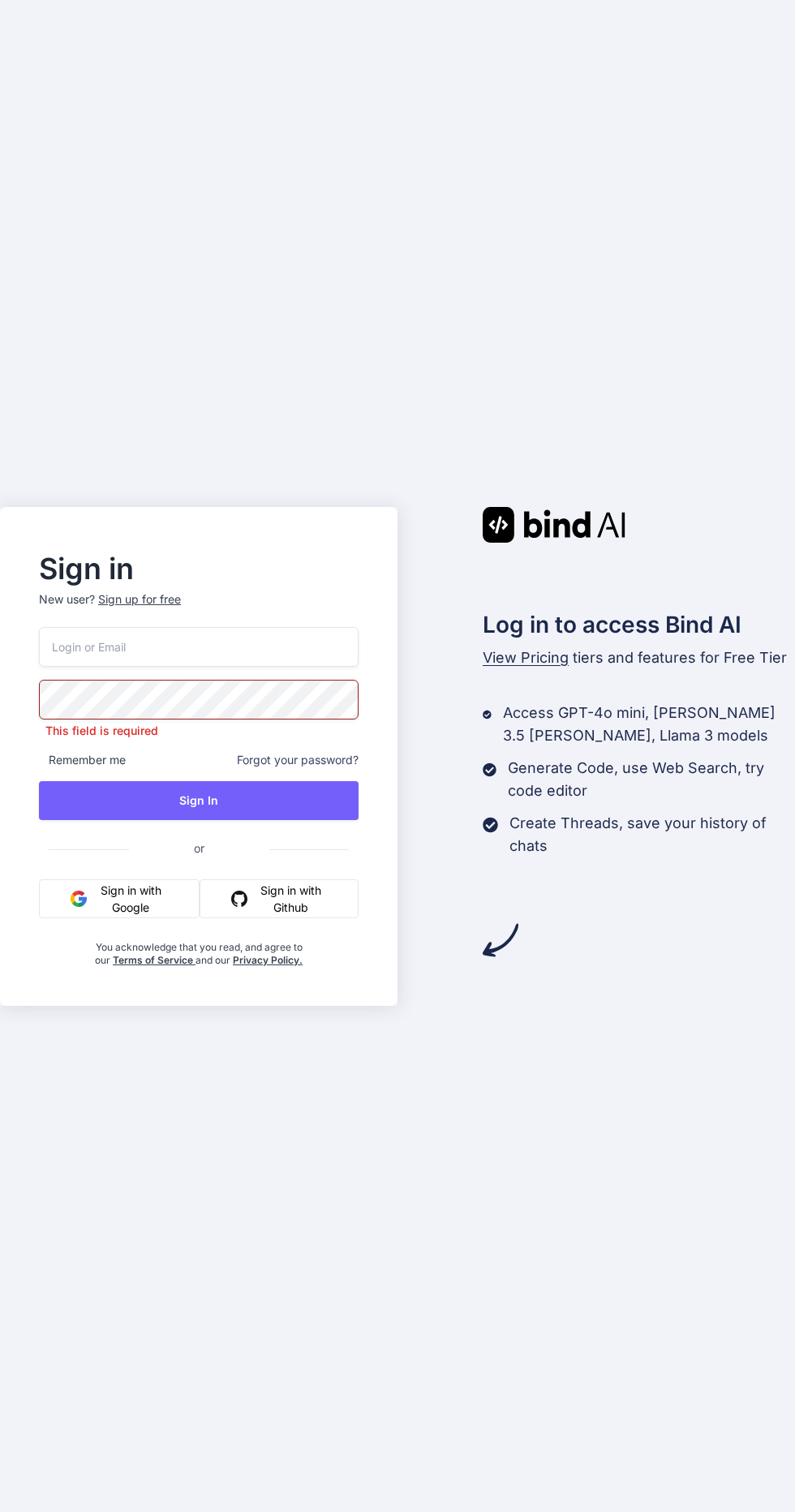
type input "australiaadil.random@gmail.com"
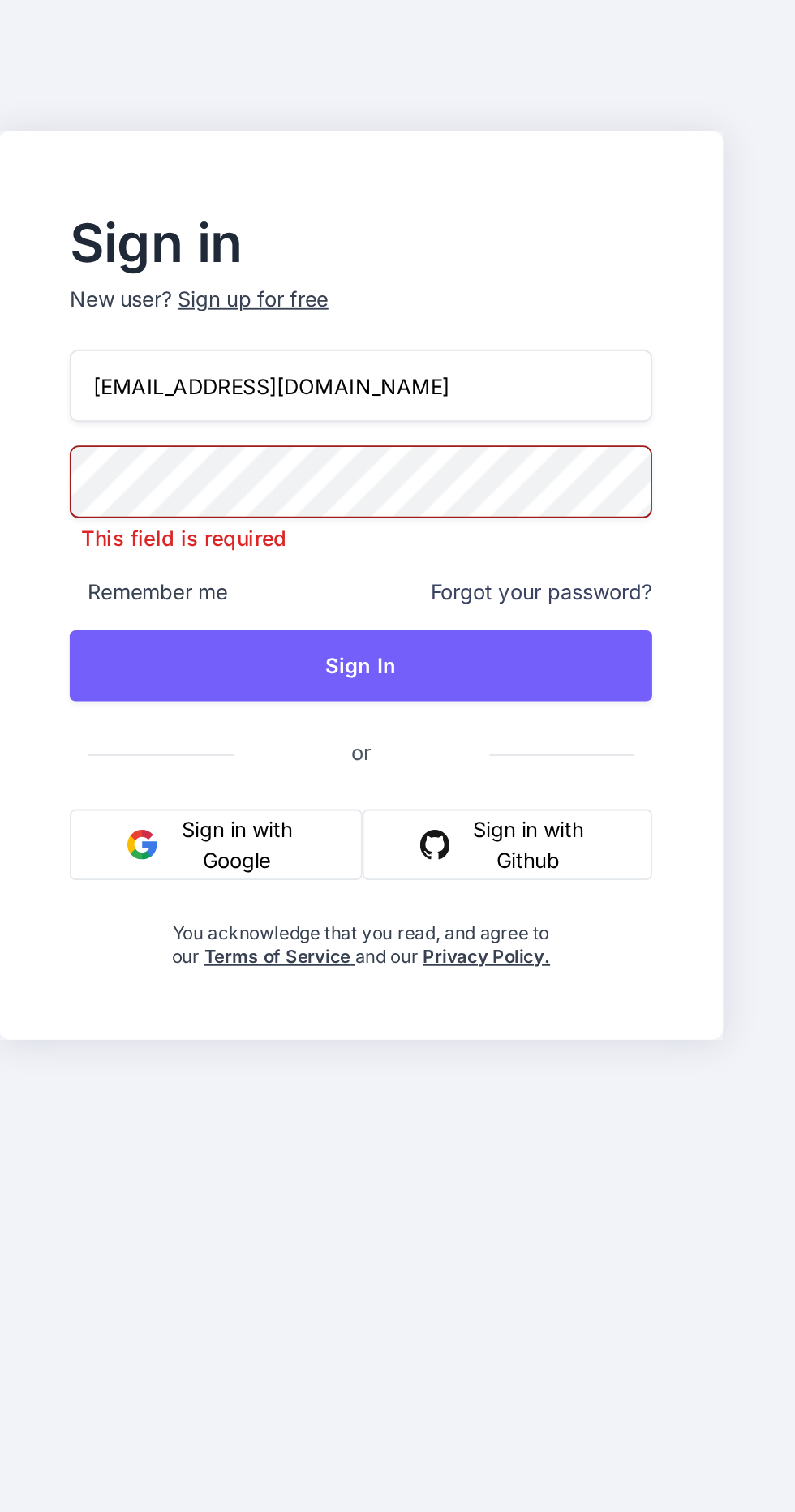
scroll to position [10, 0]
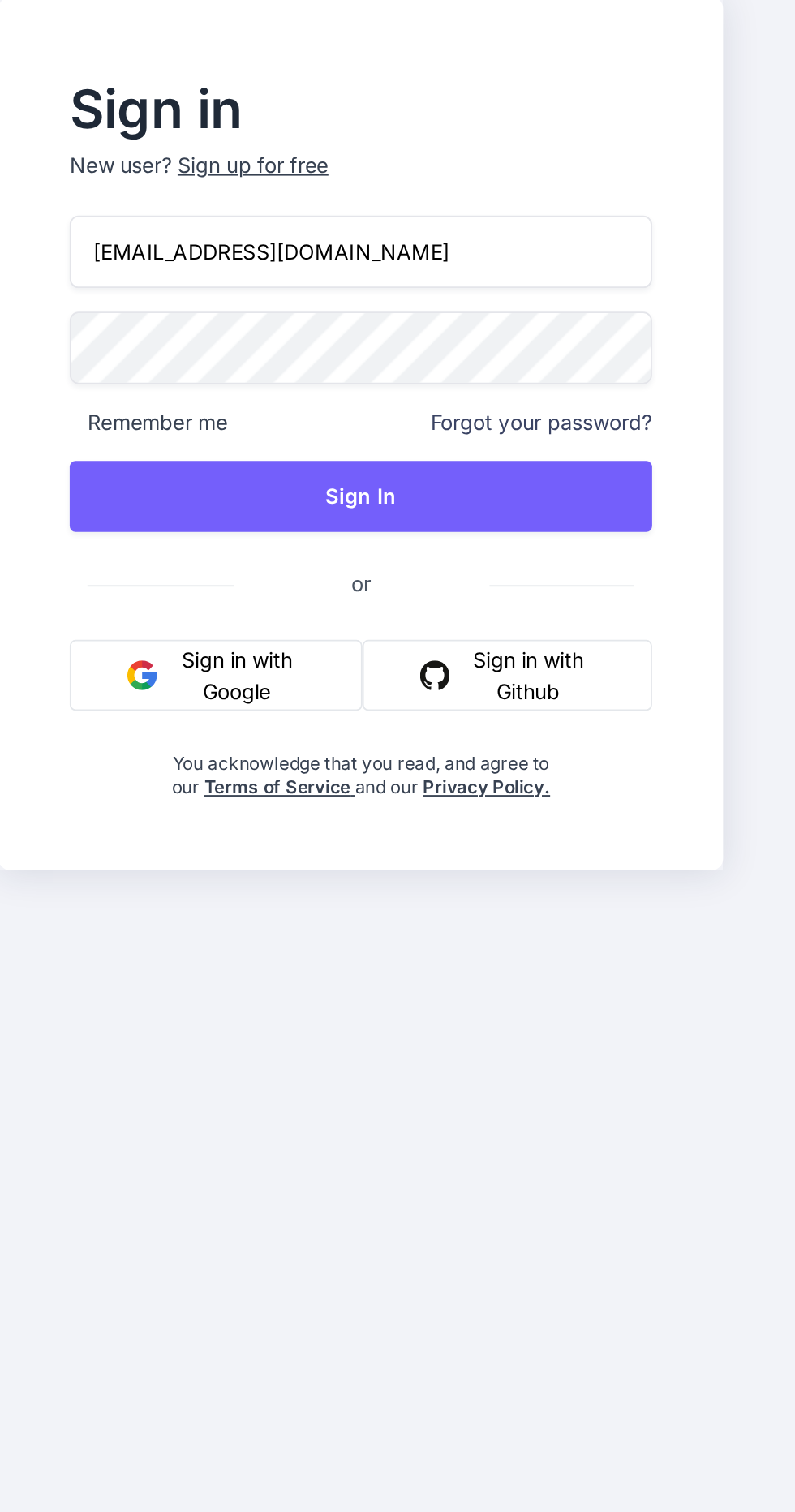
click at [433, 702] on div "Log in to access Bind AI View Pricing tiers and features for Free Tier Access G…" at bounding box center [596, 743] width 398 height 451
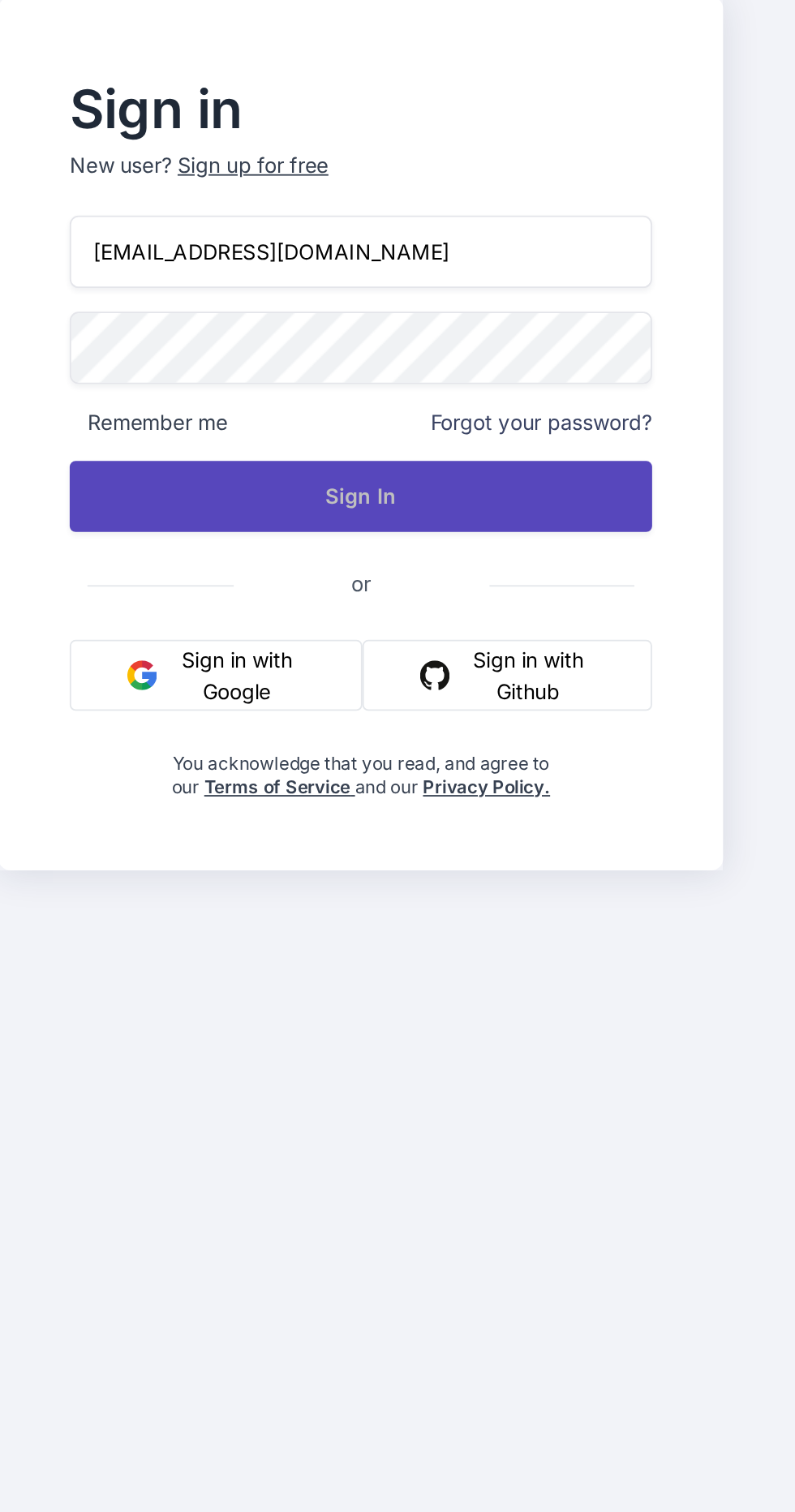
click at [214, 810] on button "Sign In" at bounding box center [199, 791] width 320 height 39
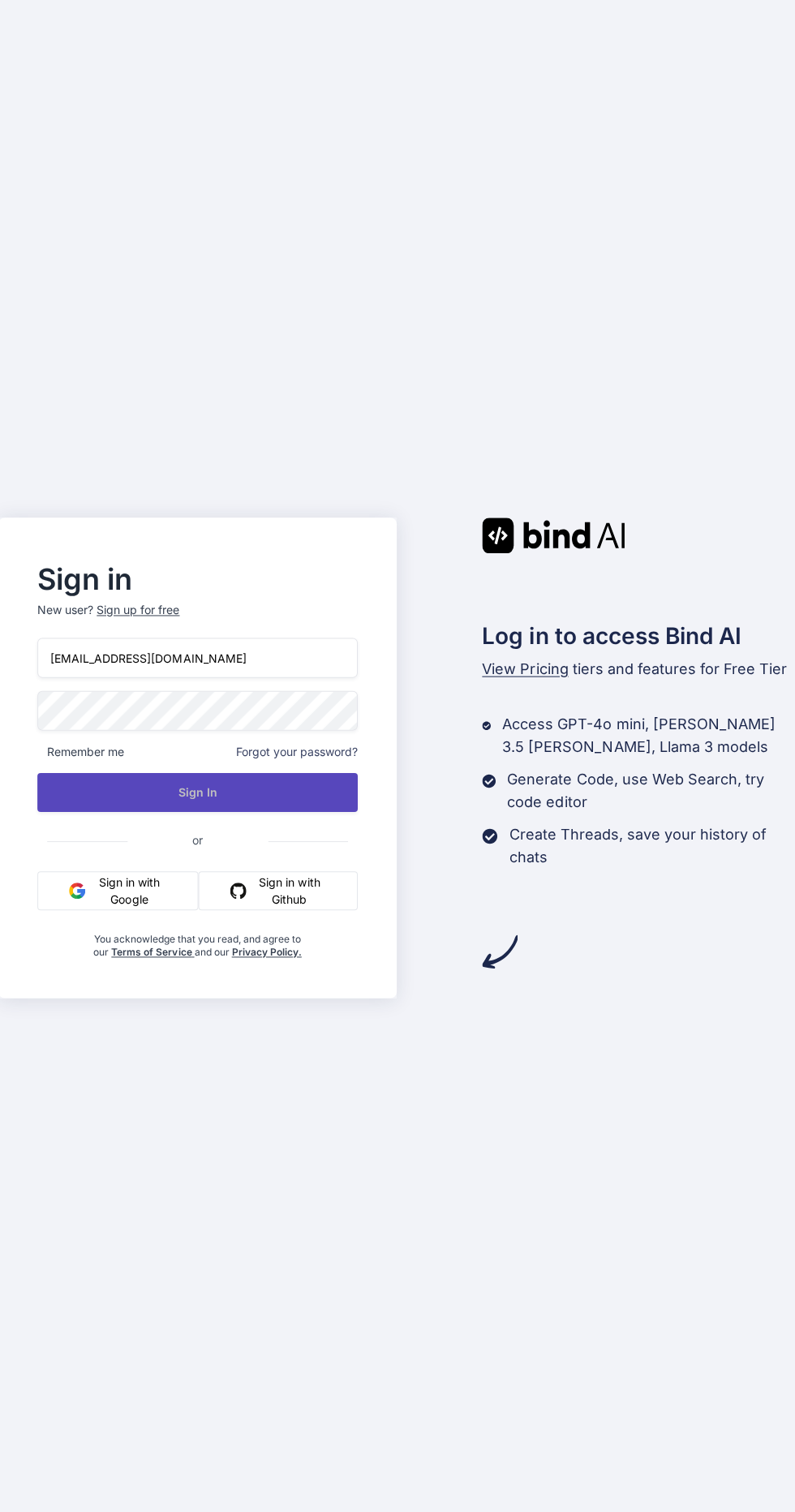
scroll to position [0, 0]
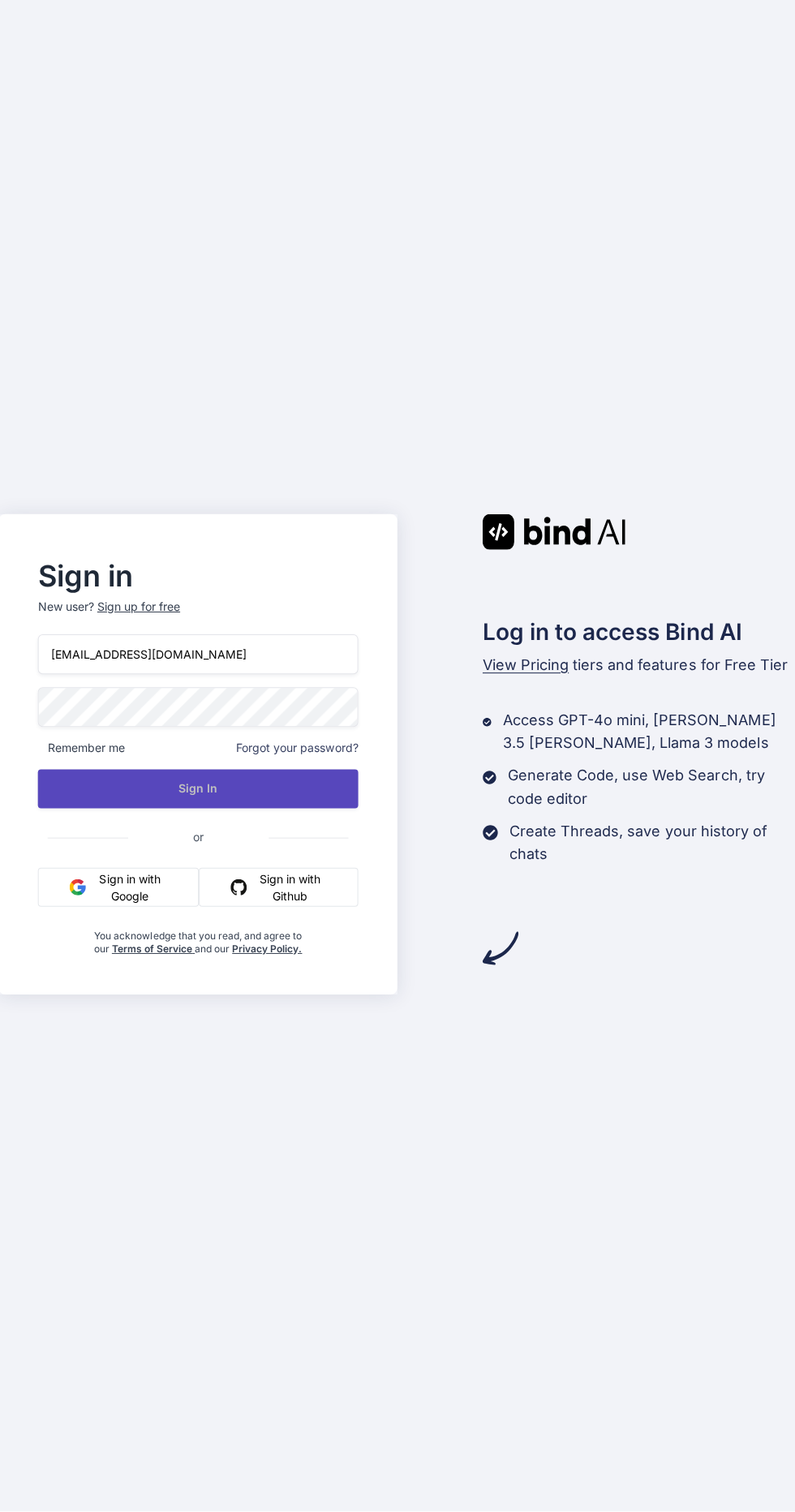
click at [200, 810] on button "Sign In" at bounding box center [199, 791] width 320 height 39
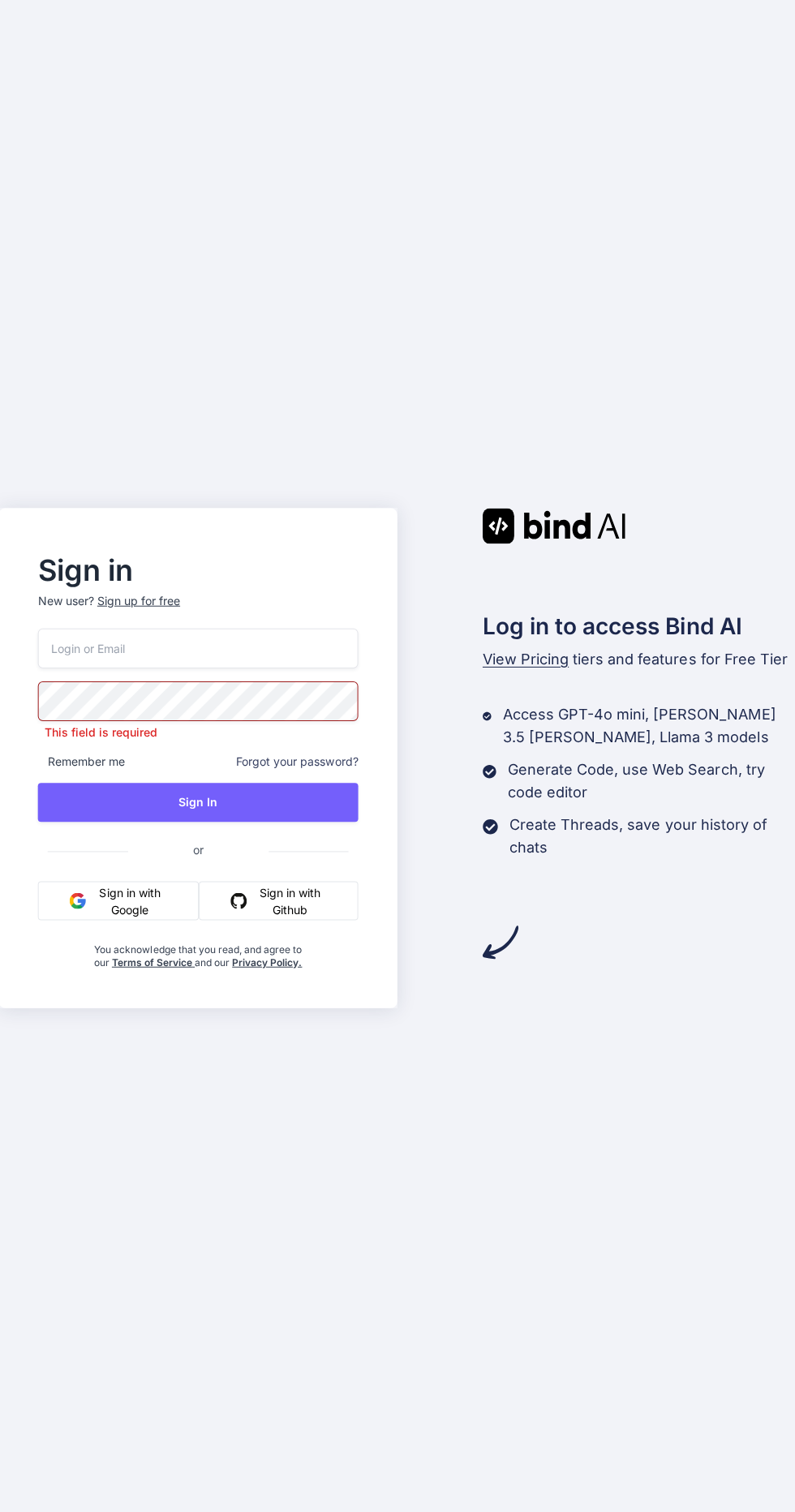
type input "[EMAIL_ADDRESS][DOMAIN_NAME]"
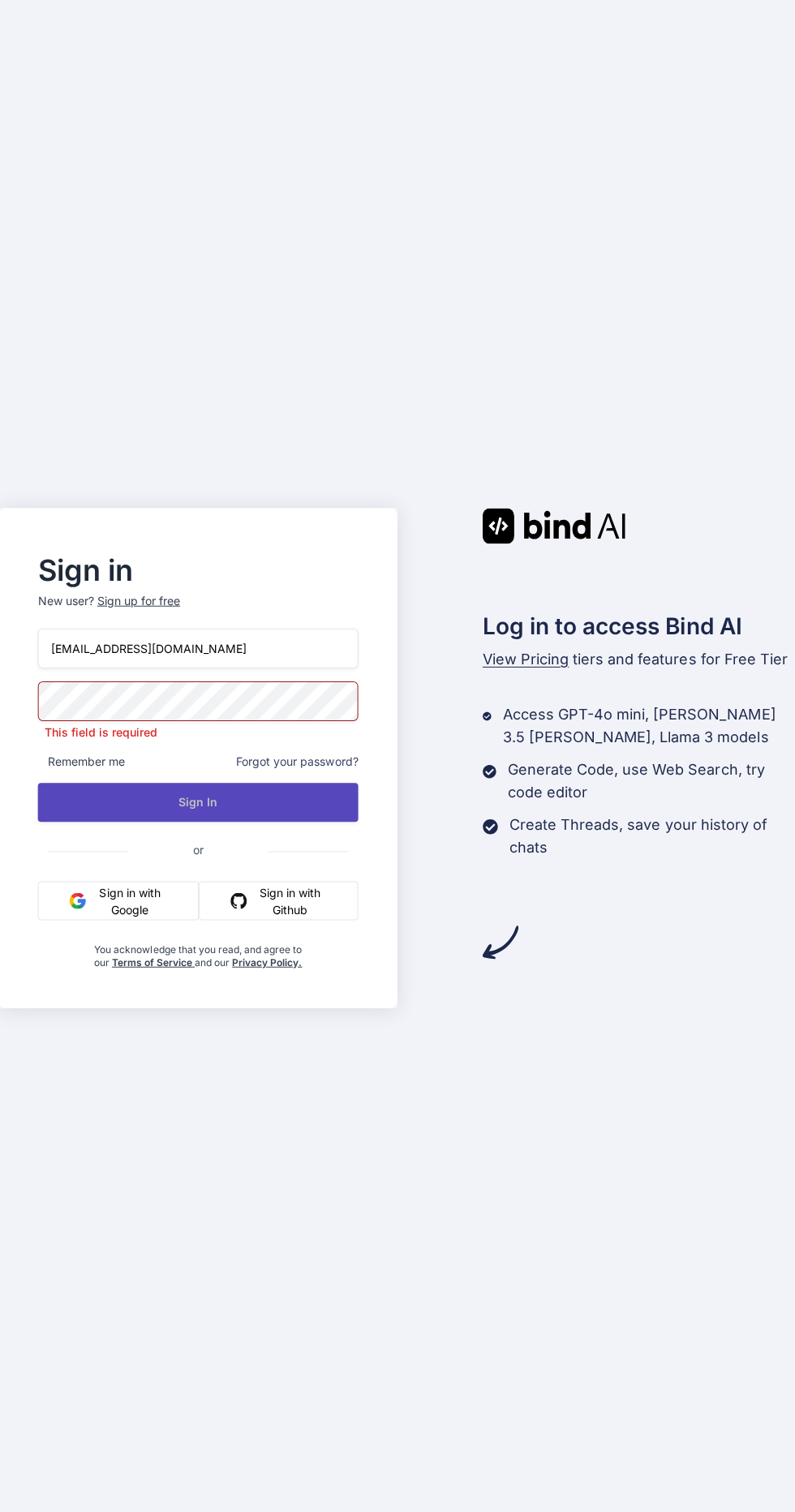
click at [113, 821] on button "Sign In" at bounding box center [199, 800] width 320 height 39
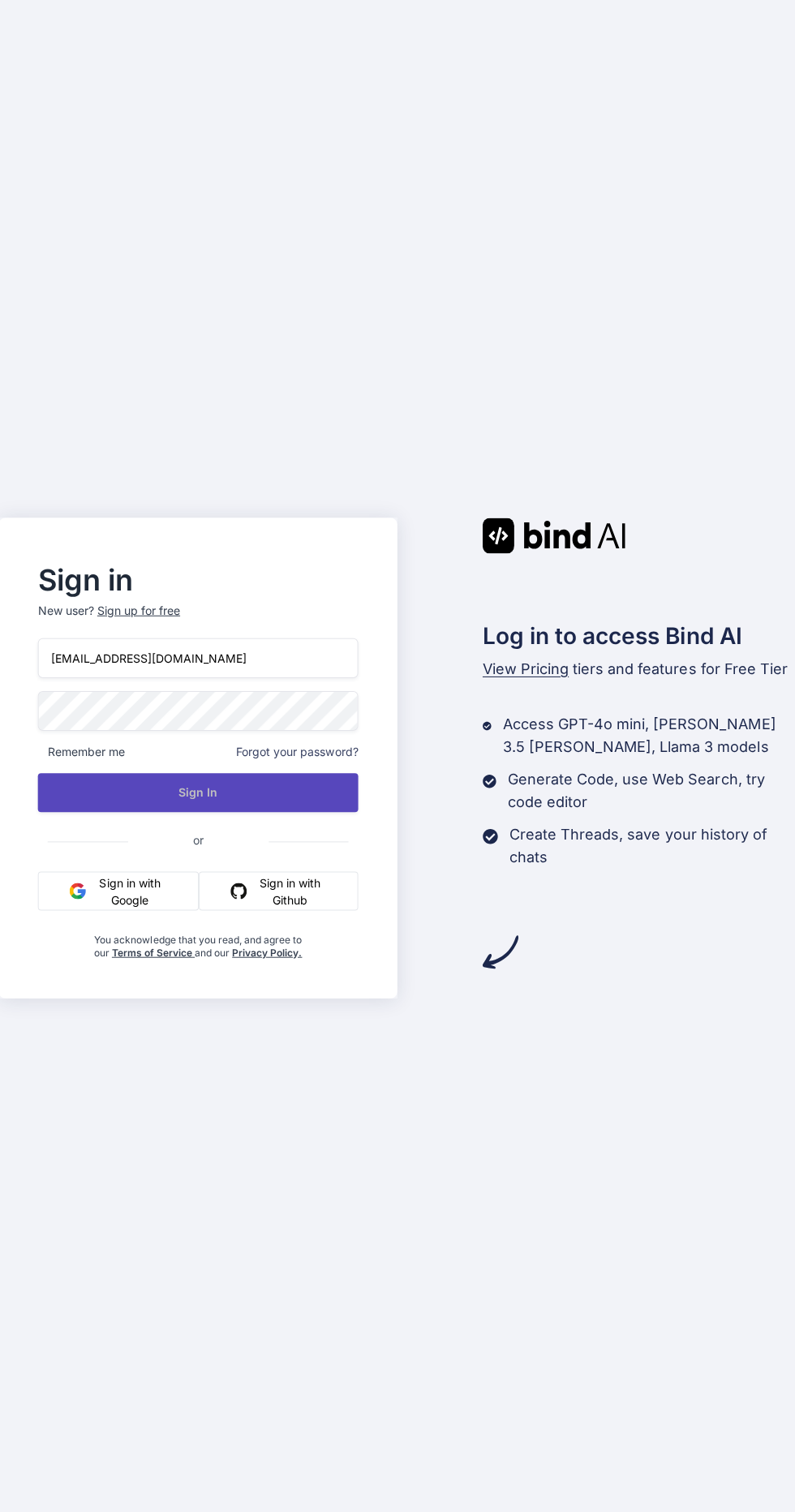
click at [128, 810] on button "Sign In" at bounding box center [199, 791] width 320 height 39
